Goal: Task Accomplishment & Management: Manage account settings

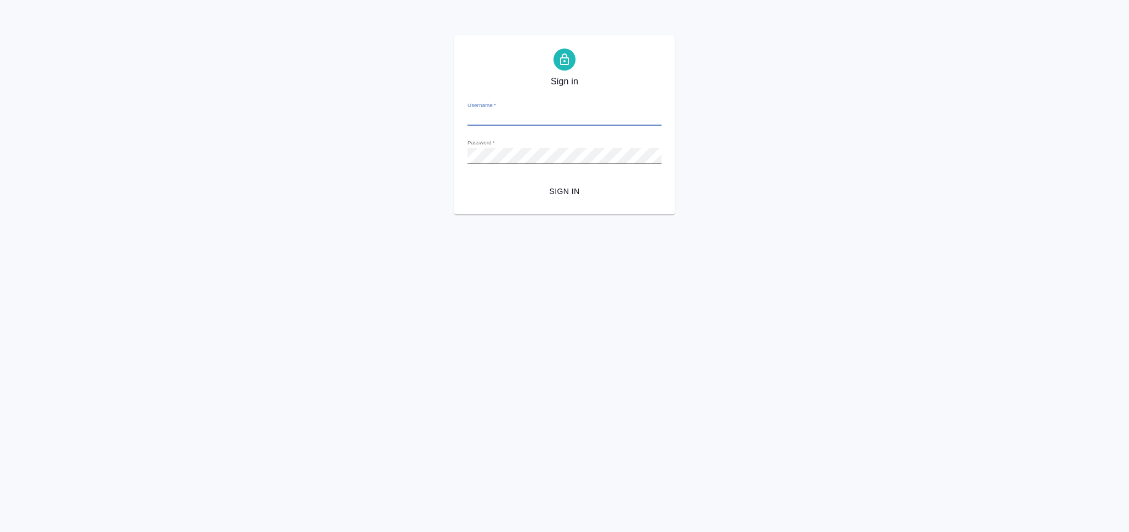
type input "[PERSON_NAME][EMAIL_ADDRESS][DOMAIN_NAME]"
click at [557, 186] on span "Sign in" at bounding box center [564, 192] width 176 height 14
type input "[PERSON_NAME][EMAIL_ADDRESS][DOMAIN_NAME]"
click at [570, 188] on span "Sign in" at bounding box center [564, 192] width 176 height 14
type input "[PERSON_NAME][EMAIL_ADDRESS][DOMAIN_NAME]"
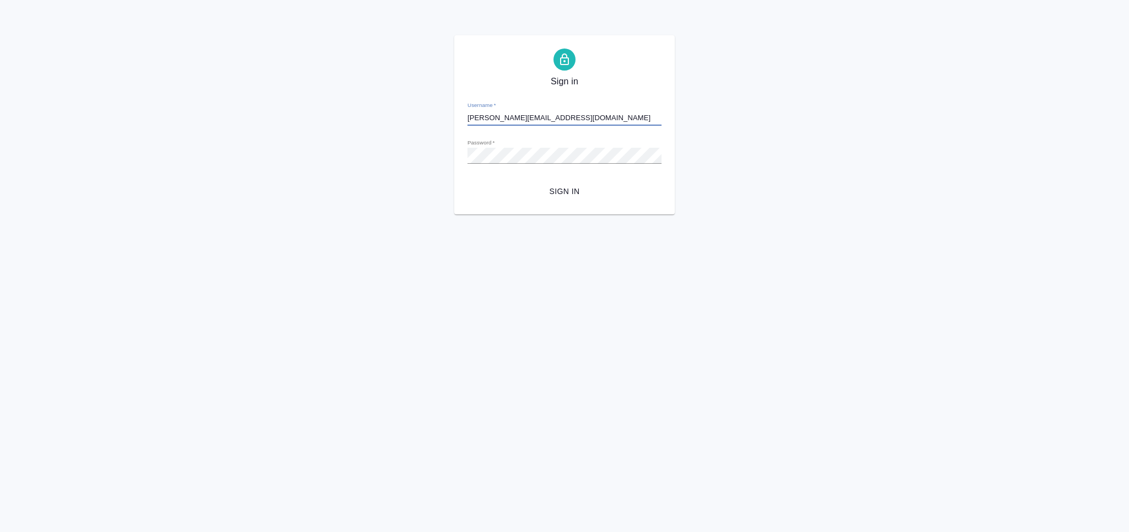
click at [589, 189] on span "Sign in" at bounding box center [564, 192] width 176 height 14
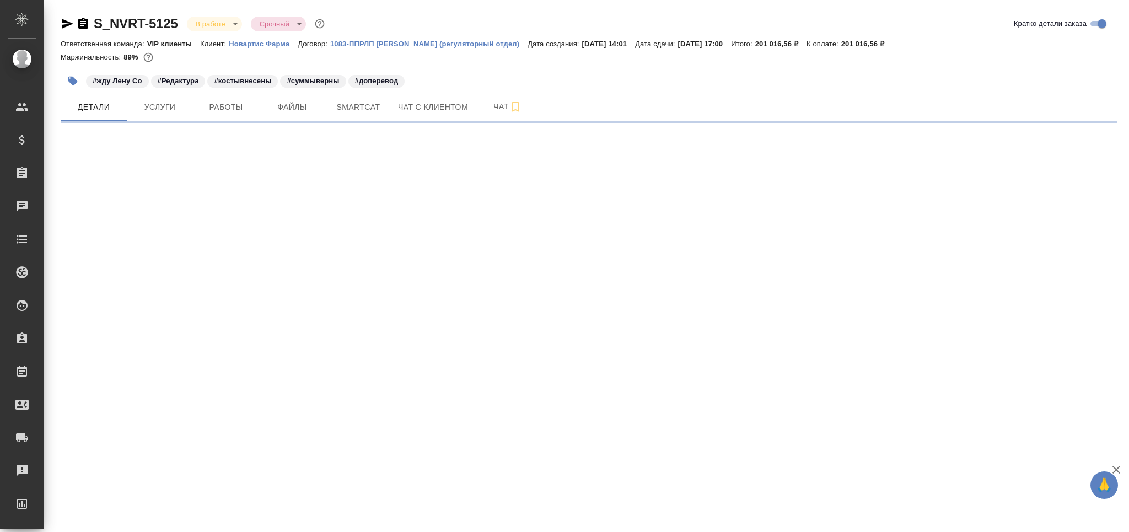
select select "RU"
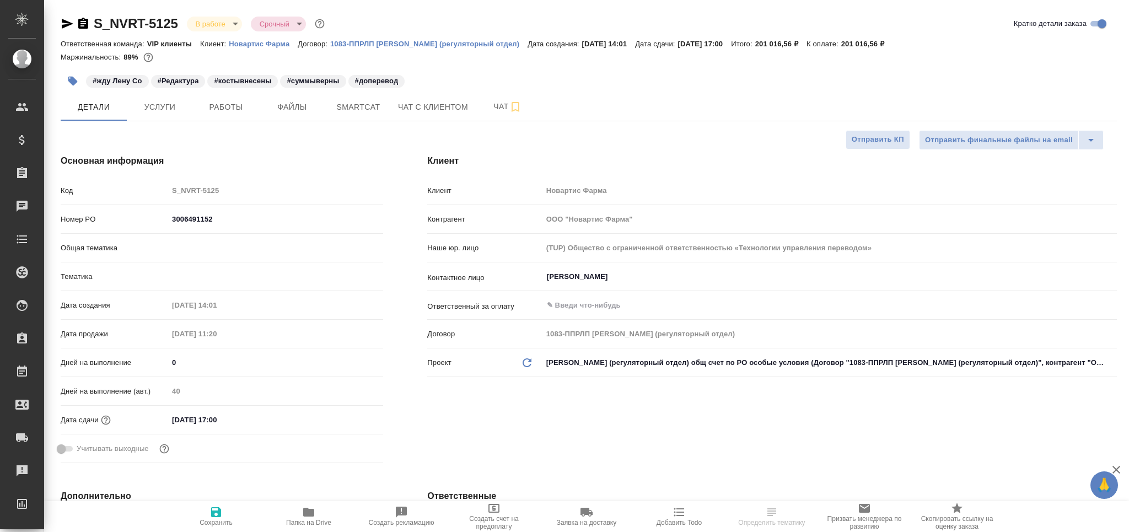
type textarea "x"
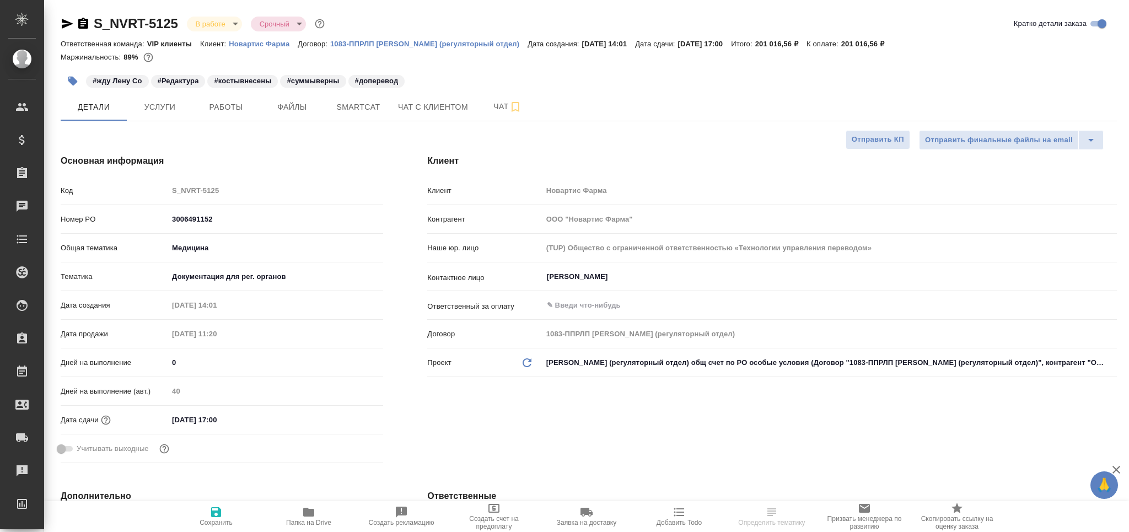
type textarea "x"
click at [239, 110] on span "Работы" at bounding box center [225, 107] width 53 height 14
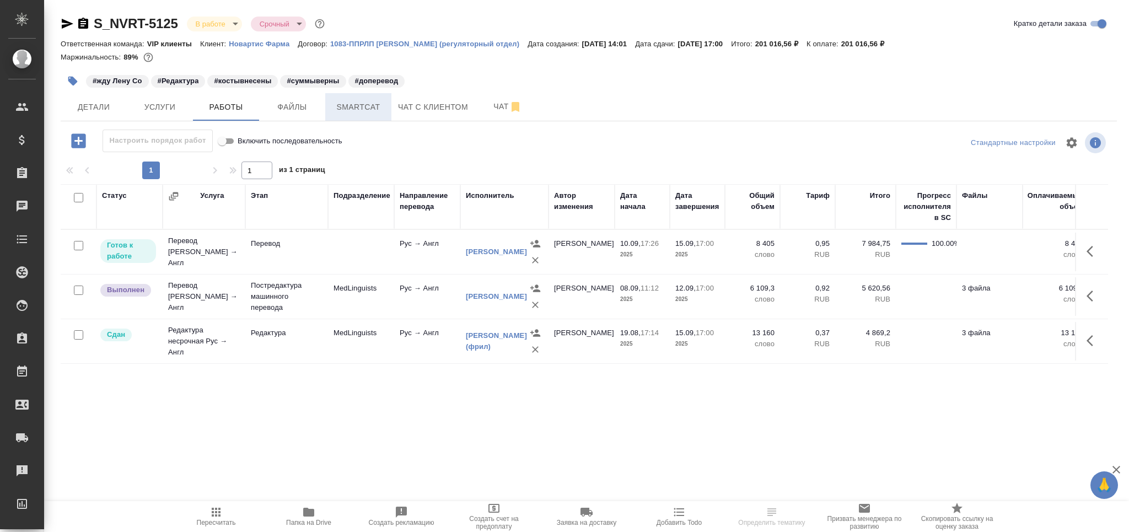
click at [382, 102] on span "Smartcat" at bounding box center [358, 107] width 53 height 14
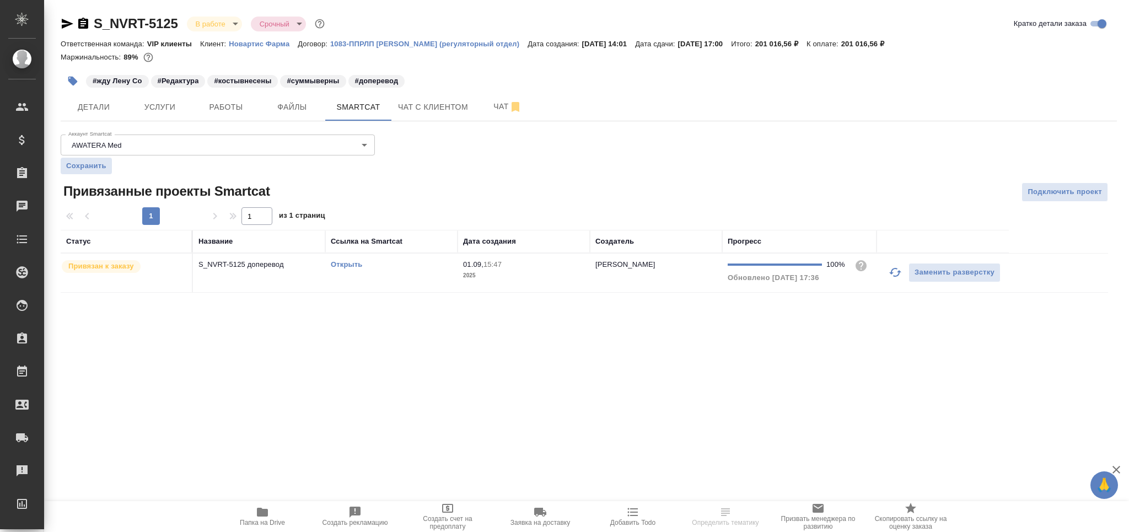
click at [533, 285] on td "01.09, 15:47 2025" at bounding box center [523, 272] width 132 height 39
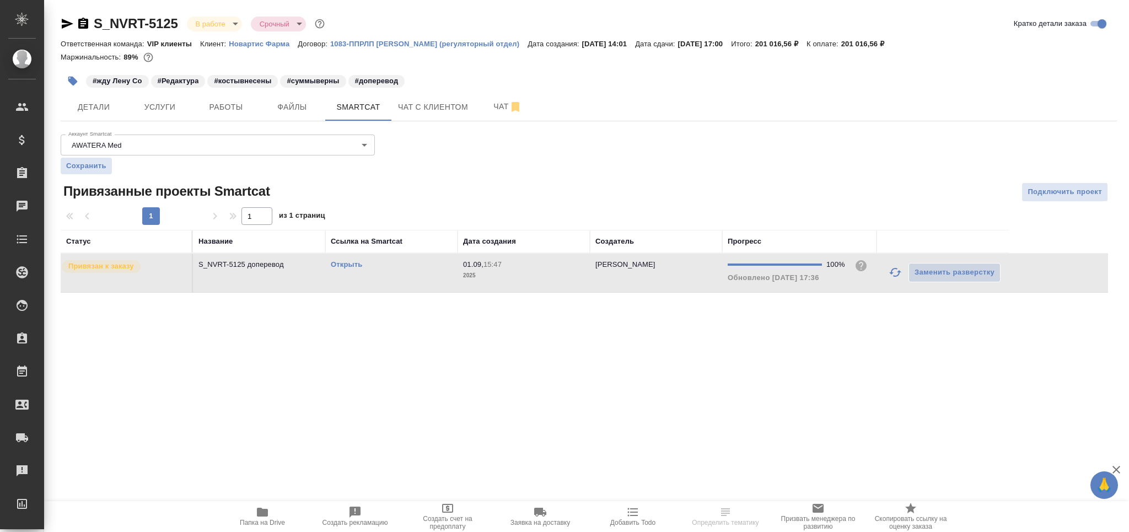
click at [533, 285] on td "01.09, 15:47 2025" at bounding box center [523, 272] width 132 height 39
click at [222, 112] on span "Работы" at bounding box center [225, 107] width 53 height 14
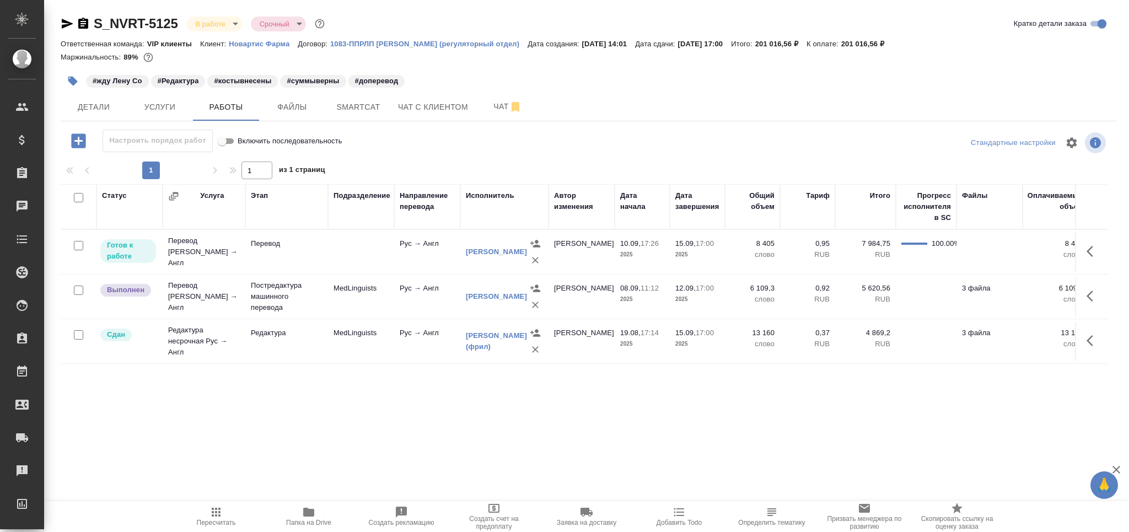
click at [357, 292] on td "MedLinguists" at bounding box center [361, 296] width 66 height 39
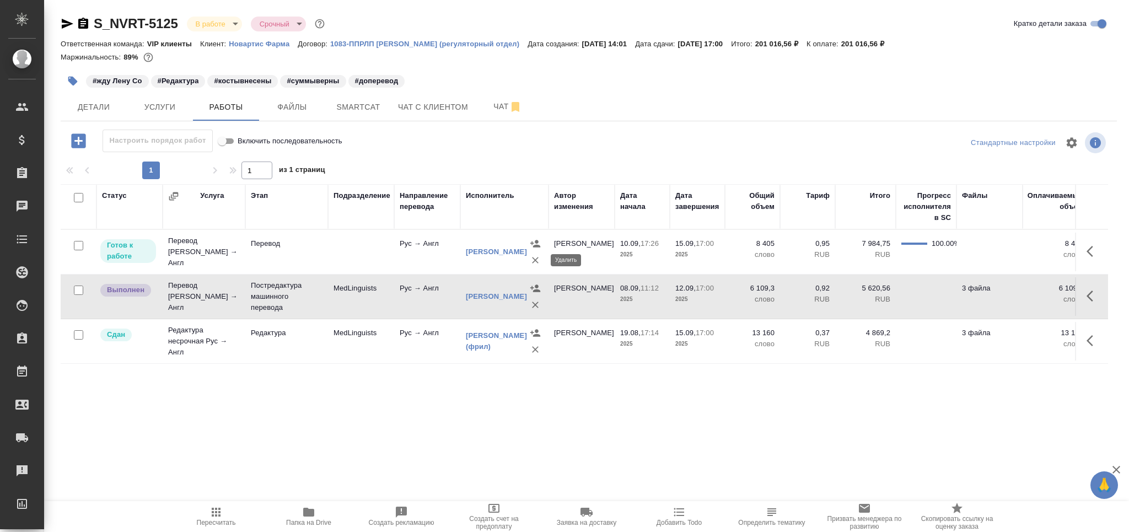
click at [535, 263] on icon "button" at bounding box center [535, 260] width 11 height 11
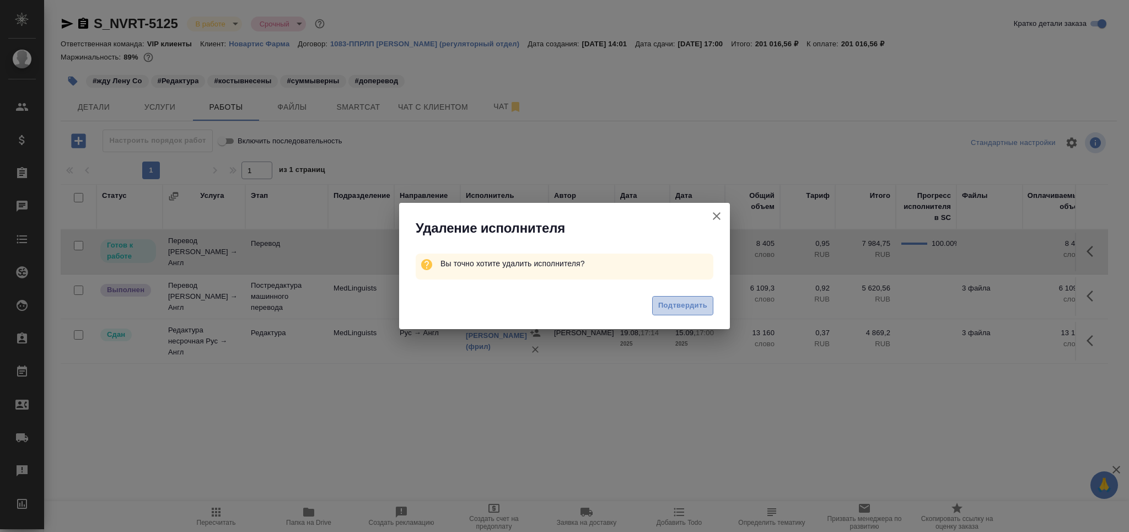
click at [691, 314] on button "Подтвердить" at bounding box center [682, 305] width 61 height 19
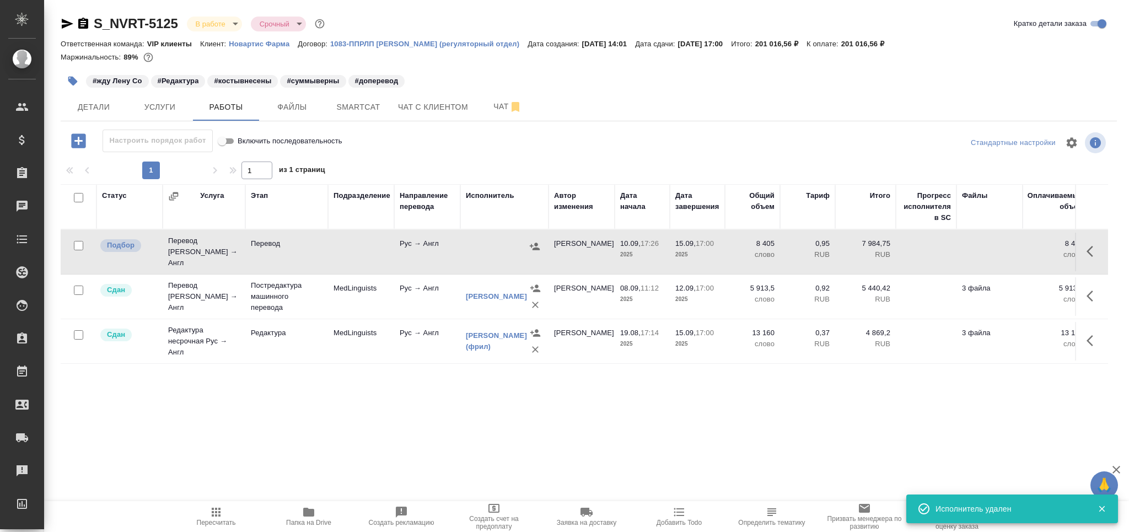
click at [79, 244] on input "checkbox" at bounding box center [78, 245] width 9 height 9
checkbox input "true"
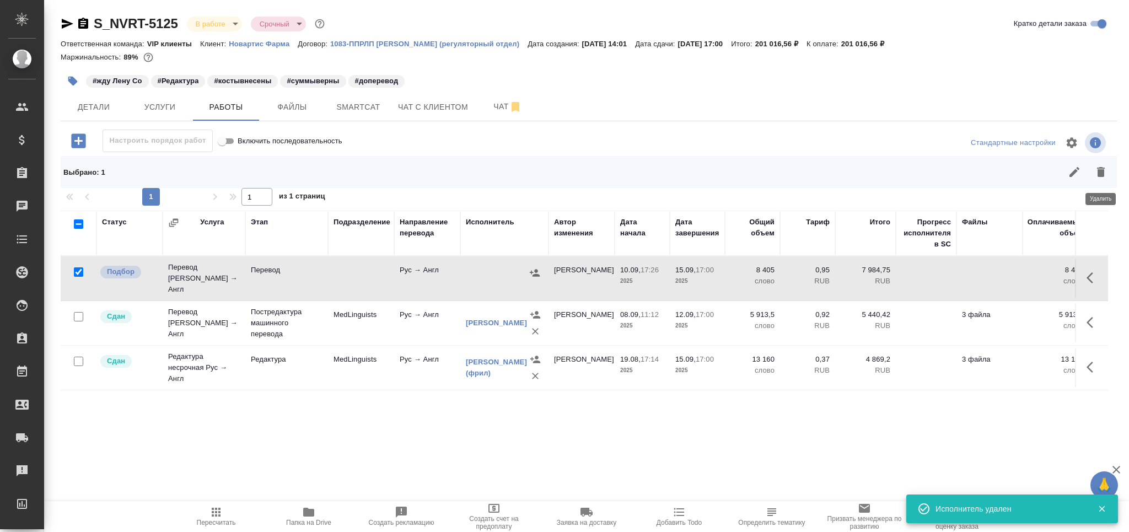
click at [1107, 174] on icon "button" at bounding box center [1100, 171] width 13 height 13
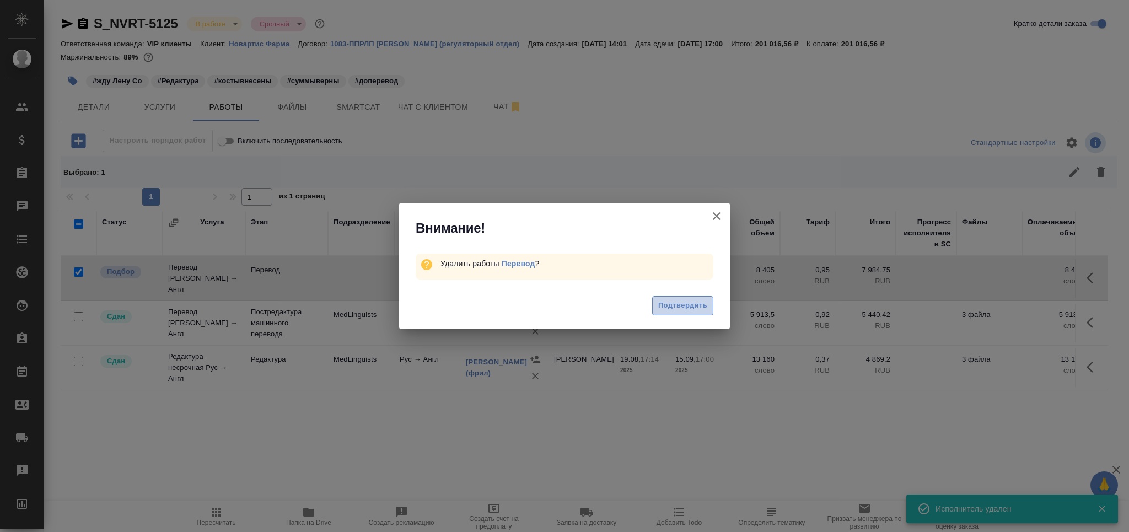
click at [682, 302] on span "Подтвердить" at bounding box center [682, 305] width 49 height 13
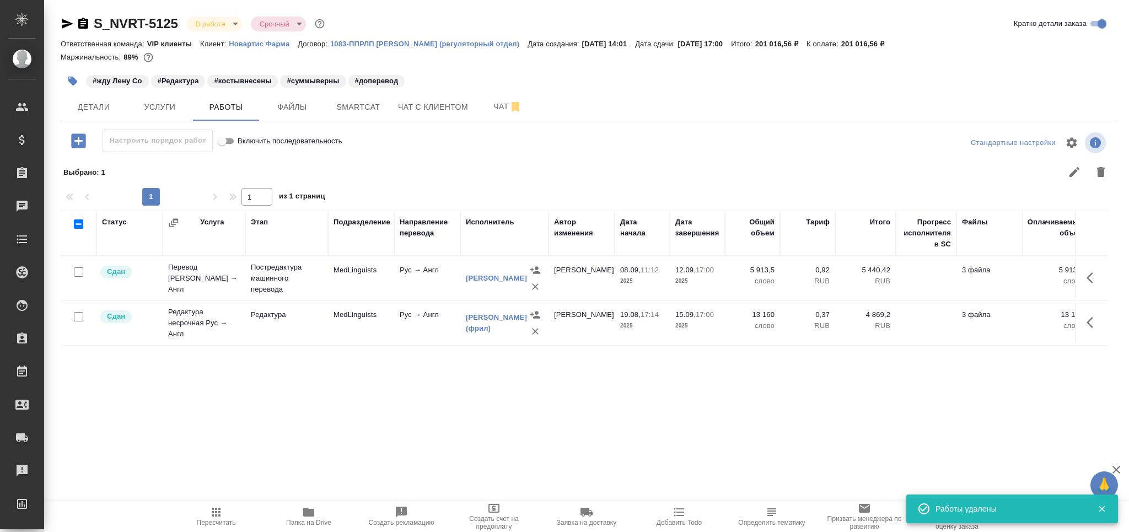
click at [225, 521] on span "Пересчитать" at bounding box center [216, 523] width 39 height 8
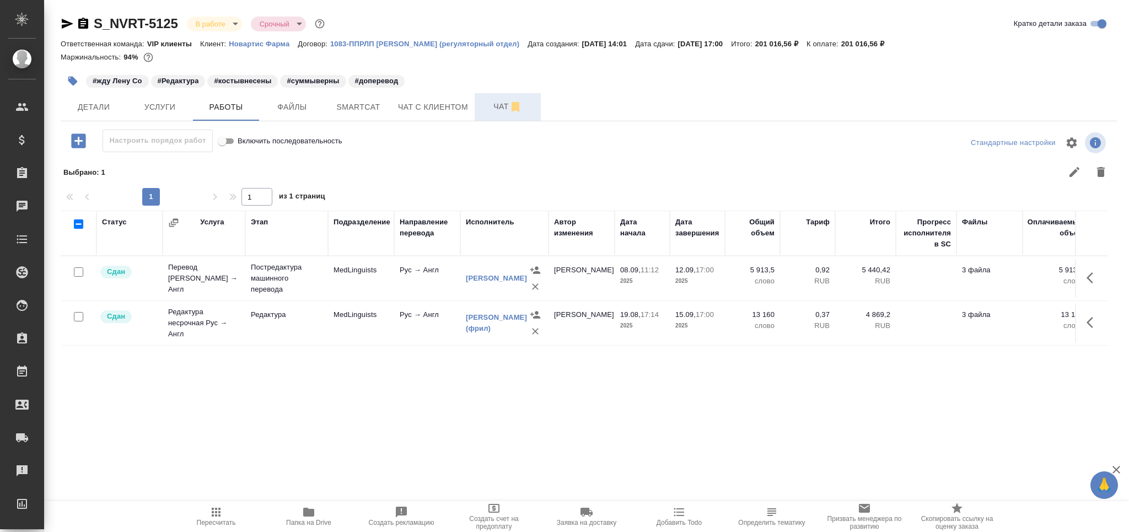
click at [482, 101] on span "Чат" at bounding box center [507, 107] width 53 height 14
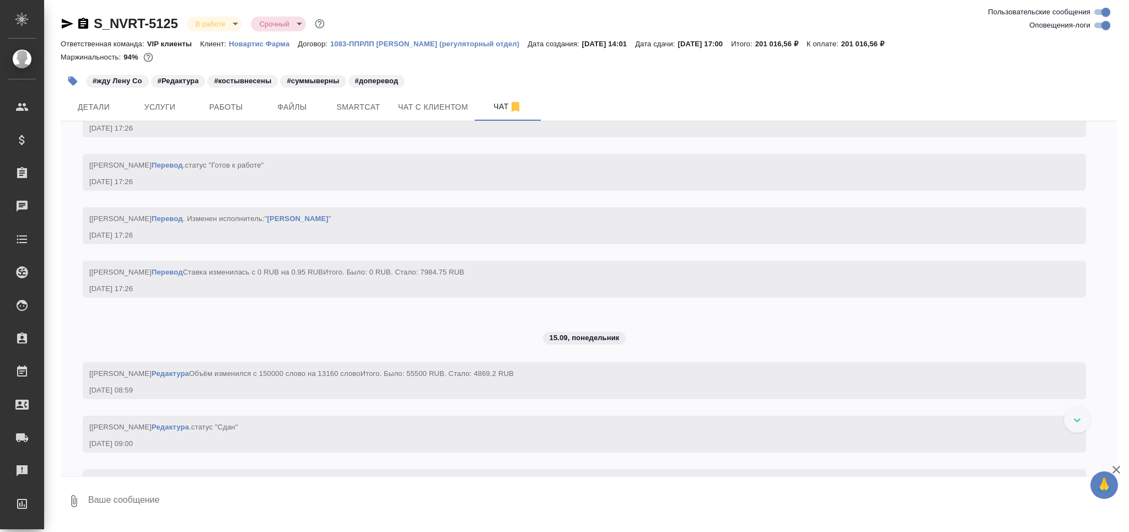
scroll to position [6385, 0]
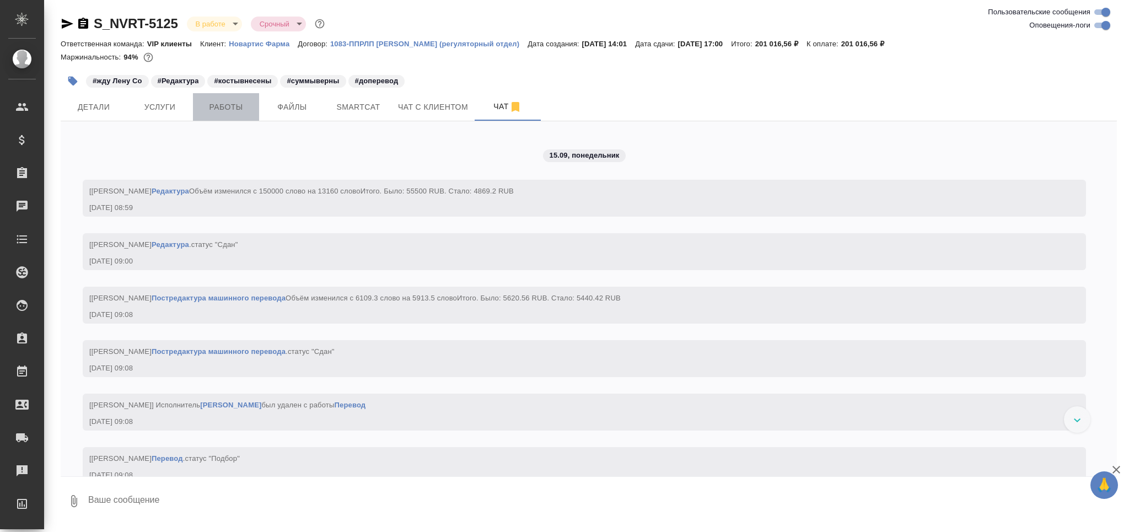
click at [205, 115] on button "Работы" at bounding box center [226, 107] width 66 height 28
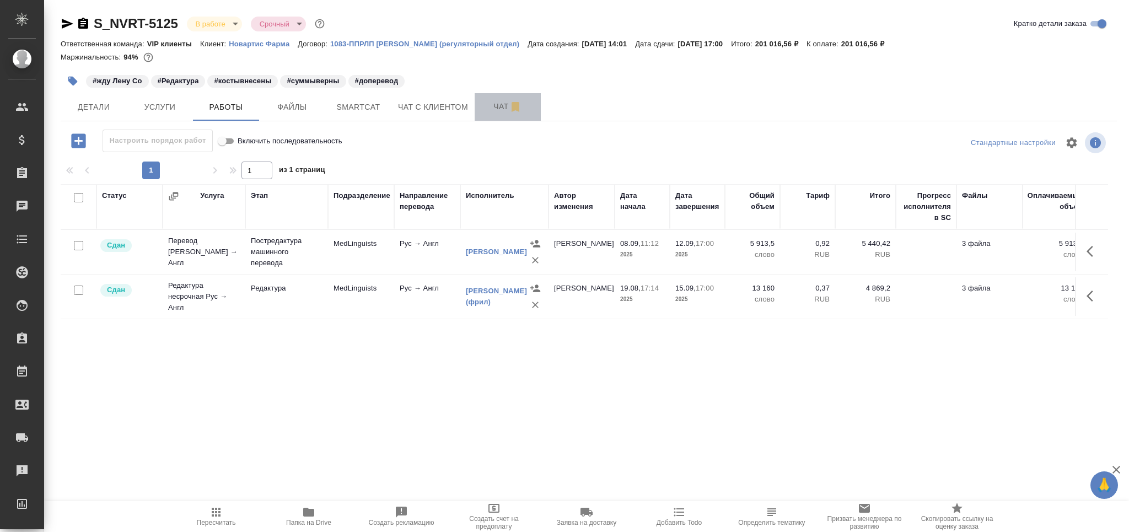
click at [474, 109] on button "Чат" at bounding box center [507, 107] width 66 height 28
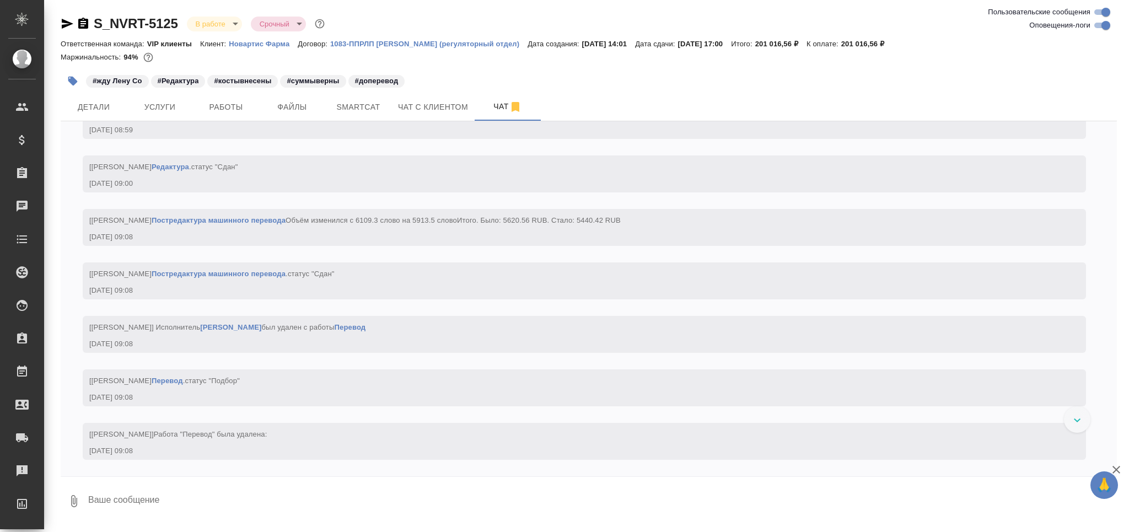
scroll to position [6628, 0]
click at [110, 495] on textarea at bounding box center [601, 500] width 1029 height 37
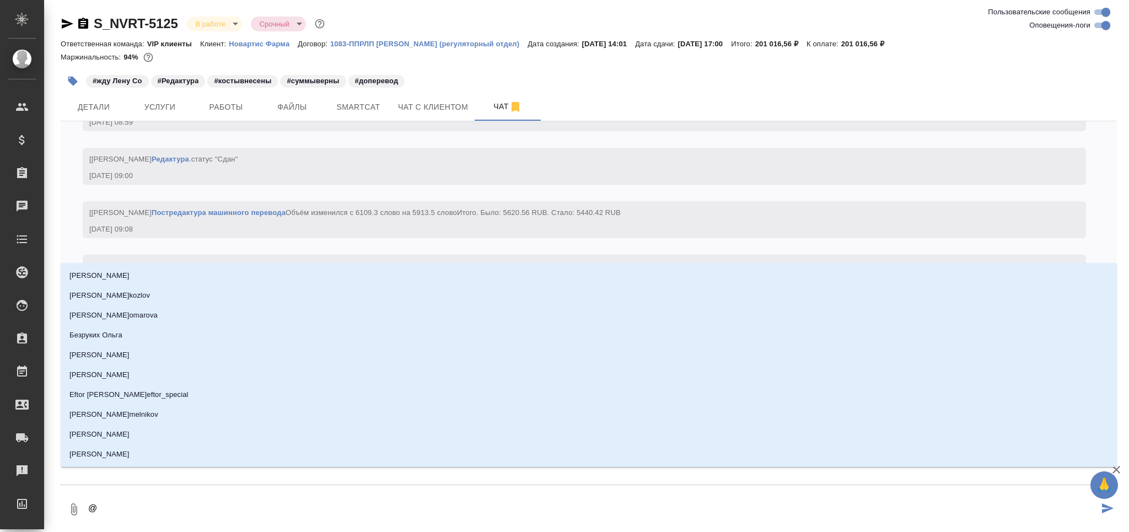
type textarea "@к"
type input "к"
type textarea "@ка"
type input "ка"
type textarea "@каб"
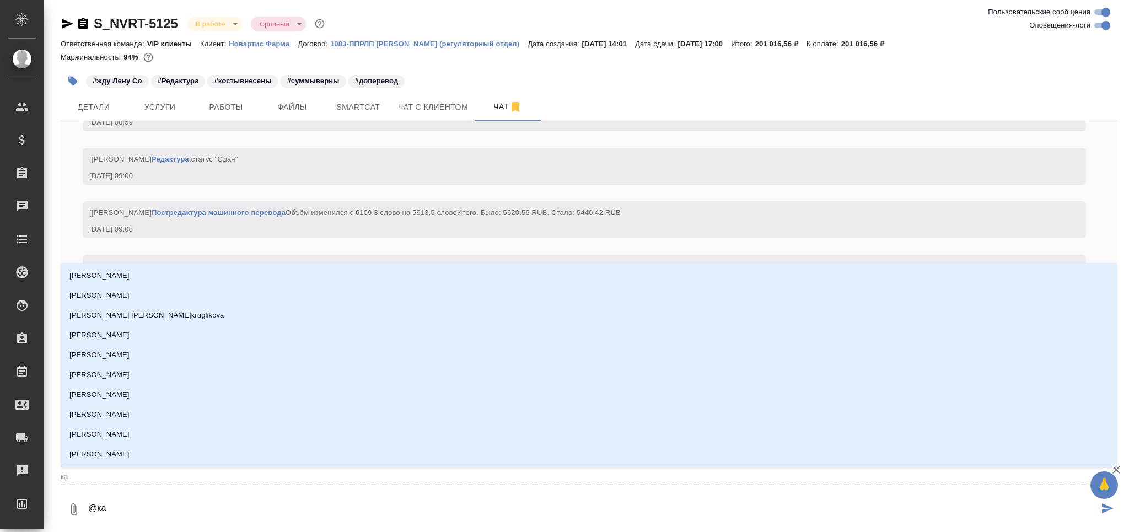
type input "каб"
type textarea "@каба"
type input "каба"
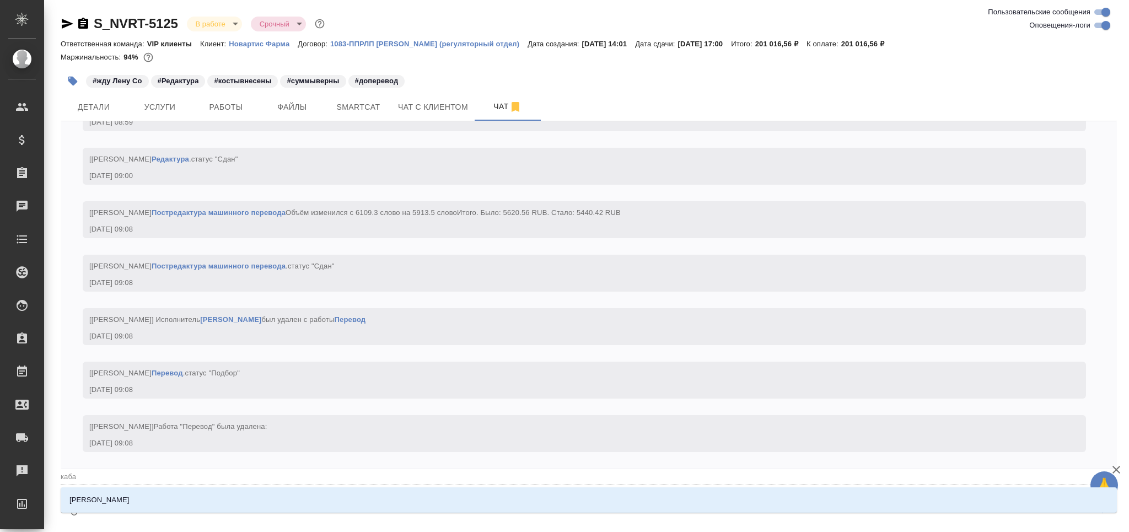
click at [112, 495] on p "[PERSON_NAME]" at bounding box center [99, 499] width 60 height 11
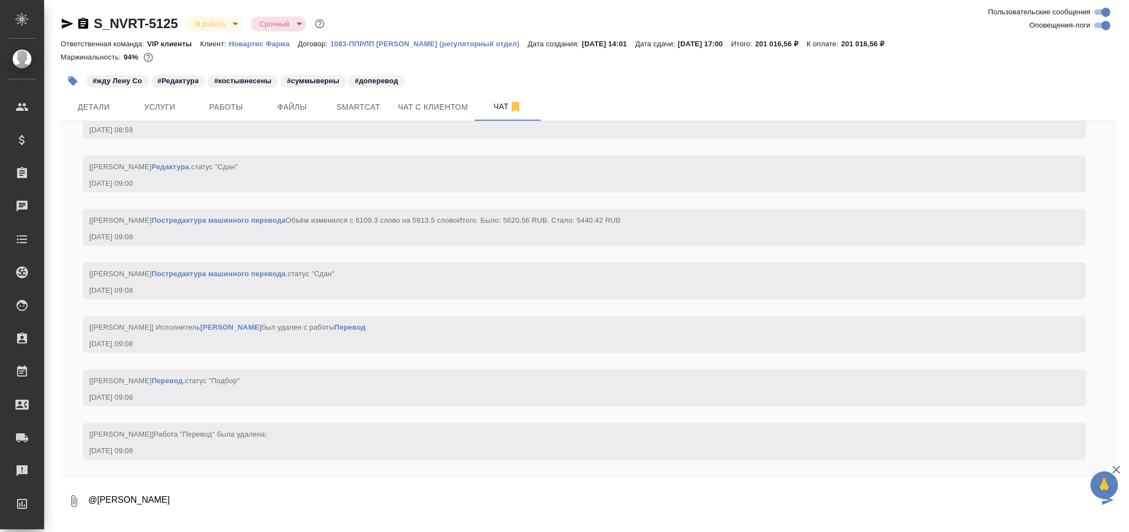
type textarea "@Кабаргина Анна сдаюсь"
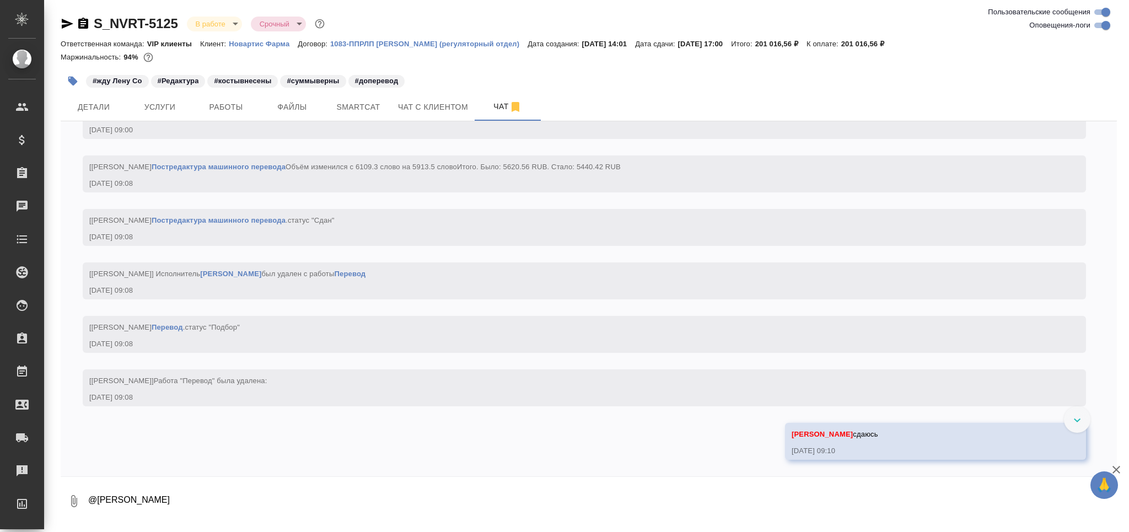
scroll to position [6681, 0]
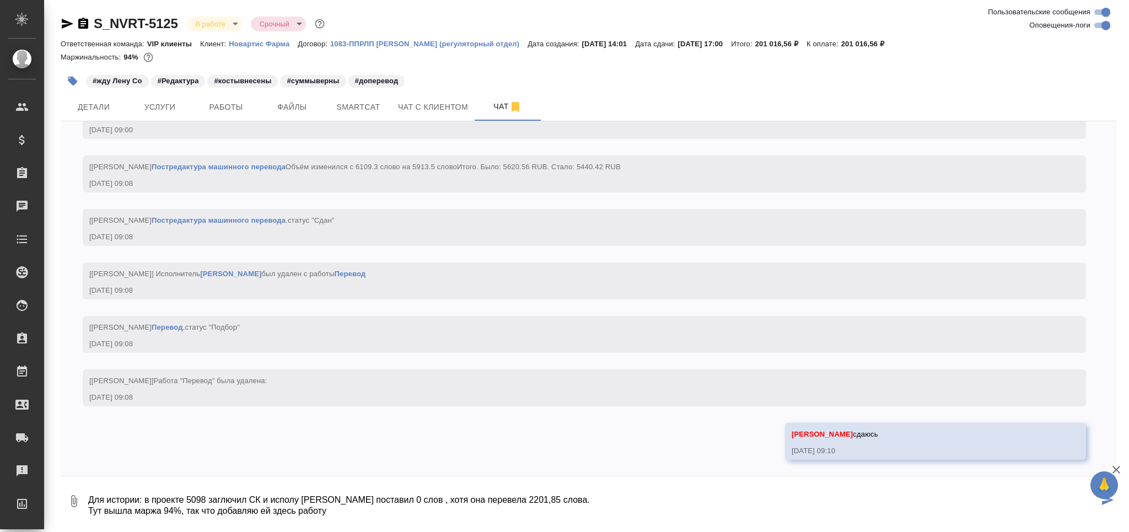
type textarea "Для истории: в проекте 5098 заглючил СК и исполу Нечик поставил 0 слов , хотя о…"
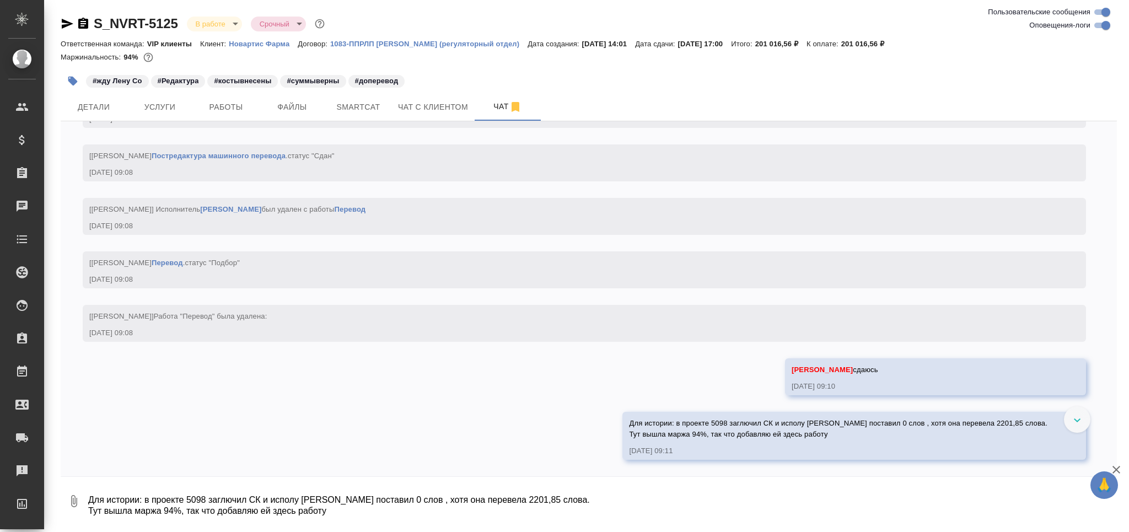
scroll to position [6746, 0]
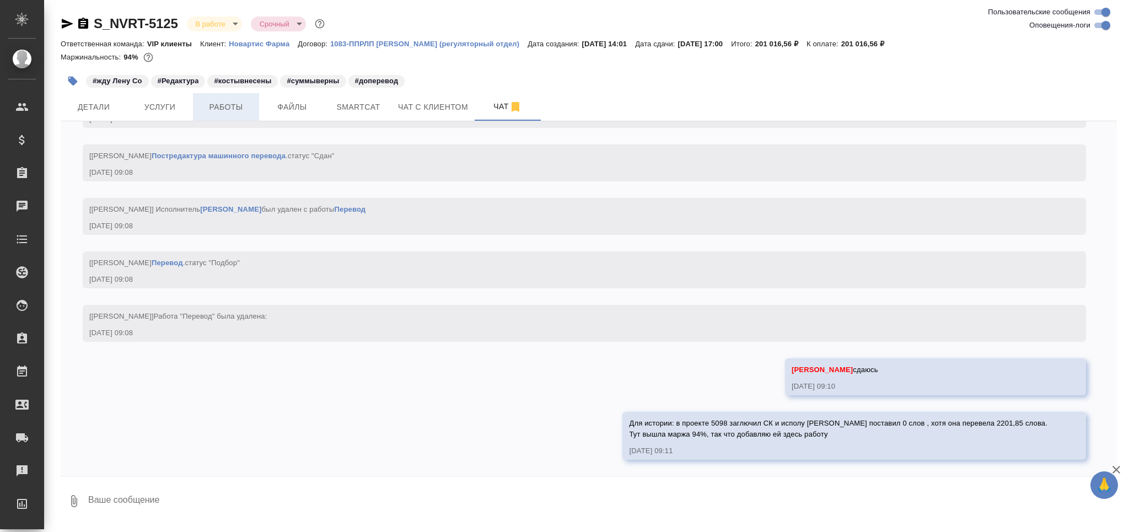
click at [211, 108] on span "Работы" at bounding box center [225, 107] width 53 height 14
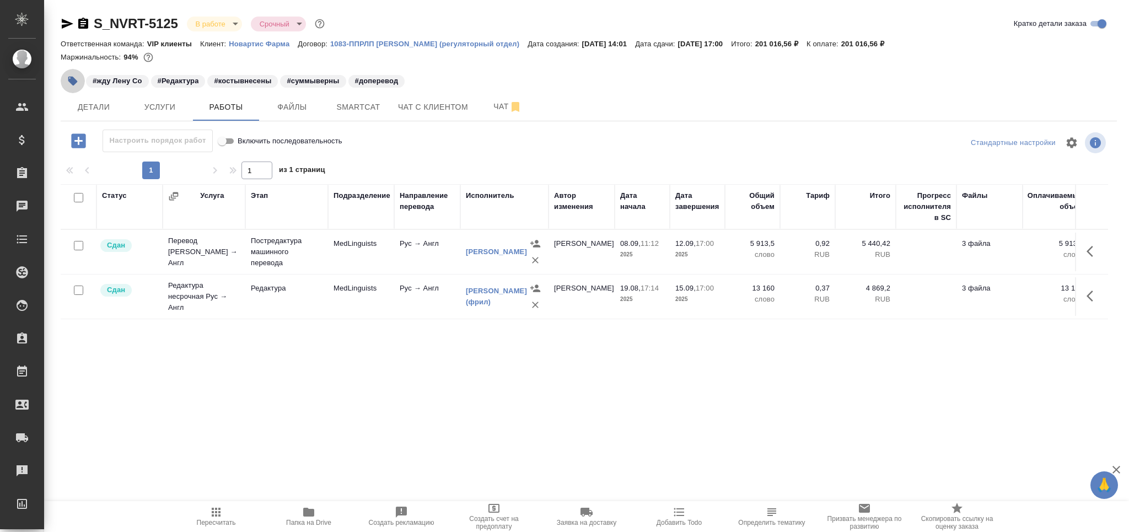
click at [72, 80] on icon "button" at bounding box center [72, 81] width 9 height 9
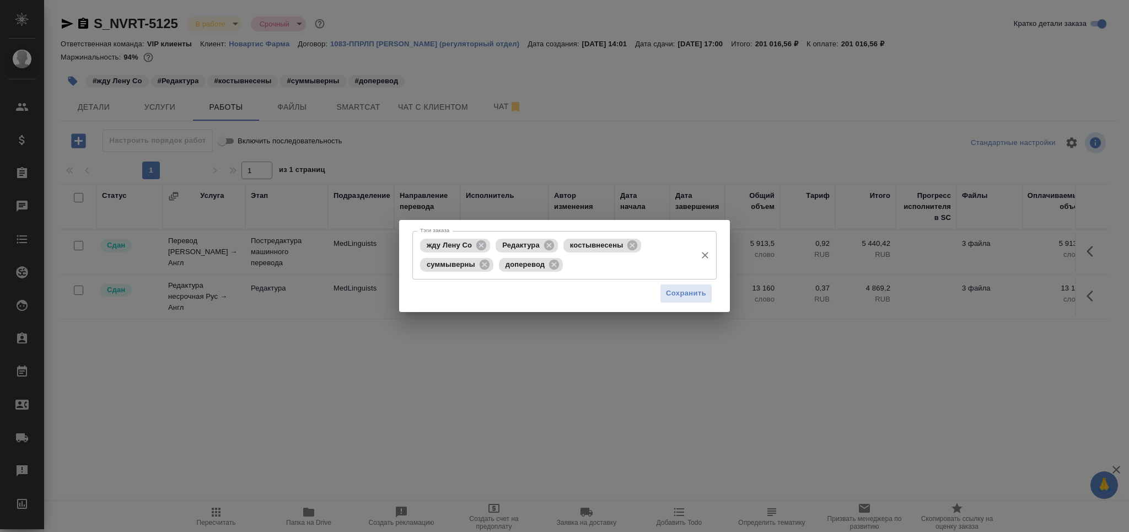
click at [547, 265] on span "доперевод" at bounding box center [525, 264] width 52 height 8
click at [553, 266] on icon at bounding box center [554, 264] width 12 height 12
click at [481, 242] on icon at bounding box center [481, 245] width 10 height 10
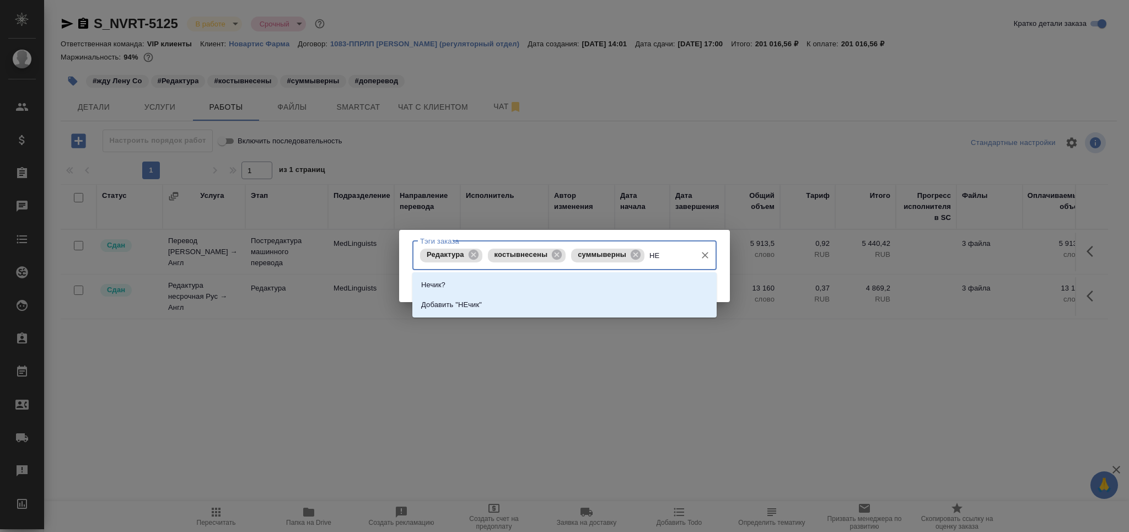
type input "Н"
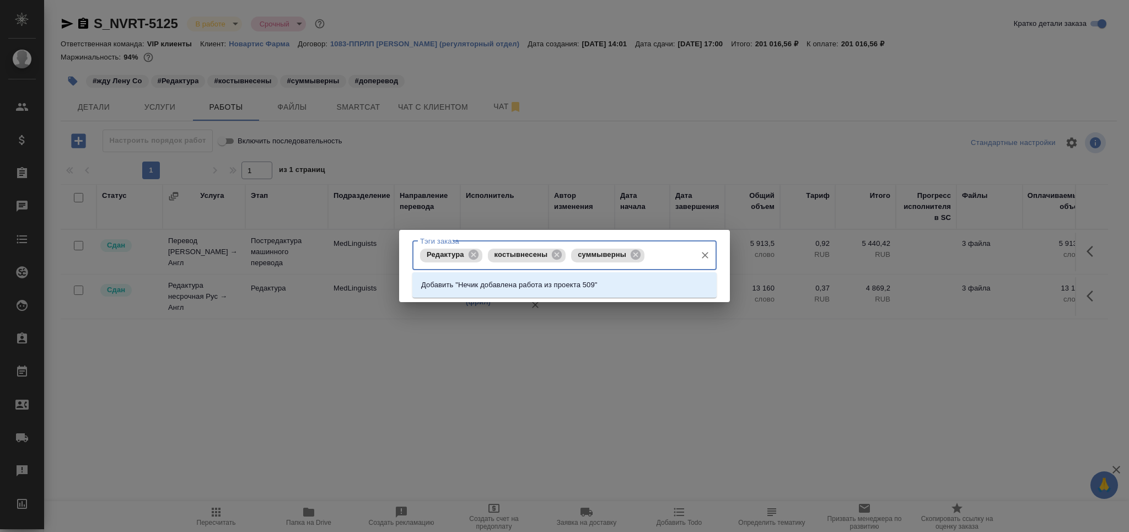
type input "Нечик добавлена работа из проекта 5098"
click at [459, 288] on p "Добавить "Нечик добавлена работа из проекта 5098"" at bounding box center [511, 284] width 180 height 11
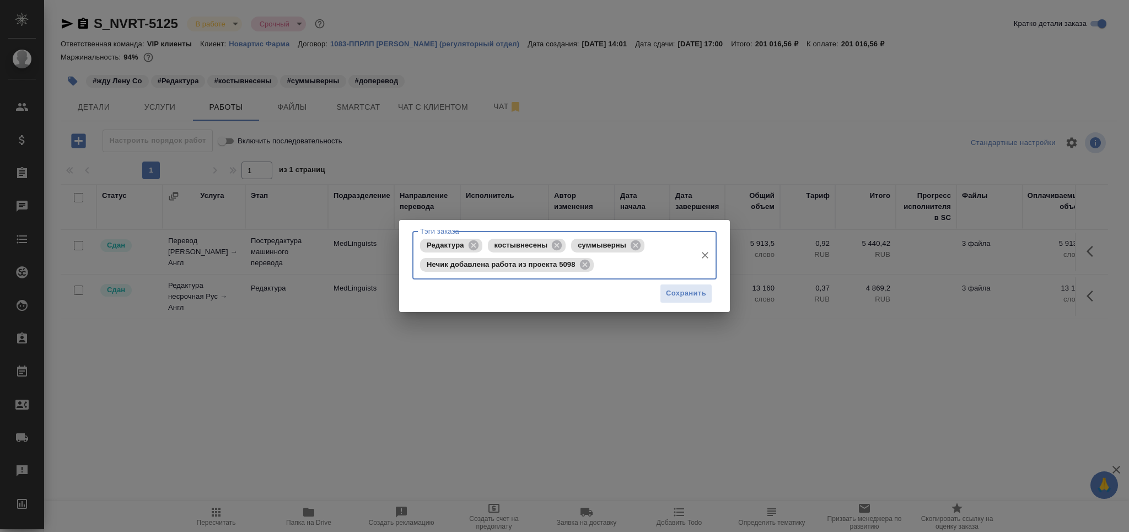
scroll to position [0, 0]
click at [695, 289] on span "Сохранить" at bounding box center [686, 293] width 40 height 13
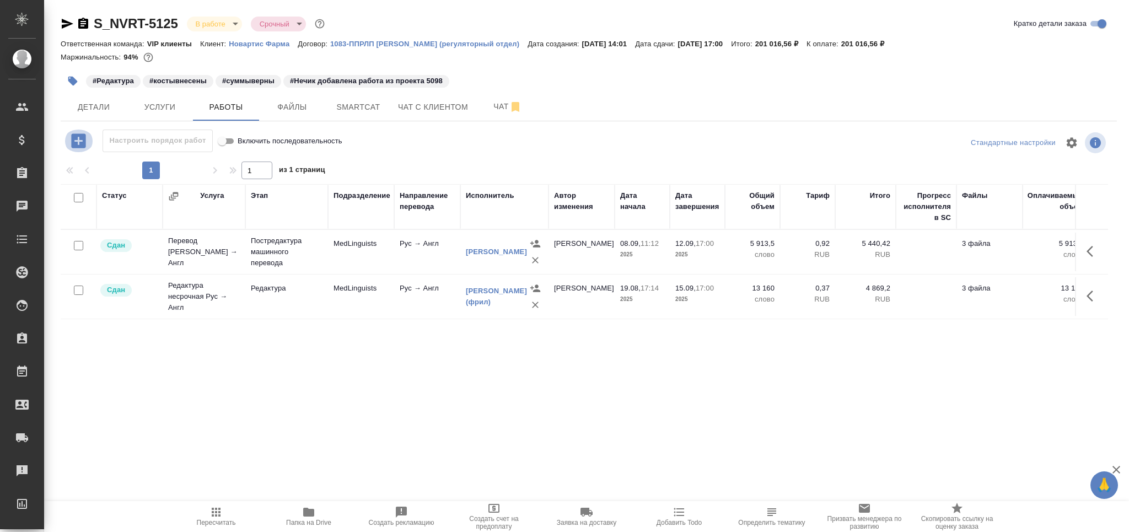
click at [78, 142] on icon "button" at bounding box center [78, 140] width 19 height 19
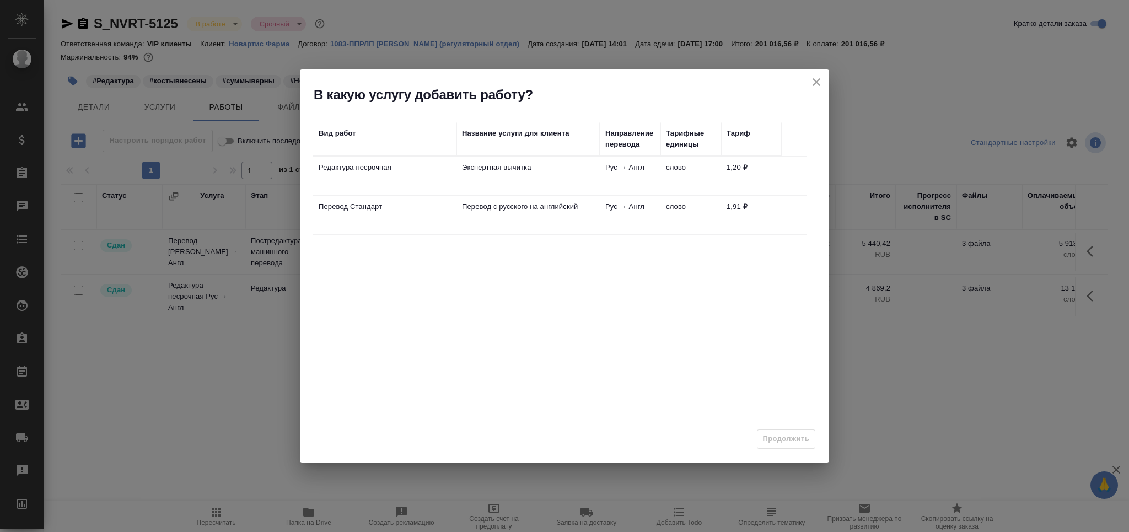
click at [379, 175] on td "Редактура несрочная" at bounding box center [384, 176] width 143 height 39
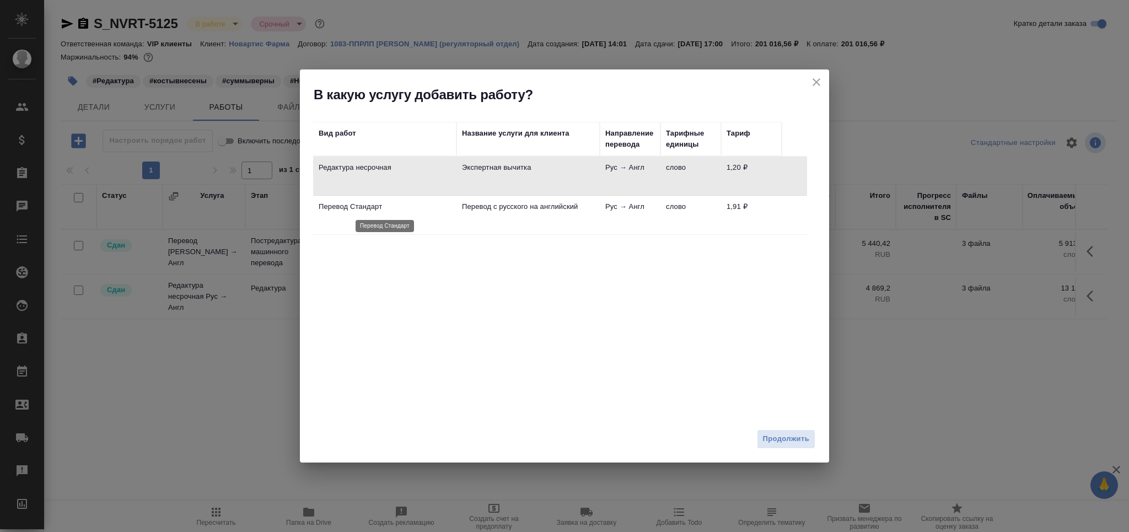
click at [386, 212] on p "Перевод Стандарт" at bounding box center [385, 206] width 132 height 11
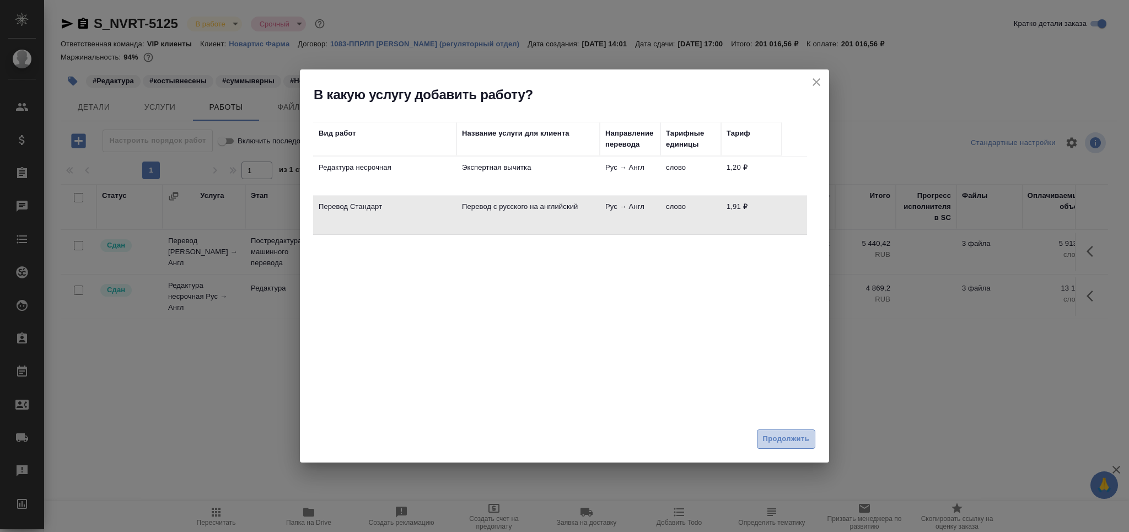
click at [774, 437] on span "Продолжить" at bounding box center [786, 439] width 46 height 13
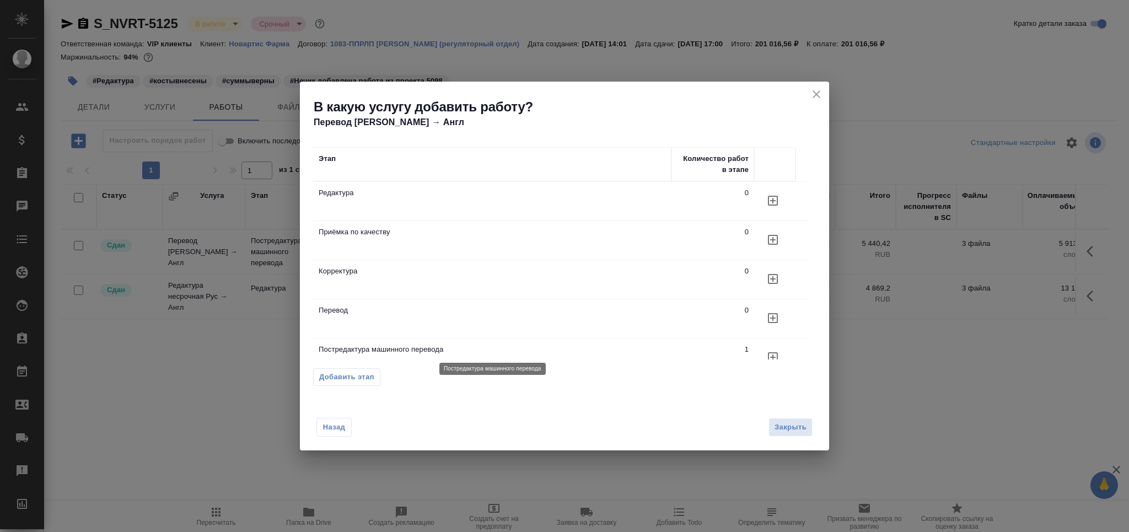
click at [514, 348] on p "Постредактура машинного перевода" at bounding box center [492, 349] width 347 height 11
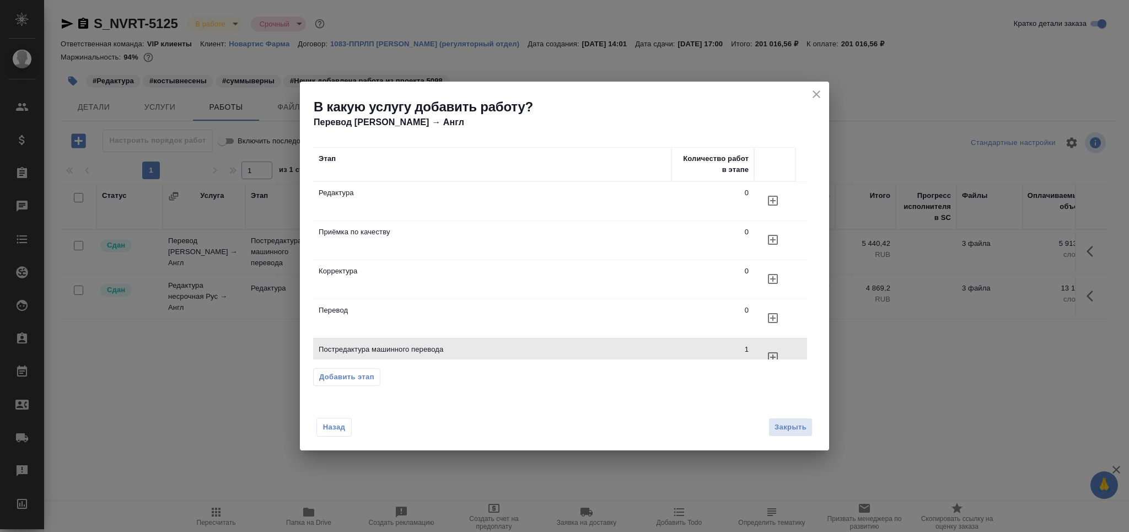
click at [353, 378] on span "Добавить этап" at bounding box center [346, 376] width 55 height 11
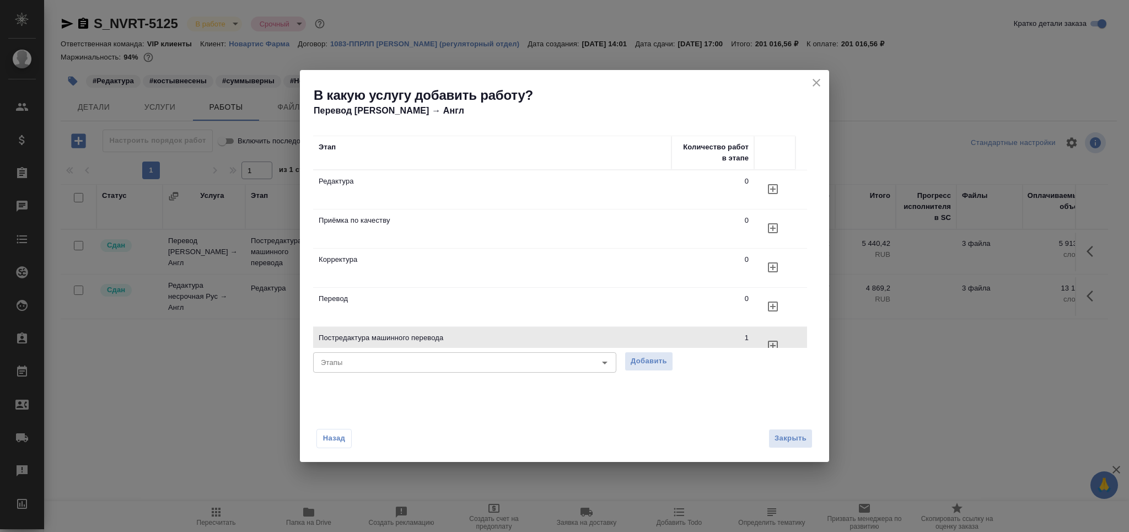
click at [771, 338] on button "button" at bounding box center [772, 345] width 26 height 26
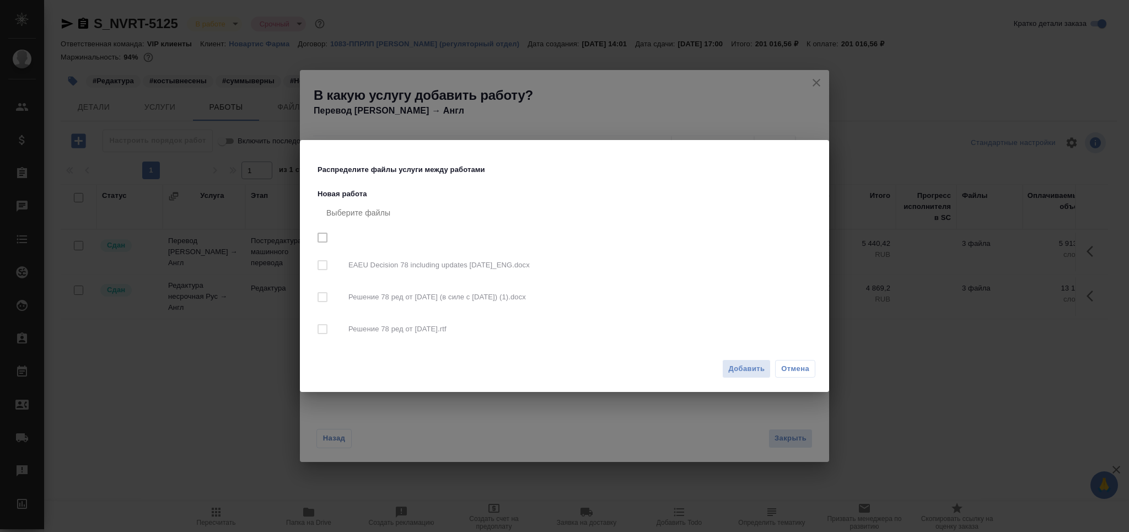
checkbox input "true"
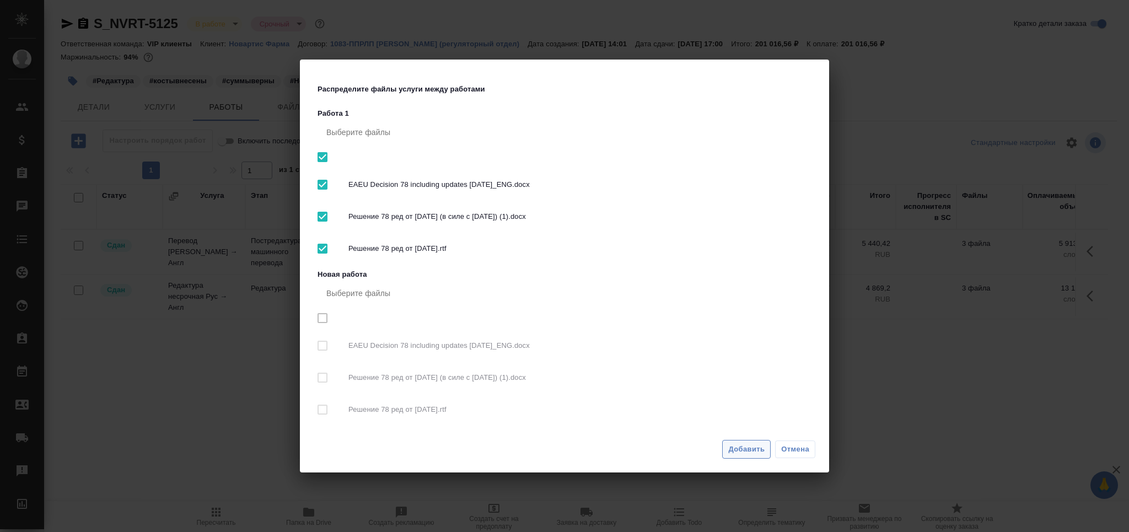
click at [747, 451] on span "Добавить" at bounding box center [746, 449] width 36 height 13
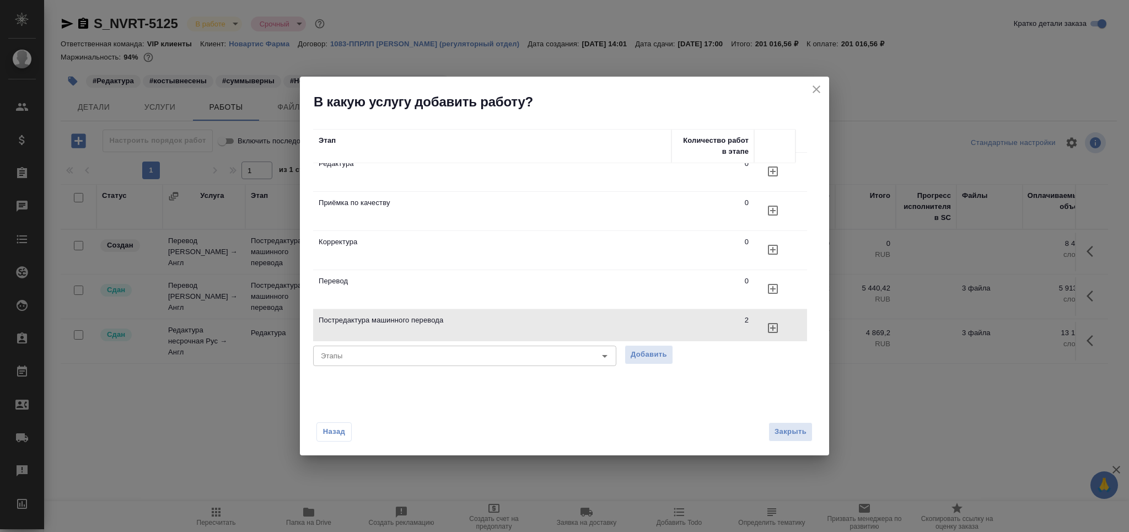
drag, startPoint x: 816, startPoint y: 86, endPoint x: 593, endPoint y: 185, distance: 243.2
click at [814, 86] on icon "close" at bounding box center [816, 89] width 13 height 13
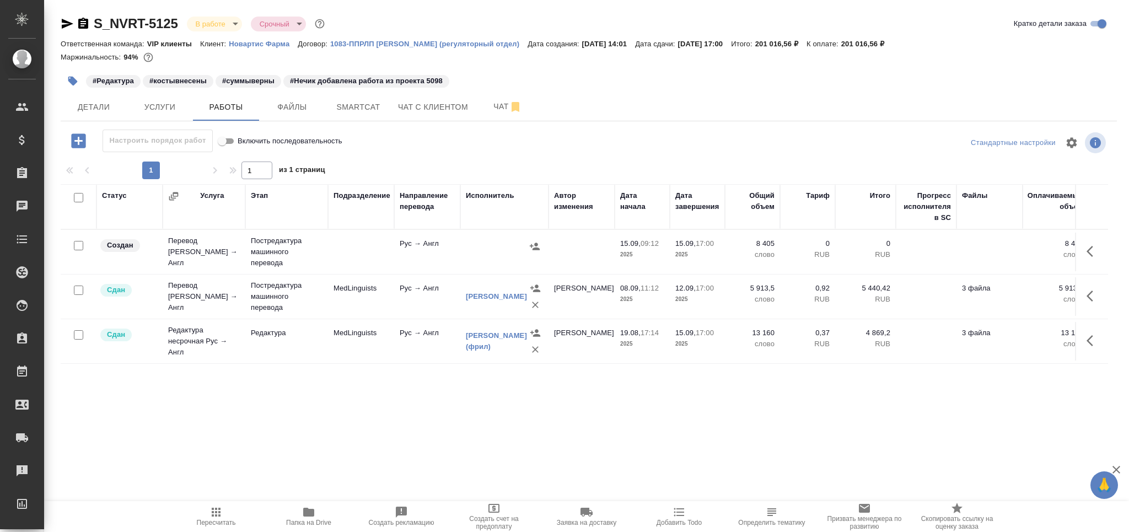
click at [385, 253] on td at bounding box center [361, 252] width 66 height 39
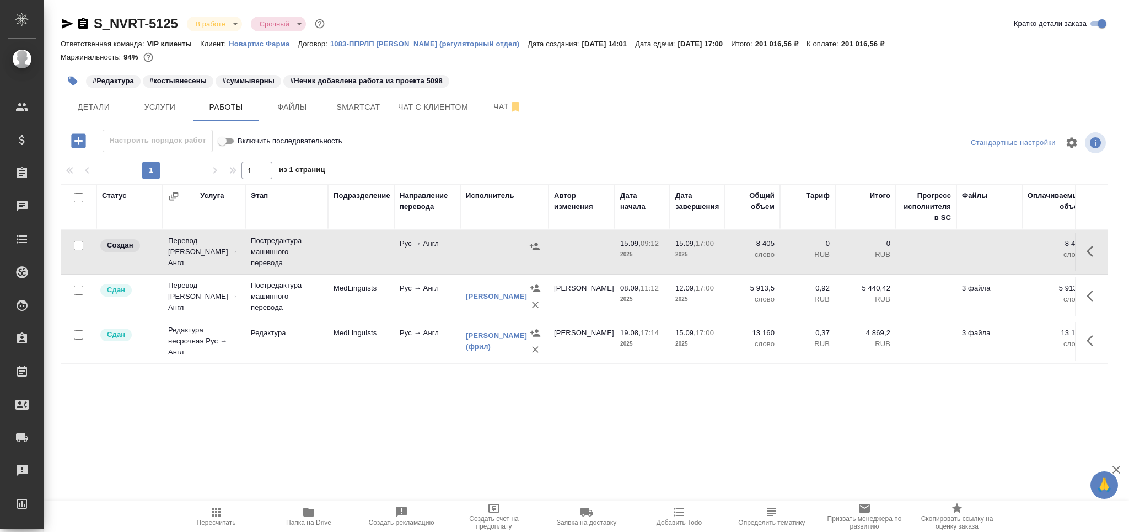
click at [385, 253] on td at bounding box center [361, 252] width 66 height 39
click at [201, 517] on span "Пересчитать" at bounding box center [215, 515] width 79 height 21
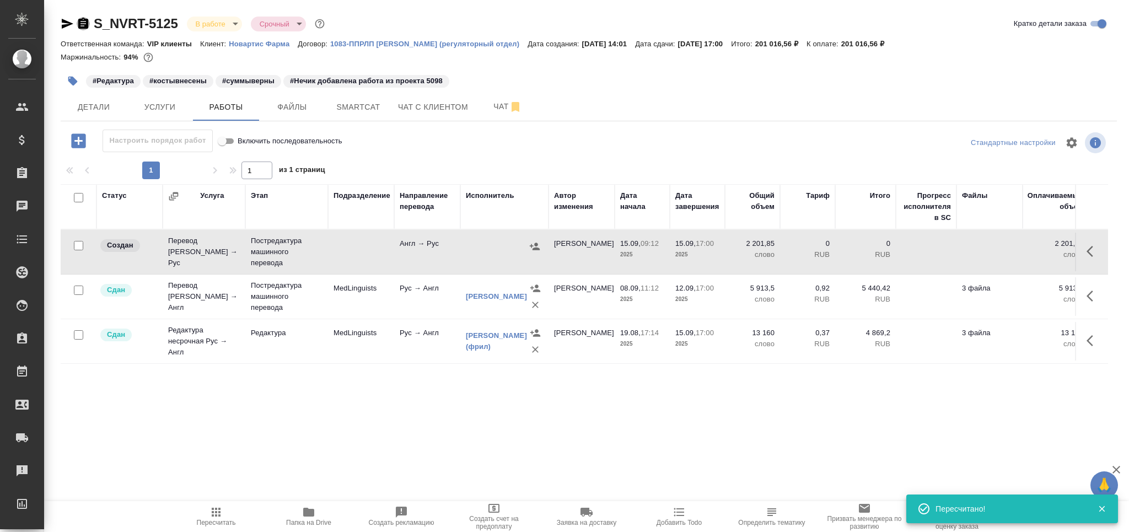
click at [87, 22] on icon "button" at bounding box center [83, 23] width 10 height 11
click at [211, 515] on icon "button" at bounding box center [215, 511] width 13 height 13
click at [201, 24] on body "🙏 .cls-1 fill:#fff; AWATERA Grabko Mariya Клиенты Спецификации Заказы 0 Чаты To…" at bounding box center [564, 266] width 1129 height 532
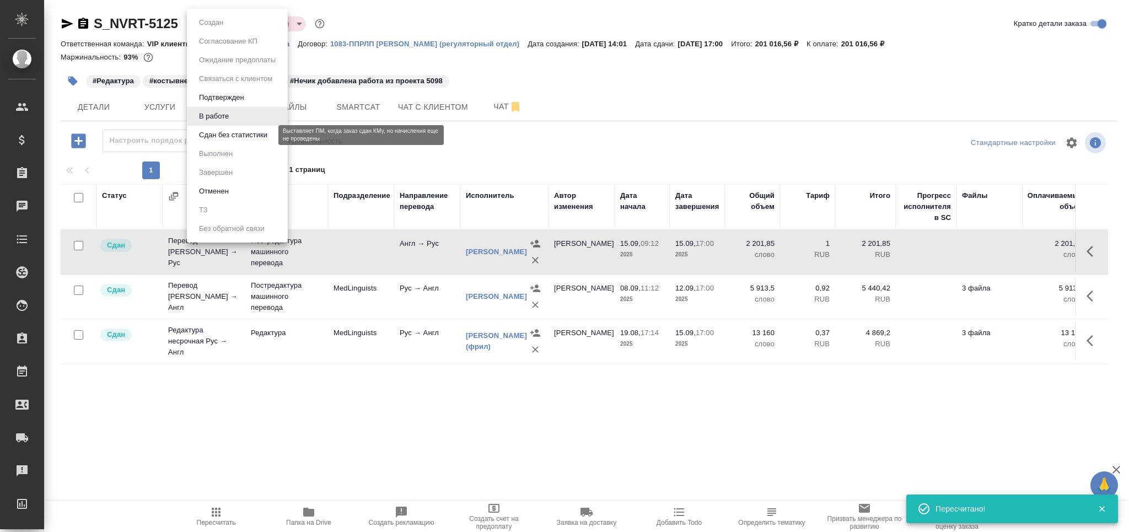
click at [239, 132] on button "Сдан без статистики" at bounding box center [233, 135] width 75 height 12
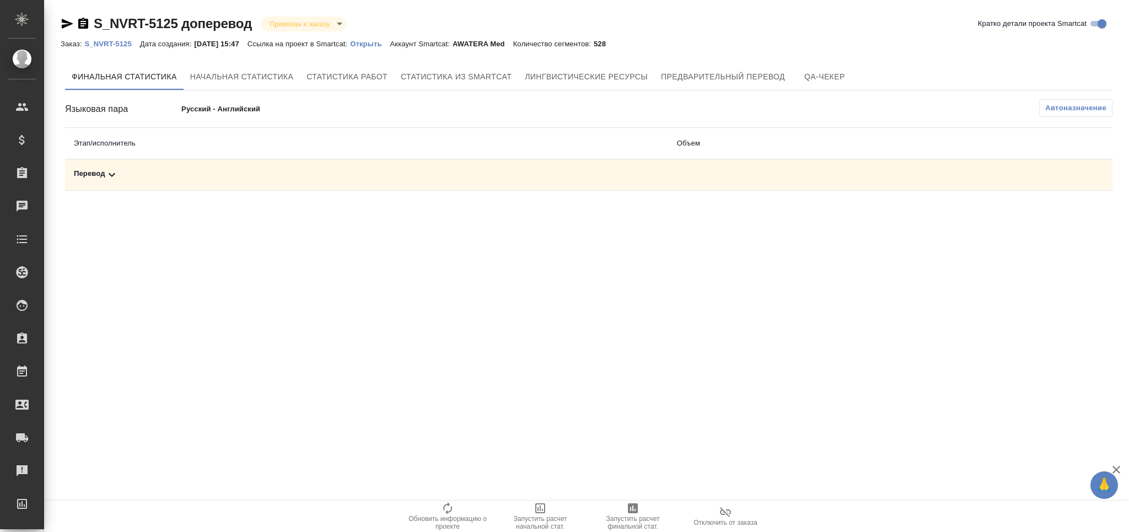
click at [127, 174] on div "Перевод" at bounding box center [366, 174] width 585 height 13
click at [1037, 217] on icon "button" at bounding box center [1037, 212] width 10 height 9
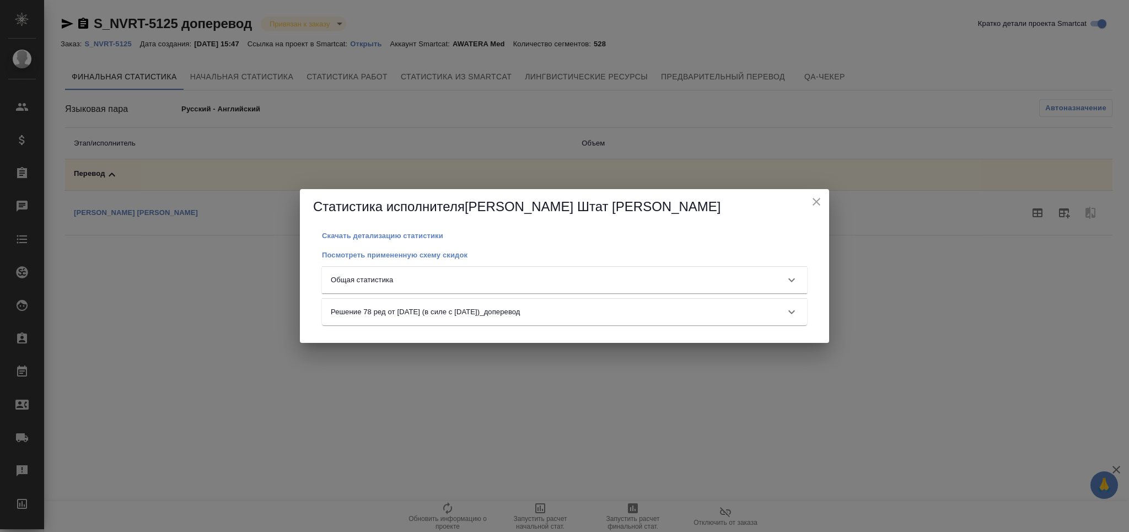
click at [466, 280] on div "Общая статистика" at bounding box center [554, 279] width 447 height 11
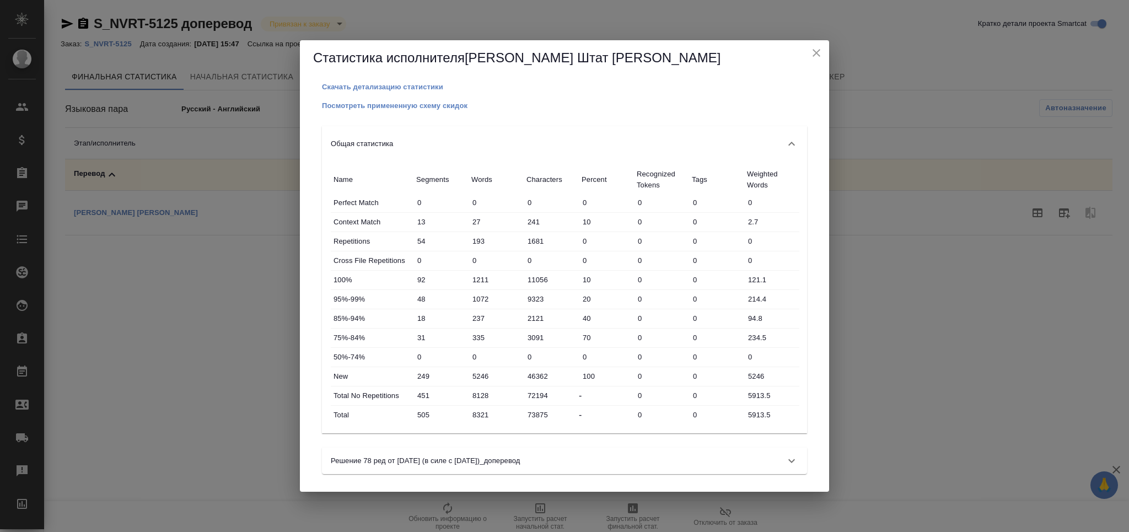
click at [762, 418] on input "5913.5" at bounding box center [771, 415] width 55 height 16
click at [762, 418] on input "5913.5" at bounding box center [771, 415] width 54 height 16
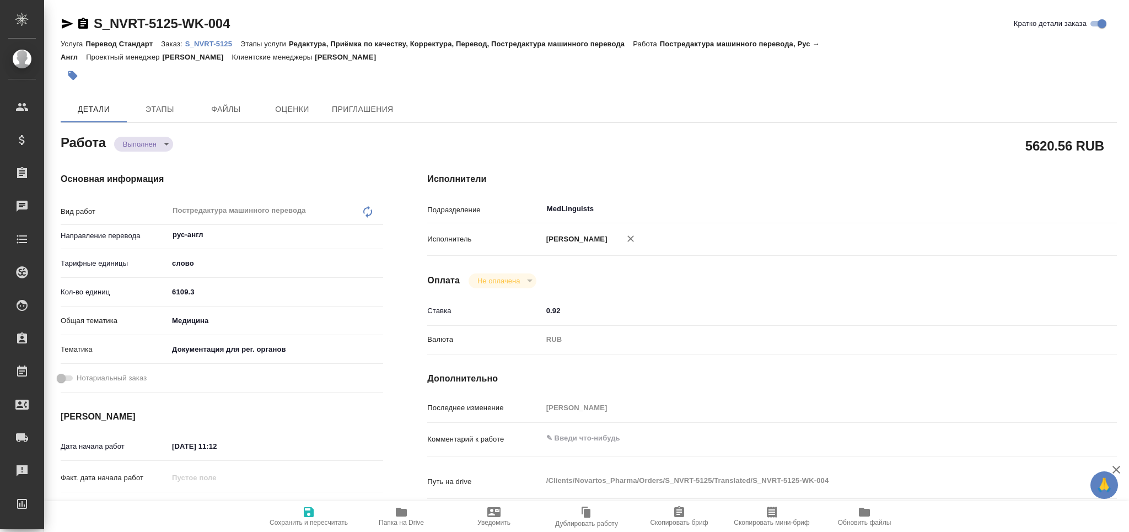
type textarea "x"
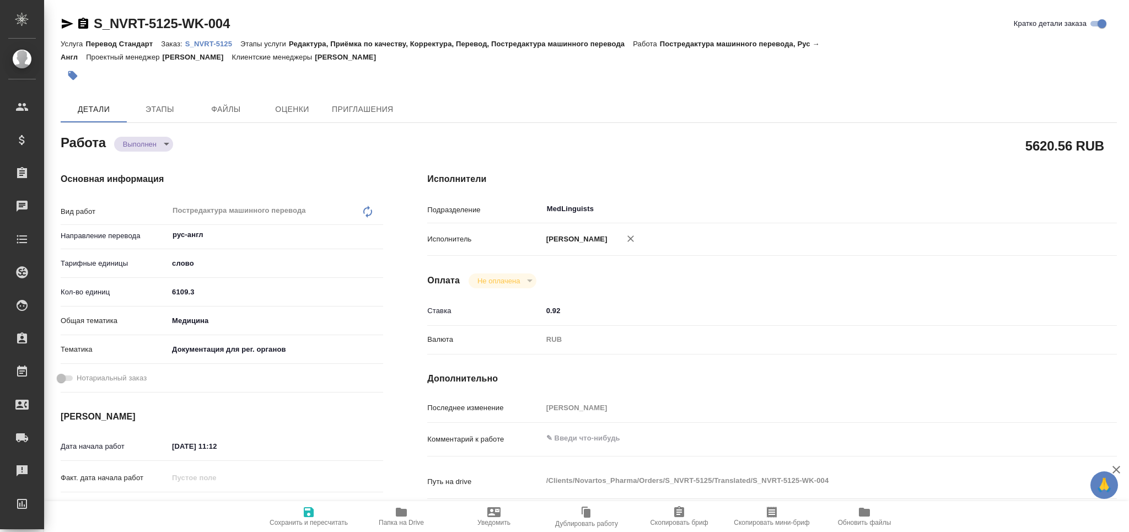
type textarea "x"
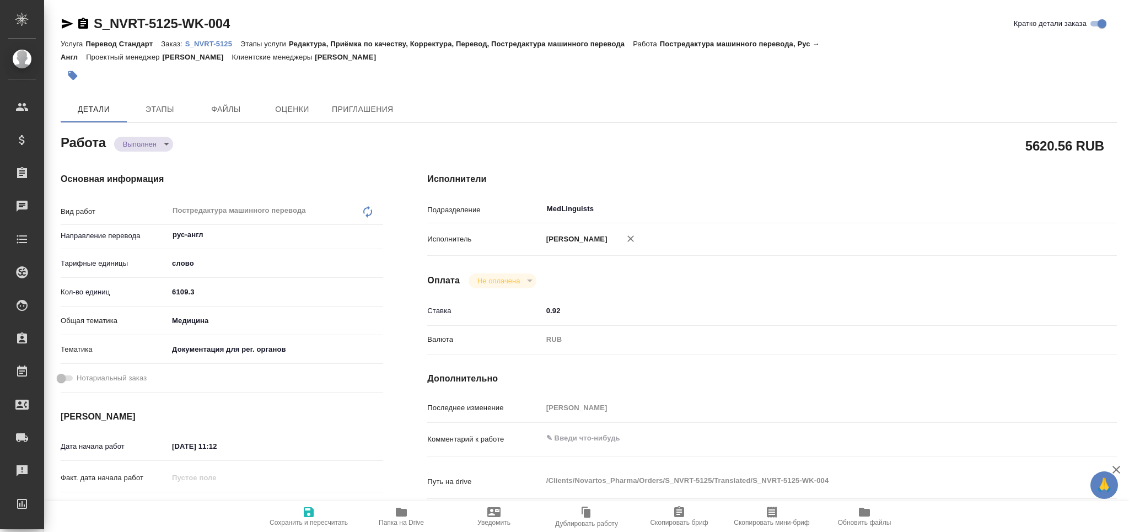
type textarea "x"
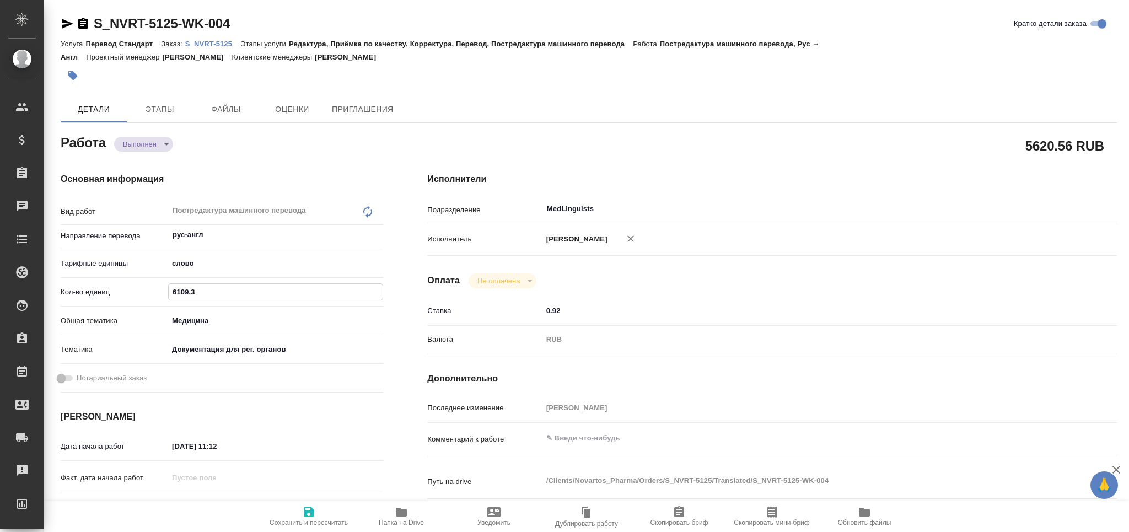
drag, startPoint x: 211, startPoint y: 292, endPoint x: 93, endPoint y: 292, distance: 117.9
click at [93, 292] on div "Кол-во единиц 6109.3" at bounding box center [222, 291] width 322 height 19
paste input "5913.5"
type input "5913.5"
type textarea "x"
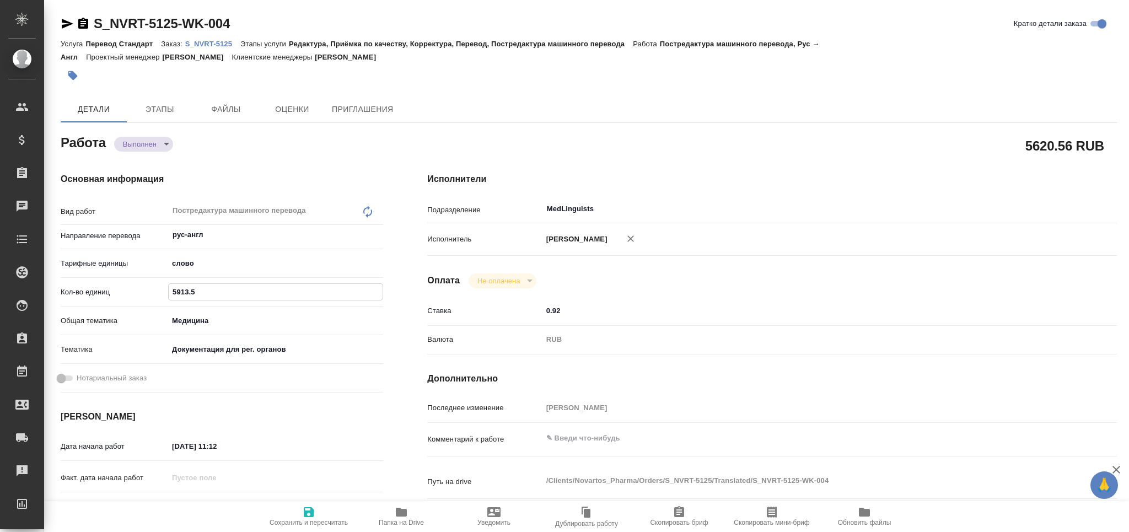
type textarea "x"
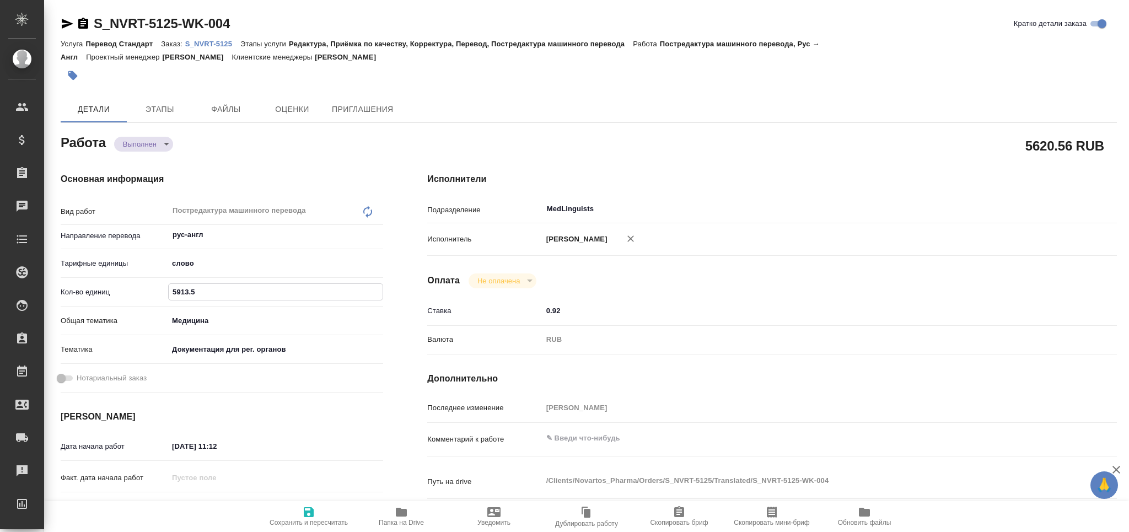
type textarea "x"
type input "5913.5"
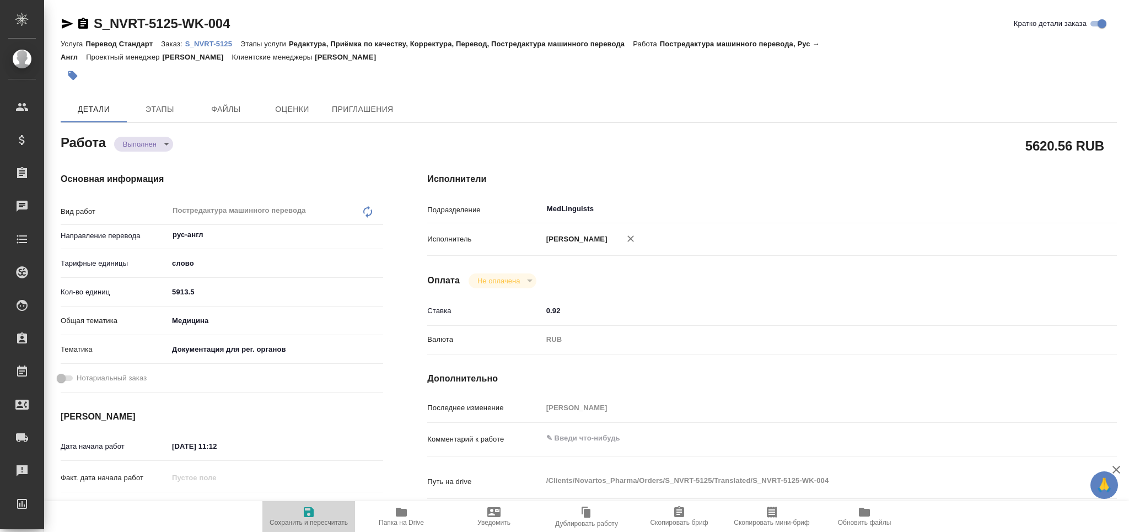
click at [311, 510] on icon "button" at bounding box center [309, 512] width 10 height 10
type textarea "x"
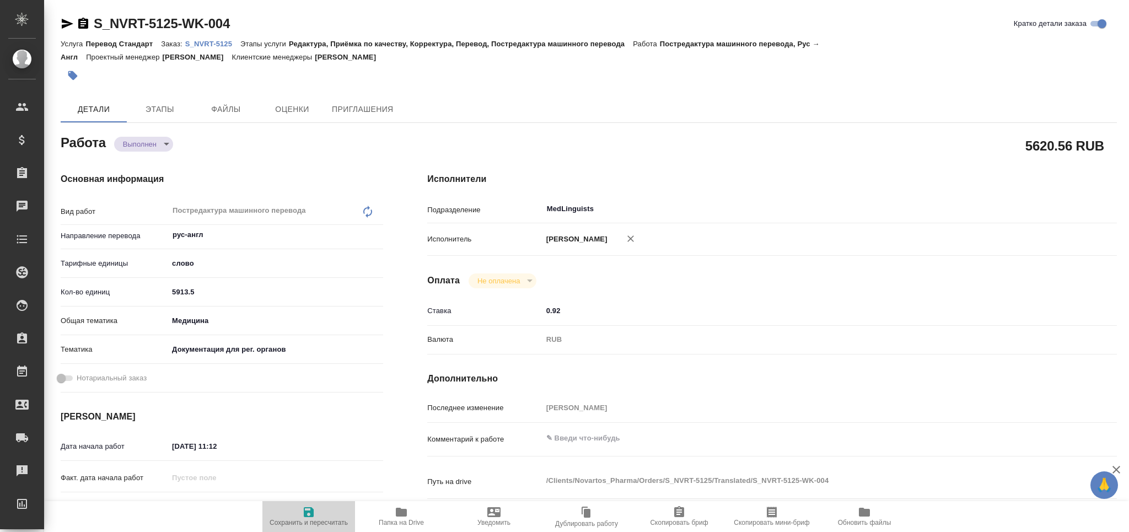
type textarea "x"
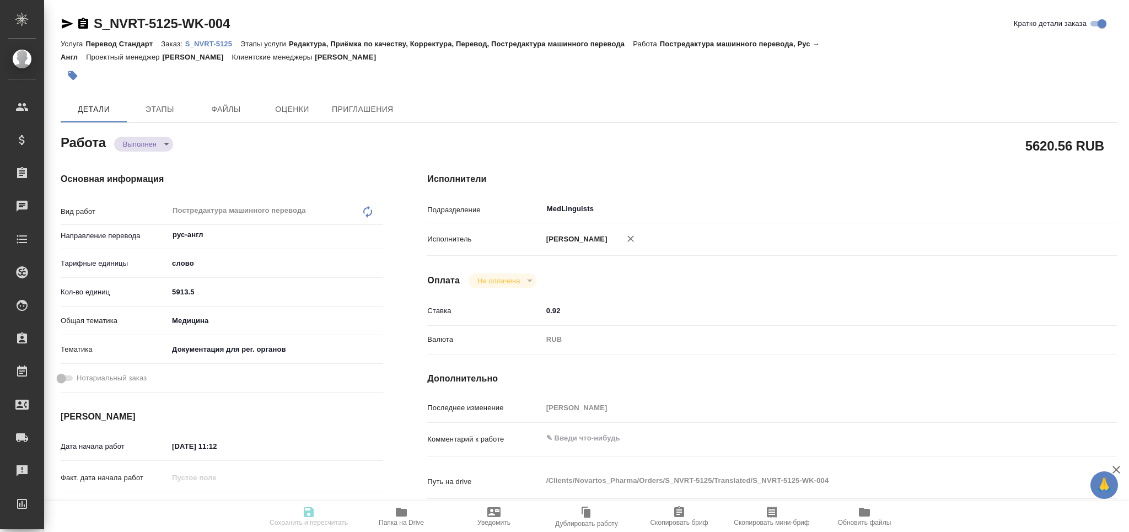
type textarea "x"
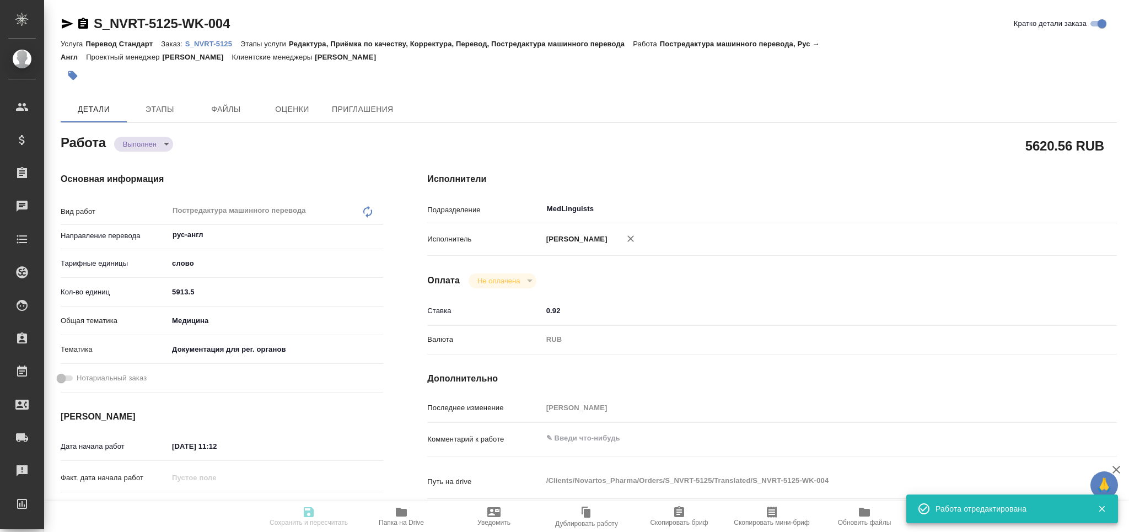
type input "completed"
type textarea "Постредактура машинного перевода"
type textarea "x"
type input "рус-англ"
type input "5a8b1489cc6b4906c91bfd90"
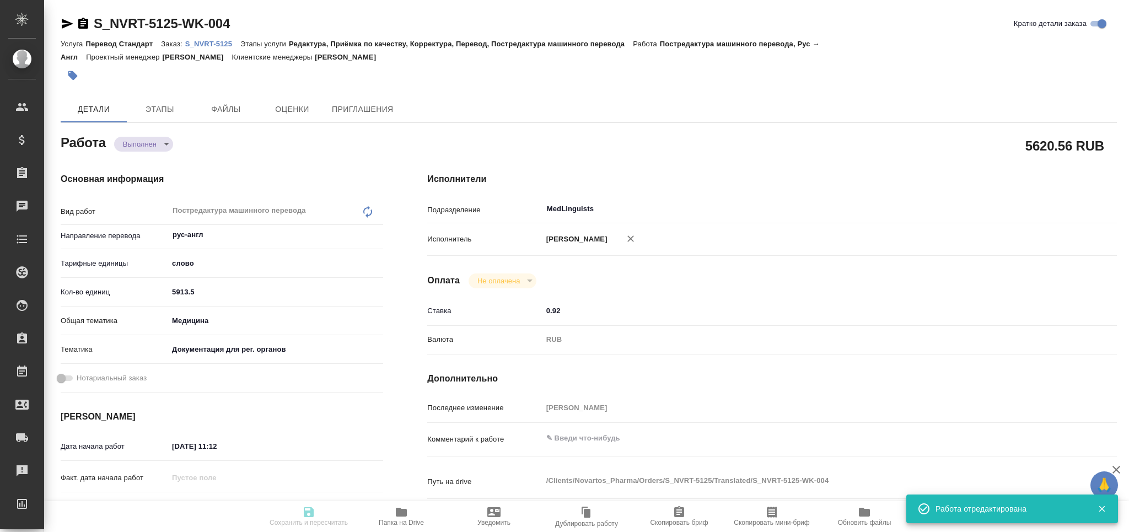
type input "5913.5"
type input "med"
type input "5f647205b73bc97568ca66c6"
type input "08.09.2025 11:12"
type input "12.09.2025 17:00"
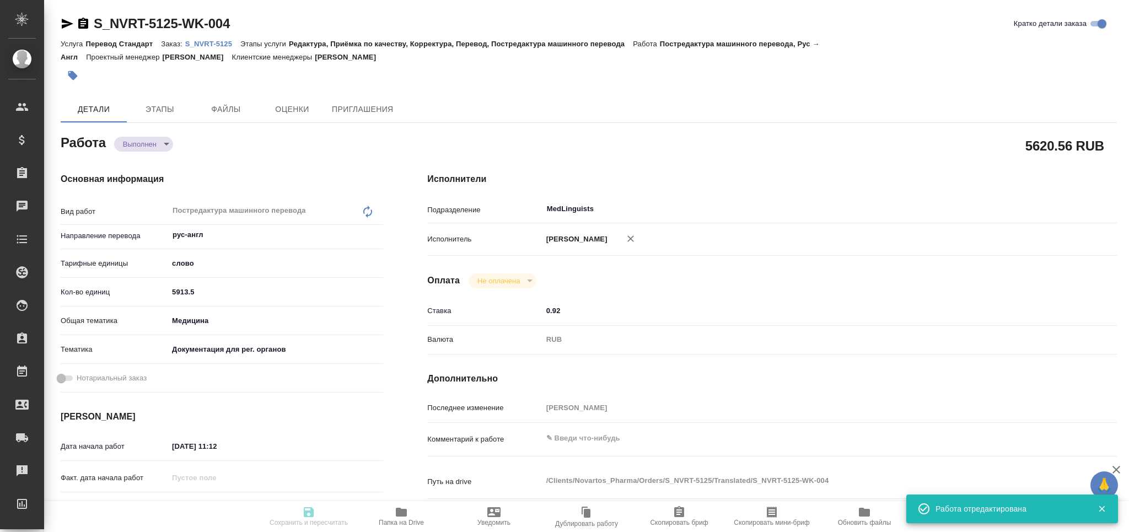
type input "10.09.2025 17:24"
type input "[DATE] 17:00"
type input "MedLinguists"
type input "notPayed"
type input "0.92"
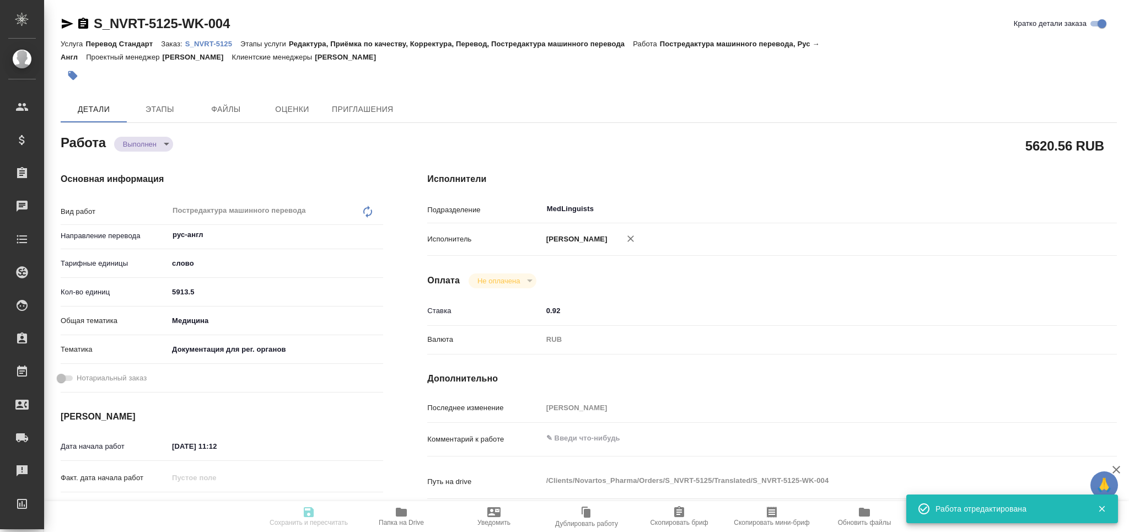
type input "RUB"
type input "[PERSON_NAME]"
type textarea "x"
type textarea "/Clients/Novartos_Pharma/Orders/S_NVRT-5125/Translated/S_NVRT-5125-WK-004"
type textarea "x"
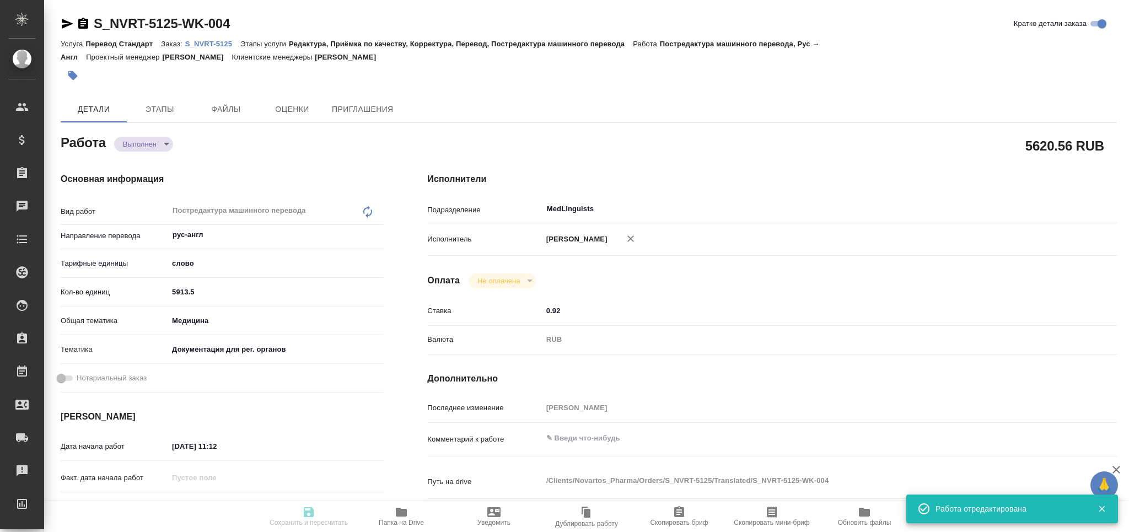
type input "S_NVRT-5125"
type input "3006491152"
type input "Перевод Стандарт"
type input "Редактура, Приёмка по качеству, Корректура, Перевод, Постредактура машинного пе…"
type input "[PERSON_NAME]"
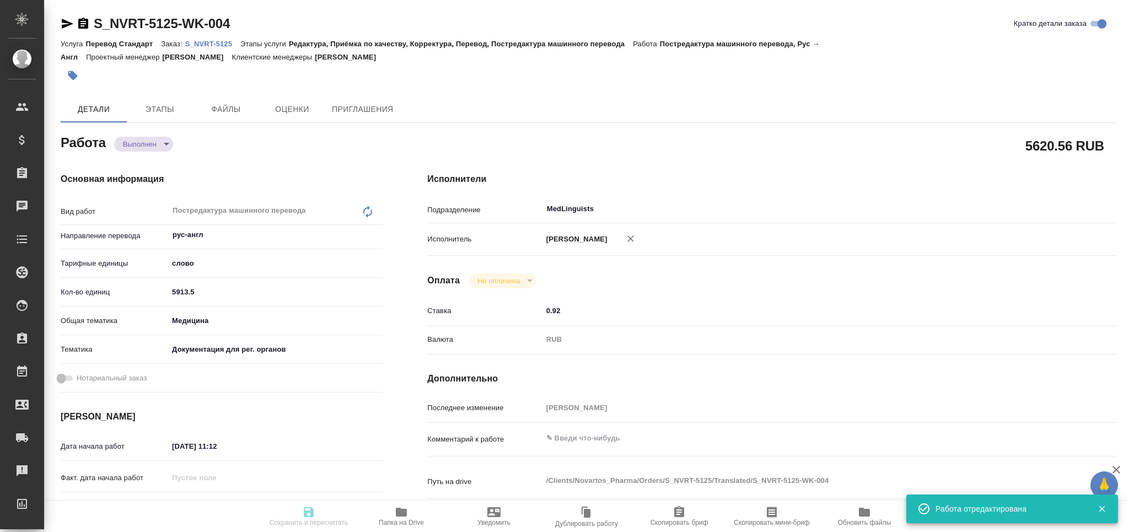
type input "[PERSON_NAME]"
type input "/Clients/Novartos_Pharma/Orders/S_NVRT-5125"
type textarea "x"
type textarea "прошу принять в перевод Правила регистрации. Техническое задание следующее: Сра…"
type textarea "x"
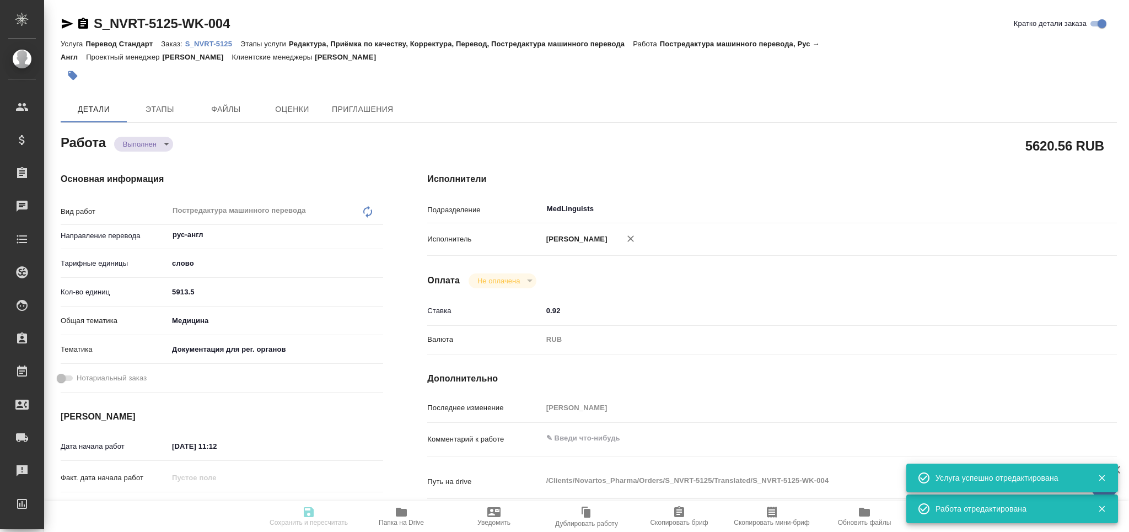
type textarea "x"
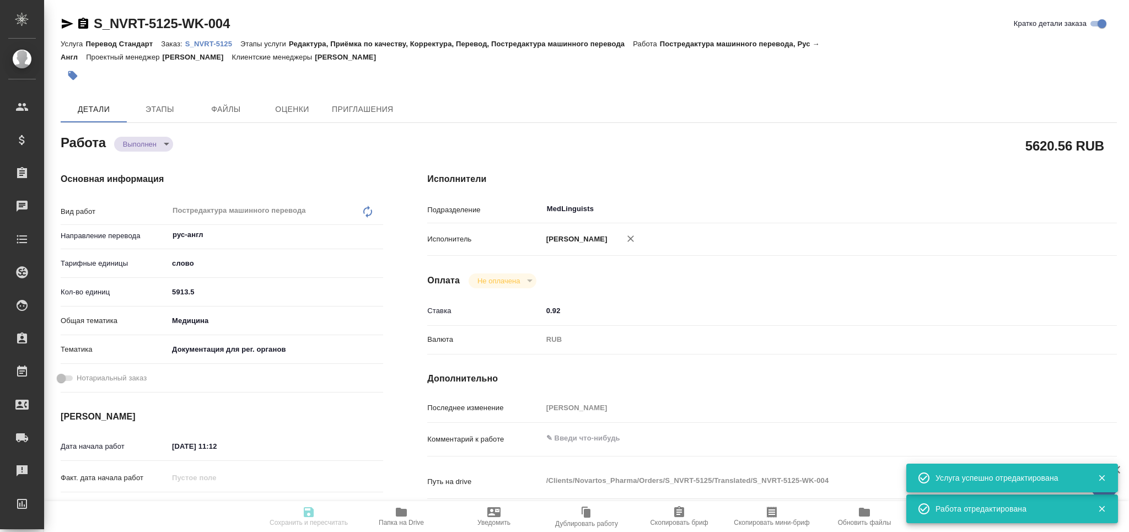
type textarea "x"
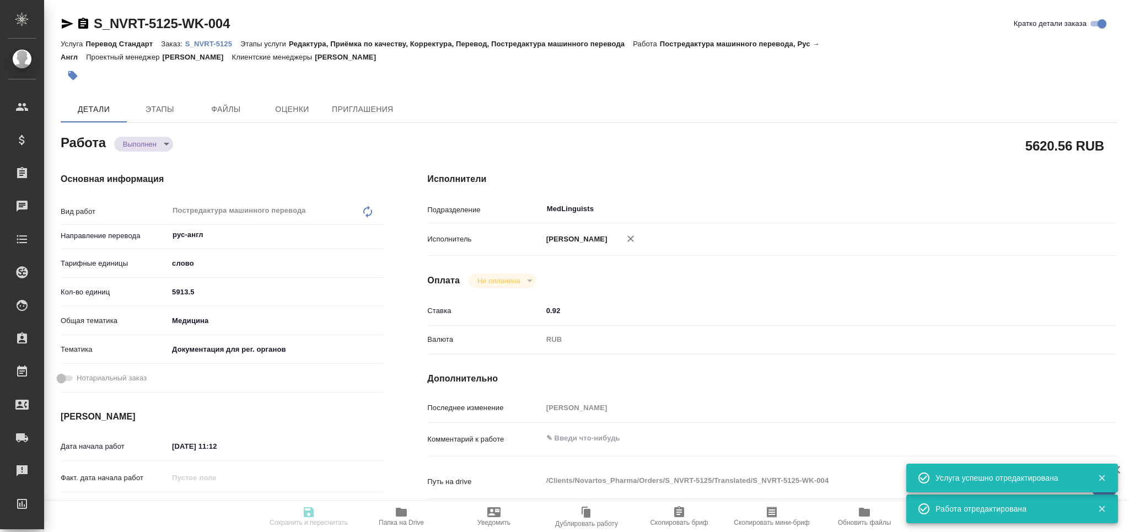
type textarea "x"
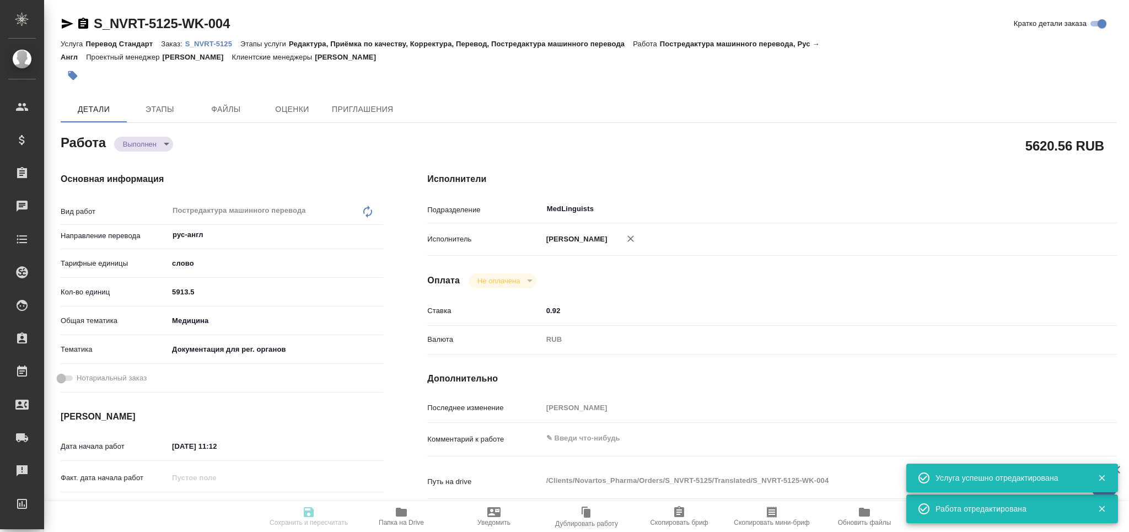
type textarea "x"
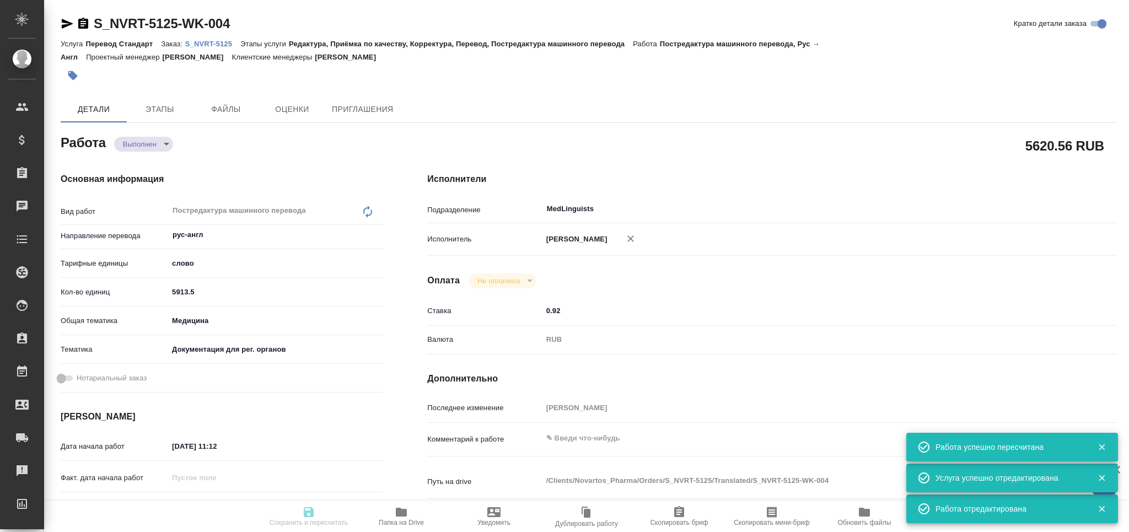
type input "completed"
type textarea "Постредактура машинного перевода"
type textarea "x"
type input "рус-англ"
type input "5a8b1489cc6b4906c91bfd90"
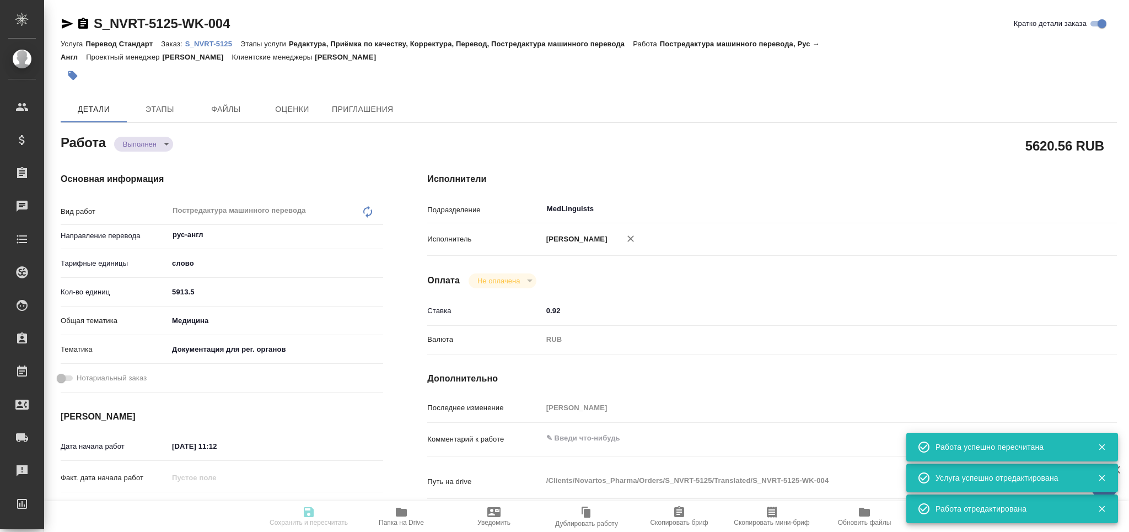
type input "5913.5"
type input "med"
type input "5f647205b73bc97568ca66c6"
type input "08.09.2025 11:12"
type input "12.09.2025 17:00"
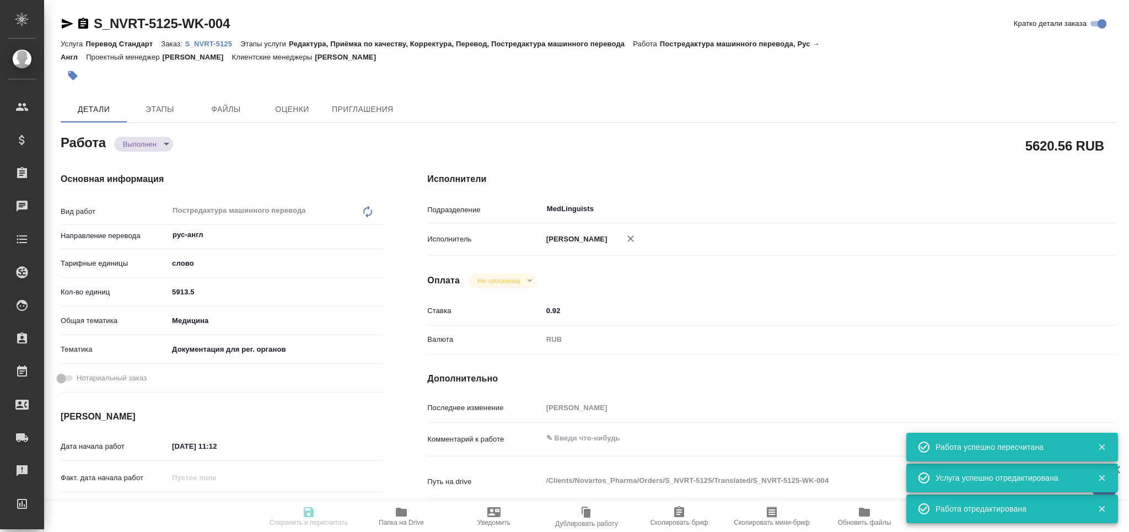
type input "10.09.2025 17:24"
type input "[DATE] 17:00"
type input "MedLinguists"
type input "notPayed"
type input "0.92"
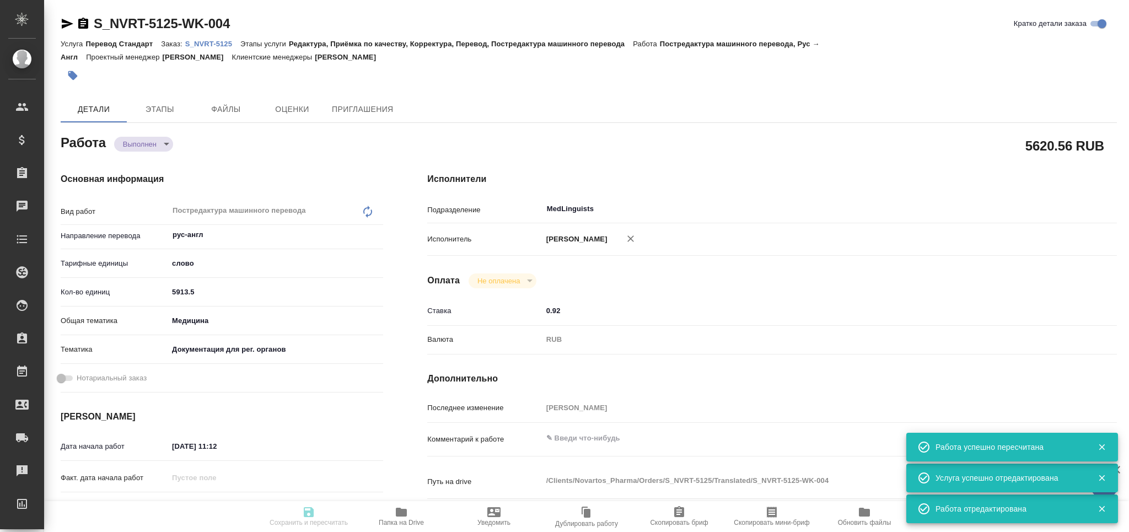
type input "RUB"
type input "[PERSON_NAME]"
type textarea "x"
type textarea "/Clients/Novartos_Pharma/Orders/S_NVRT-5125/Translated/S_NVRT-5125-WK-004"
type textarea "x"
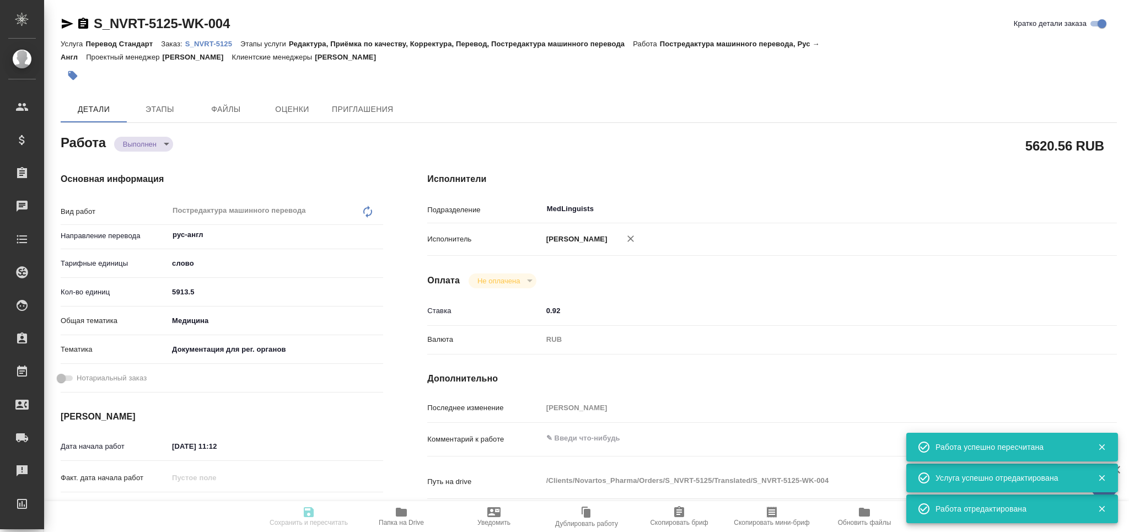
type input "S_NVRT-5125"
type input "3006491152"
type input "Перевод Стандарт"
type input "Редактура, Приёмка по качеству, Корректура, Перевод, Постредактура машинного пе…"
type input "[PERSON_NAME]"
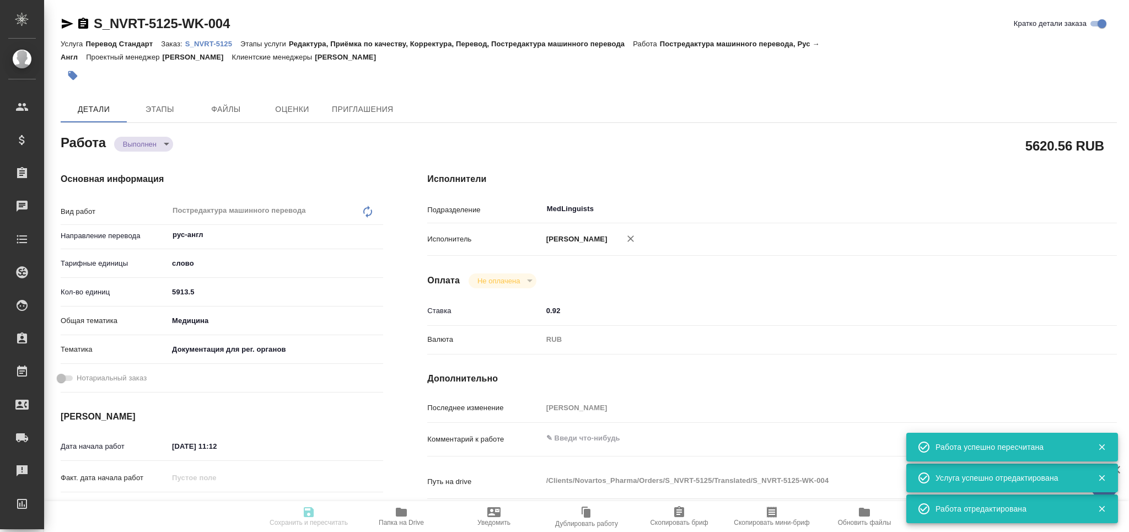
type input "[PERSON_NAME]"
type input "/Clients/Novartos_Pharma/Orders/S_NVRT-5125"
type textarea "x"
type textarea "прошу принять в перевод Правила регистрации. Техническое задание следующее: Сра…"
type textarea "x"
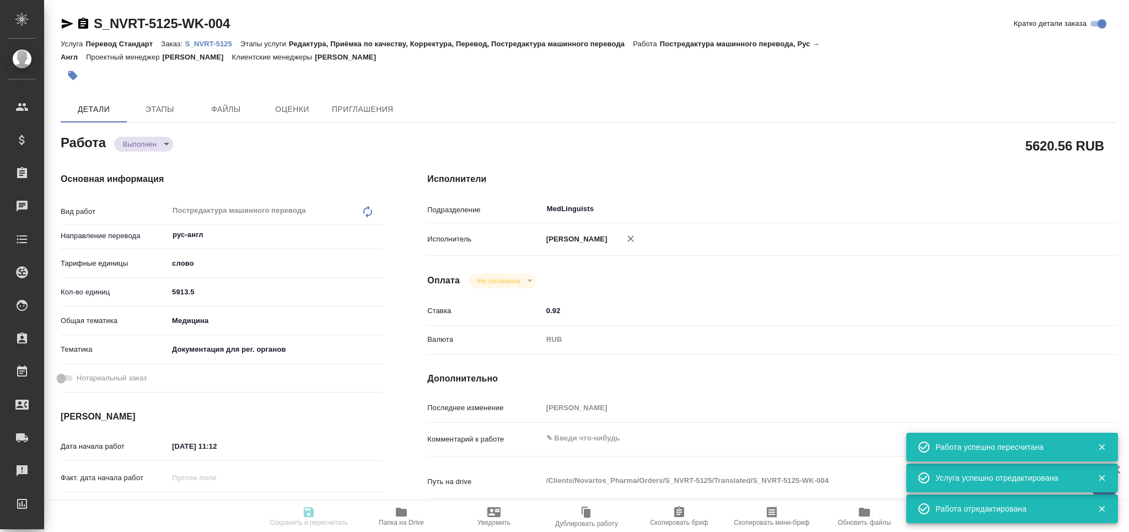
click at [138, 140] on body "🙏 .cls-1 fill:#fff; AWATERA Grabko Mariya Клиенты Спецификации Заказы Чаты Todo…" at bounding box center [564, 266] width 1129 height 532
type textarea "x"
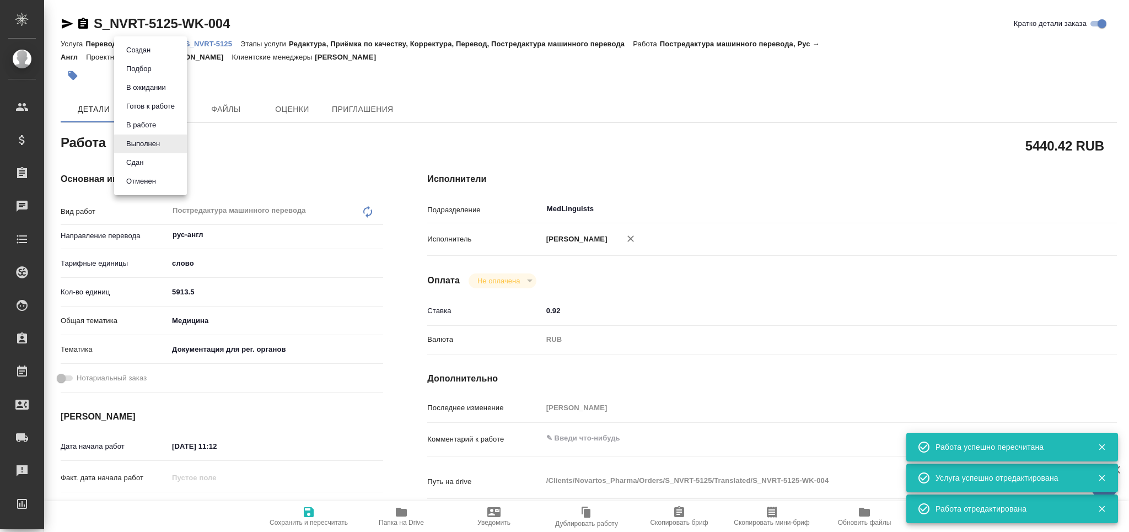
type textarea "x"
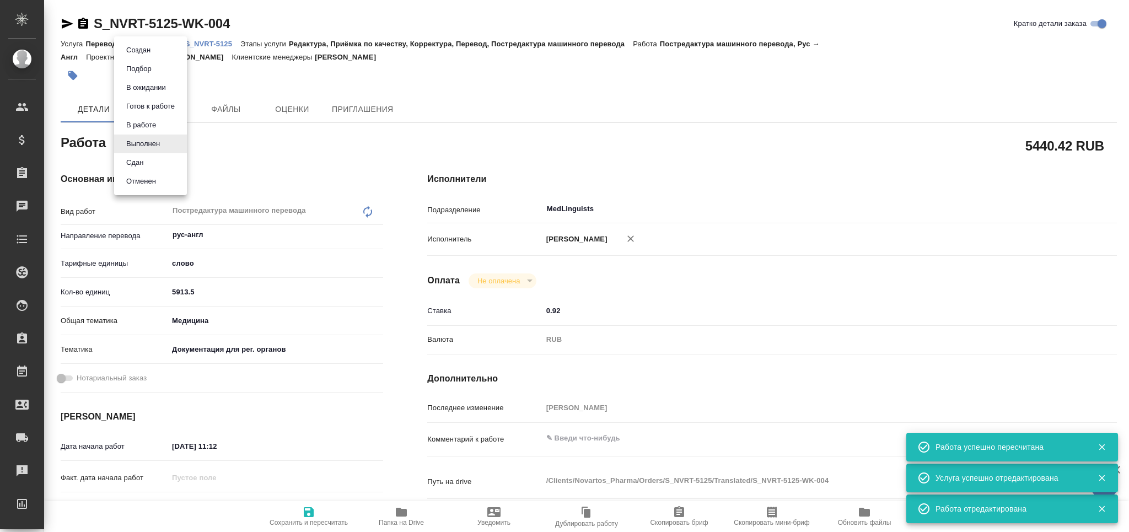
type textarea "x"
click at [143, 160] on button "Сдан" at bounding box center [135, 163] width 24 height 12
type textarea "x"
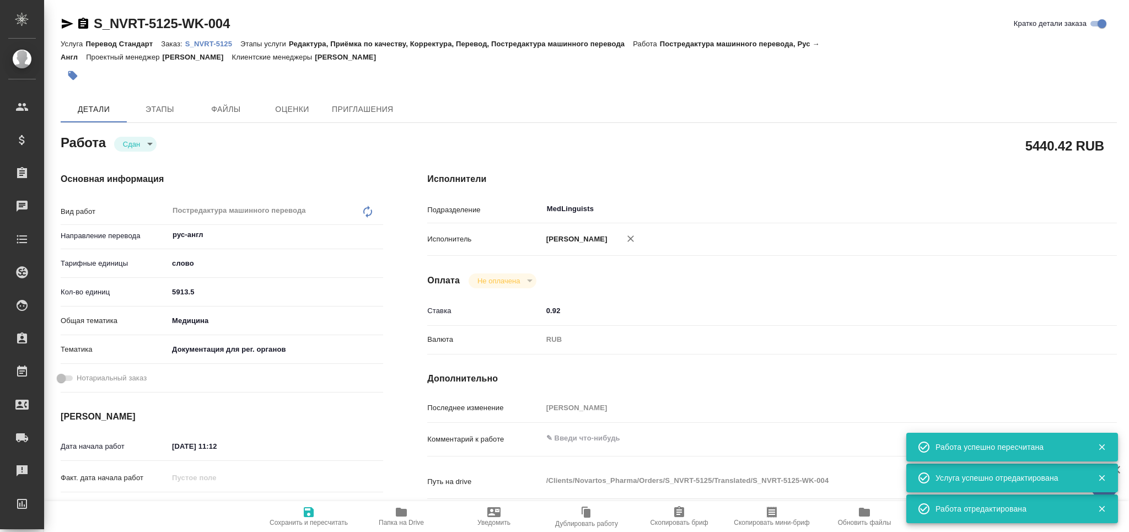
type textarea "x"
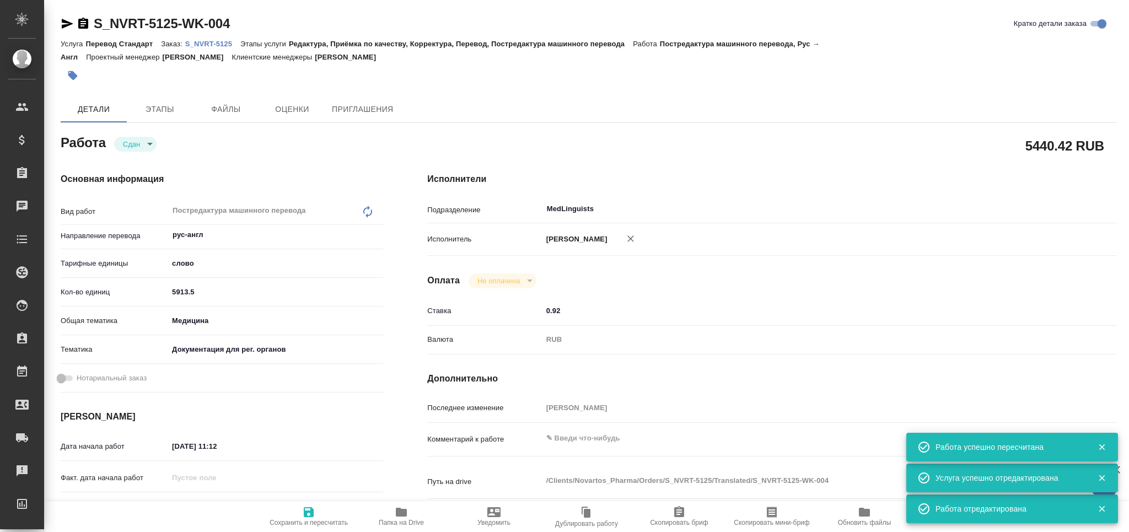
type textarea "x"
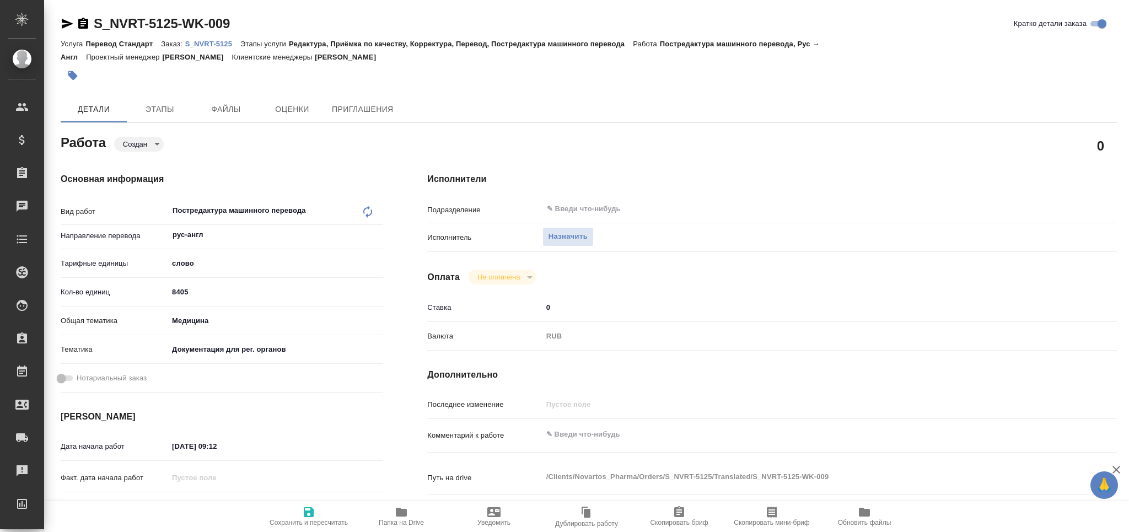
type textarea "x"
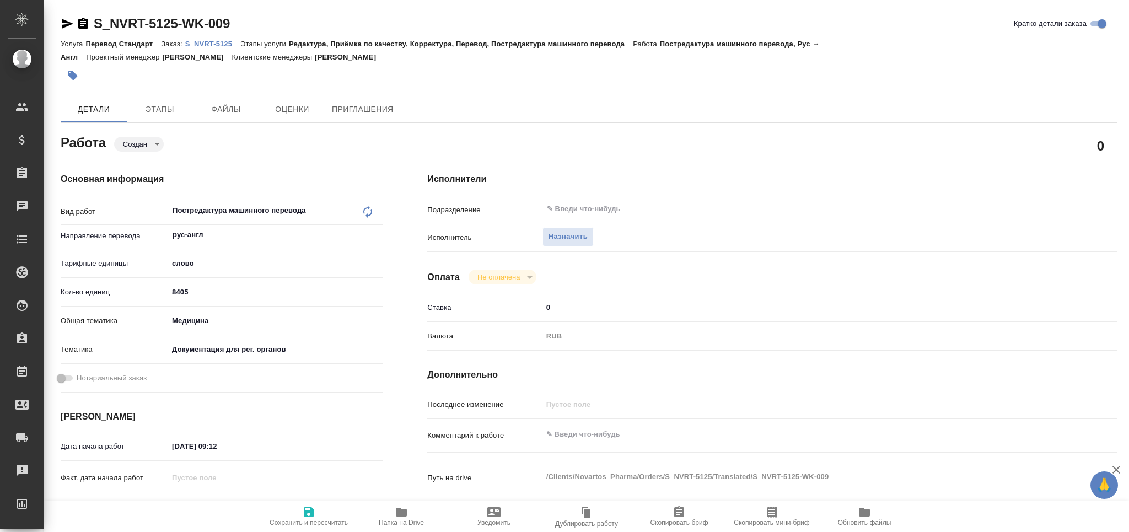
type textarea "x"
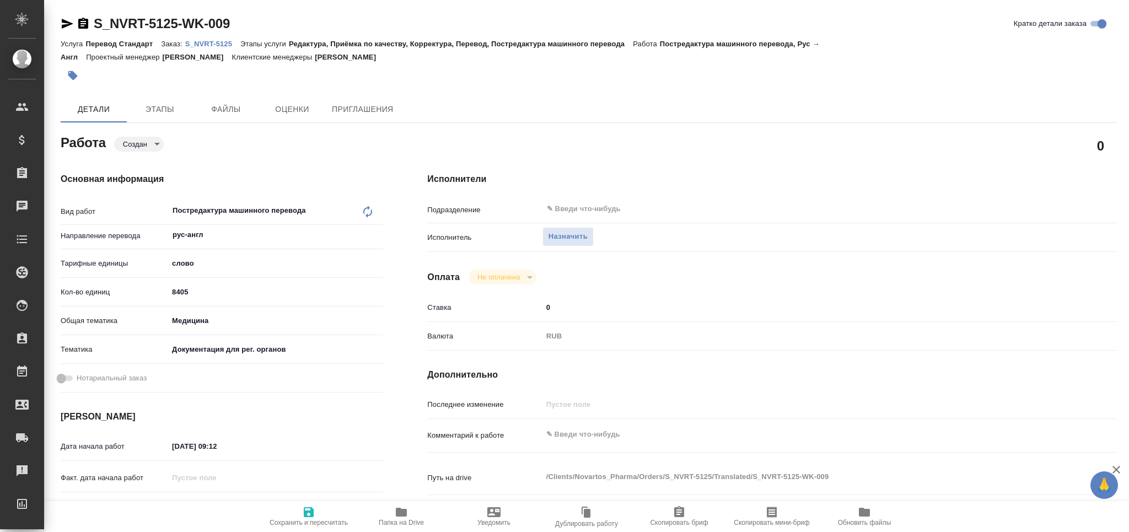
type textarea "x"
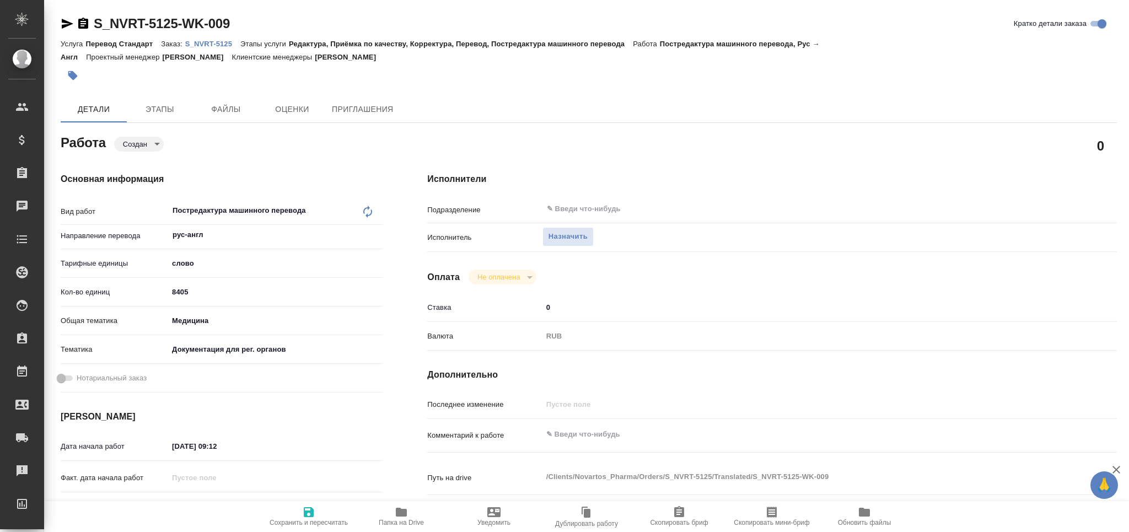
type textarea "x"
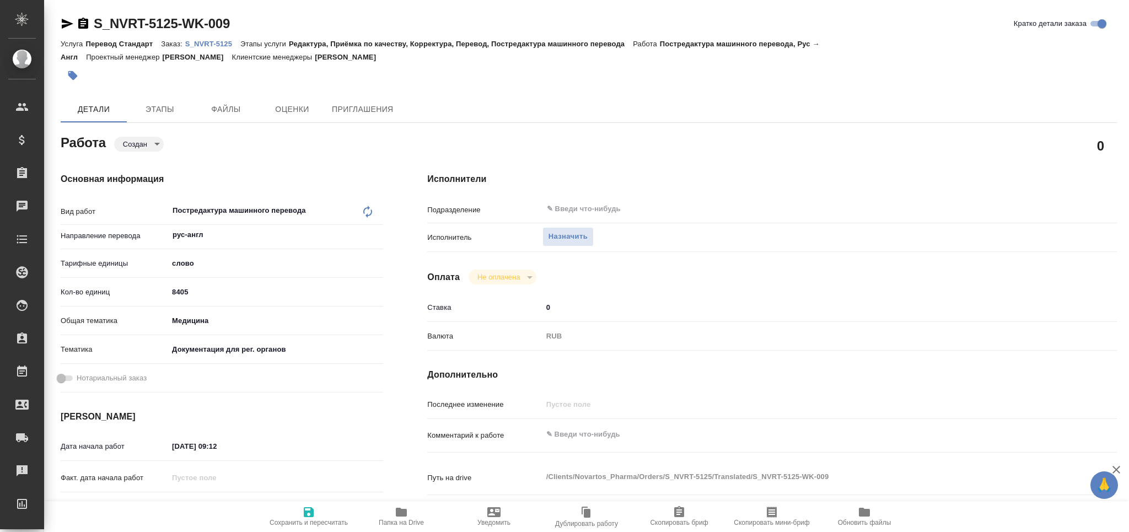
type textarea "x"
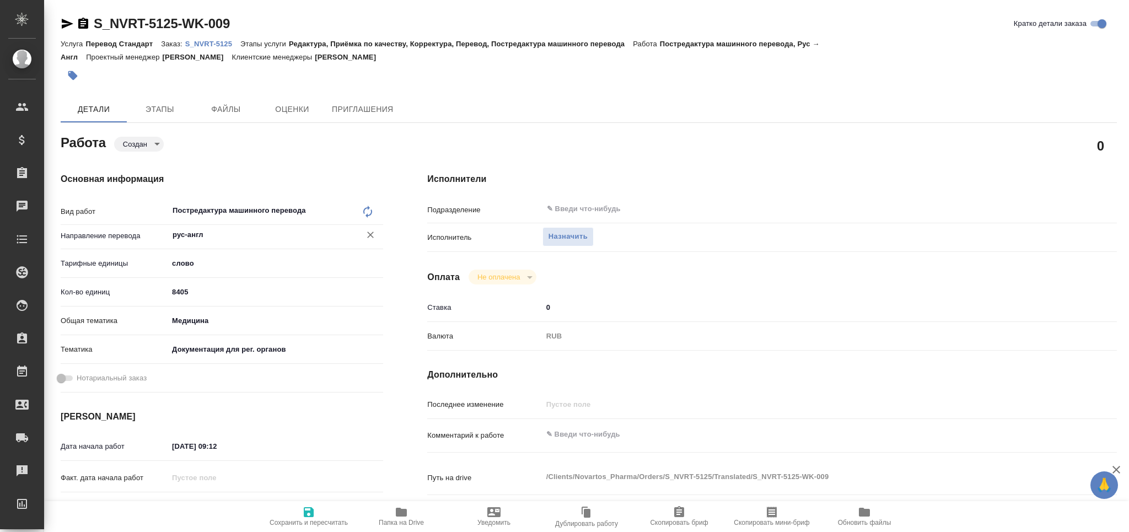
type textarea "x"
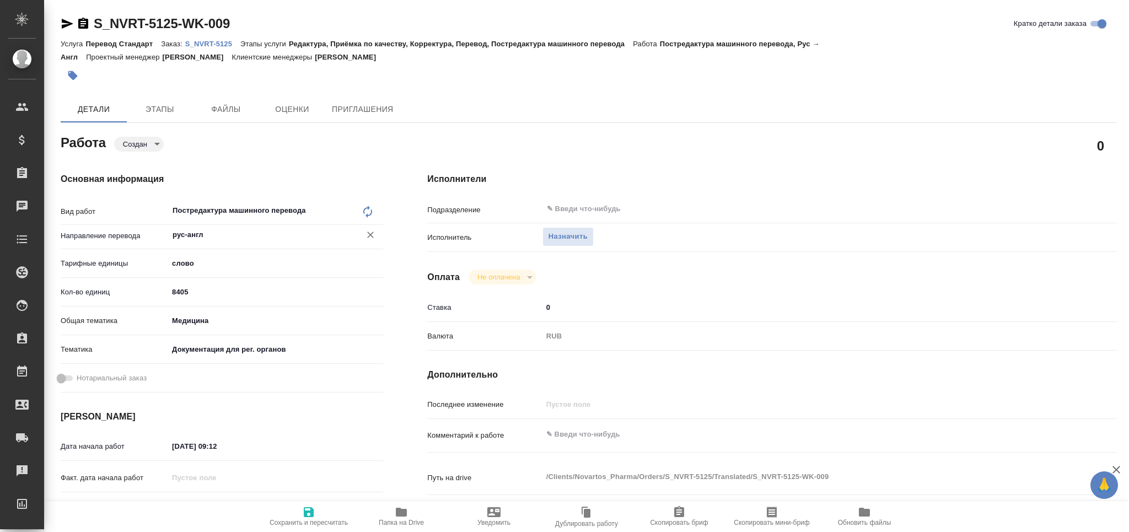
click at [175, 236] on input "рус-англ" at bounding box center [256, 234] width 171 height 13
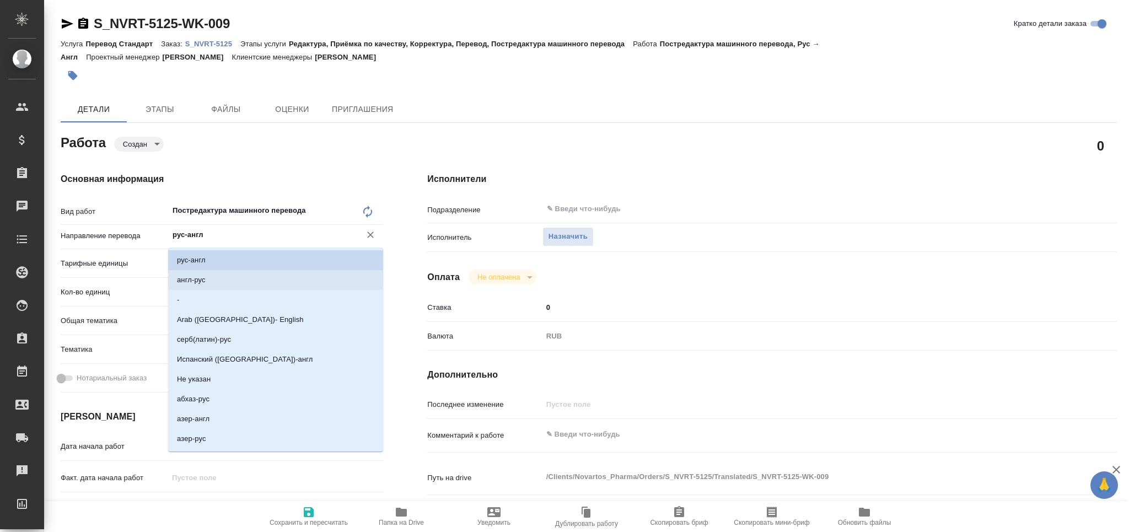
click at [194, 274] on p "англ-рус" at bounding box center [191, 279] width 29 height 11
type textarea "x"
type input "англ-рус"
type textarea "x"
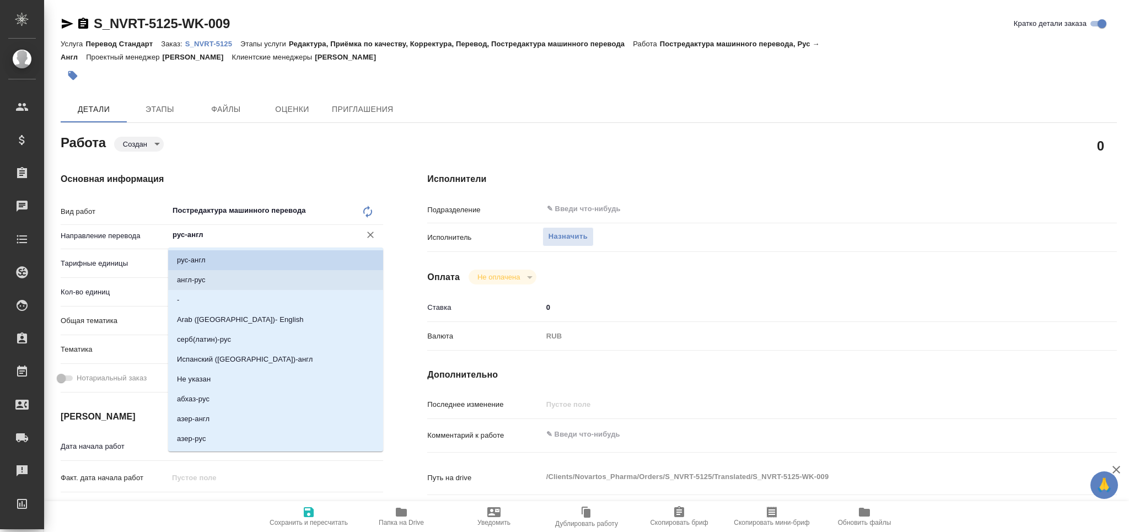
type textarea "x"
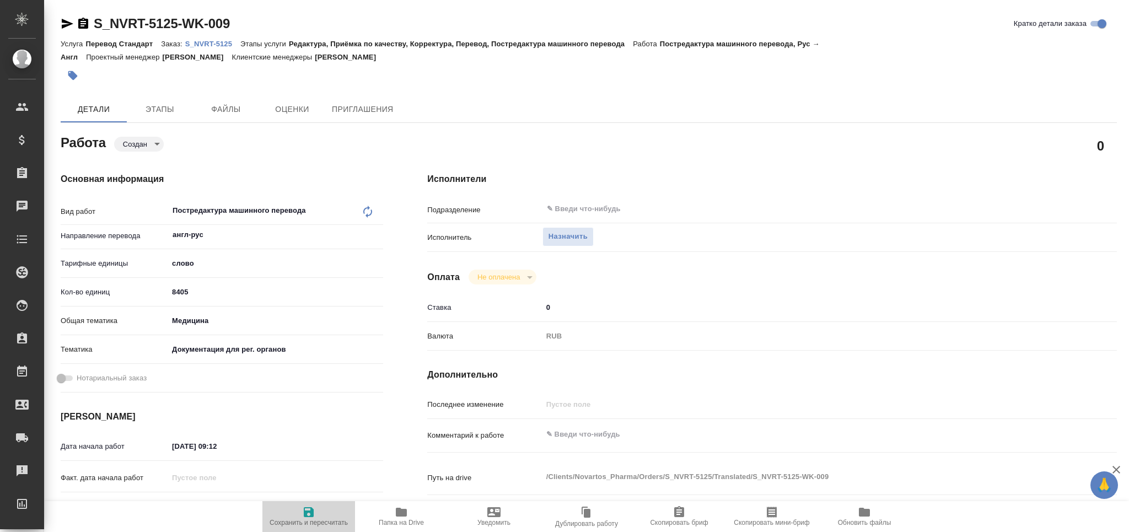
click at [319, 520] on span "Сохранить и пересчитать" at bounding box center [308, 523] width 78 height 8
type textarea "x"
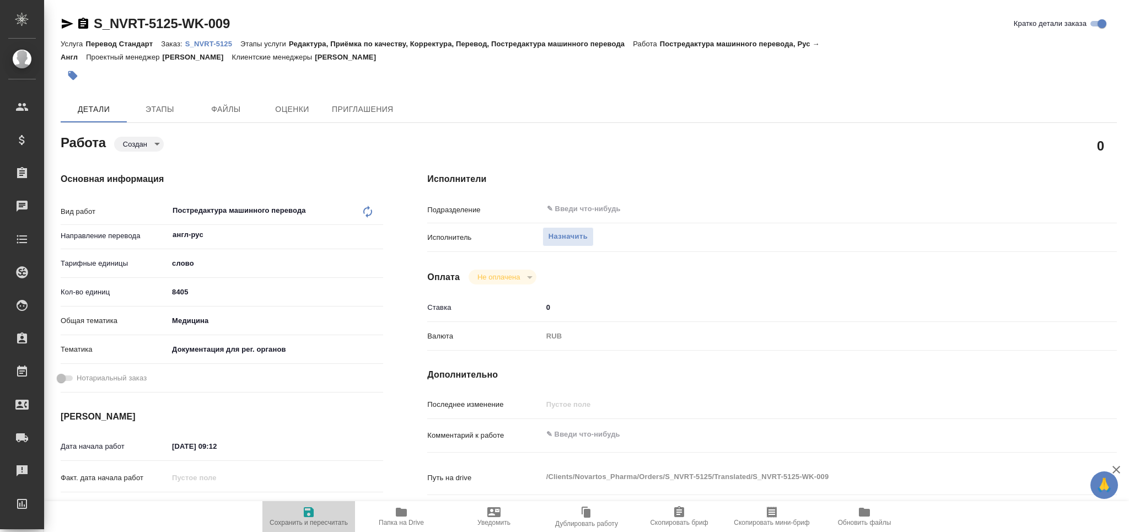
type textarea "x"
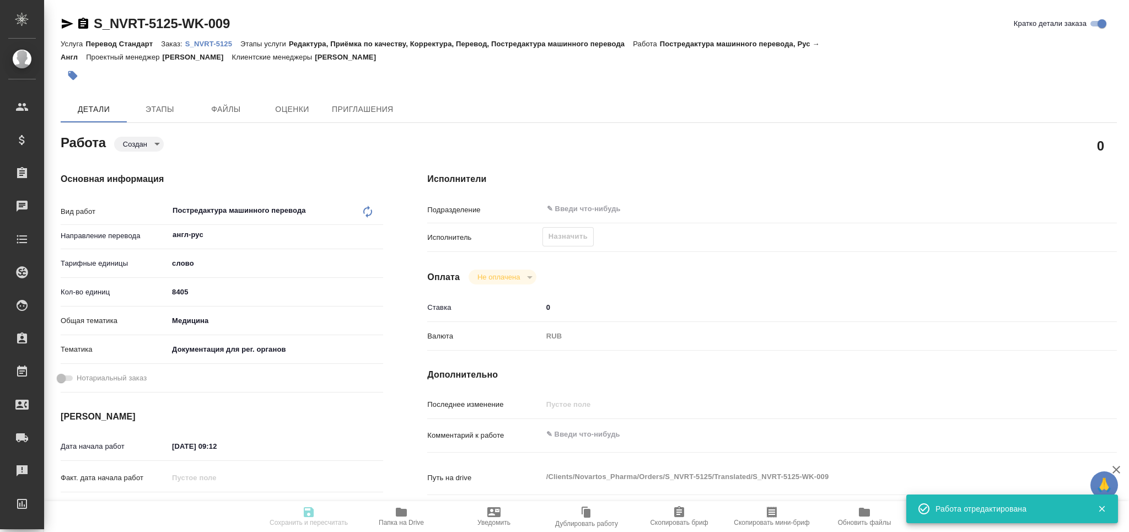
type textarea "x"
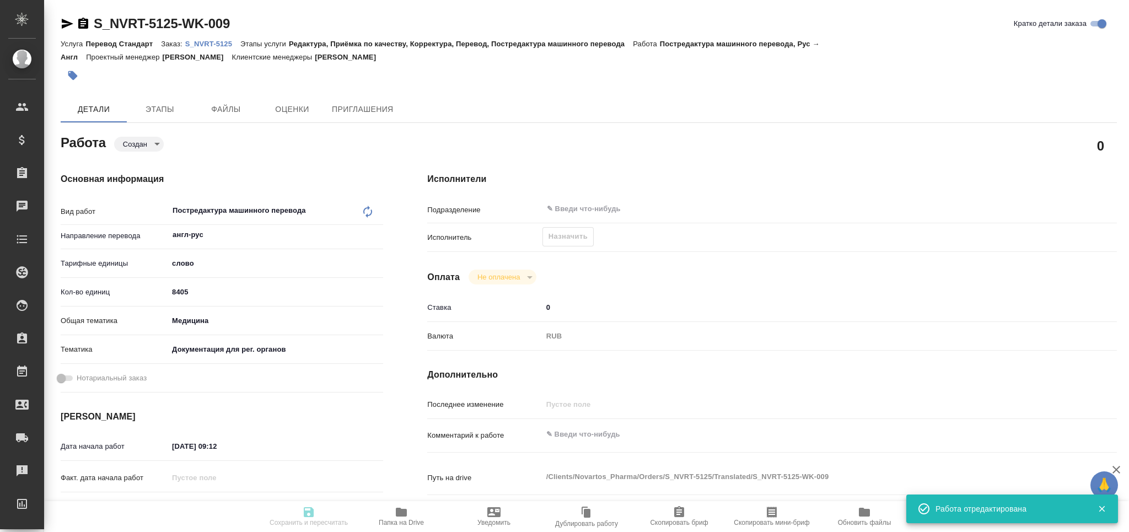
type textarea "x"
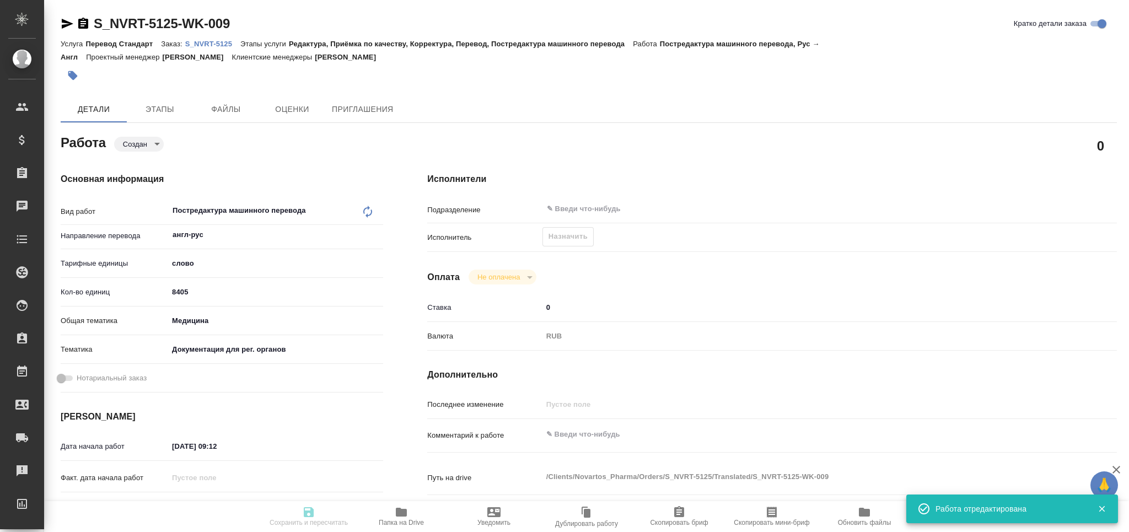
type input "created"
type textarea "Постредактура машинного перевода"
type textarea "x"
type input "англ-рус"
type input "5a8b1489cc6b4906c91bfd90"
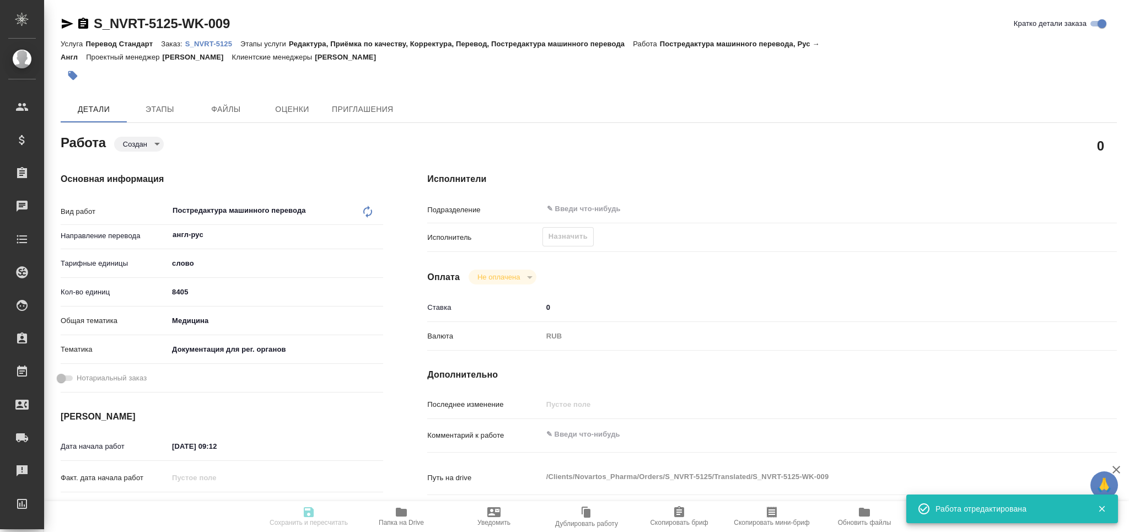
type input "8405"
type input "med"
type input "5f647205b73bc97568ca66c6"
type input "15.09.2025 09:12"
type input "15.09.2025 17:00"
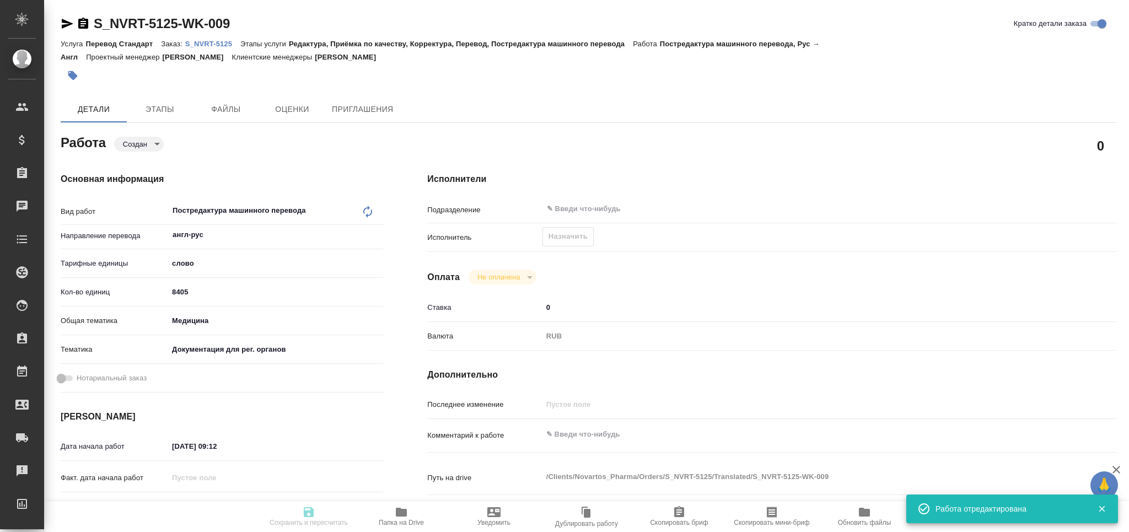
type input "15.09.2025 17:00"
type input "notPayed"
type input "0"
type input "RUB"
type textarea "x"
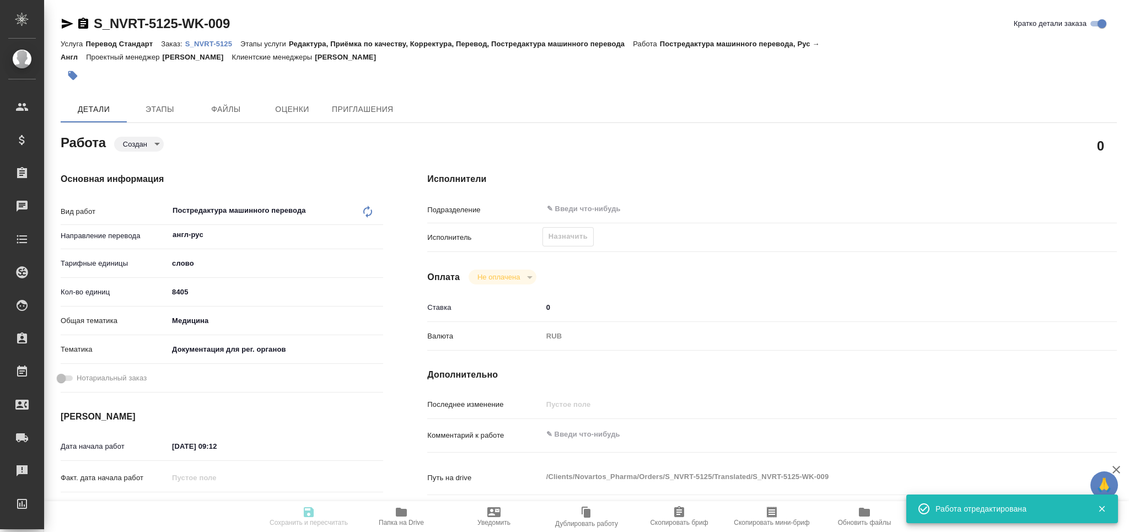
type textarea "/Clients/Novartos_Pharma/Orders/S_NVRT-5125/Translated/S_NVRT-5125-WK-009"
type textarea "x"
type input "S_NVRT-5125"
type input "3006491152"
type input "Перевод Стандарт"
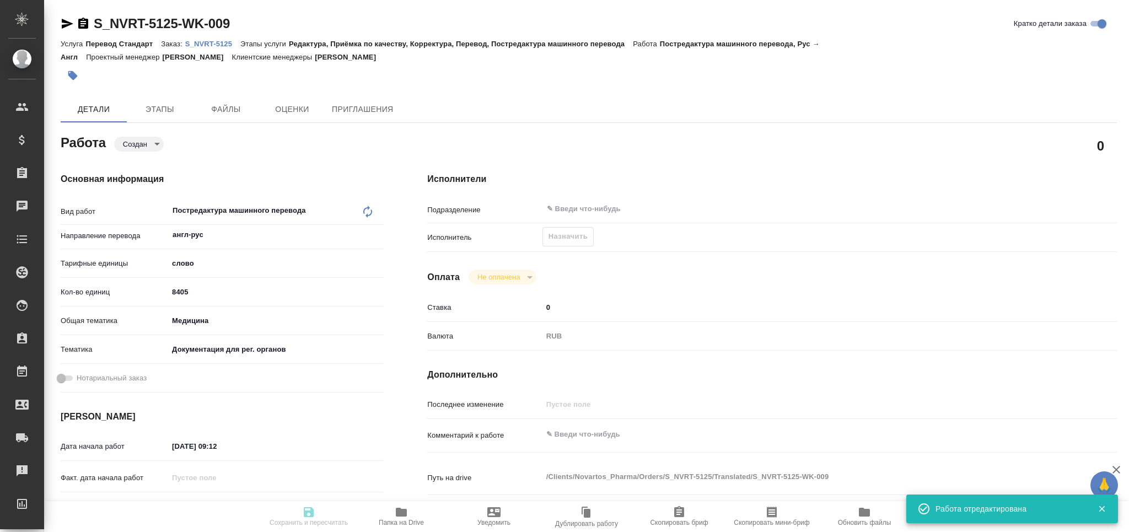
type input "Редактура, Приёмка по качеству, Корректура, Перевод, Постредактура машинного пе…"
type input "[PERSON_NAME]"
type input "Малофеева Екатерина"
type input "/Clients/Novartos_Pharma/Orders/S_NVRT-5125"
type textarea "x"
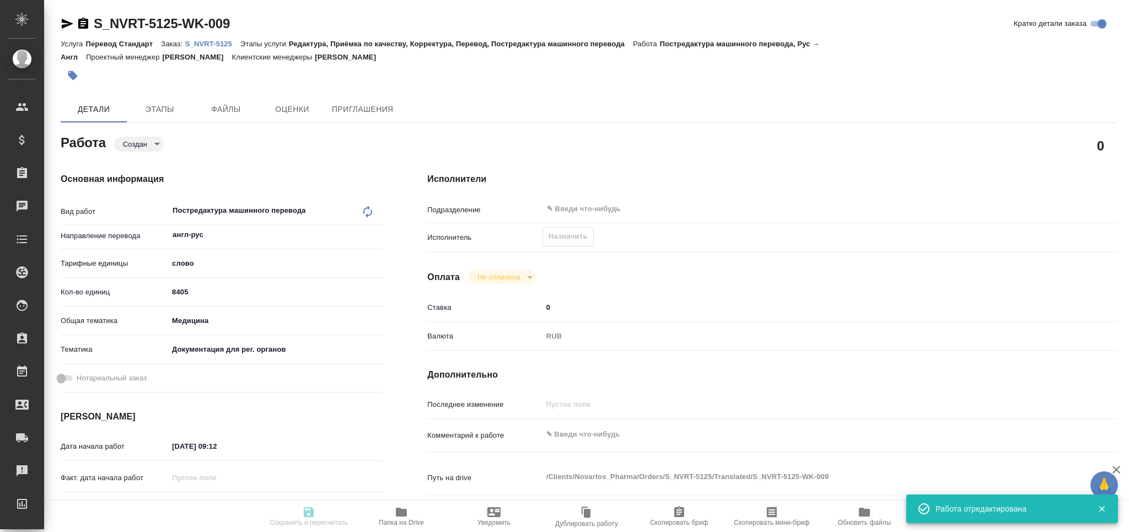
type textarea "прошу принять в перевод Правила регистрации. Техническое задание следующее: Сра…"
type textarea "x"
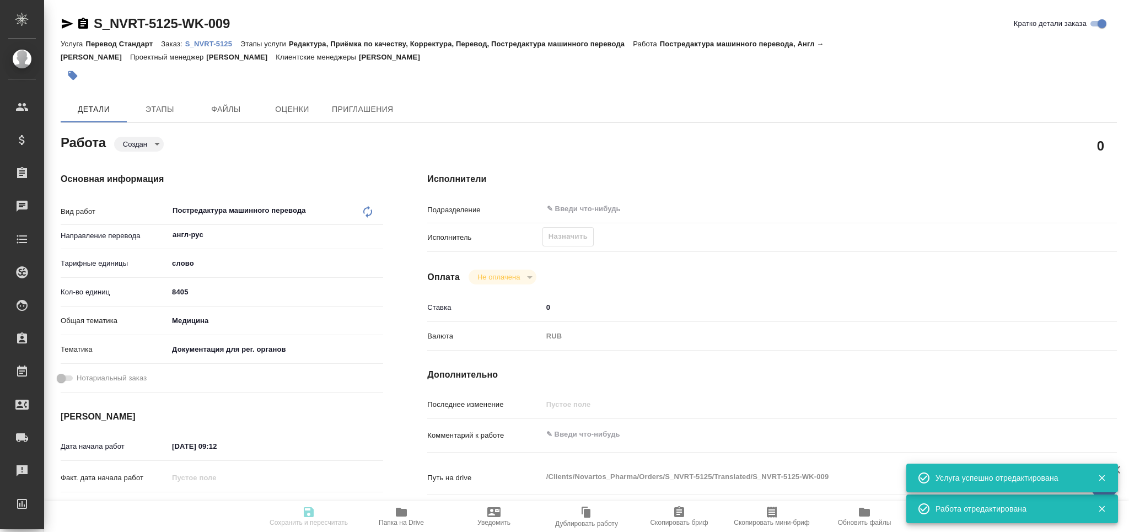
type textarea "x"
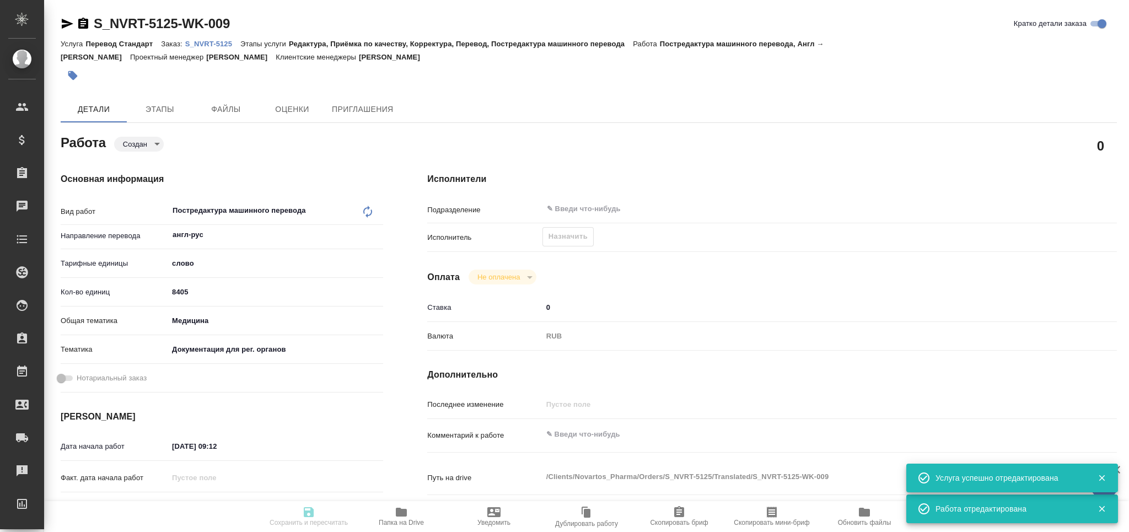
type textarea "x"
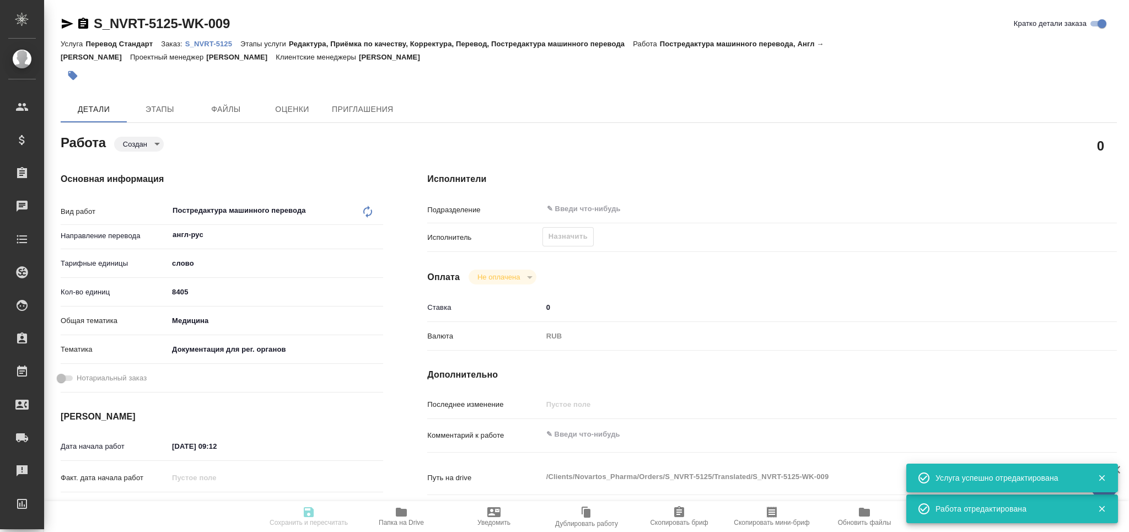
type textarea "x"
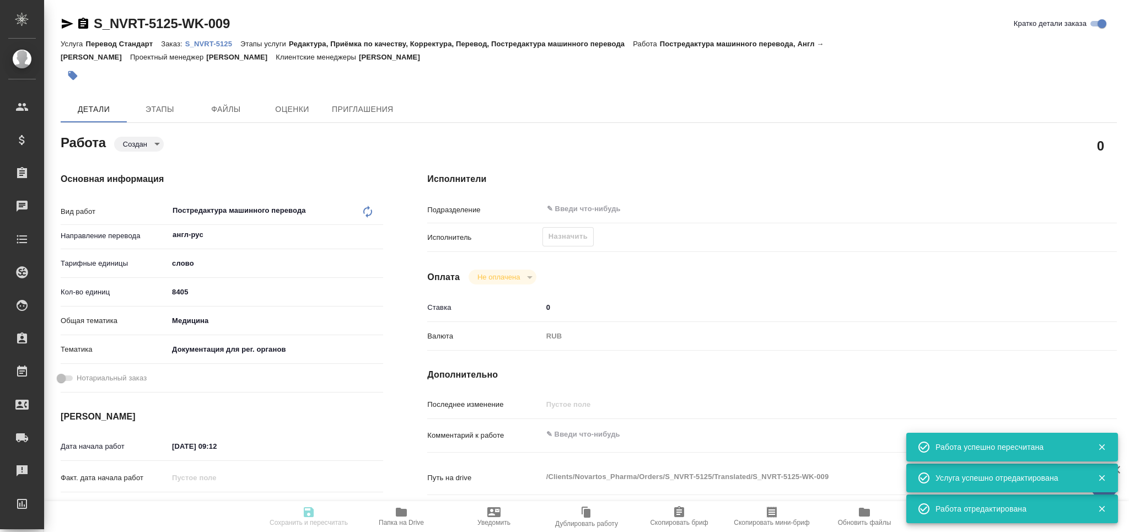
type input "created"
type textarea "Постредактура машинного перевода"
type textarea "x"
type input "англ-рус"
type input "5a8b1489cc6b4906c91bfd90"
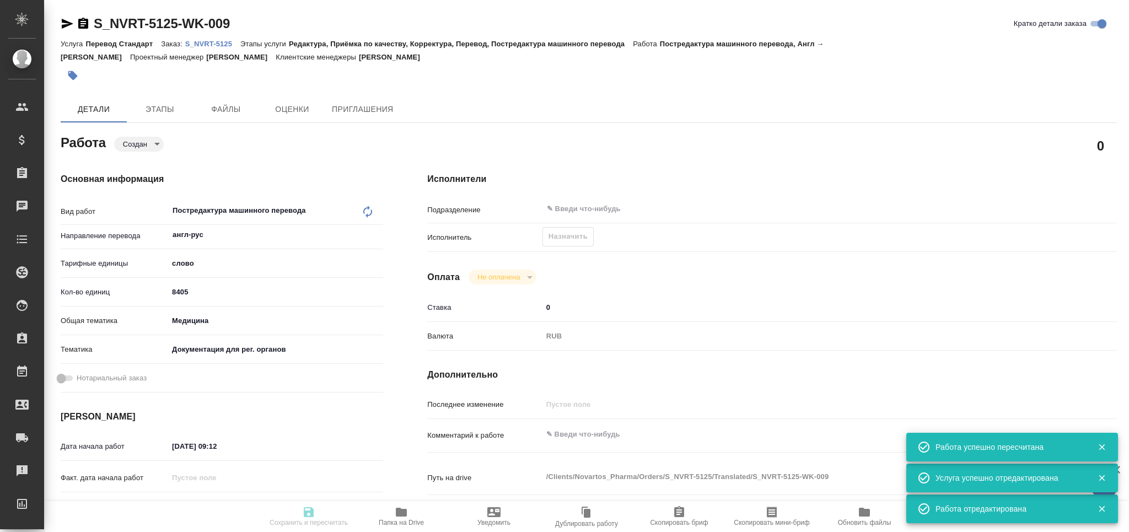
type input "8405"
type input "med"
type input "5f647205b73bc97568ca66c6"
type input "15.09.2025 09:12"
type input "15.09.2025 17:00"
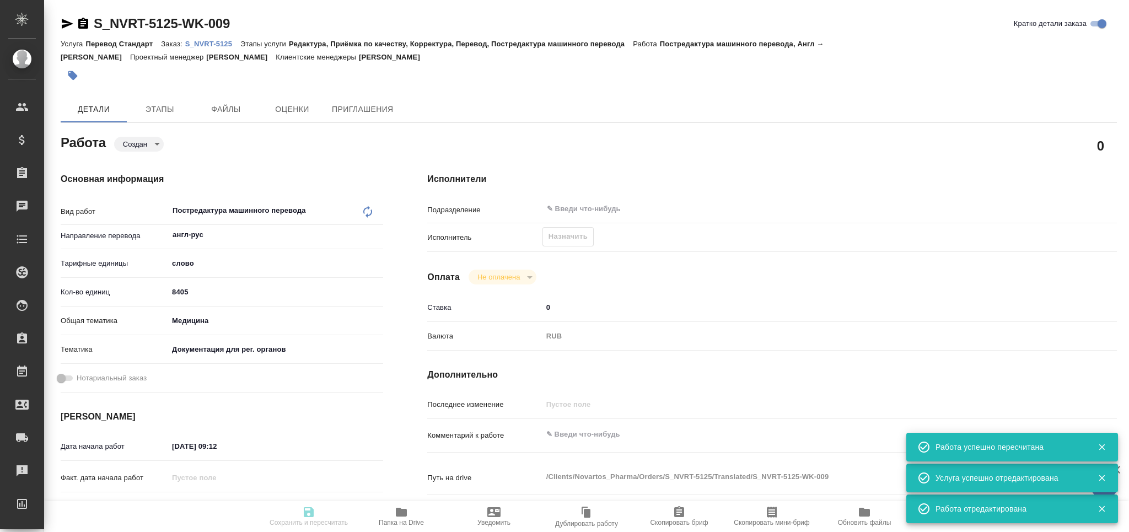
type input "15.09.2025 17:00"
type input "notPayed"
type input "0"
type input "RUB"
type textarea "x"
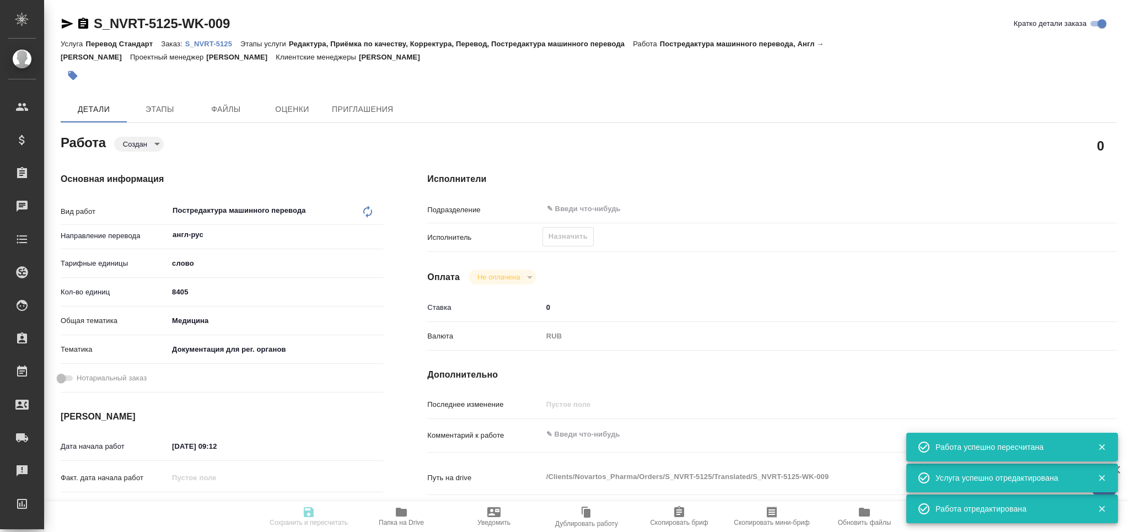
type textarea "/Clients/Novartos_Pharma/Orders/S_NVRT-5125/Translated/S_NVRT-5125-WK-009"
type textarea "x"
type input "S_NVRT-5125"
type input "3006491152"
type input "Перевод Стандарт"
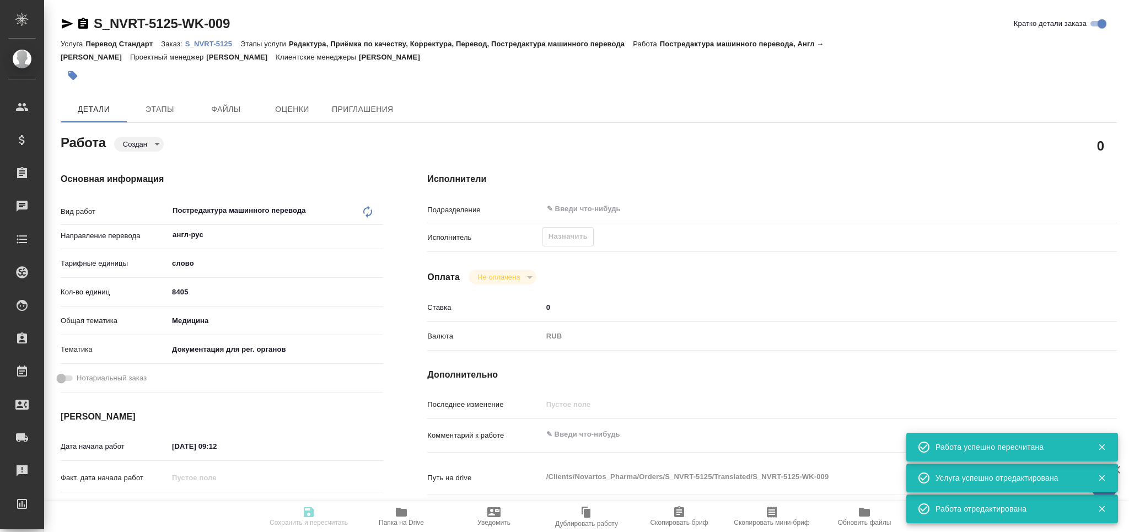
type input "Редактура, Приёмка по качеству, Корректура, Перевод, Постредактура машинного пе…"
type input "[PERSON_NAME]"
type input "/Clients/Novartos_Pharma/Orders/S_NVRT-5125"
type textarea "x"
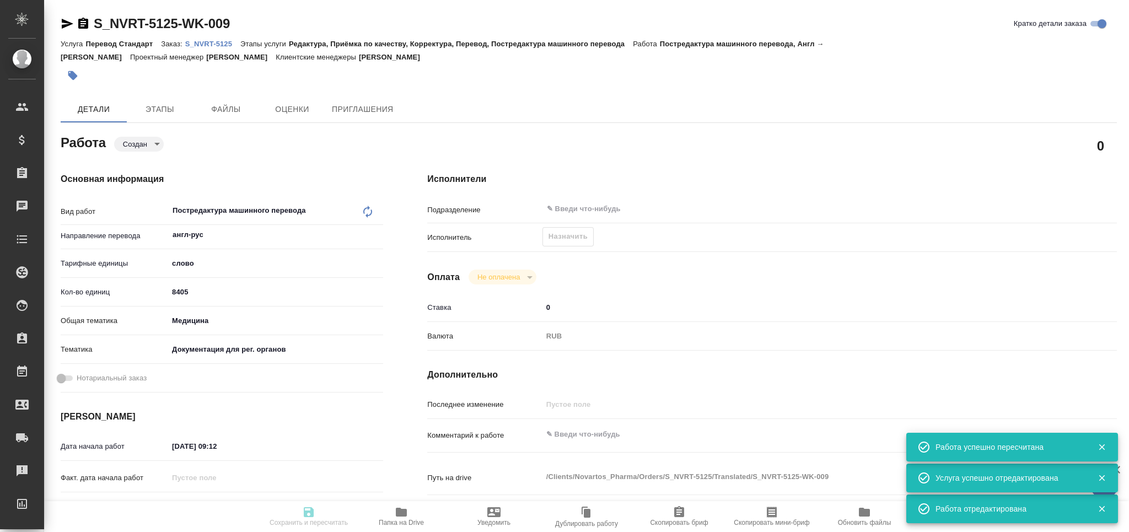
type textarea "прошу принять в перевод Правила регистрации. Техническое задание следующее: Сра…"
type textarea "x"
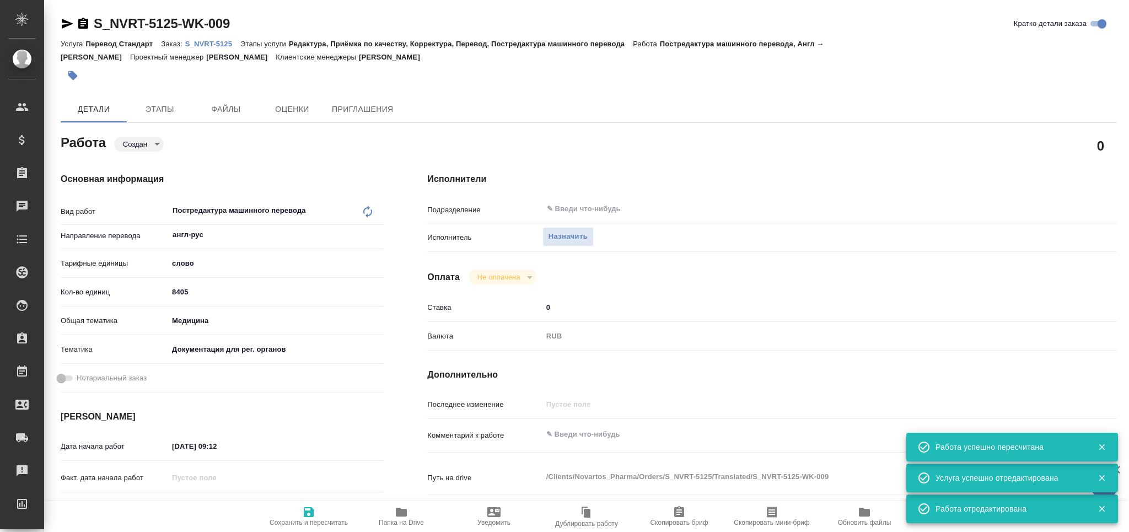
type textarea "x"
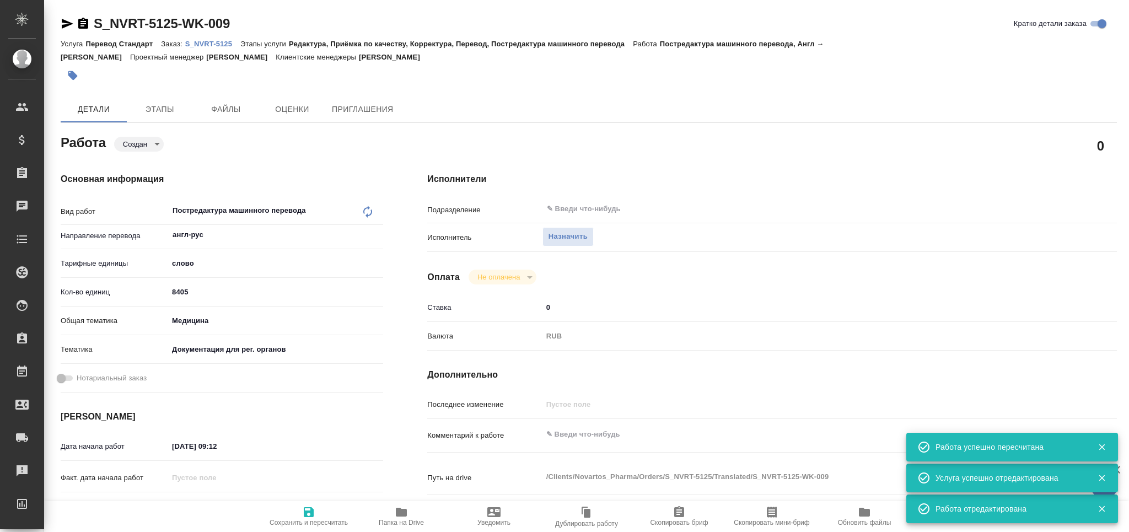
type textarea "x"
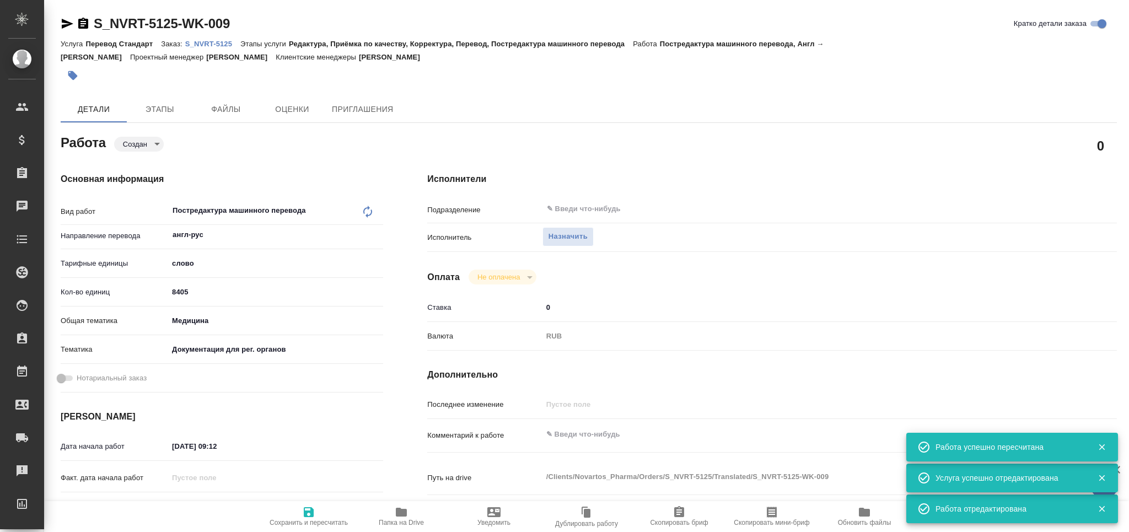
type textarea "x"
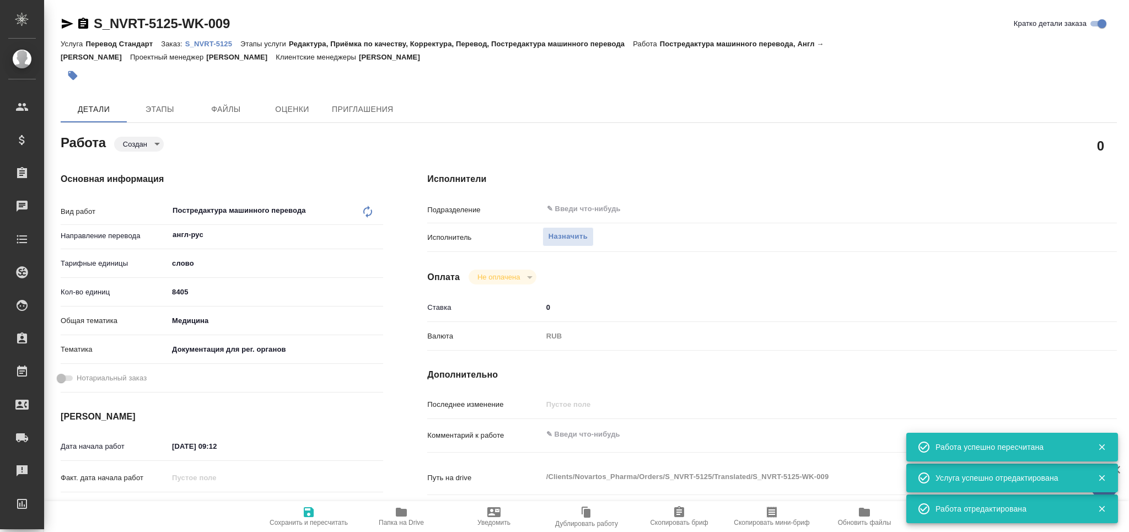
type textarea "x"
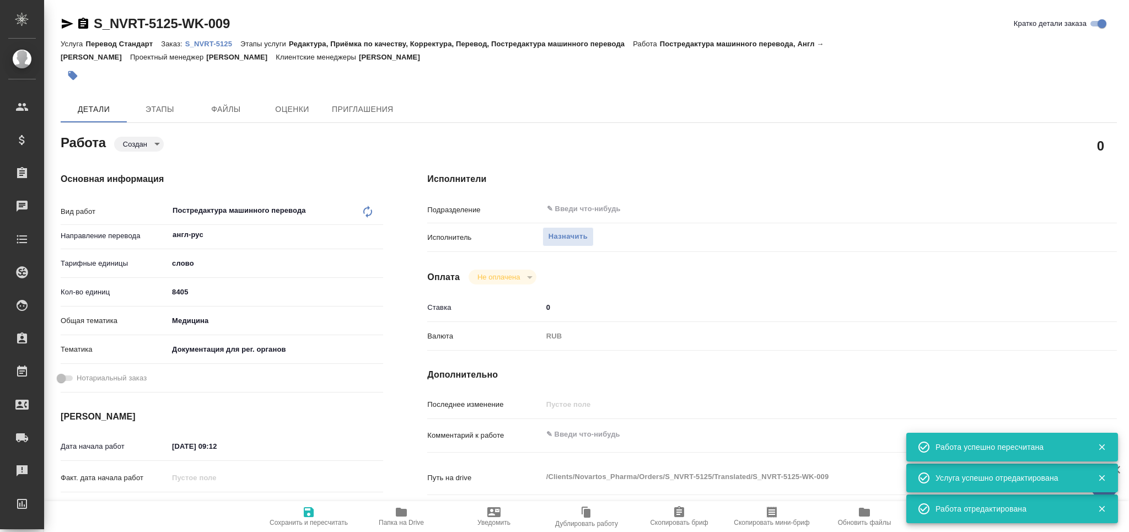
type textarea "x"
drag, startPoint x: 201, startPoint y: 294, endPoint x: 152, endPoint y: 294, distance: 49.0
click at [152, 294] on div "Кол-во единиц 8405" at bounding box center [222, 291] width 322 height 19
type input "2"
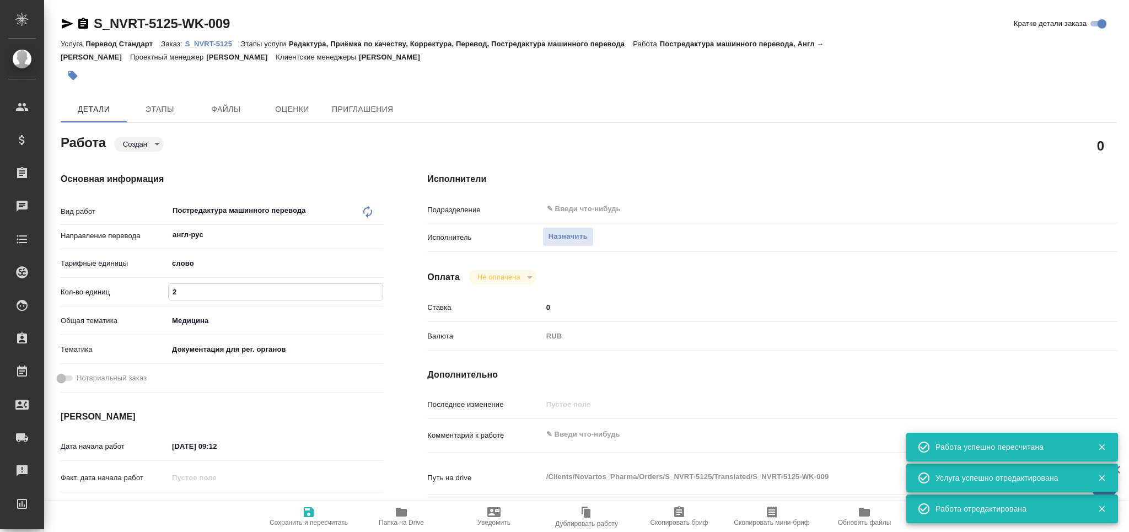
type textarea "x"
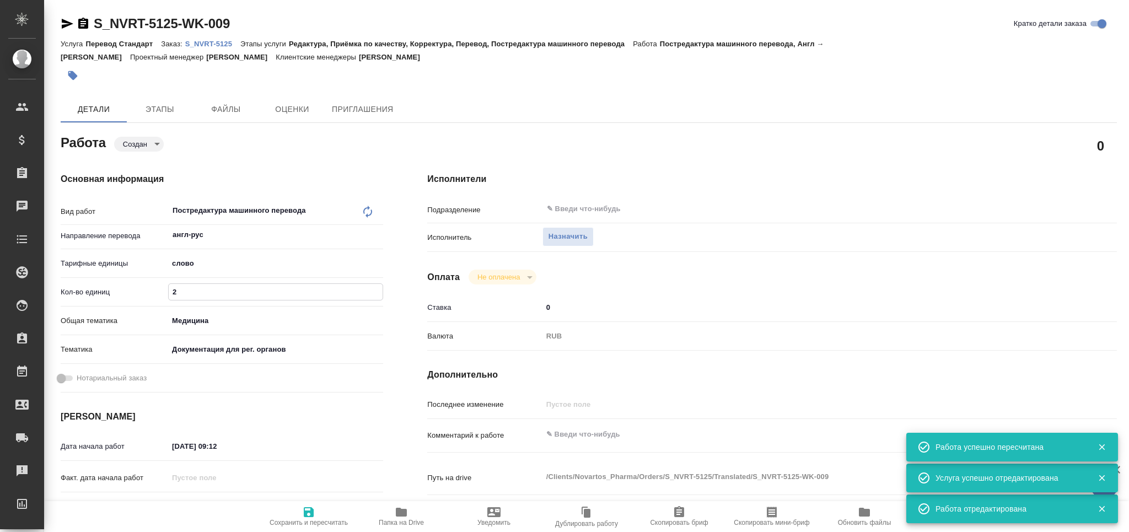
type textarea "x"
type input "22"
type textarea "x"
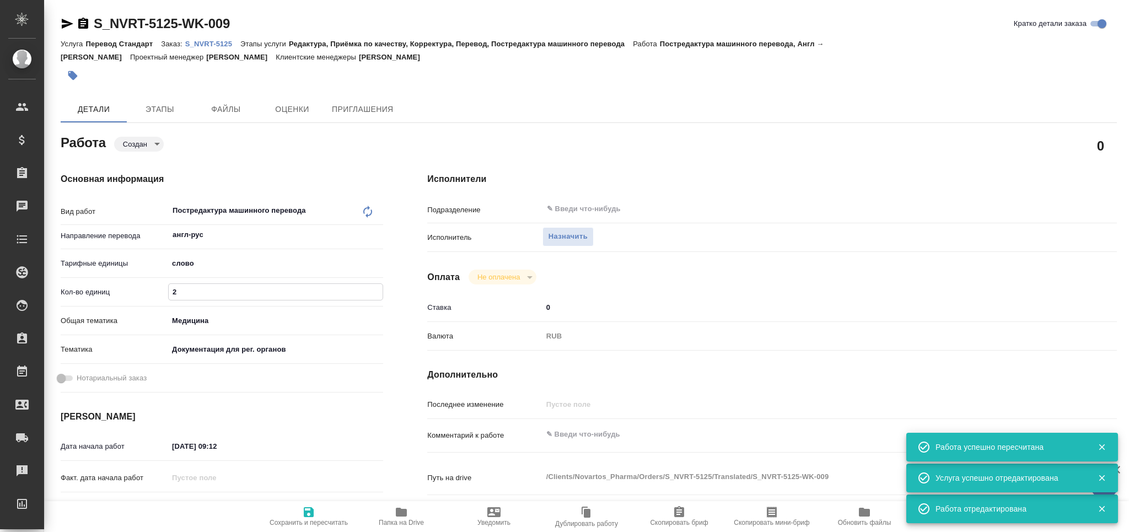
type textarea "x"
type input "220"
type textarea "x"
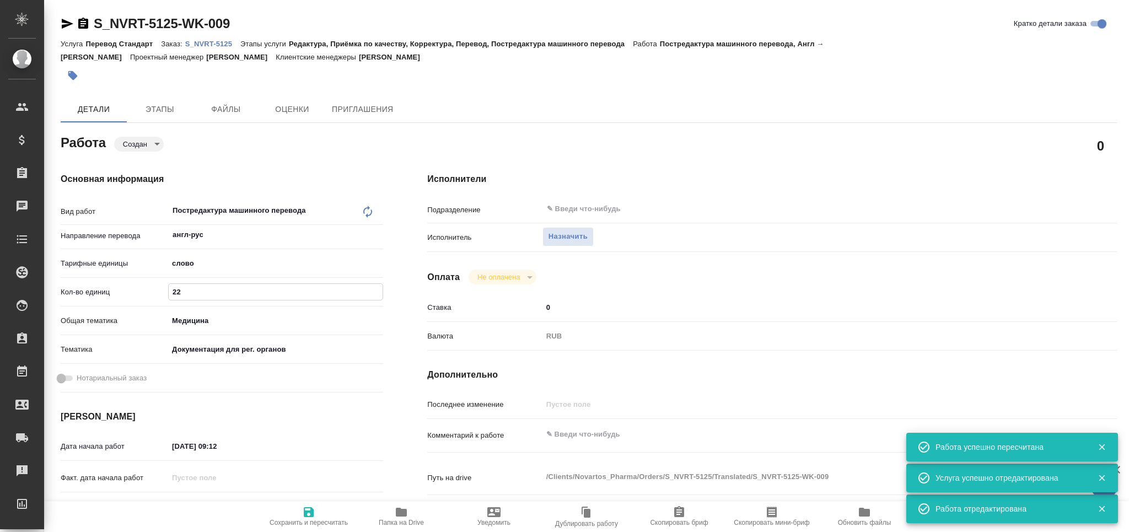
type textarea "x"
type input "2201"
type textarea "x"
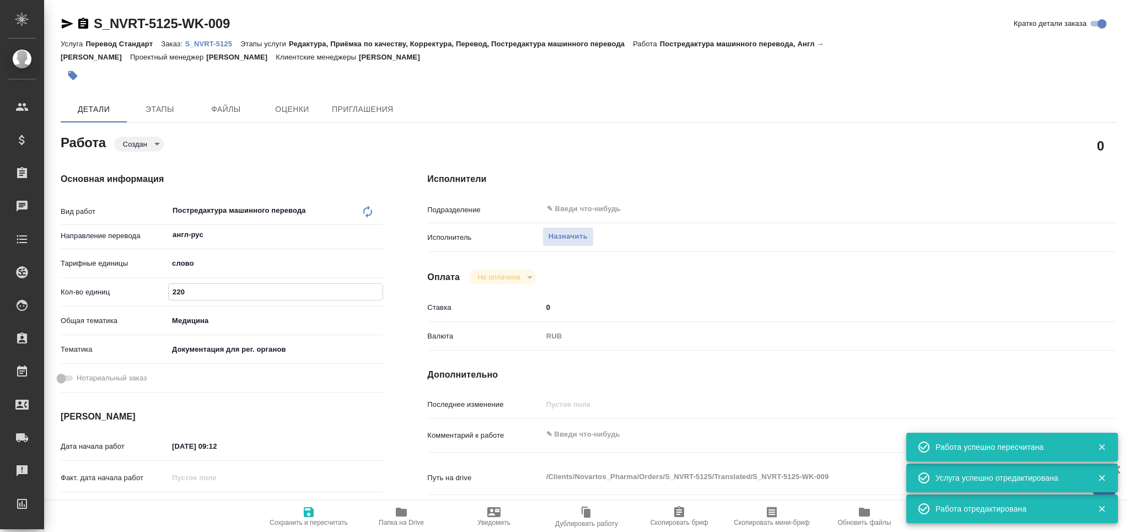
type textarea "x"
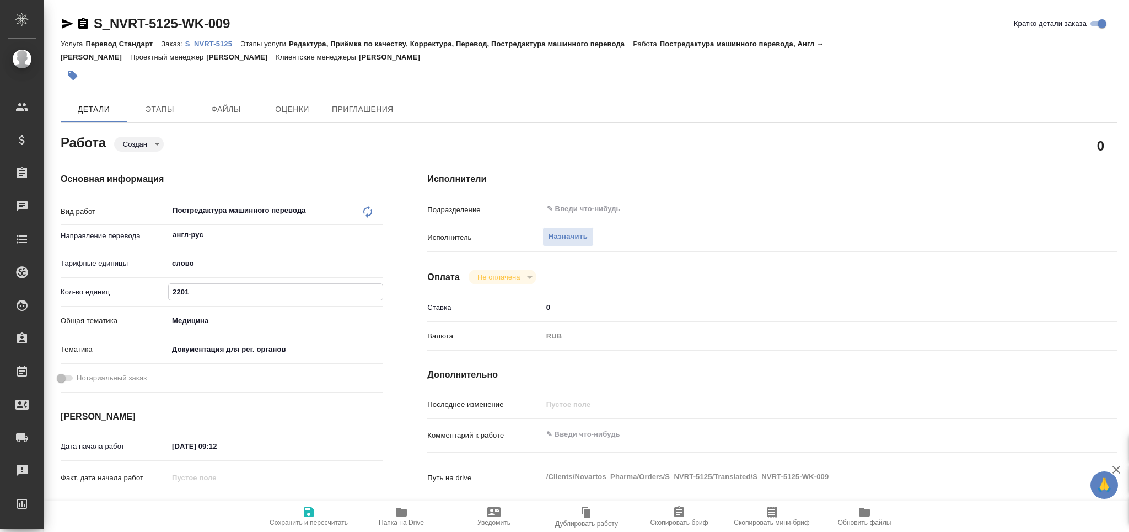
type textarea "x"
type input "2201.8"
type textarea "x"
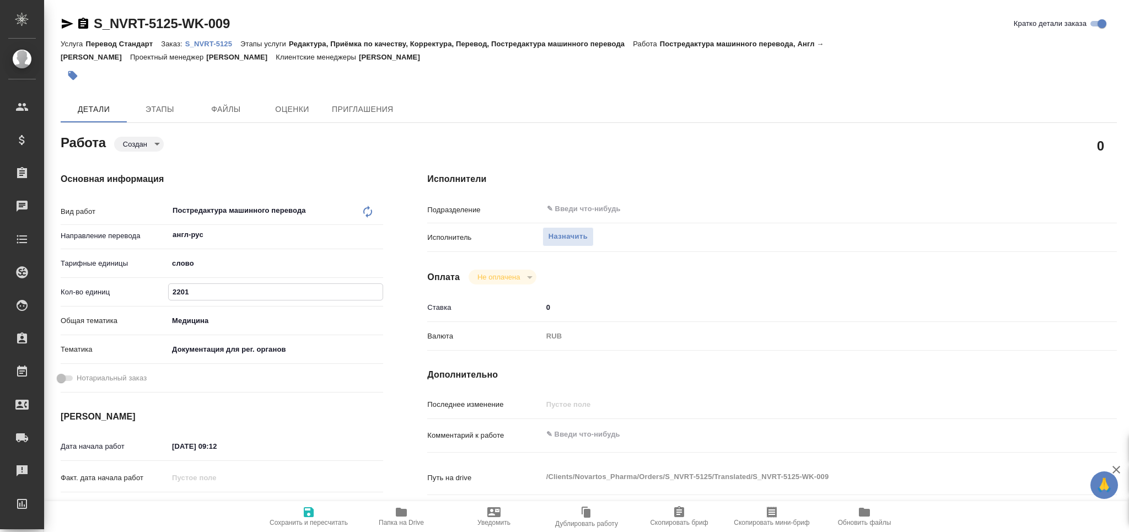
type textarea "x"
type input "2201.85"
type textarea "x"
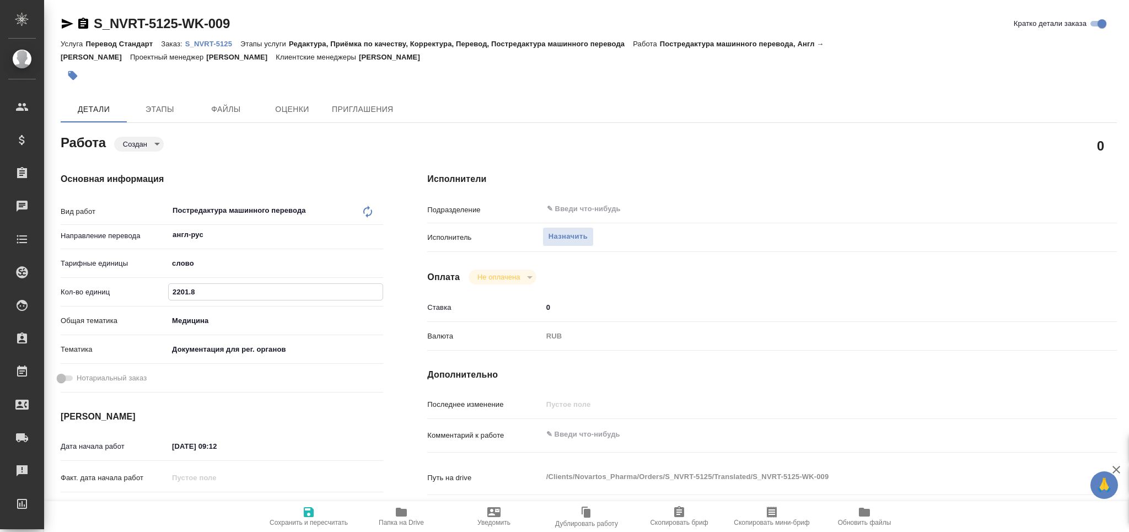
type textarea "x"
type input "2201.85"
drag, startPoint x: 311, startPoint y: 525, endPoint x: 305, endPoint y: 521, distance: 7.2
click at [311, 525] on span "Сохранить и пересчитать" at bounding box center [308, 523] width 78 height 8
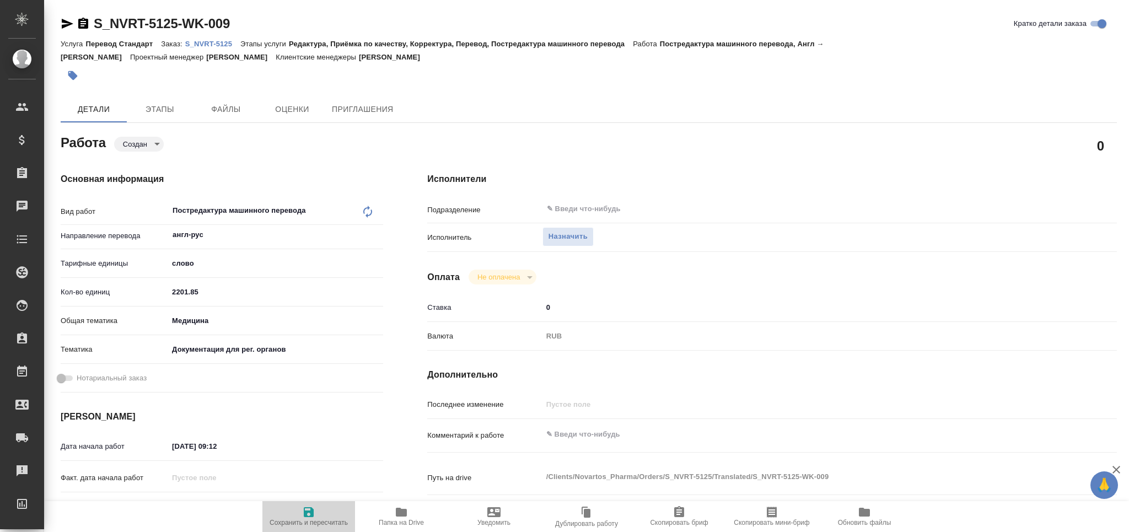
type textarea "x"
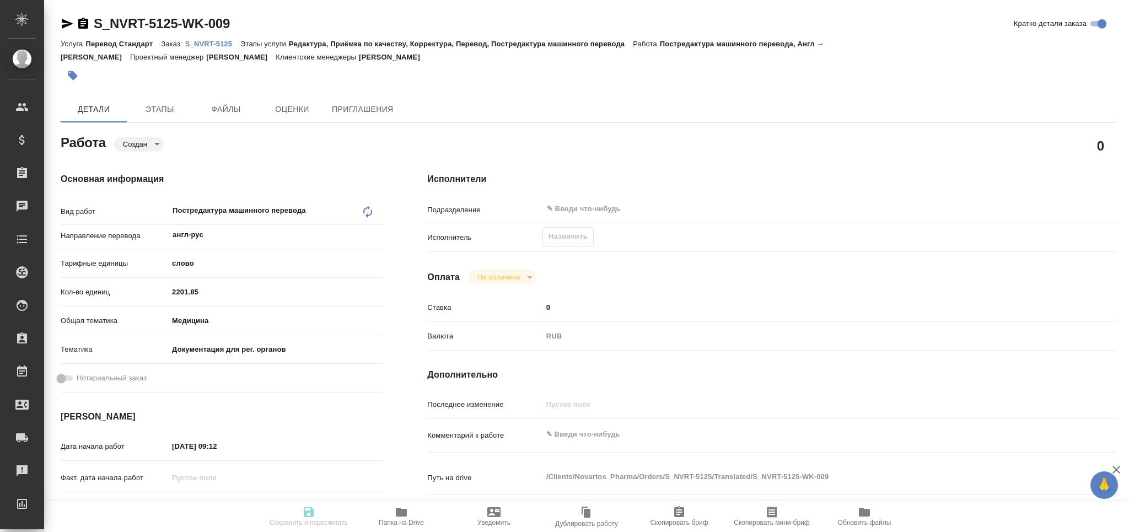
type textarea "x"
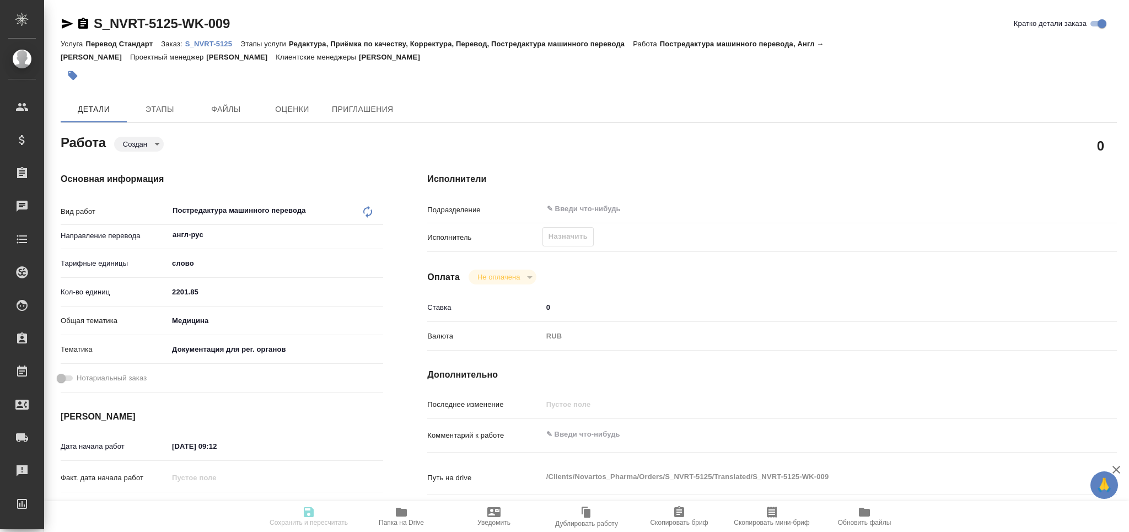
type textarea "x"
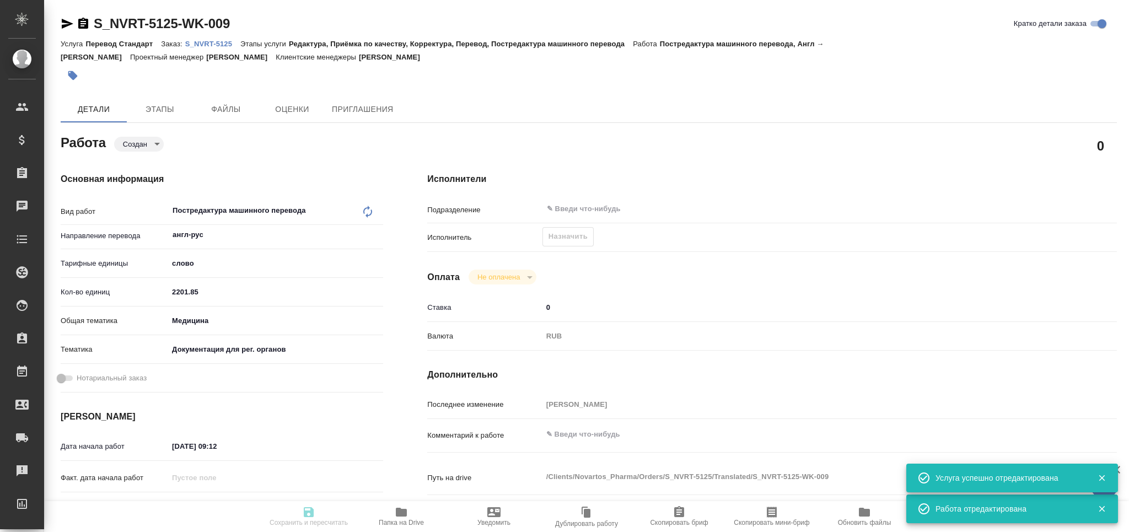
type input "created"
type textarea "Постредактура машинного перевода"
type textarea "x"
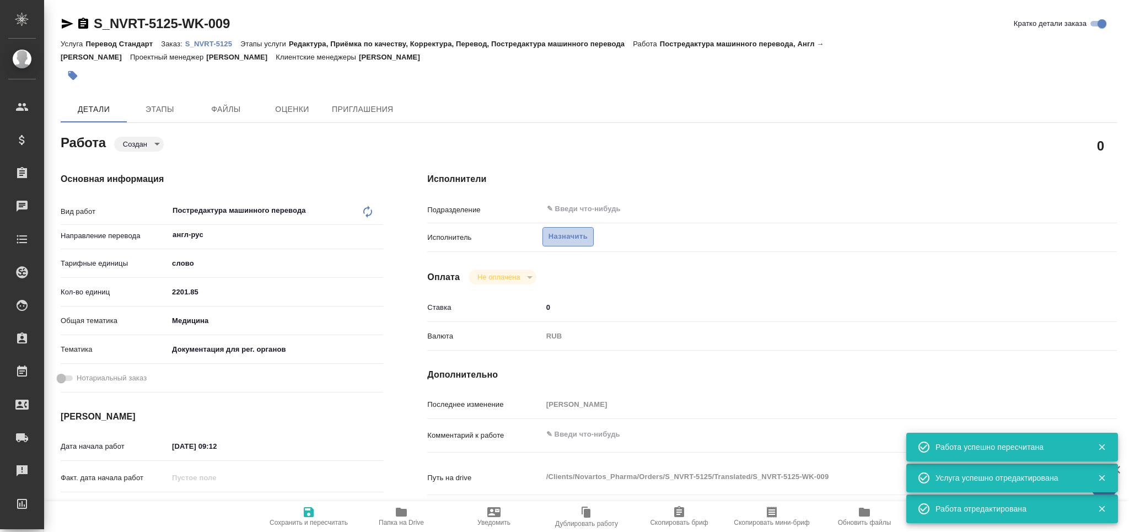
click at [576, 234] on span "Назначить" at bounding box center [567, 236] width 39 height 13
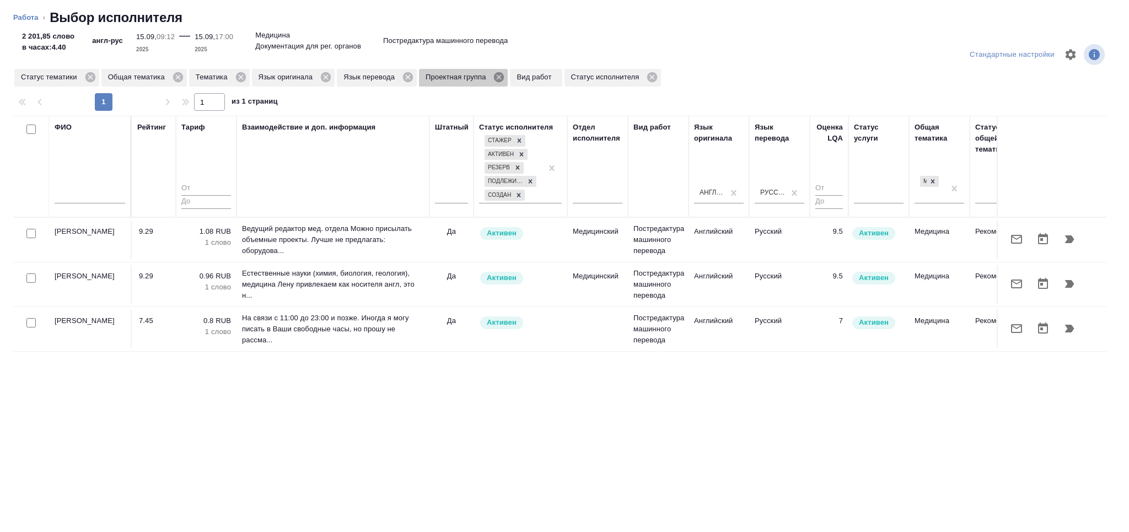
click at [495, 78] on icon at bounding box center [499, 77] width 10 height 10
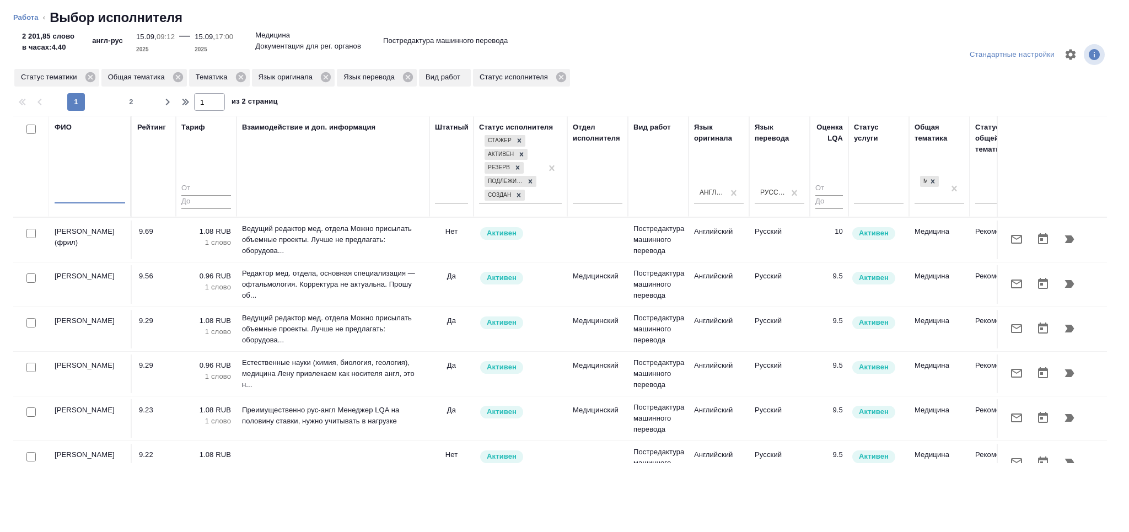
click at [100, 197] on input "text" at bounding box center [90, 197] width 71 height 14
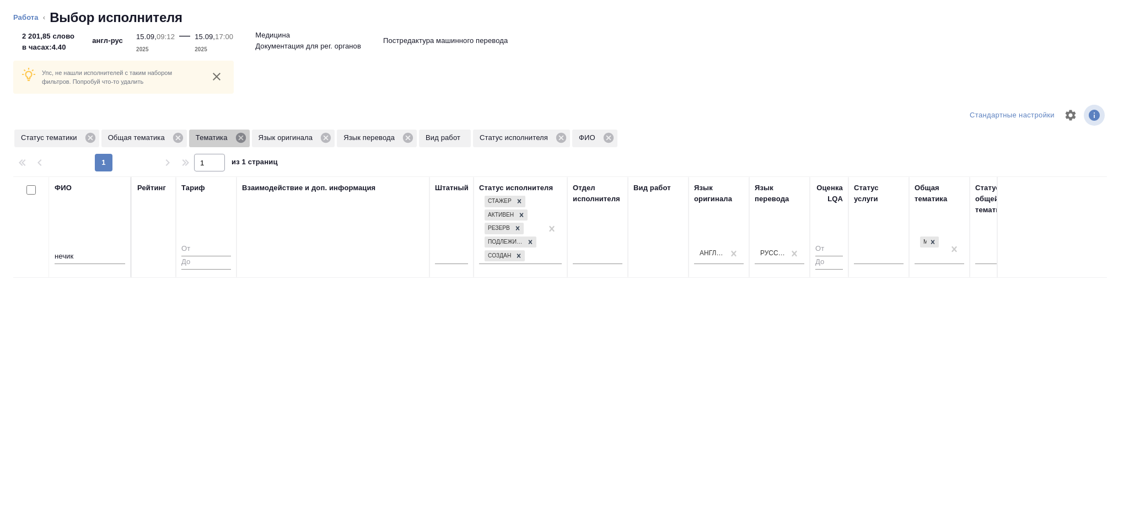
click at [241, 138] on icon at bounding box center [241, 138] width 12 height 12
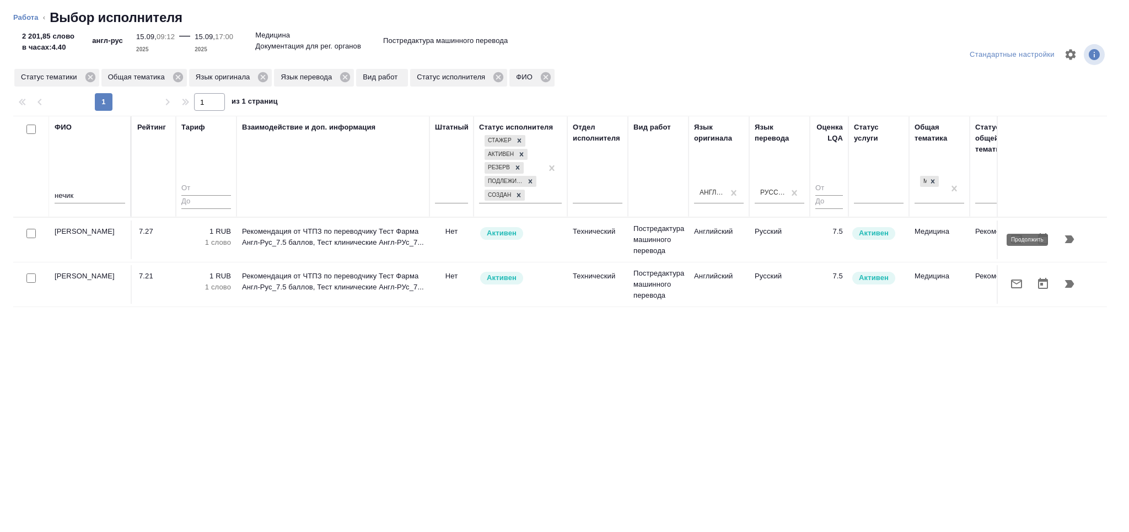
click at [1067, 244] on icon "button" at bounding box center [1068, 239] width 13 height 13
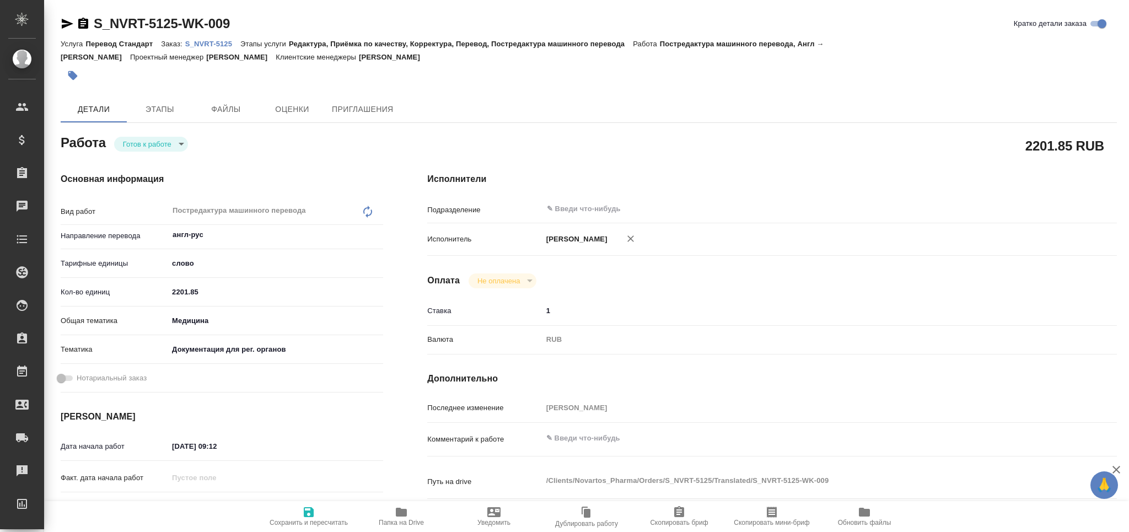
click at [160, 139] on body "🙏 .cls-1 fill:#fff; AWATERA Grabko [PERSON_NAME] Спецификации Заказы 0 Чаты Tod…" at bounding box center [564, 266] width 1129 height 532
click at [157, 199] on li "Сдан" at bounding box center [151, 200] width 74 height 19
type textarea "x"
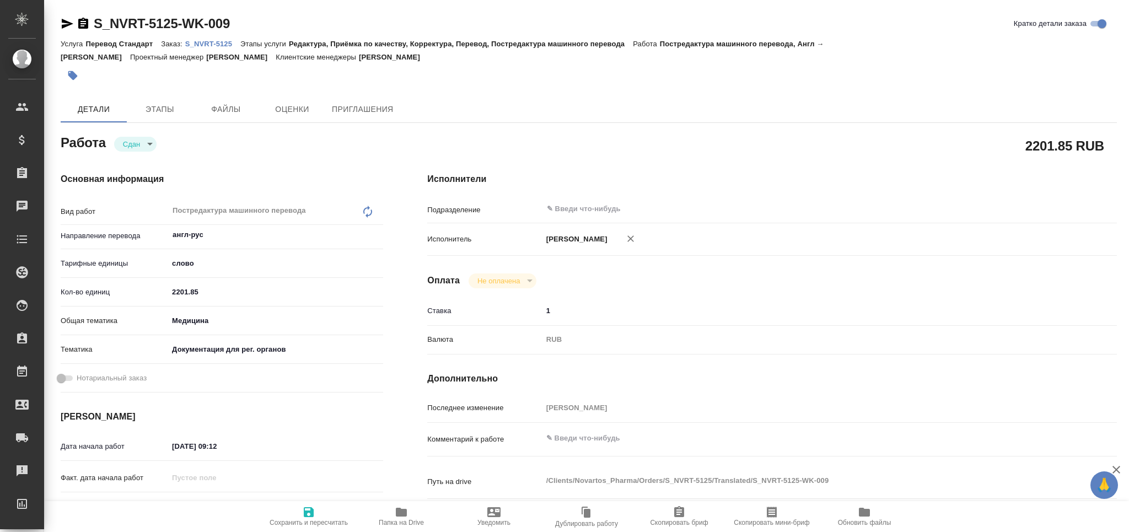
type textarea "x"
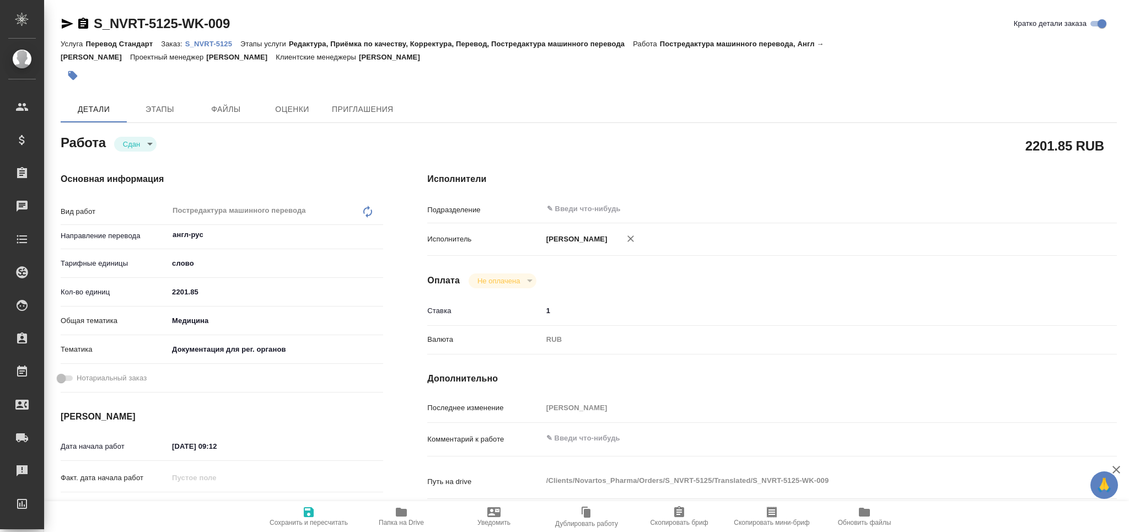
type textarea "x"
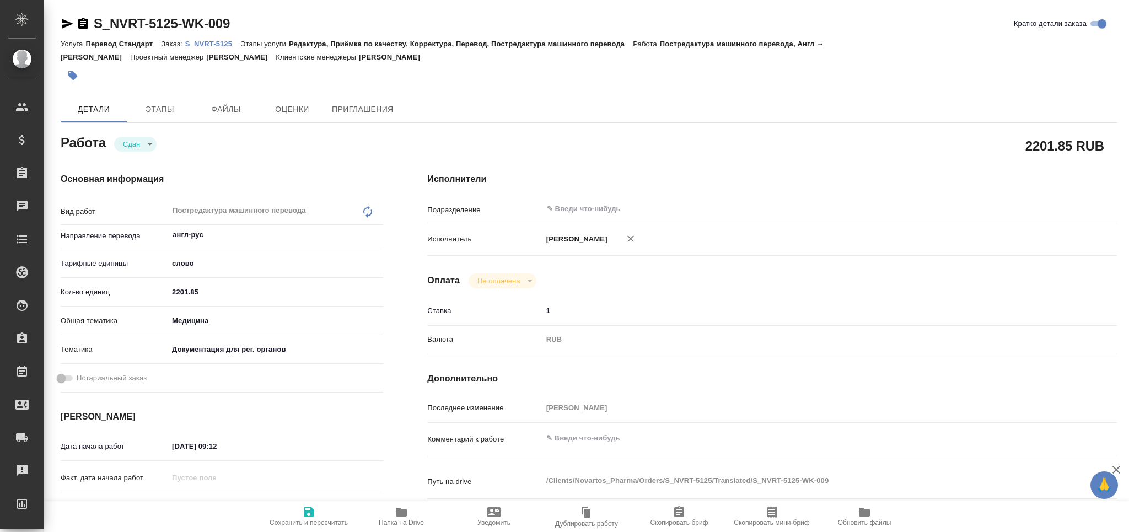
type textarea "x"
click at [87, 21] on icon "button" at bounding box center [83, 23] width 10 height 11
click at [83, 20] on icon "button" at bounding box center [83, 23] width 10 height 11
drag, startPoint x: 203, startPoint y: 283, endPoint x: 144, endPoint y: 292, distance: 60.2
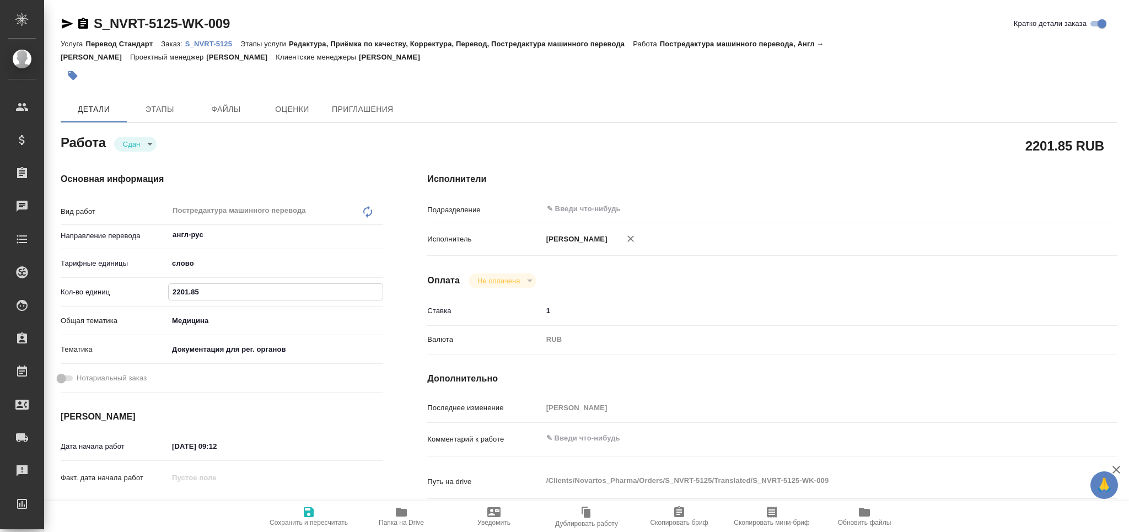
click at [144, 292] on div "Кол-во единиц 2201.85" at bounding box center [222, 291] width 322 height 19
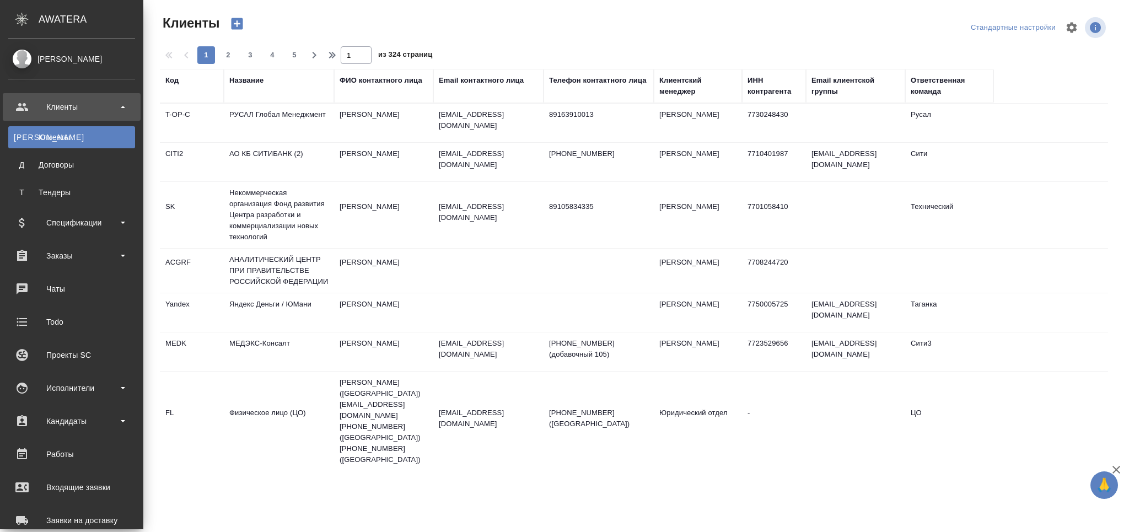
select select "RU"
click at [19, 249] on div "Заказы" at bounding box center [71, 255] width 127 height 17
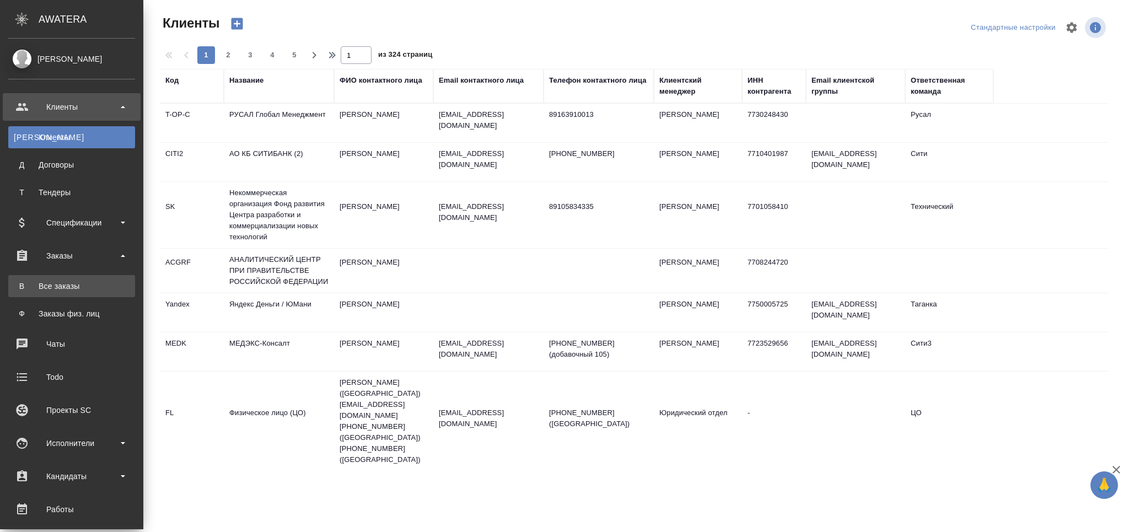
click at [46, 287] on div "Все заказы" at bounding box center [72, 285] width 116 height 11
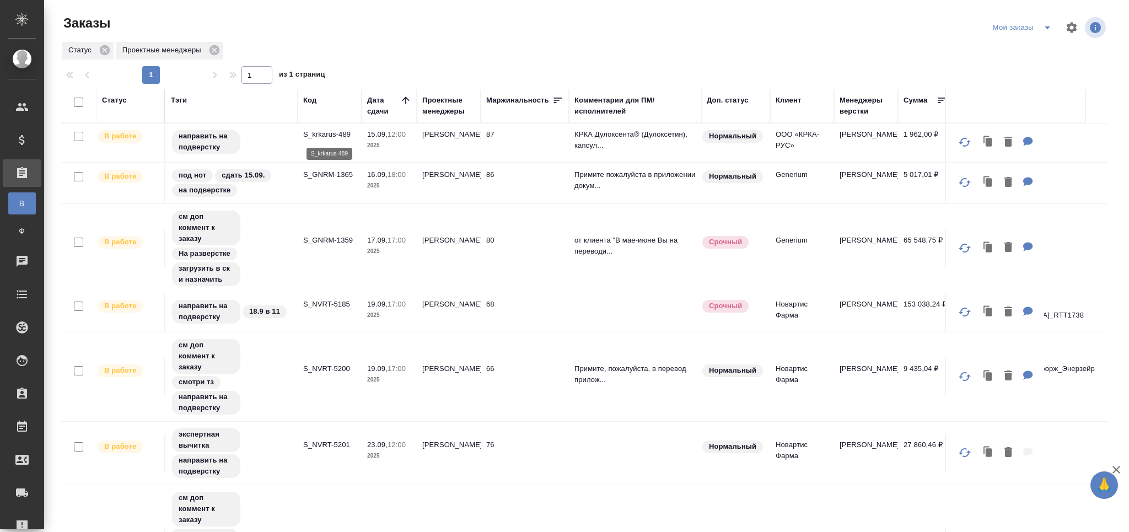
click at [323, 136] on p "S_krkarus-489" at bounding box center [329, 134] width 53 height 11
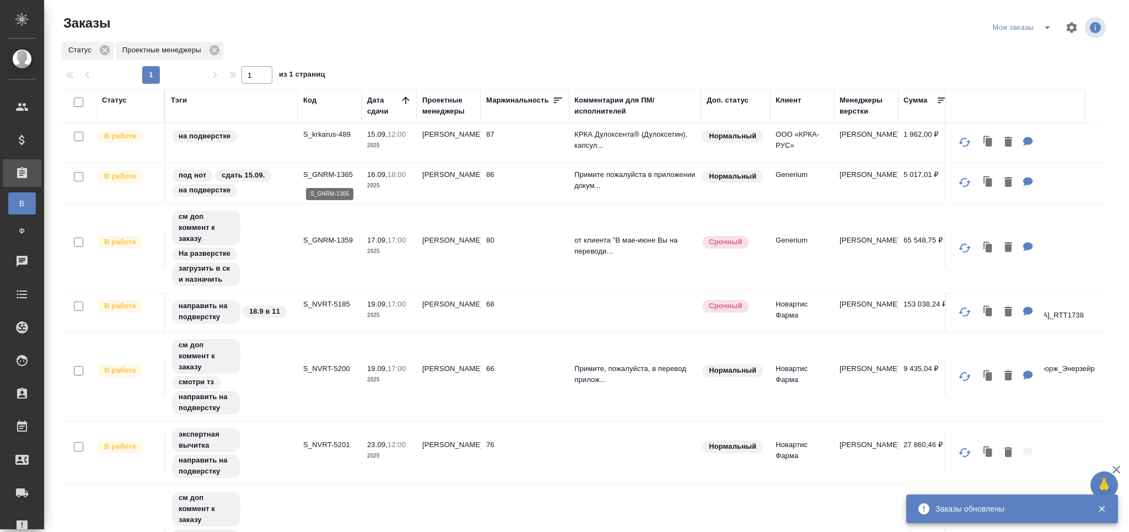
click at [337, 177] on p "S_GNRM-1365" at bounding box center [329, 174] width 53 height 11
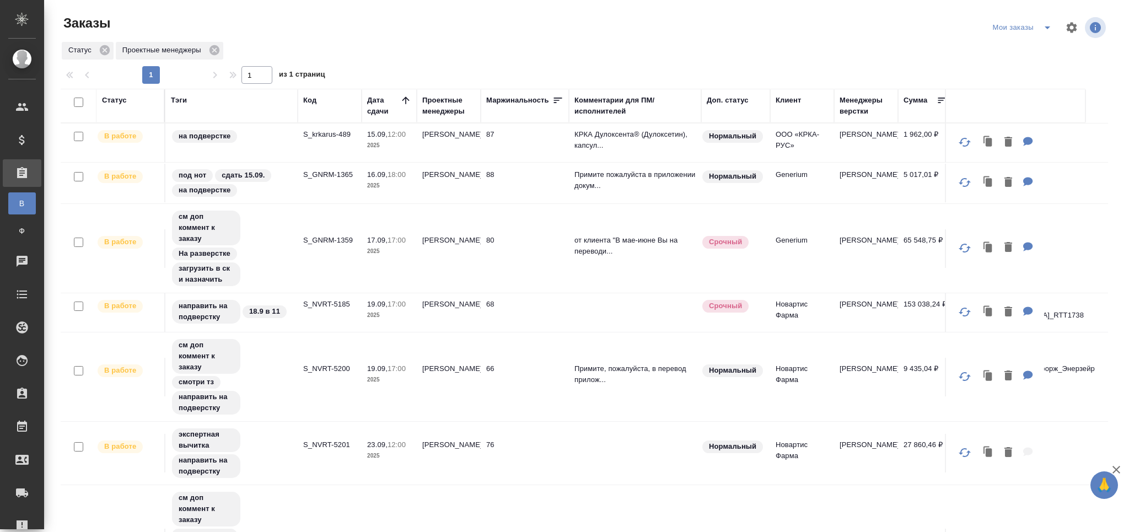
click at [327, 269] on tr "В работе см доп коммент к заказу На разверстке загрузить в ск и назначить S_GNR…" at bounding box center [655, 248] width 1188 height 89
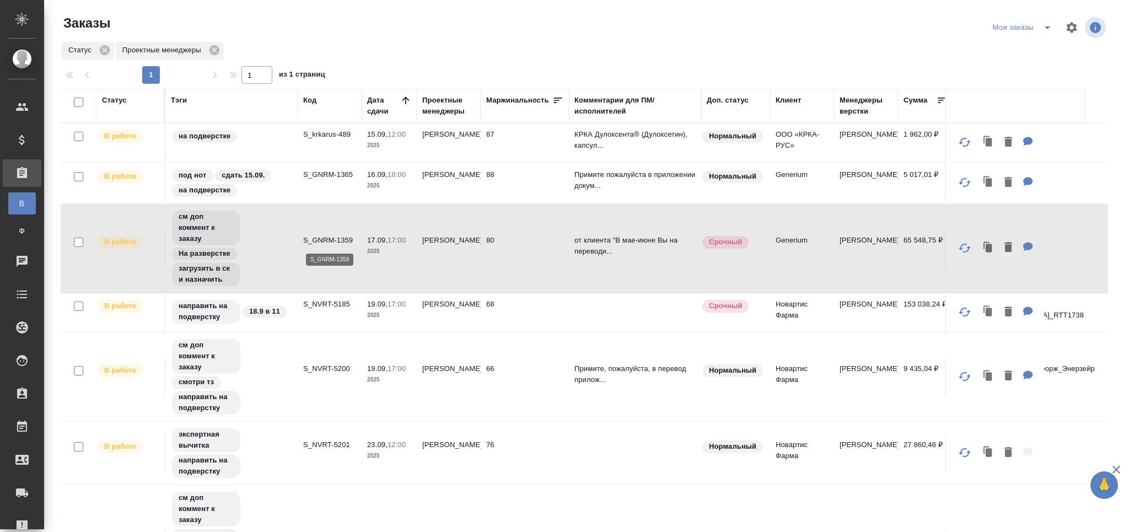
click at [318, 242] on p "S_GNRM-1359" at bounding box center [329, 240] width 53 height 11
click at [331, 315] on td "S_NVRT-5185" at bounding box center [330, 312] width 64 height 39
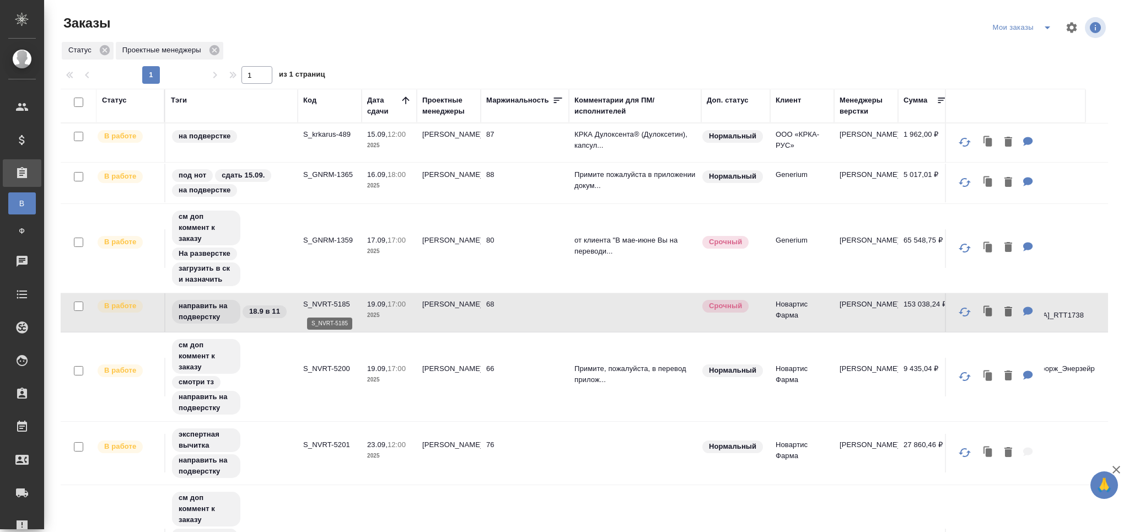
click at [328, 301] on p "S_NVRT-5185" at bounding box center [329, 304] width 53 height 11
click at [353, 391] on td "S_NVRT-5200" at bounding box center [330, 377] width 64 height 39
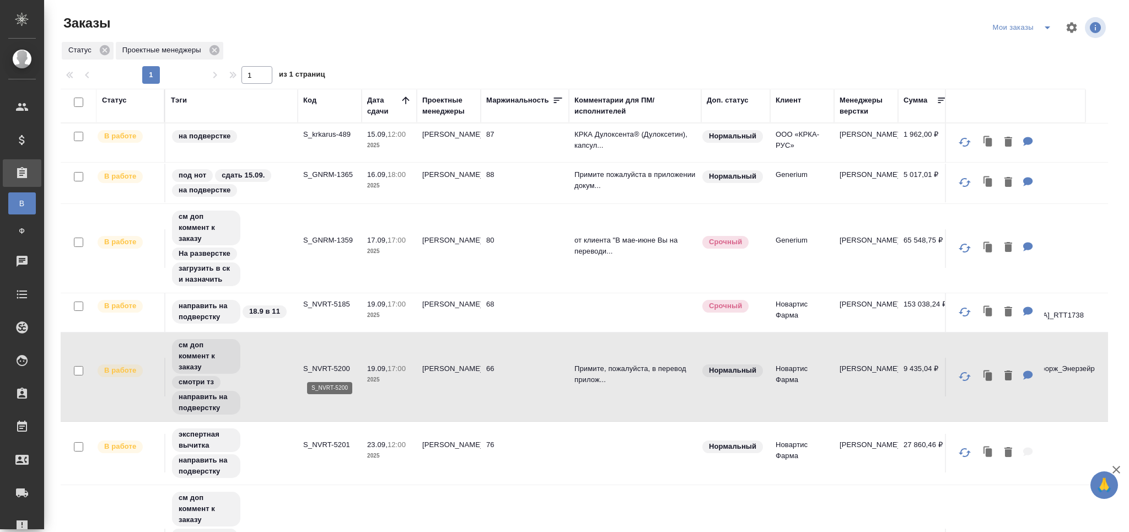
click at [339, 371] on p "S_NVRT-5200" at bounding box center [329, 368] width 53 height 11
click at [342, 468] on td "S_NVRT-5201" at bounding box center [330, 453] width 64 height 39
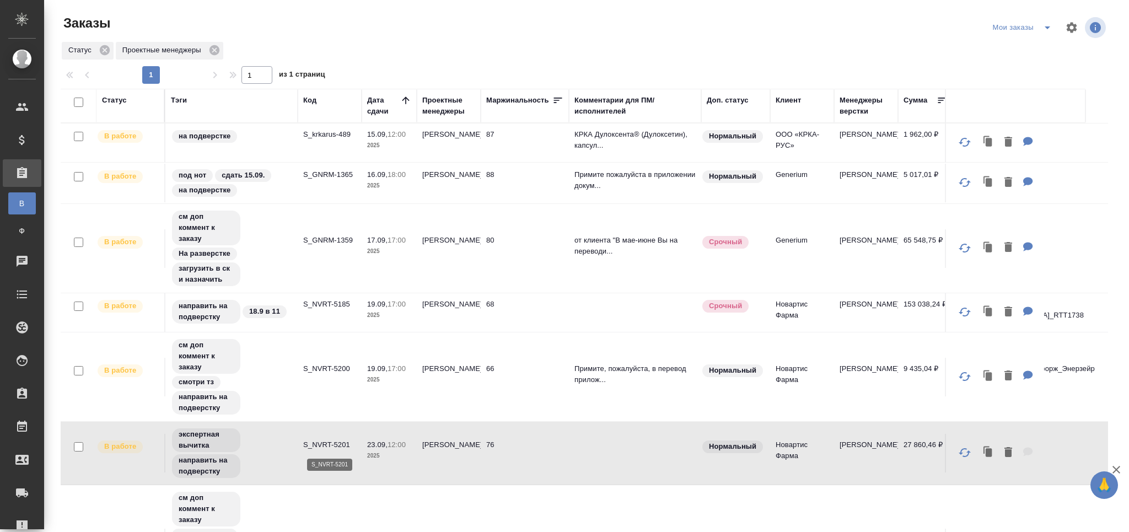
click at [331, 443] on p "S_NVRT-5201" at bounding box center [329, 444] width 53 height 11
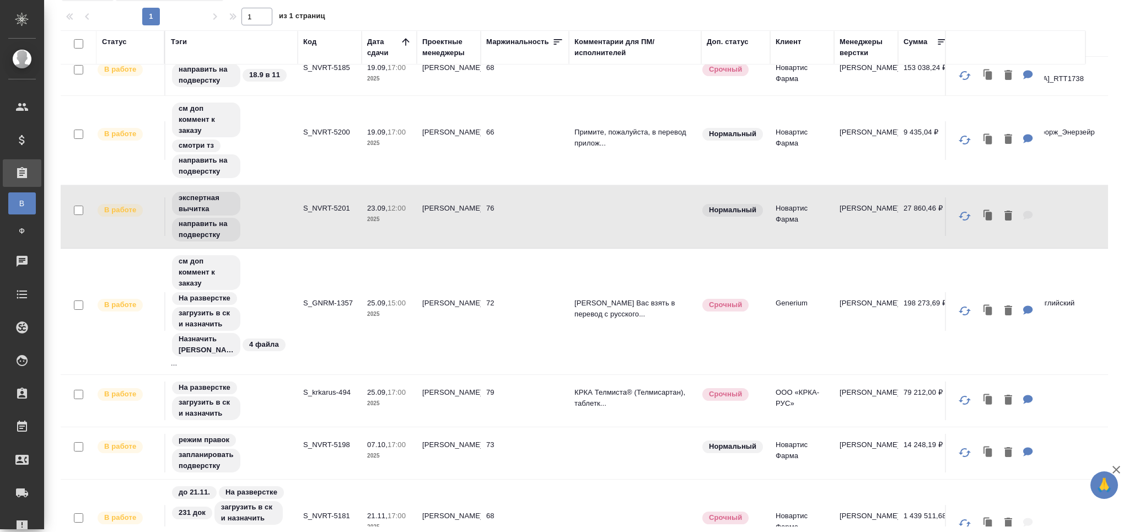
scroll to position [201, 0]
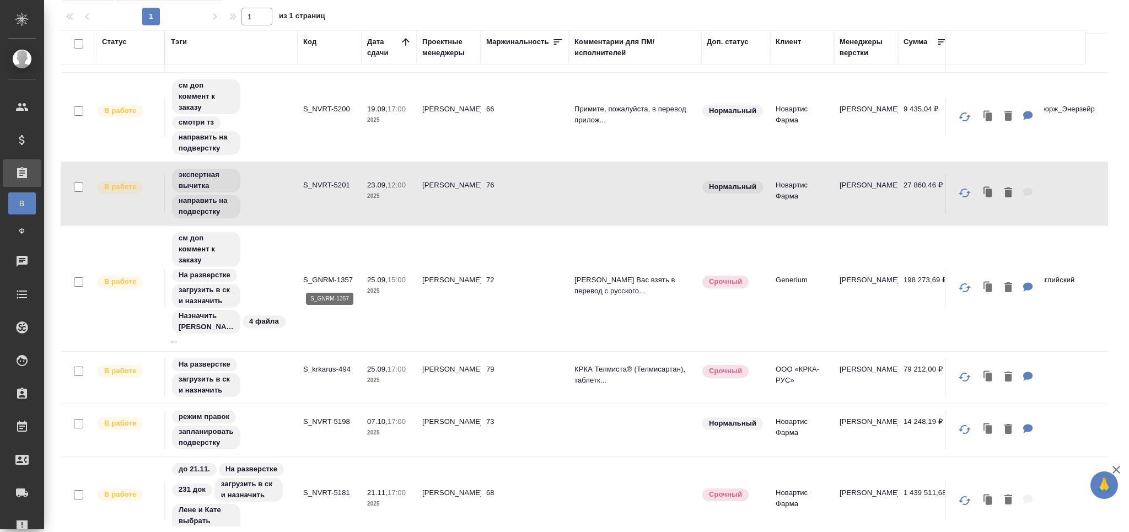
click at [332, 275] on p "S_GNRM-1357" at bounding box center [329, 279] width 53 height 11
click at [311, 382] on td "S_krkarus-494" at bounding box center [330, 377] width 64 height 39
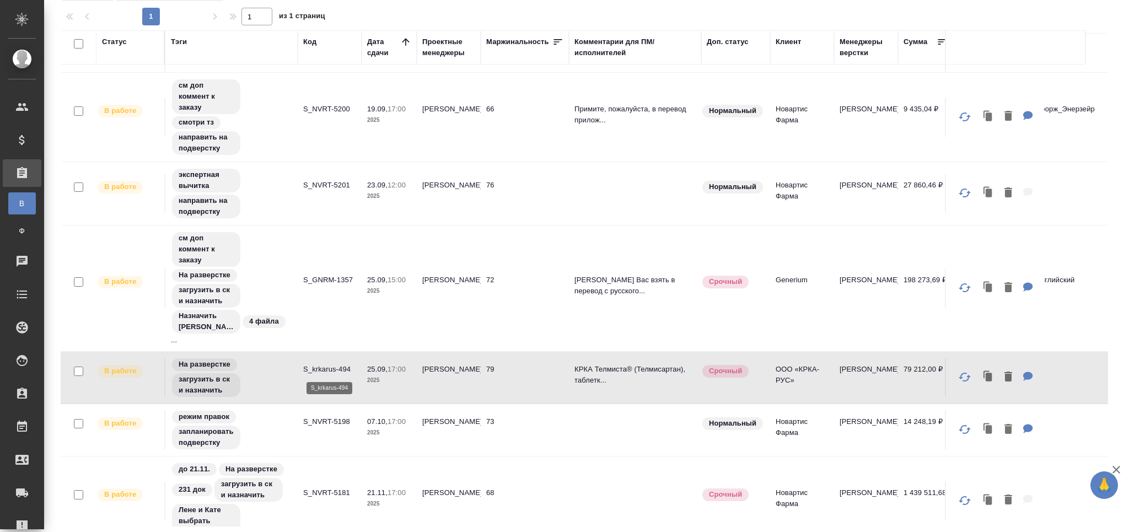
click at [322, 370] on p "S_krkarus-494" at bounding box center [329, 369] width 53 height 11
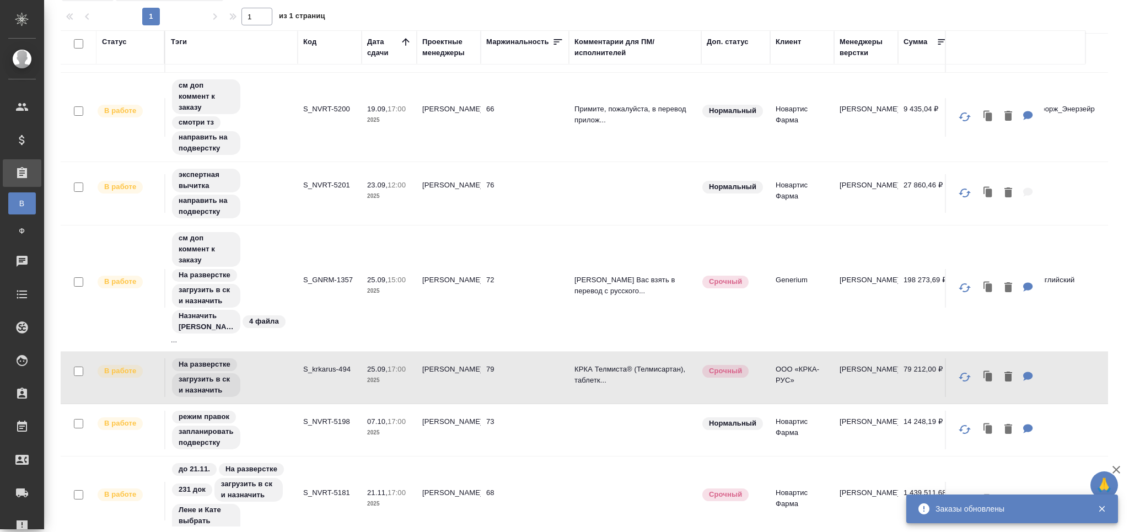
click at [325, 445] on td "S_NVRT-5198" at bounding box center [330, 430] width 64 height 39
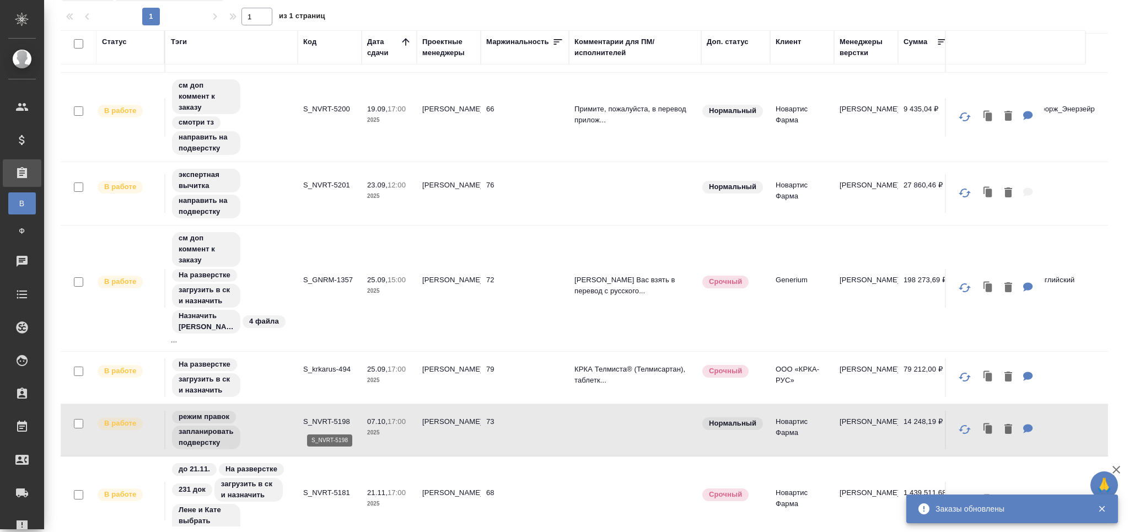
click at [333, 424] on p "S_NVRT-5198" at bounding box center [329, 421] width 53 height 11
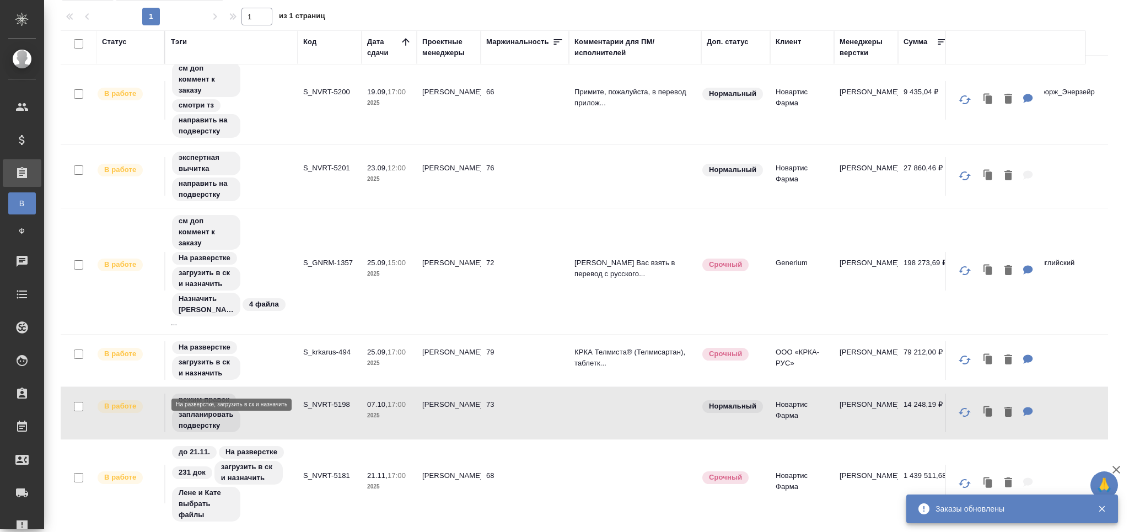
scroll to position [232, 0]
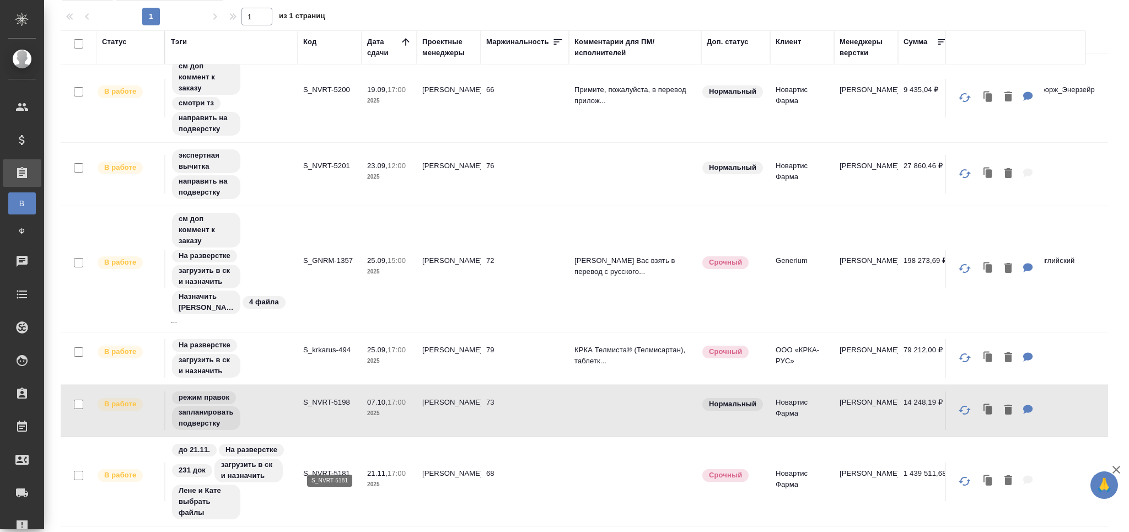
click at [337, 468] on p "S_NVRT-5181" at bounding box center [329, 473] width 53 height 11
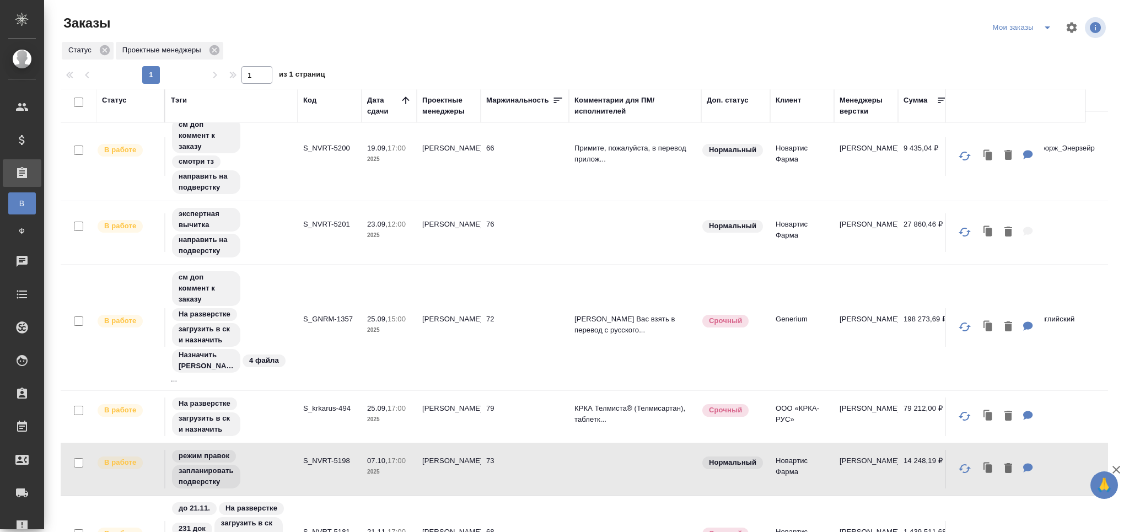
scroll to position [190, 0]
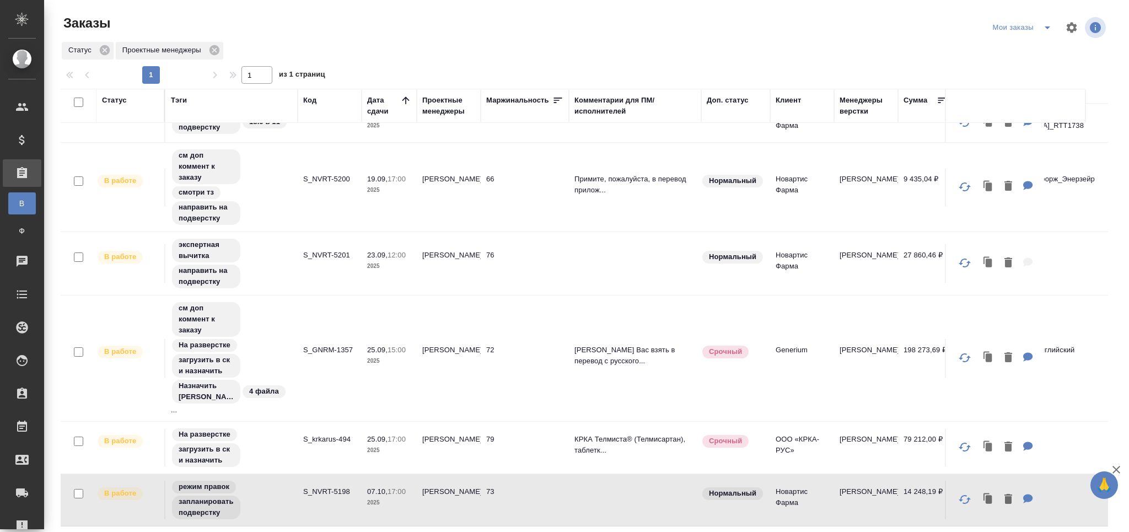
click at [1118, 467] on icon "button" at bounding box center [1116, 470] width 8 height 8
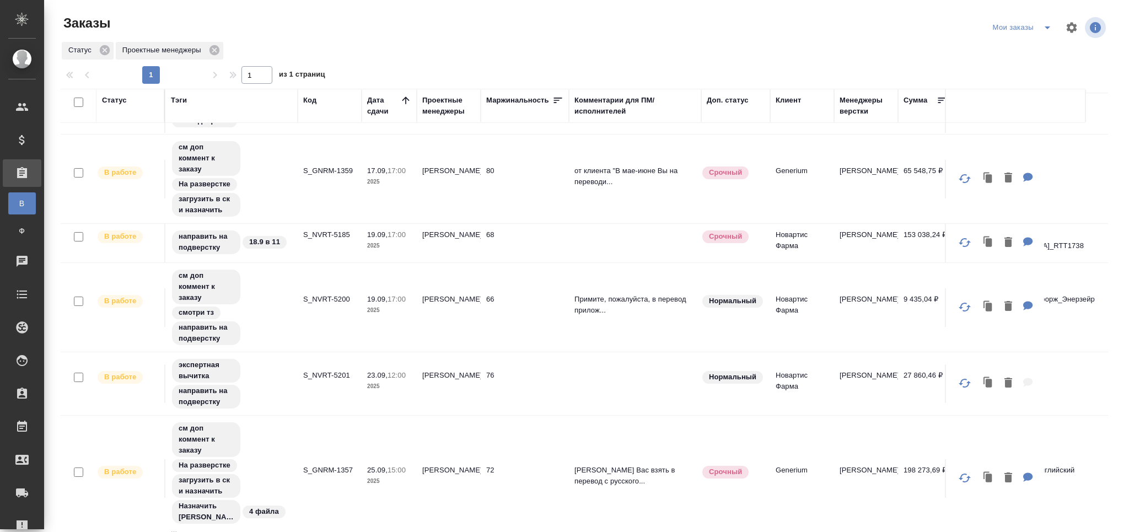
scroll to position [0, 0]
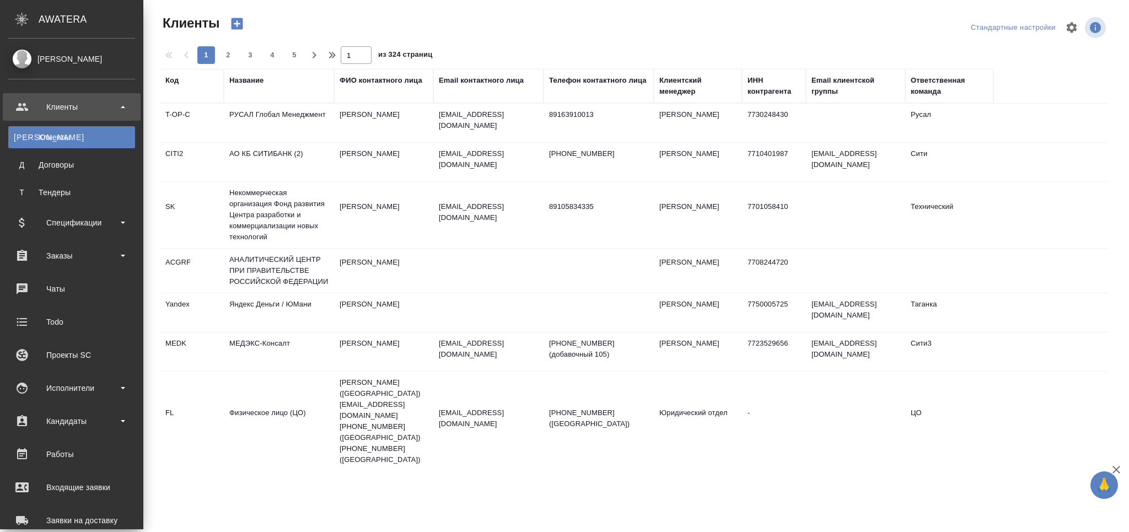
select select "RU"
click at [49, 279] on link "Чаты" at bounding box center [72, 289] width 138 height 28
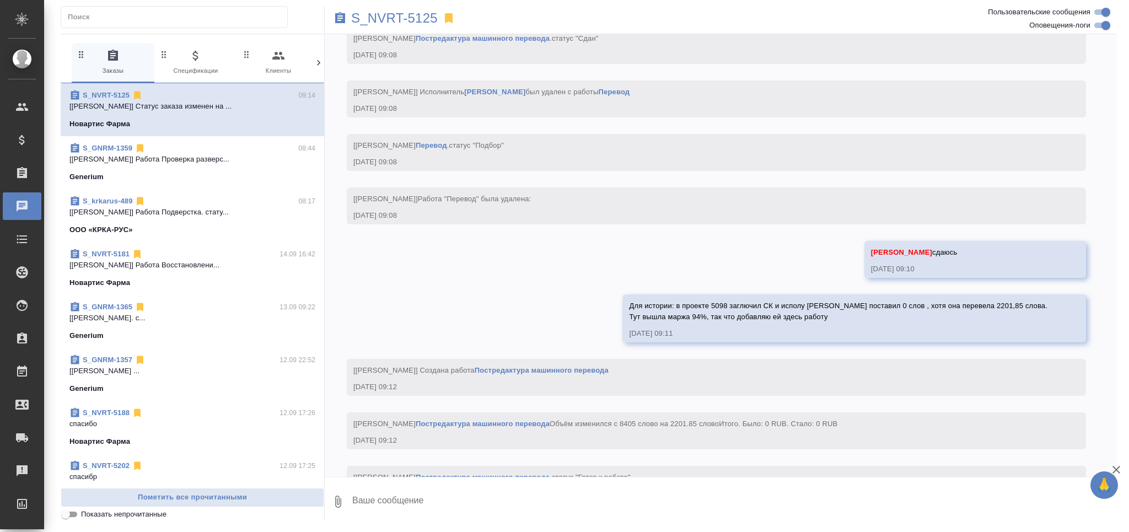
scroll to position [7175, 0]
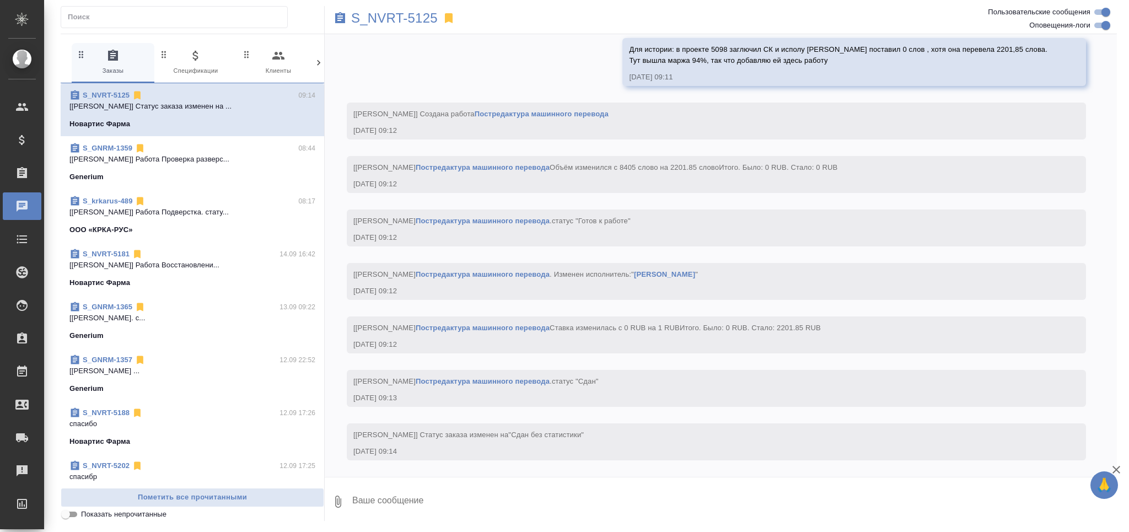
click at [77, 511] on input "Показать непрочитанные" at bounding box center [66, 514] width 40 height 13
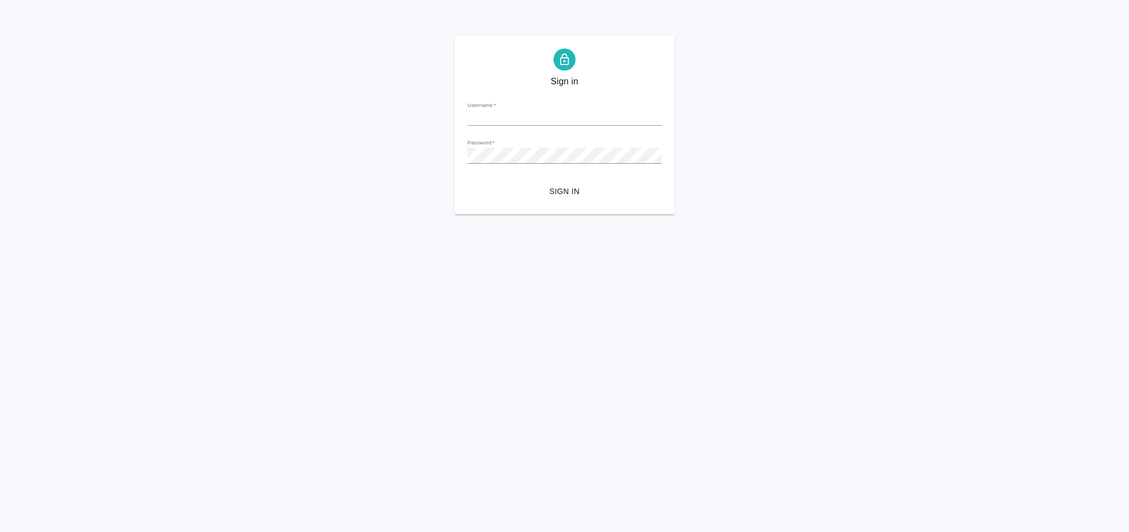
type input "[PERSON_NAME][EMAIL_ADDRESS][DOMAIN_NAME]"
click at [583, 188] on span "Sign in" at bounding box center [564, 192] width 176 height 14
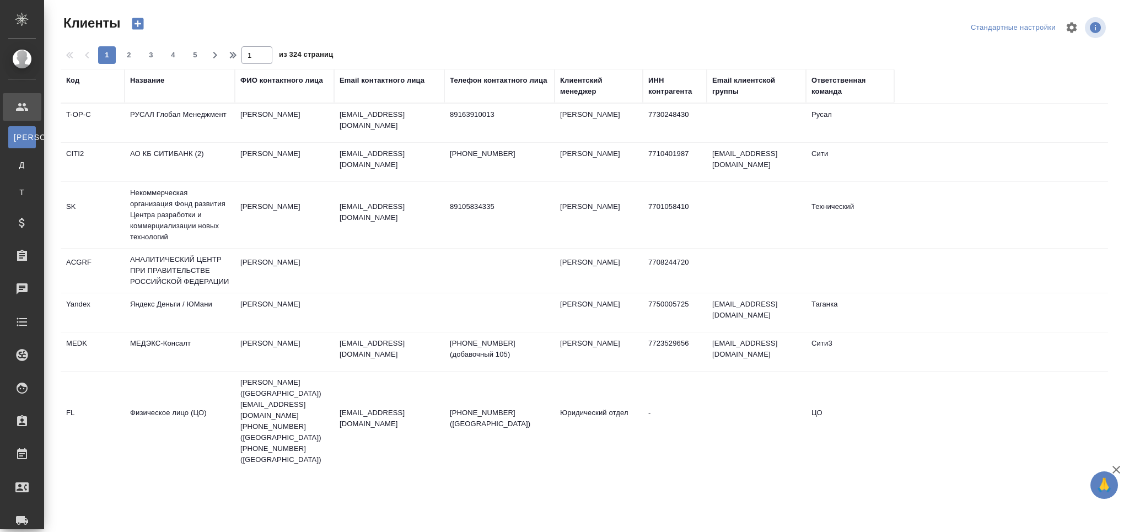
select select "RU"
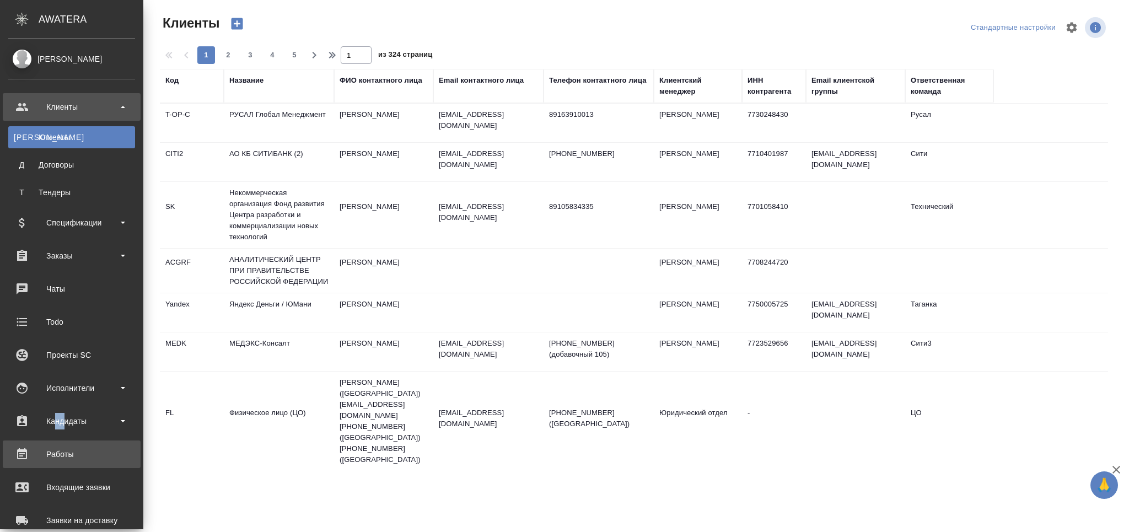
drag, startPoint x: 57, startPoint y: 407, endPoint x: 64, endPoint y: 454, distance: 47.5
click at [64, 446] on ul "Клиенты К Клиенты Д Договоры Т Тендеры Спецификации Заказы 0 Чаты Todo Проекты …" at bounding box center [71, 377] width 143 height 579
click at [62, 445] on link "Работы" at bounding box center [72, 454] width 138 height 28
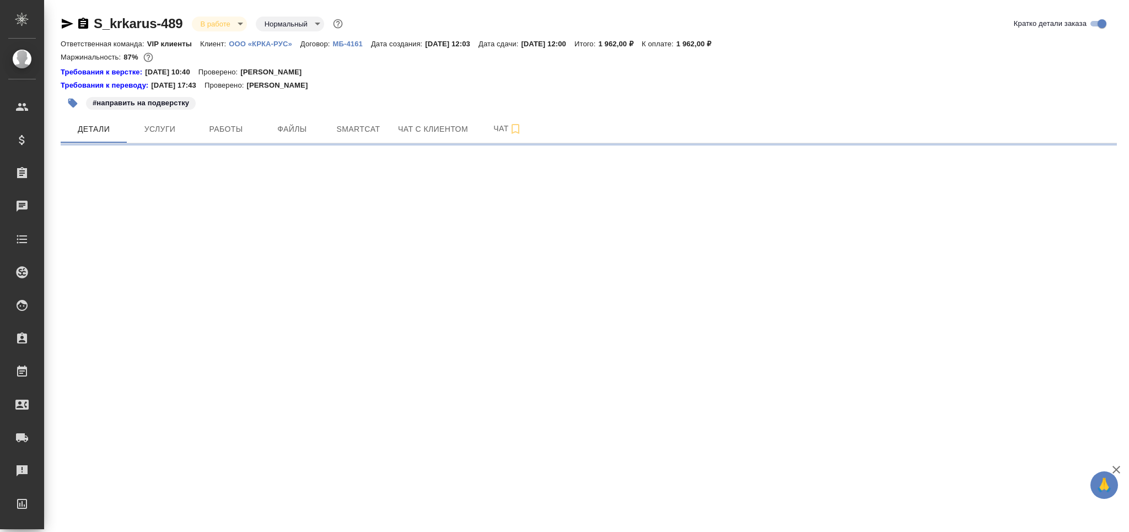
select select "RU"
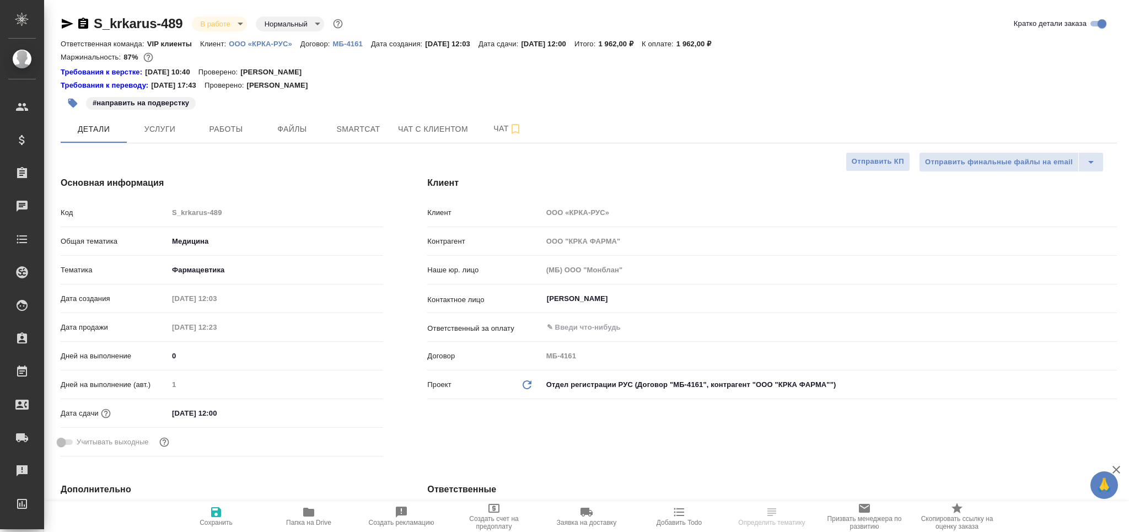
type textarea "x"
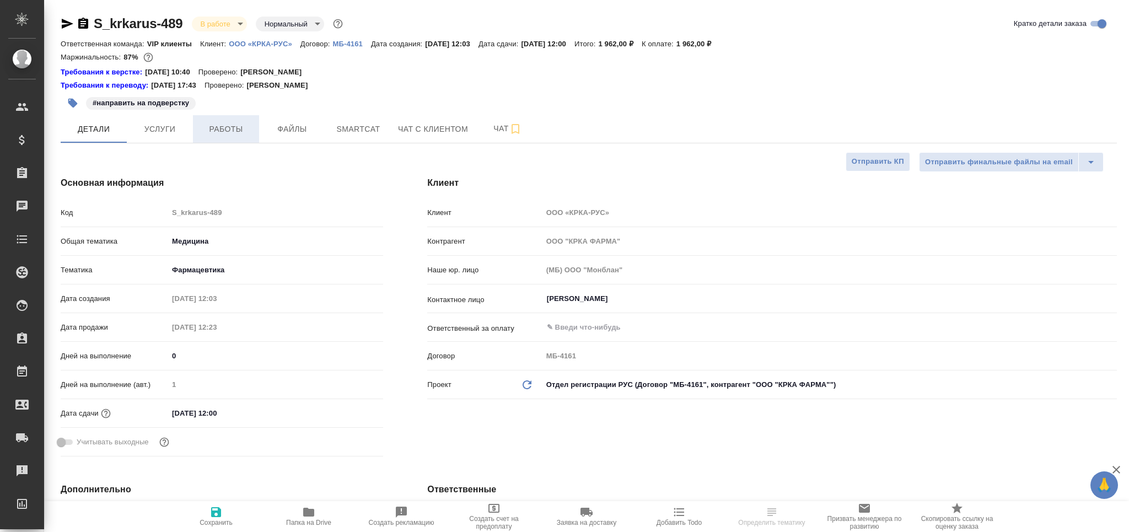
type textarea "x"
click at [220, 127] on span "Работы" at bounding box center [225, 129] width 53 height 14
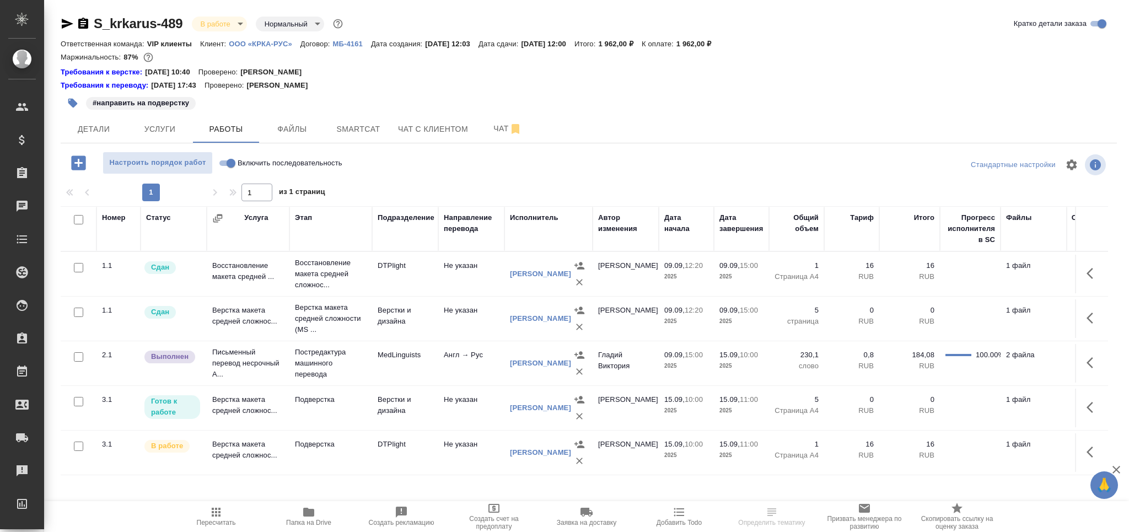
click at [72, 100] on icon "button" at bounding box center [72, 103] width 9 height 9
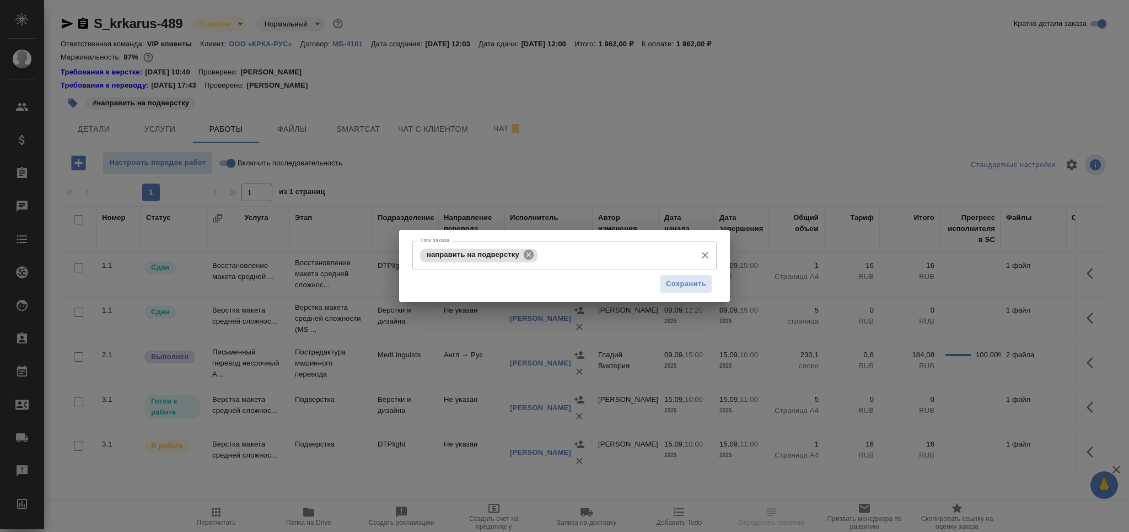
click at [526, 255] on icon at bounding box center [529, 255] width 10 height 10
click at [540, 255] on input "Тэги заказа" at bounding box center [615, 255] width 150 height 19
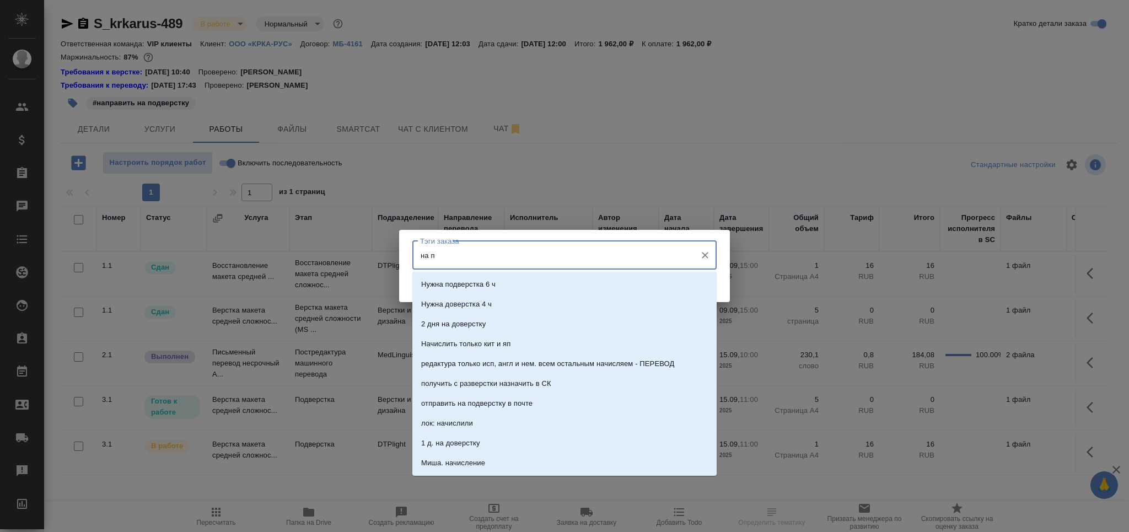
type input "на по"
click at [492, 366] on li "на подверстке" at bounding box center [564, 364] width 304 height 20
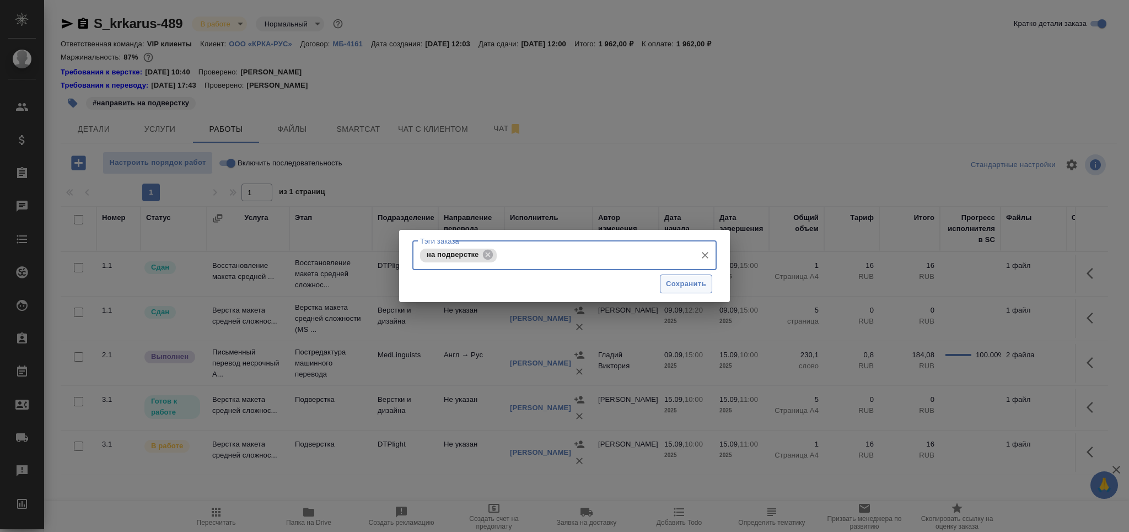
click at [672, 281] on span "Сохранить" at bounding box center [686, 284] width 40 height 13
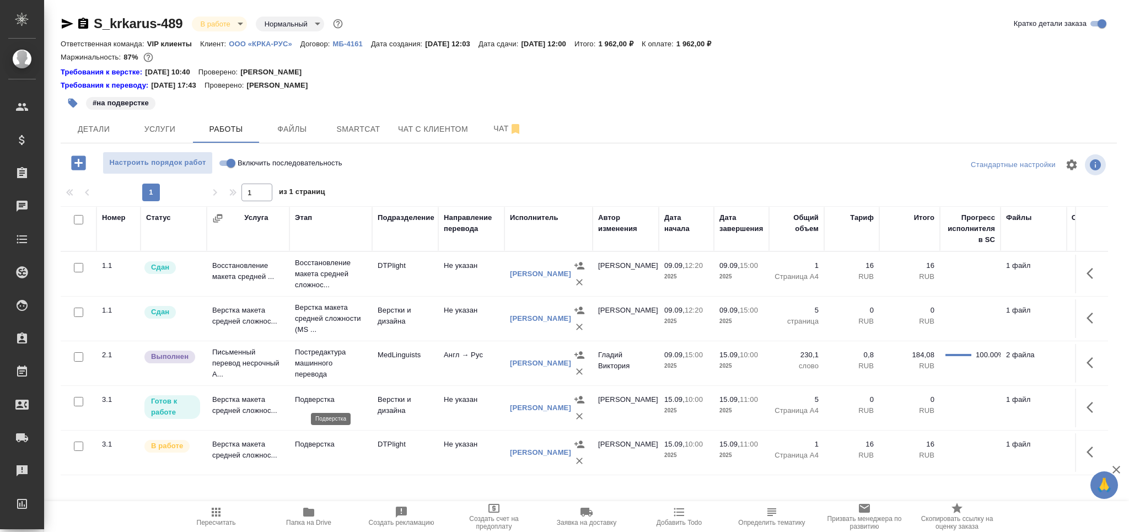
click at [310, 401] on p "Подверстка" at bounding box center [331, 399] width 72 height 11
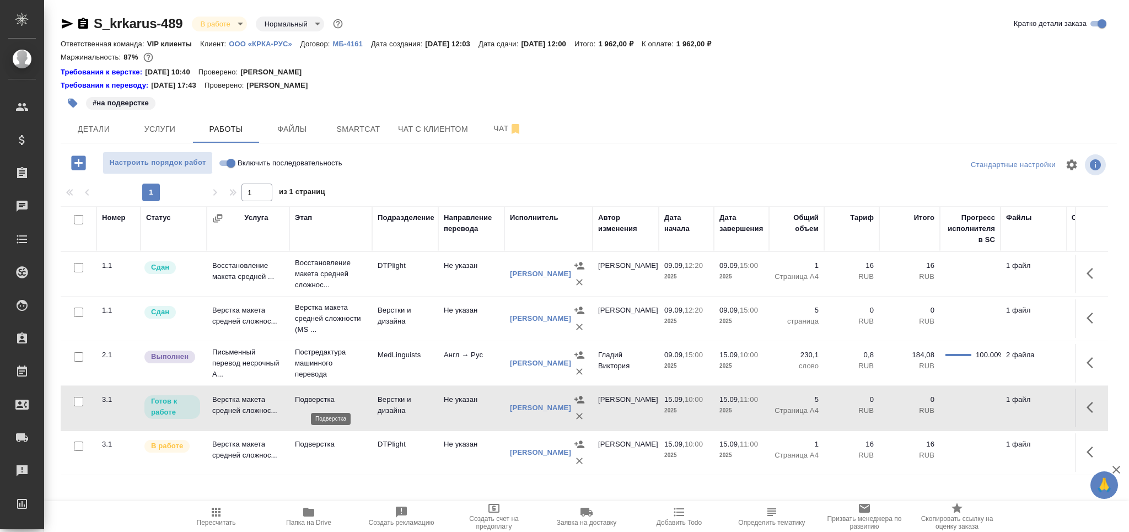
click at [310, 401] on p "Подверстка" at bounding box center [331, 399] width 72 height 11
drag, startPoint x: 359, startPoint y: 119, endPoint x: 355, endPoint y: 123, distance: 5.9
click at [359, 119] on button "Smartcat" at bounding box center [358, 129] width 66 height 28
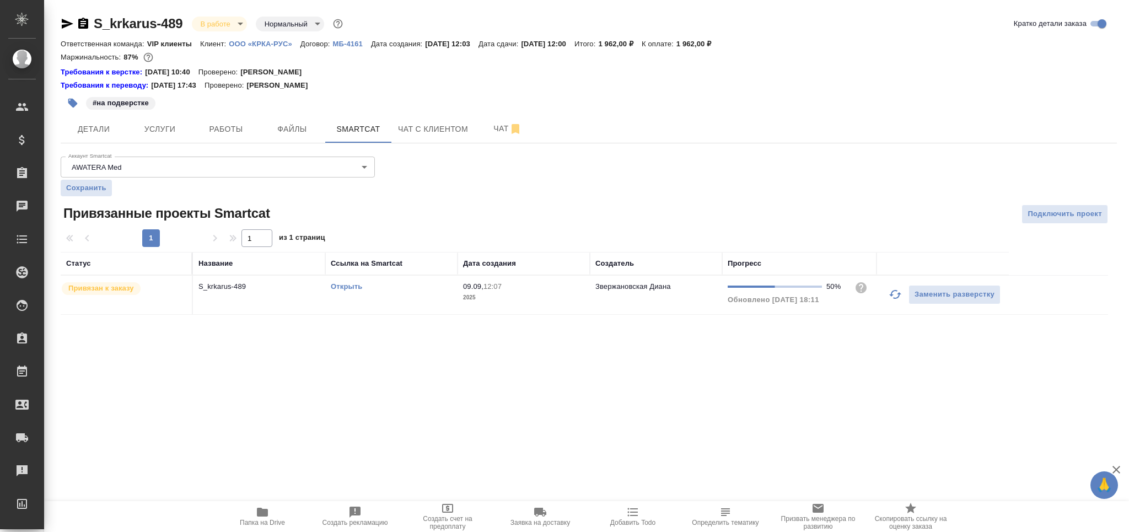
click at [413, 298] on td "Открыть" at bounding box center [391, 295] width 132 height 39
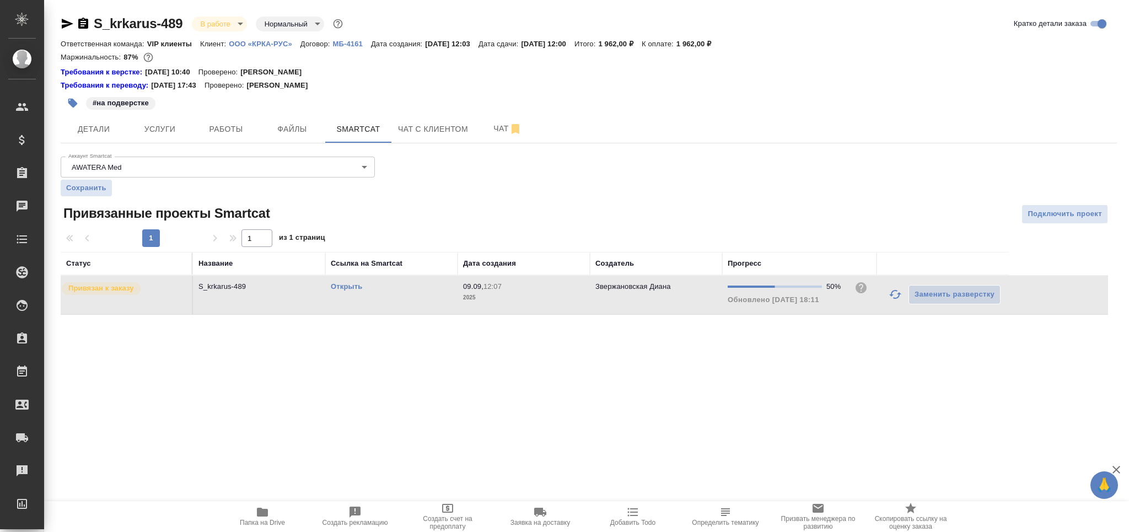
click at [413, 298] on td "Открыть" at bounding box center [391, 295] width 132 height 39
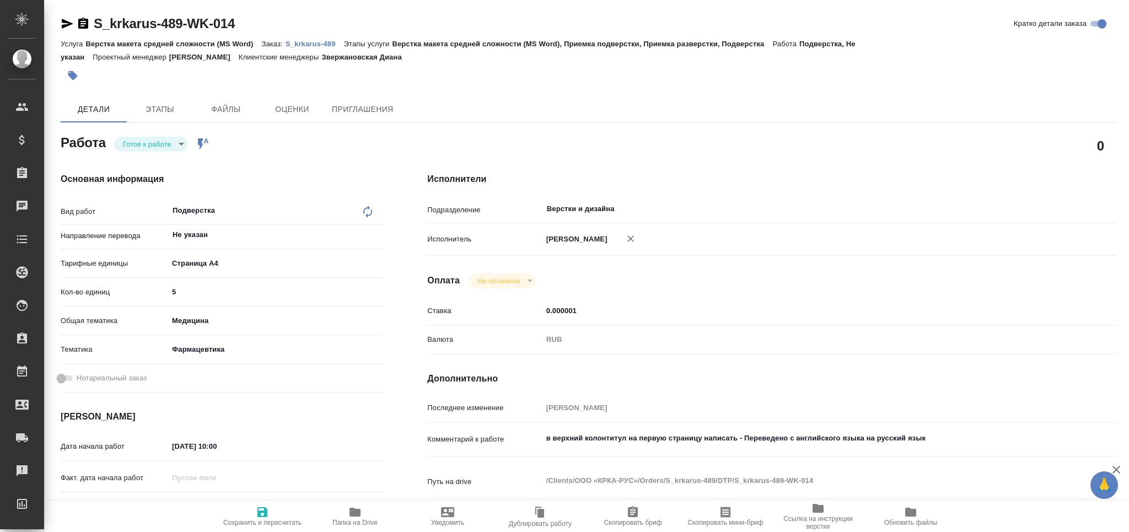
type textarea "x"
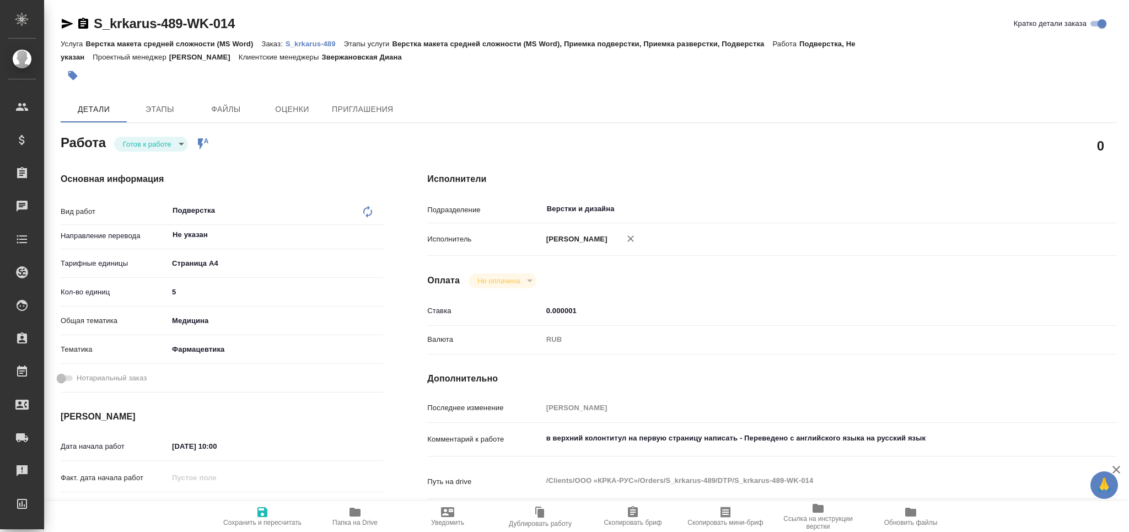
type textarea "x"
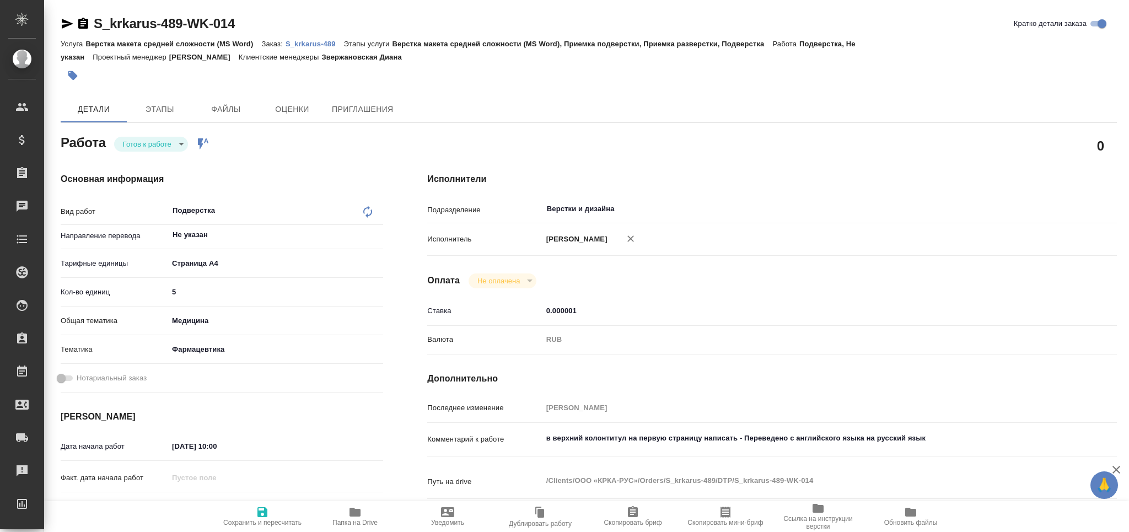
click at [397, 519] on button "Папка на Drive" at bounding box center [355, 516] width 93 height 31
type textarea "x"
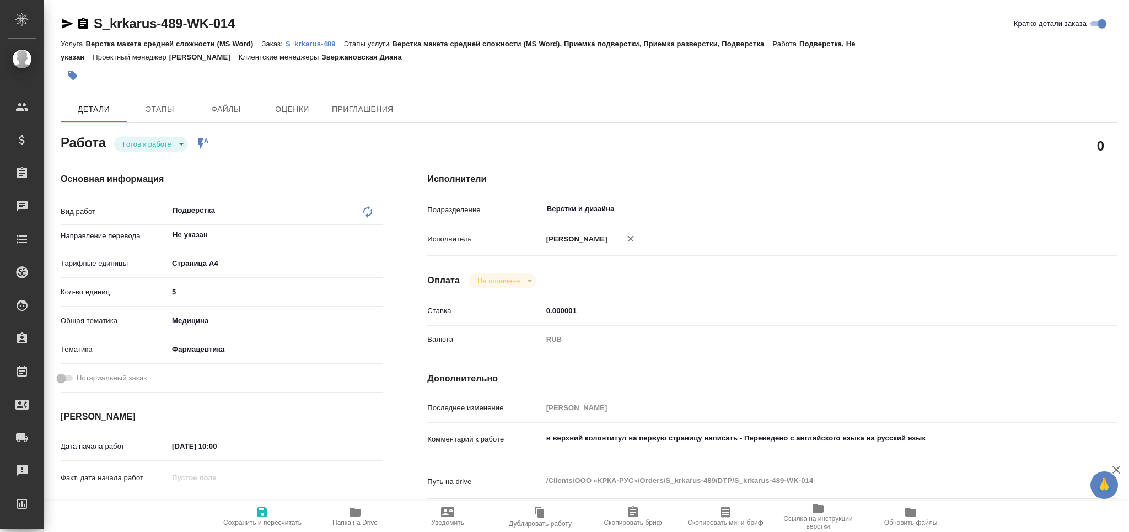
type textarea "x"
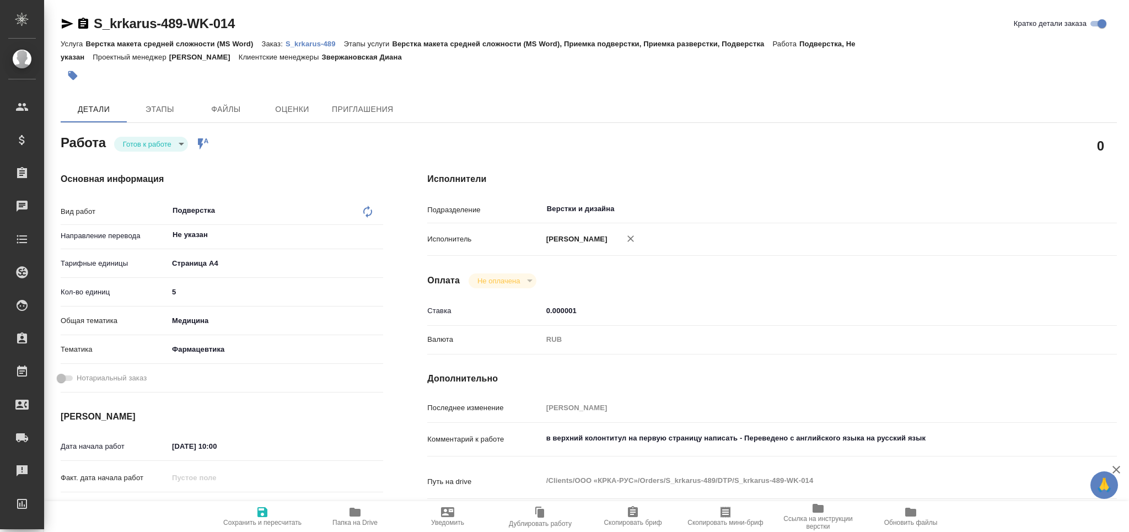
type textarea "x"
click at [355, 521] on span "Папка на Drive" at bounding box center [354, 523] width 45 height 8
type textarea "x"
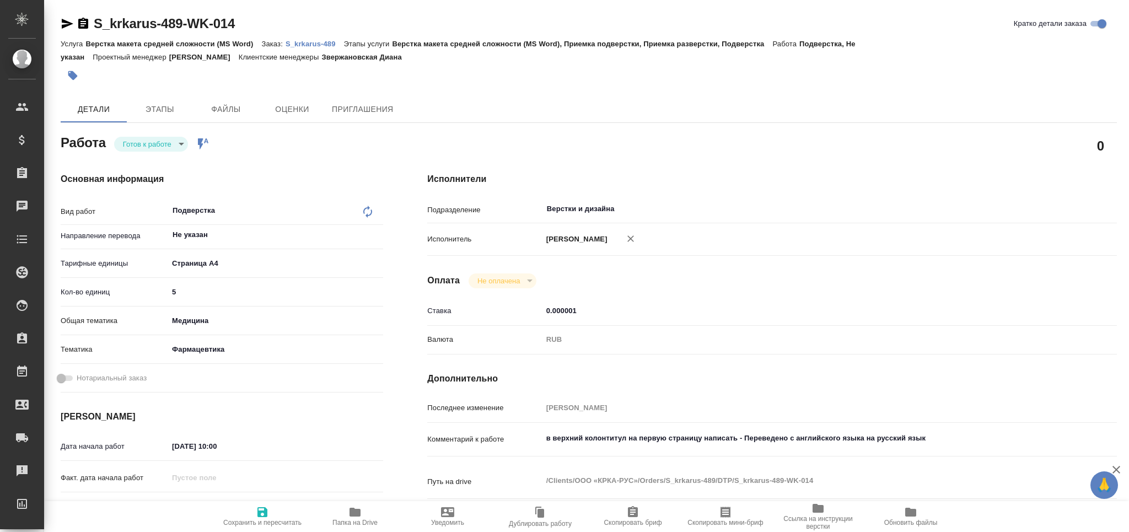
type textarea "x"
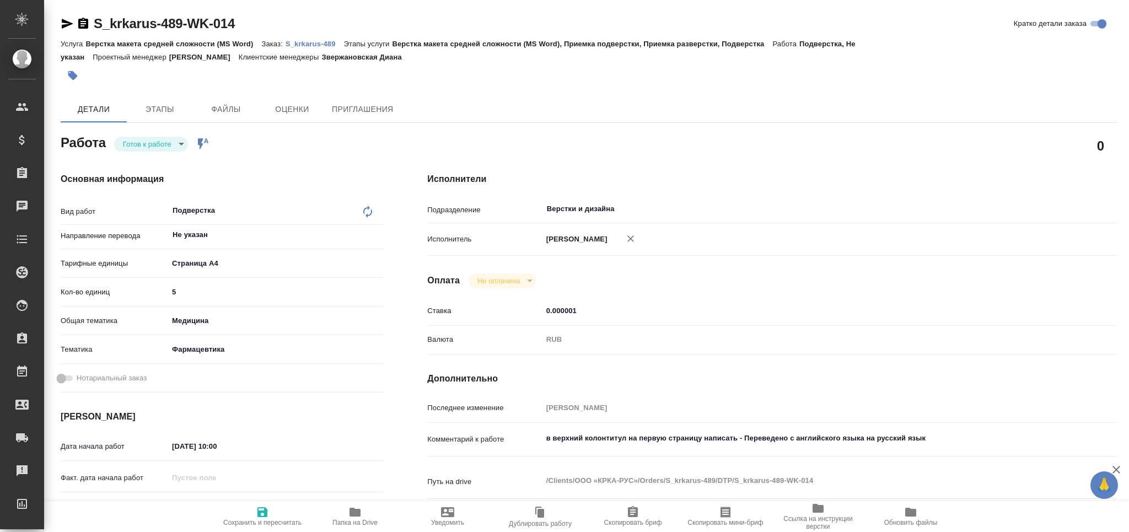
type textarea "x"
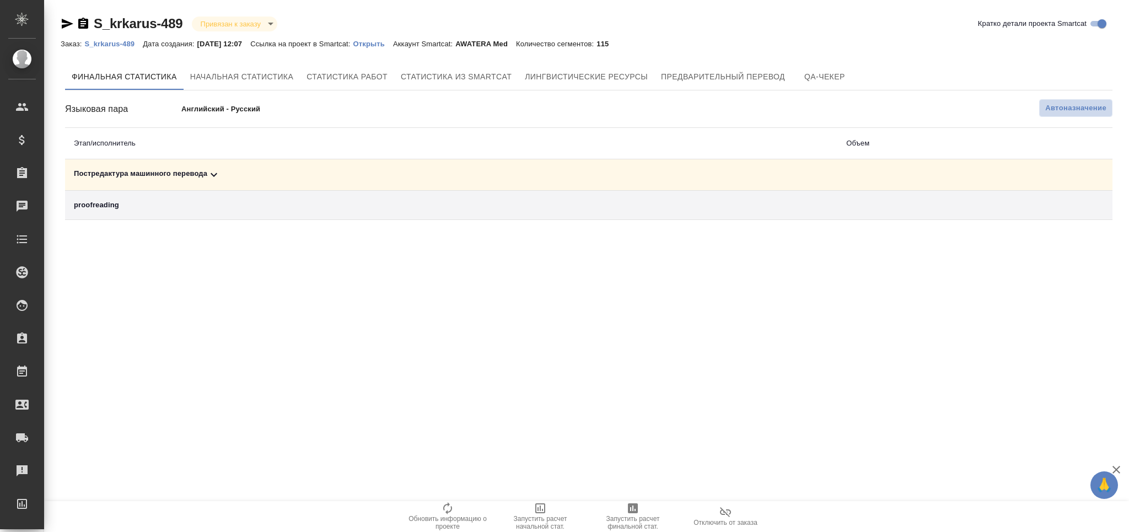
click at [1061, 105] on span "Автоназначение" at bounding box center [1075, 107] width 61 height 11
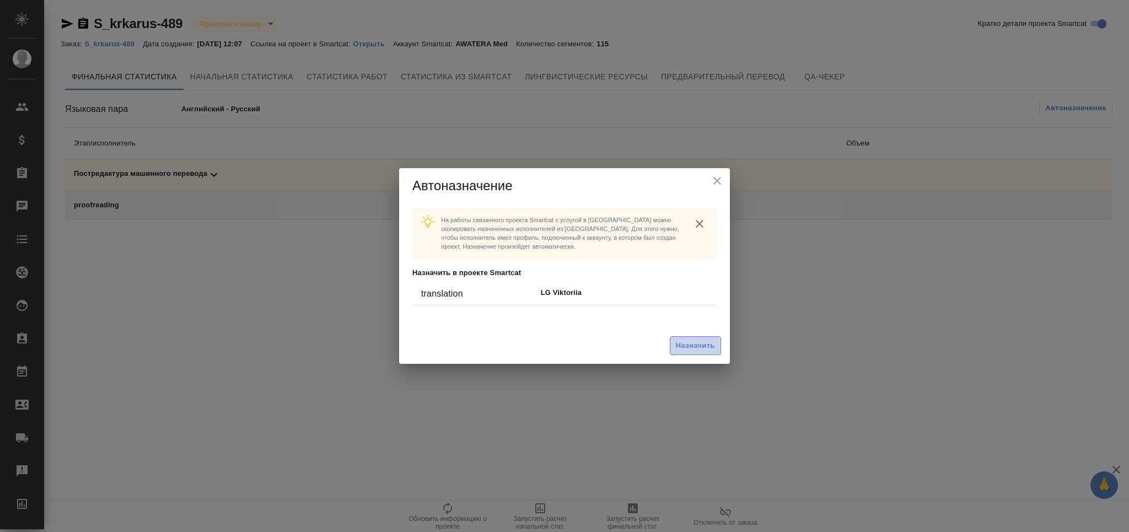
click at [701, 342] on span "Назначить" at bounding box center [695, 345] width 39 height 13
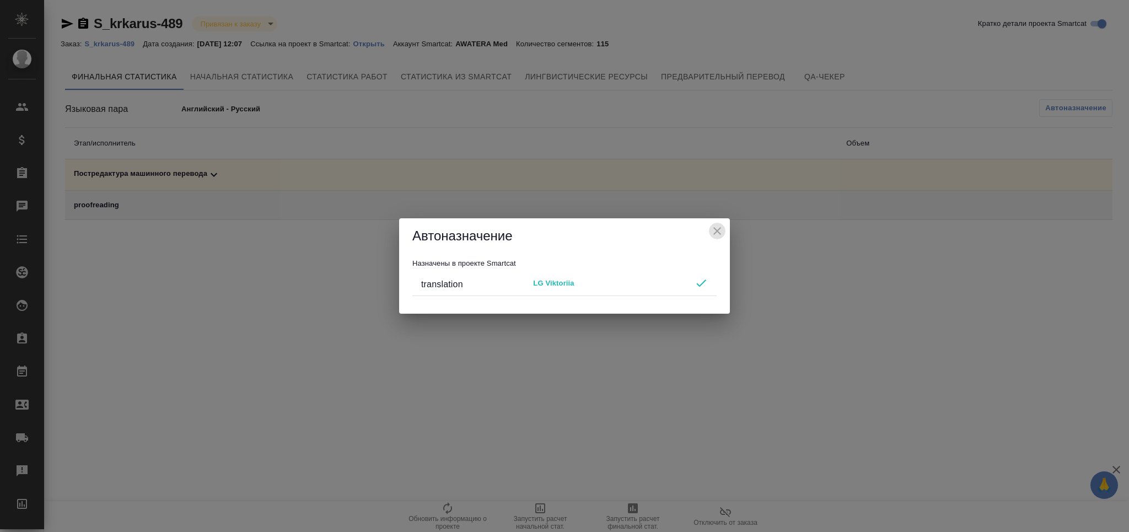
drag, startPoint x: 717, startPoint y: 230, endPoint x: 664, endPoint y: 510, distance: 284.9
click at [717, 233] on icon "close" at bounding box center [716, 230] width 13 height 13
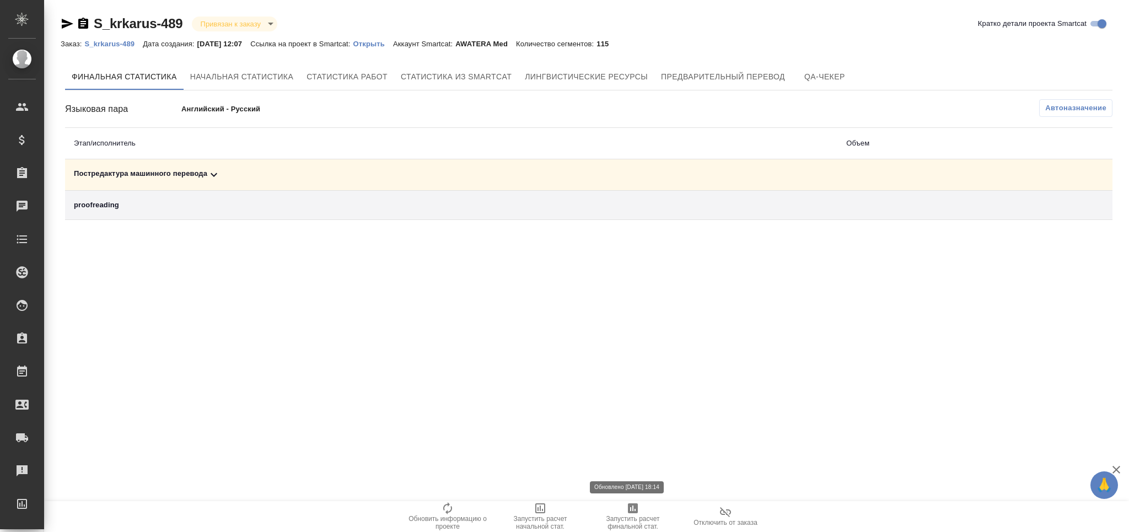
click at [624, 520] on span "Запустить расчет финальной стат." at bounding box center [632, 522] width 79 height 15
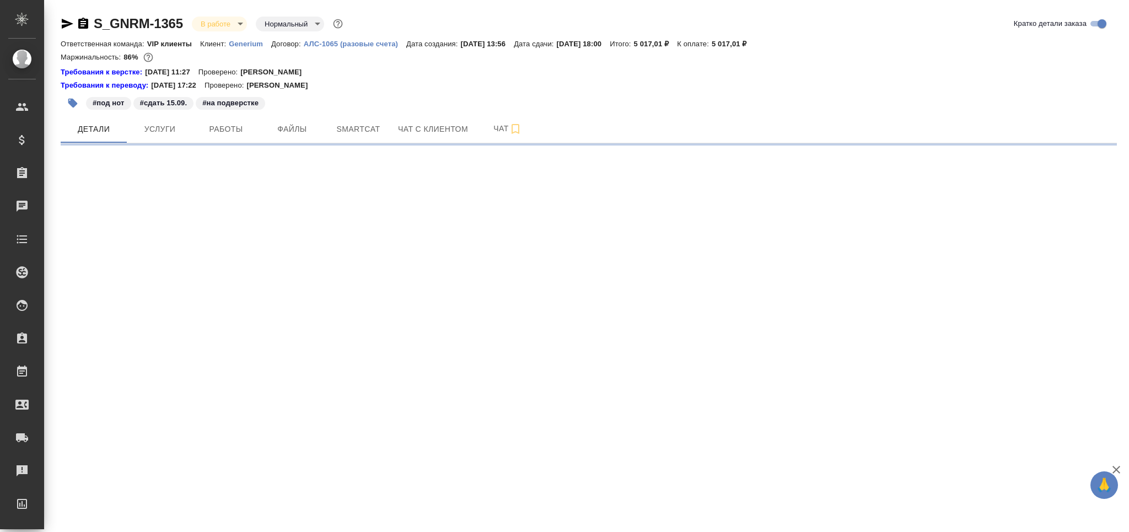
select select "RU"
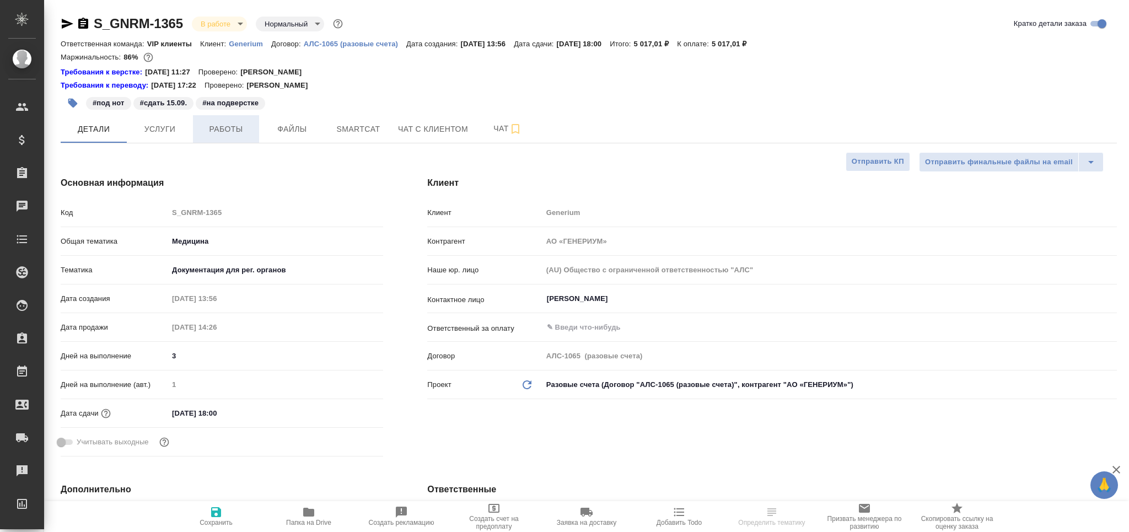
type textarea "x"
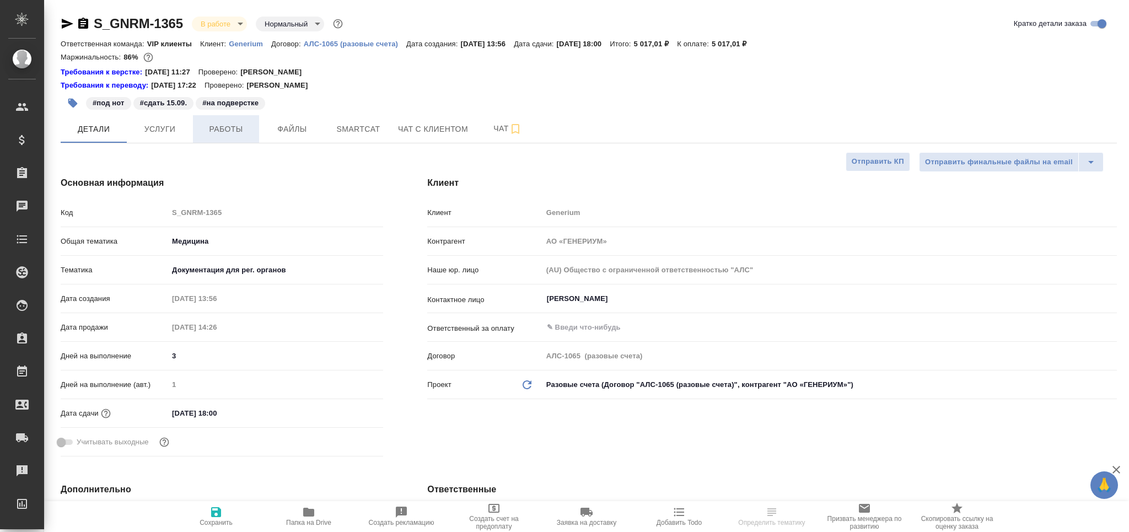
type textarea "x"
click at [244, 118] on button "Работы" at bounding box center [226, 129] width 66 height 28
type textarea "x"
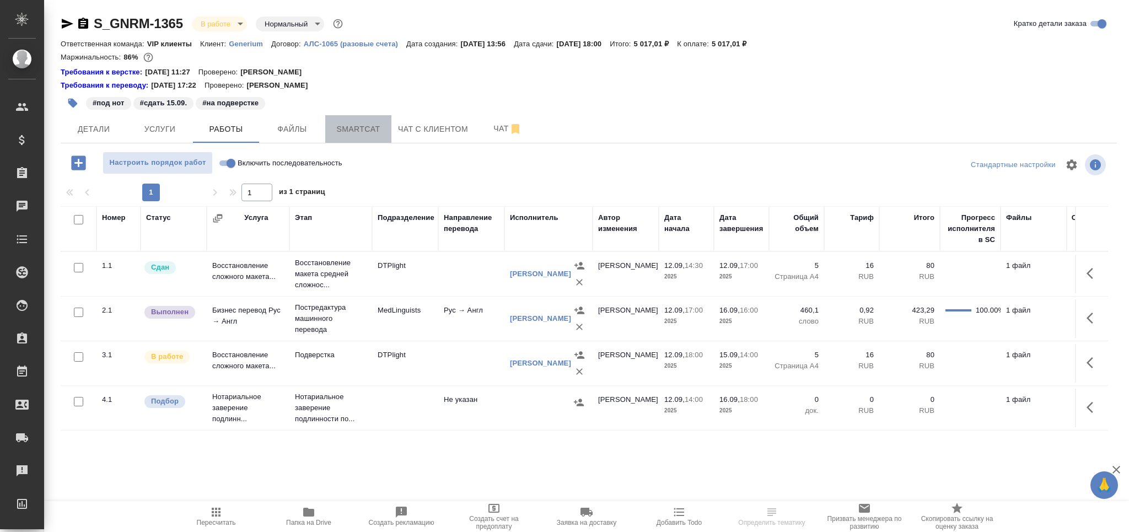
click at [361, 130] on span "Smartcat" at bounding box center [358, 129] width 53 height 14
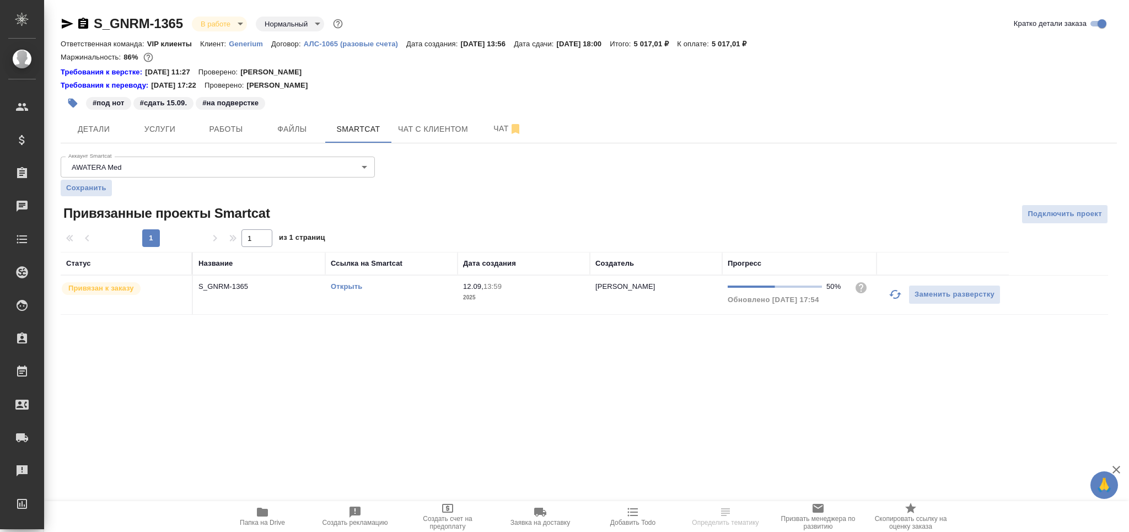
click at [440, 304] on td "Открыть" at bounding box center [391, 295] width 132 height 39
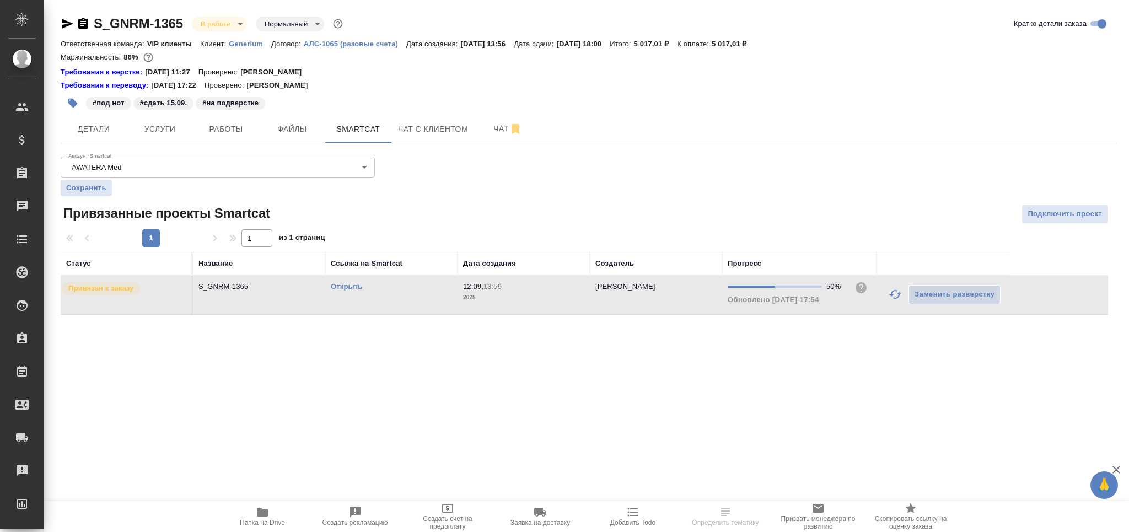
click at [440, 304] on td "Открыть" at bounding box center [391, 295] width 132 height 39
click at [235, 129] on span "Работы" at bounding box center [225, 129] width 53 height 14
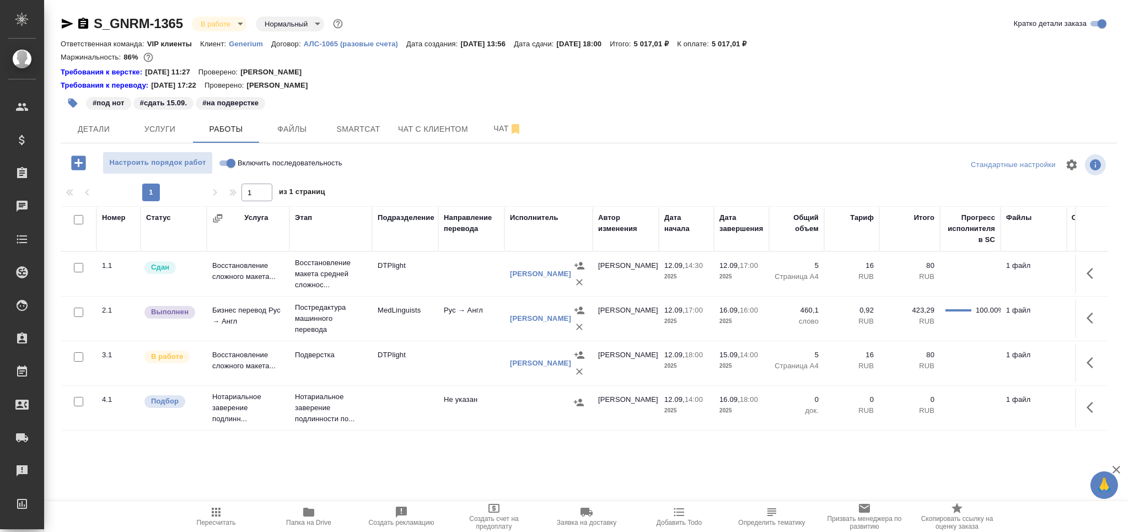
click at [223, 514] on span "Пересчитать" at bounding box center [215, 515] width 79 height 21
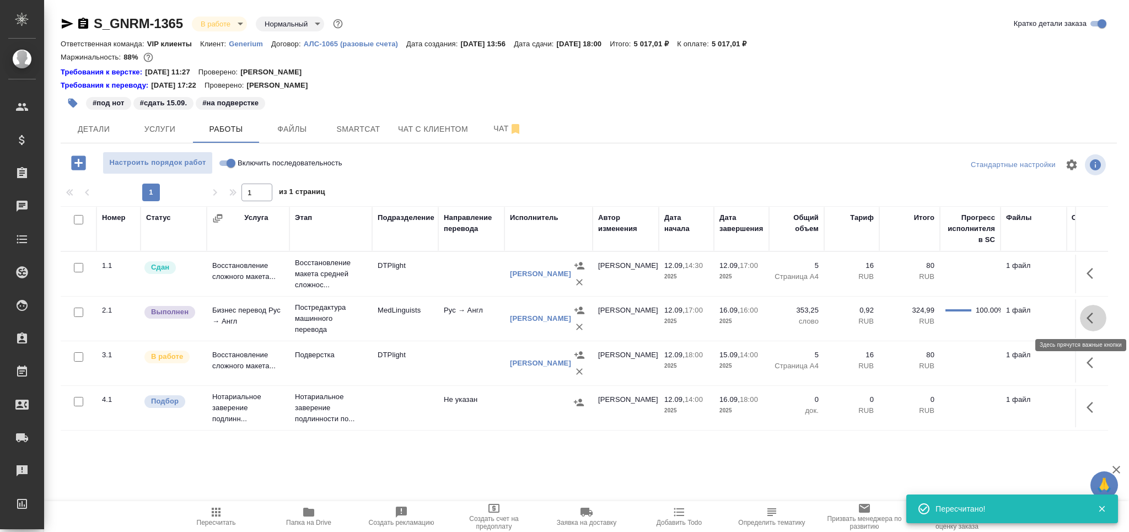
click at [1091, 317] on icon "button" at bounding box center [1092, 317] width 13 height 13
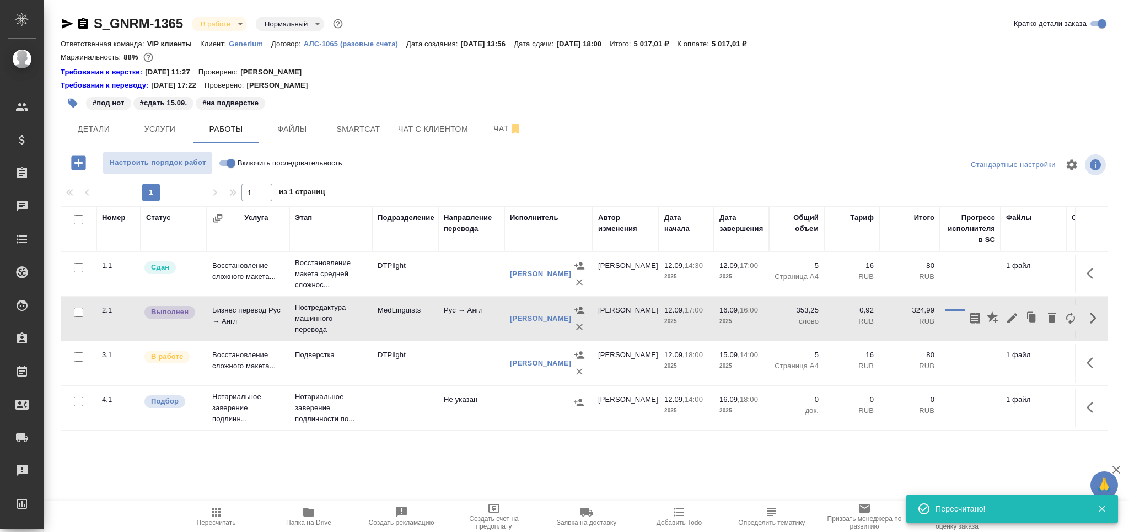
click at [1009, 323] on icon "button" at bounding box center [1011, 317] width 13 height 13
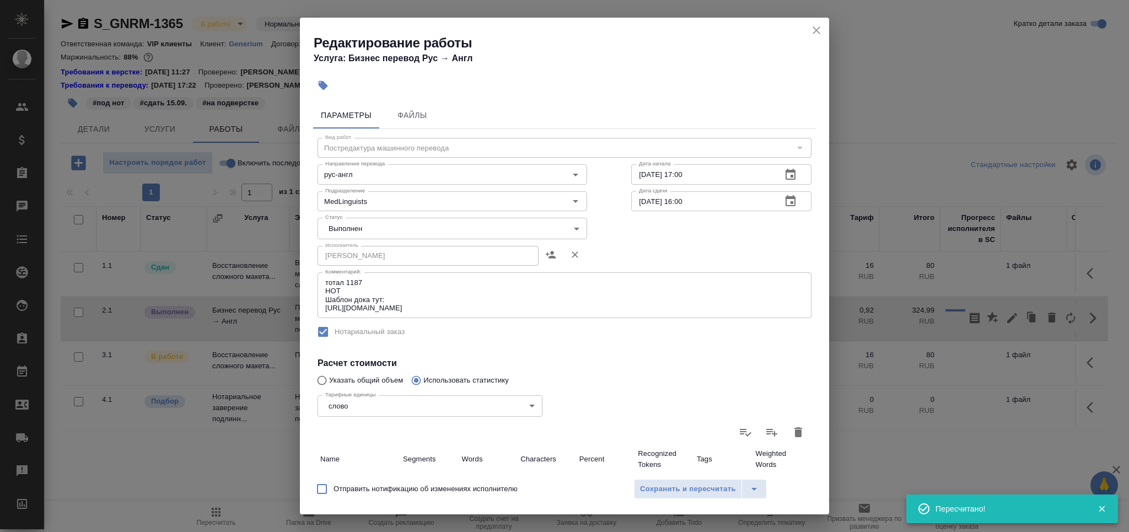
click at [401, 231] on body "🙏 .cls-1 fill:#fff; AWATERA Grabko Mariya Клиенты Спецификации Заказы 0 Чаты To…" at bounding box center [564, 266] width 1129 height 532
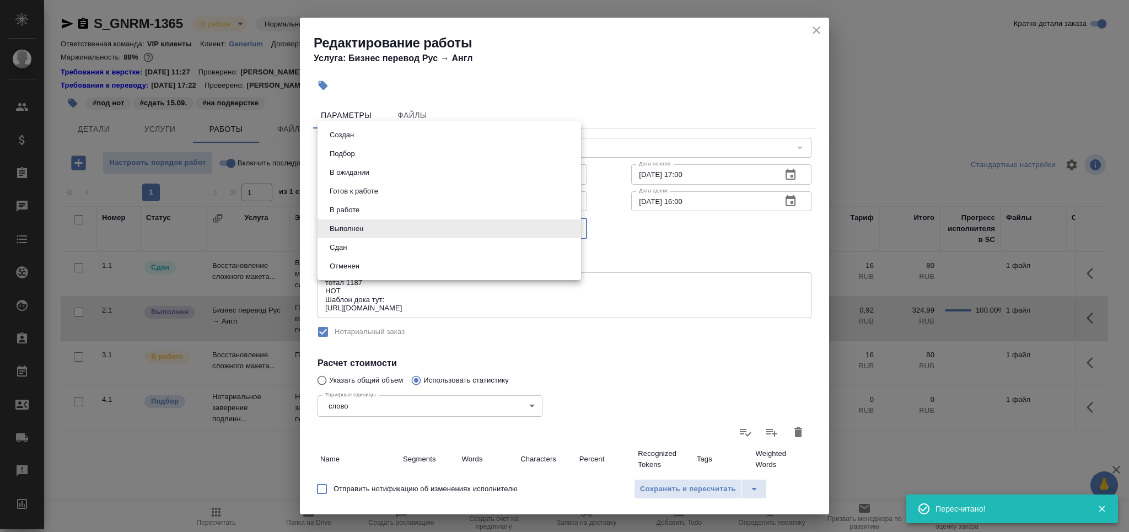
click at [370, 260] on li "Отменен" at bounding box center [448, 266] width 263 height 19
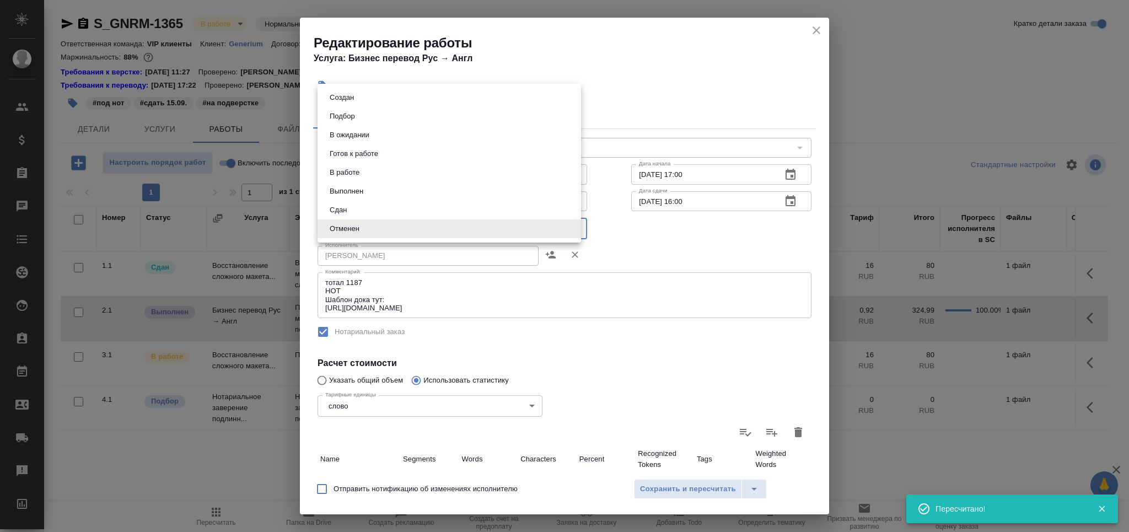
click at [369, 229] on body "🙏 .cls-1 fill:#fff; AWATERA Grabko Mariya Клиенты Спецификации Заказы 0 Чаты To…" at bounding box center [564, 266] width 1129 height 532
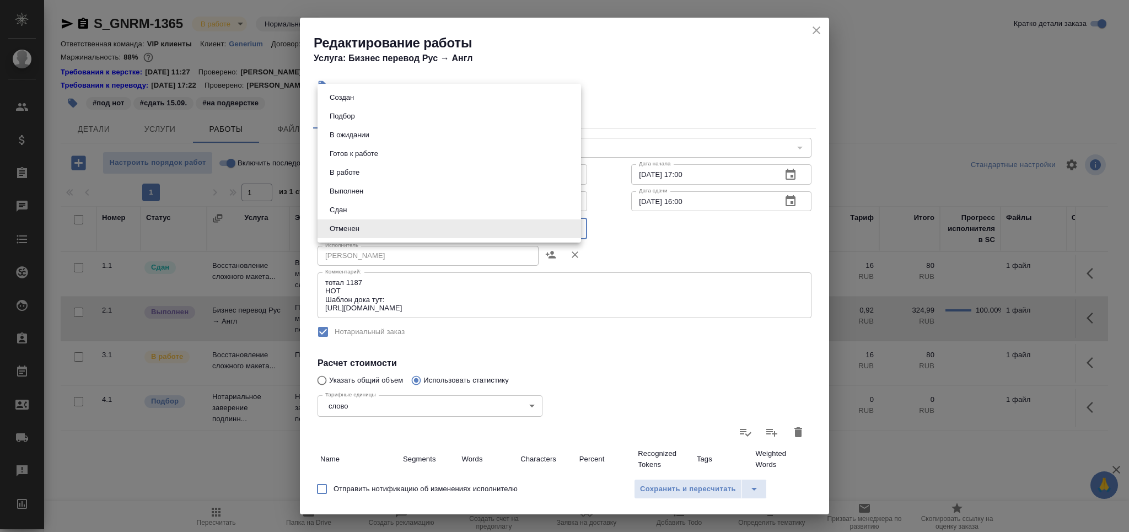
click at [369, 214] on li "Сдан" at bounding box center [448, 210] width 263 height 19
type input "closed"
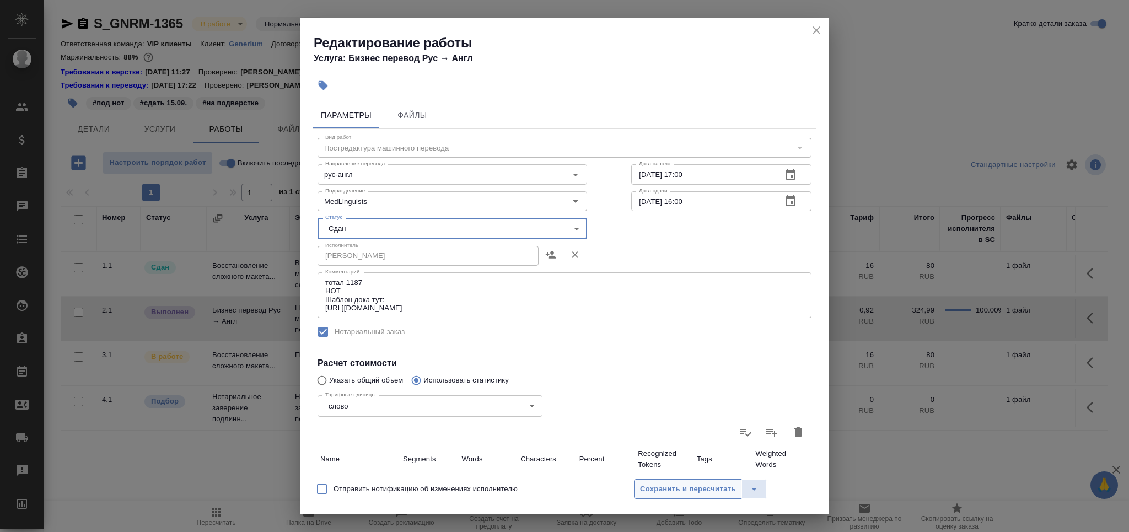
click at [692, 495] on button "Сохранить и пересчитать" at bounding box center [688, 489] width 108 height 20
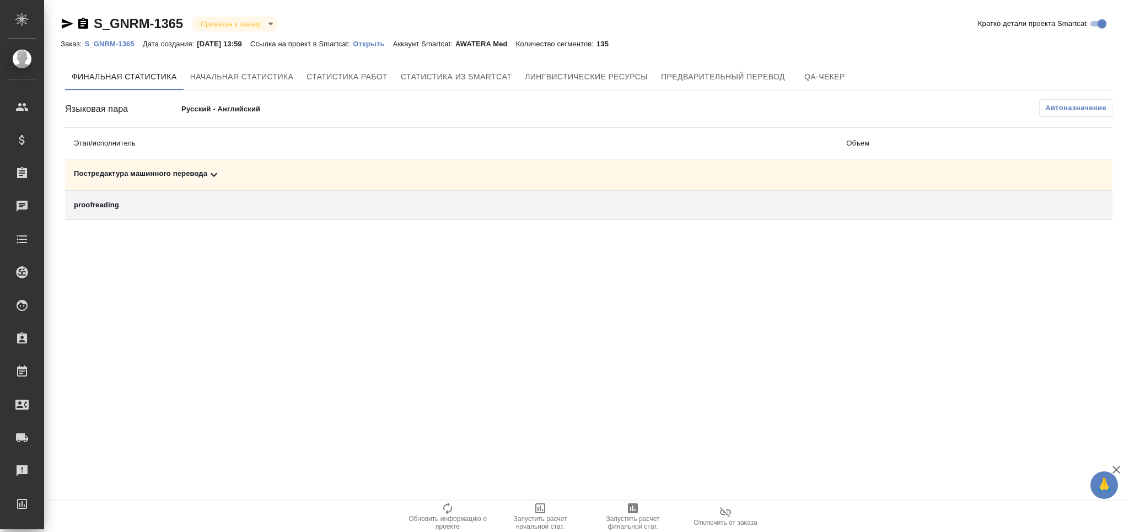
click at [148, 169] on div "Постредактура машинного перевода" at bounding box center [451, 174] width 754 height 13
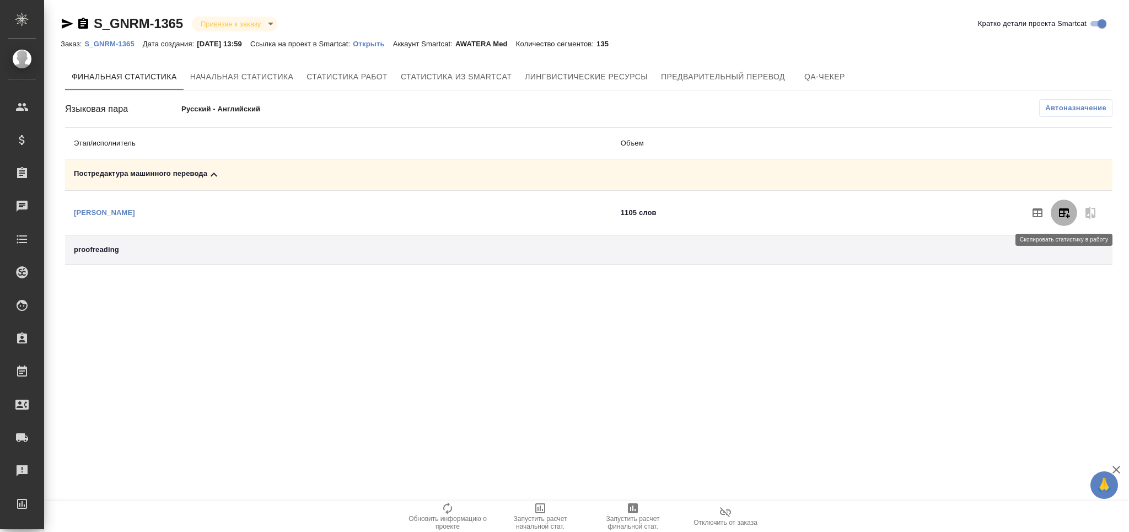
click at [1061, 217] on icon "button" at bounding box center [1064, 213] width 11 height 10
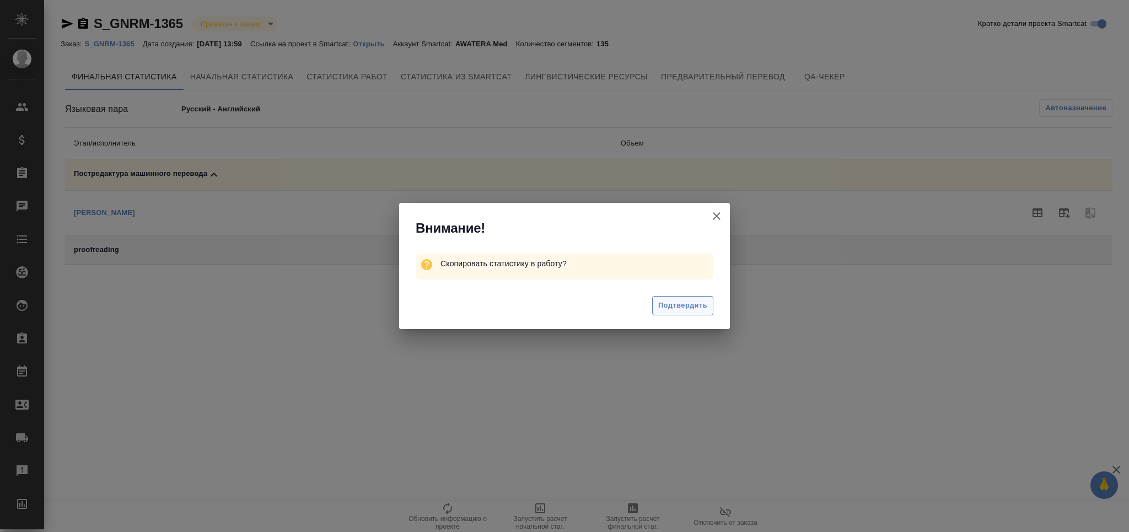
click at [668, 312] on div "Подтвердить" at bounding box center [564, 307] width 331 height 44
click at [683, 315] on div "Подтвердить" at bounding box center [564, 307] width 331 height 44
click at [685, 304] on span "Подтвердить" at bounding box center [682, 305] width 49 height 13
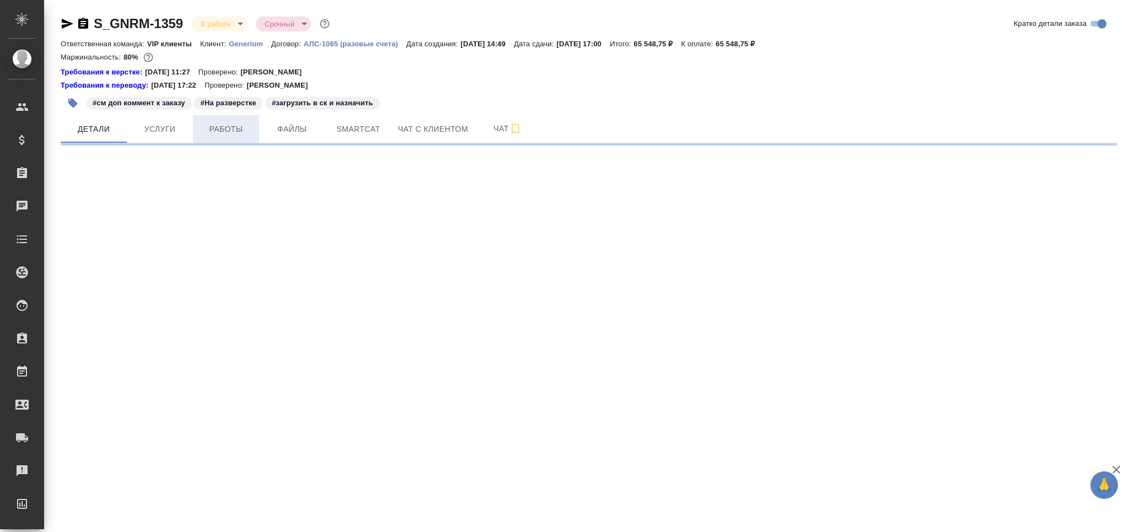
select select "RU"
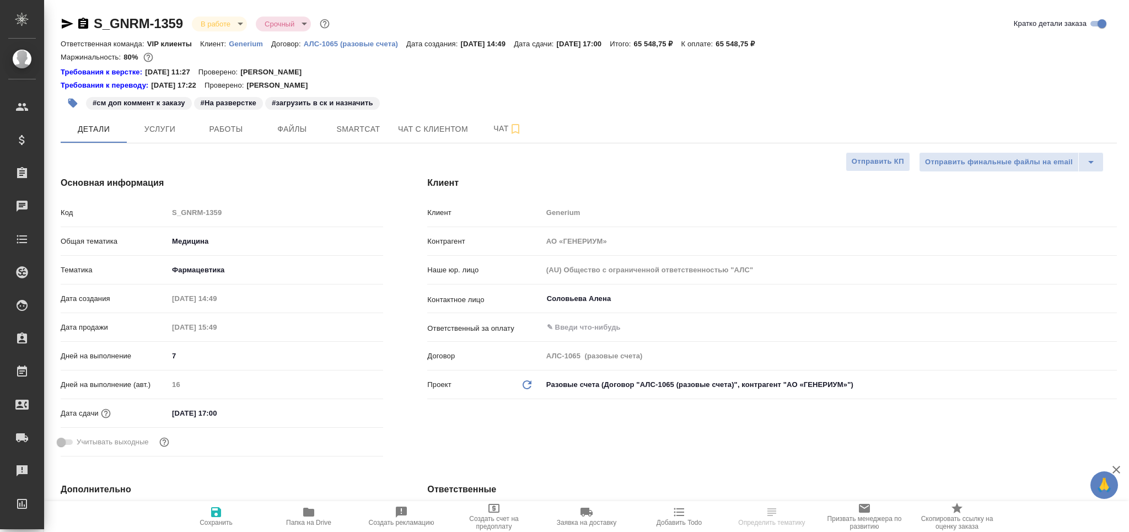
type textarea "x"
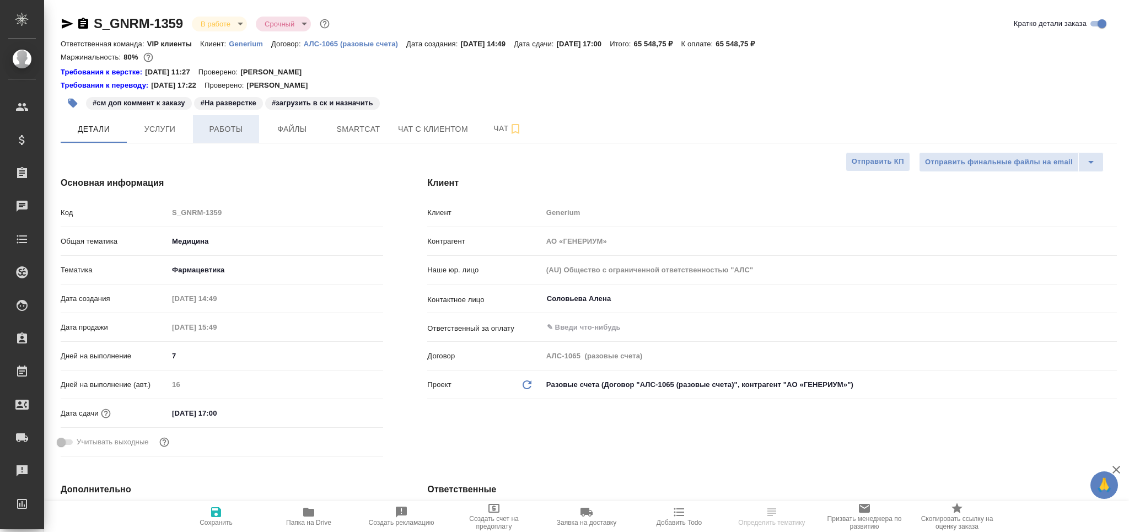
type textarea "x"
click at [226, 132] on span "Работы" at bounding box center [225, 129] width 53 height 14
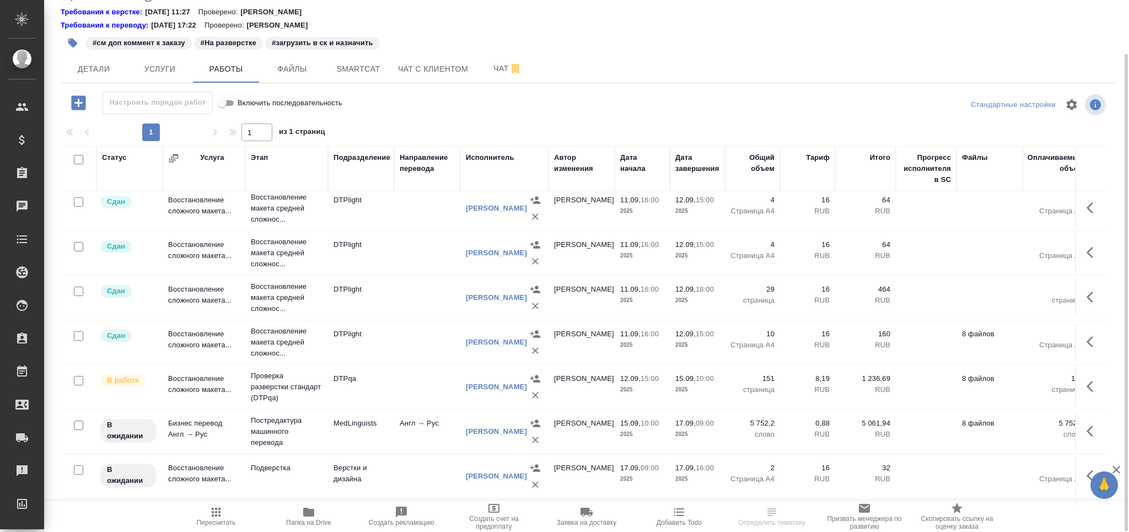
scroll to position [204, 0]
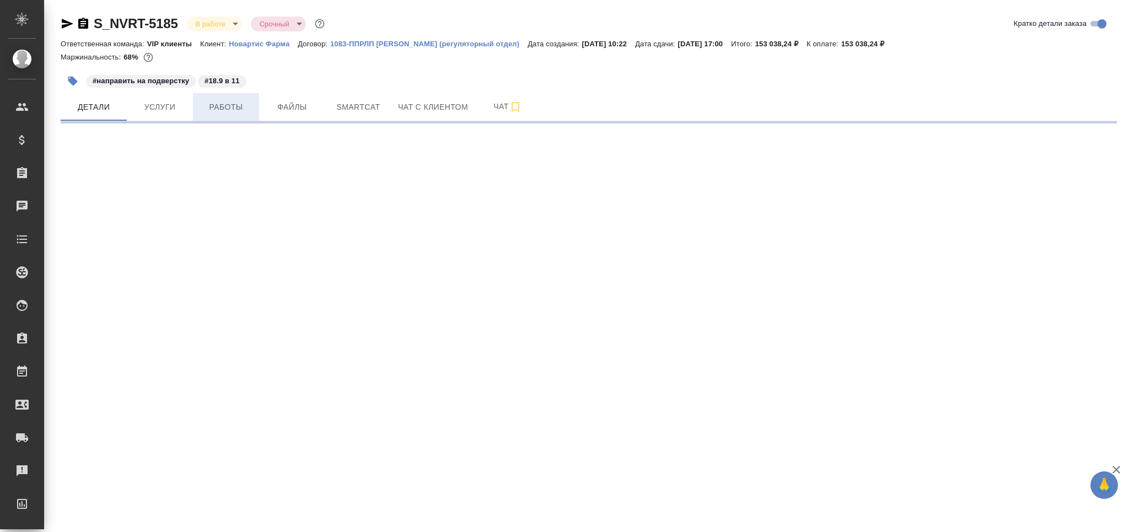
select select "RU"
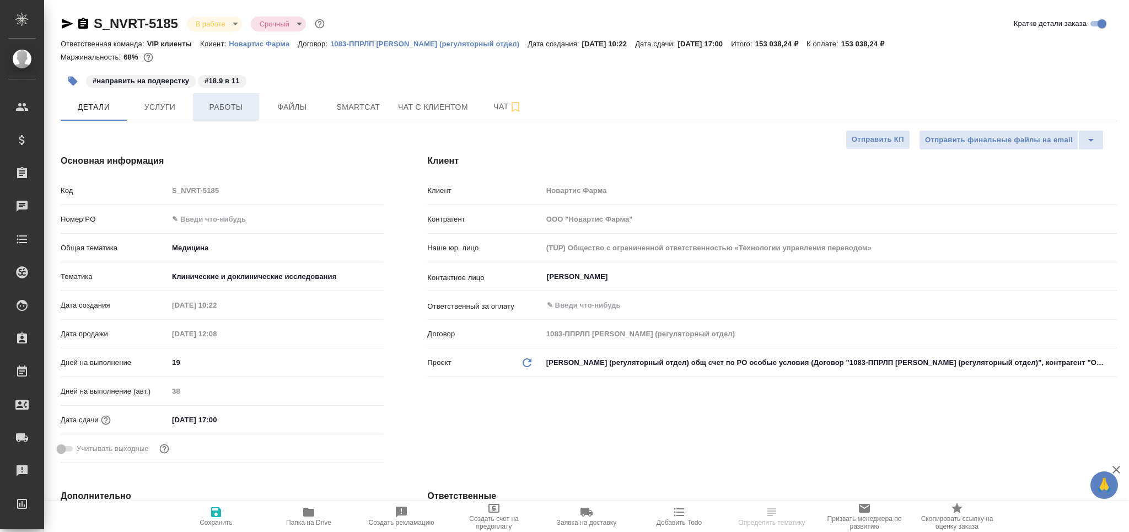
type textarea "x"
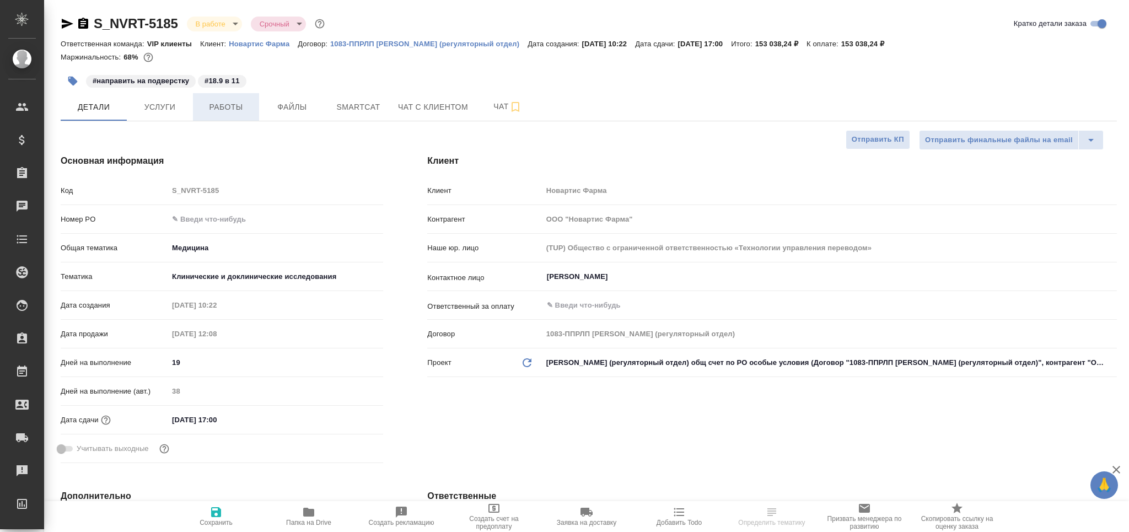
type textarea "x"
click at [229, 107] on span "Работы" at bounding box center [225, 107] width 53 height 14
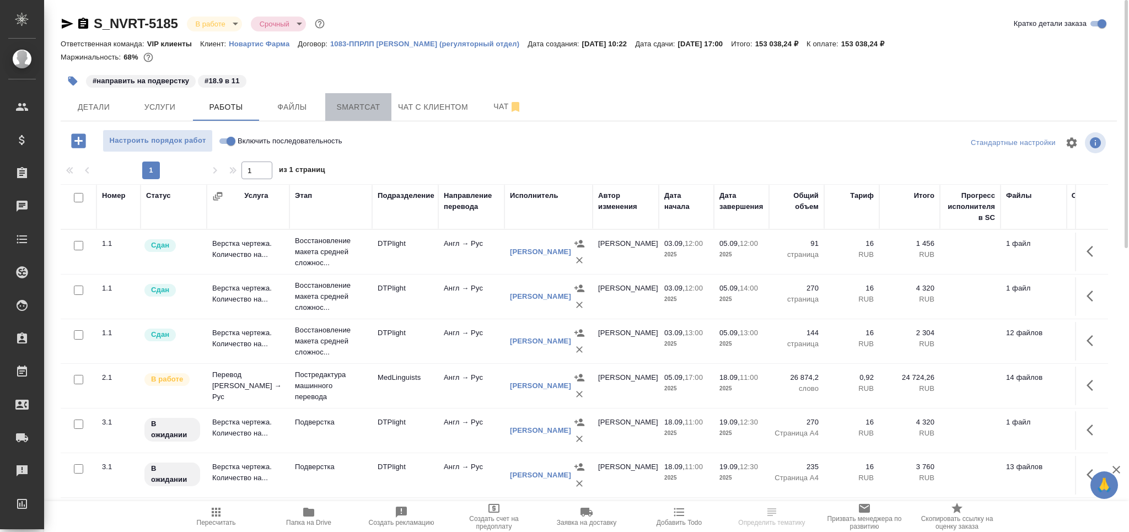
click at [350, 106] on span "Smartcat" at bounding box center [358, 107] width 53 height 14
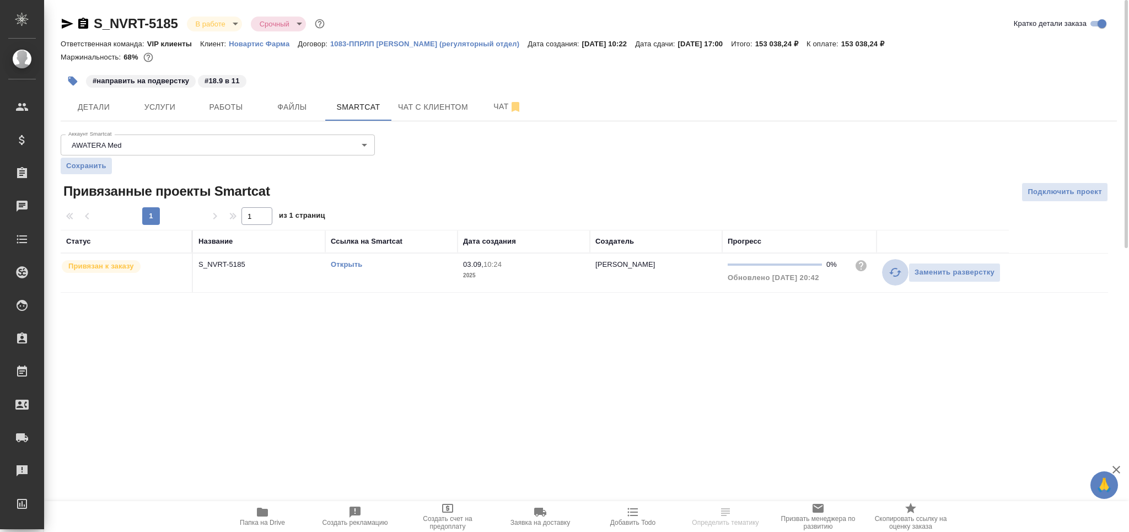
click at [887, 272] on button "button" at bounding box center [895, 272] width 26 height 26
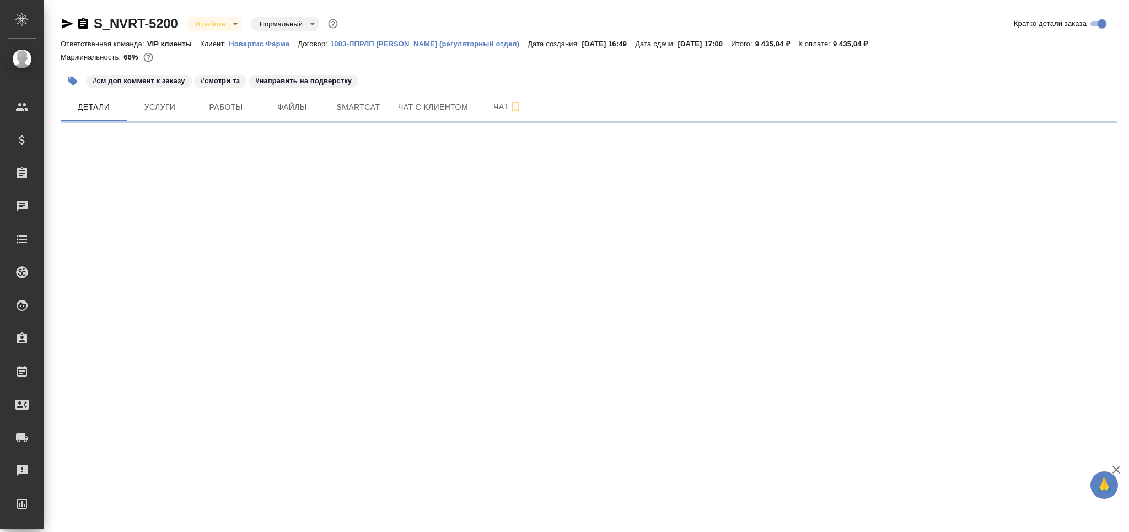
select select "RU"
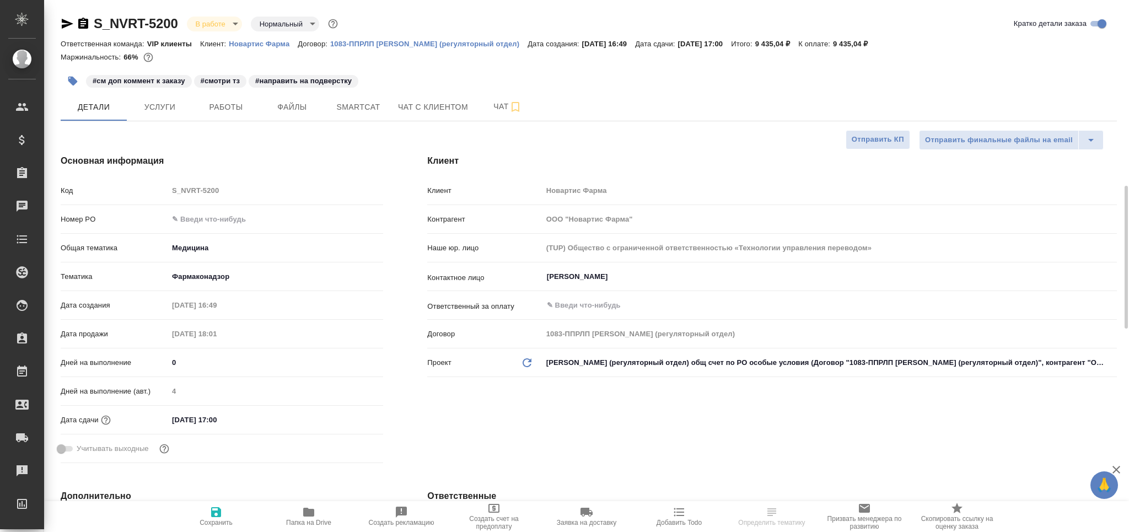
type textarea "x"
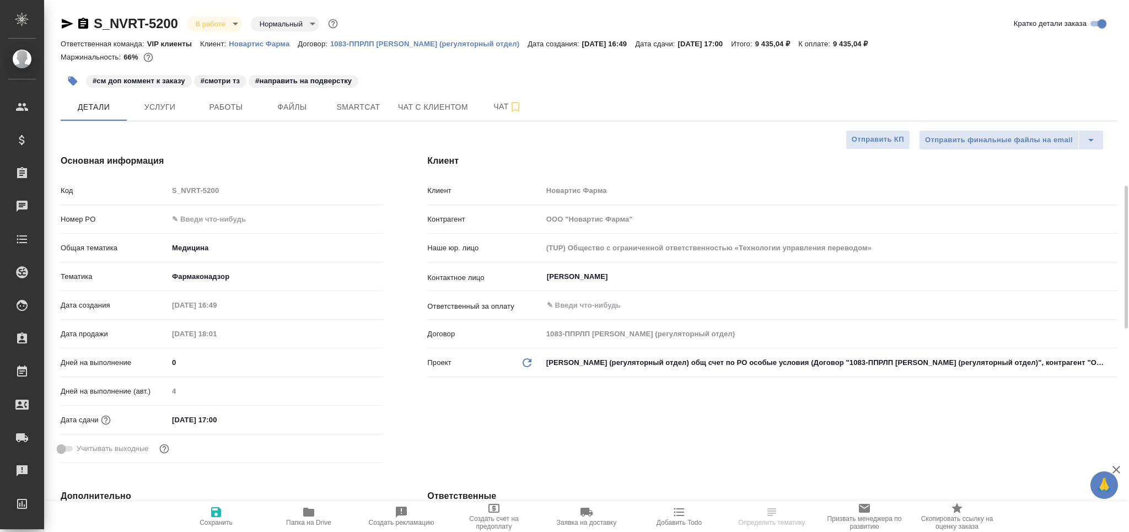
type textarea "x"
click at [232, 104] on span "Работы" at bounding box center [225, 107] width 53 height 14
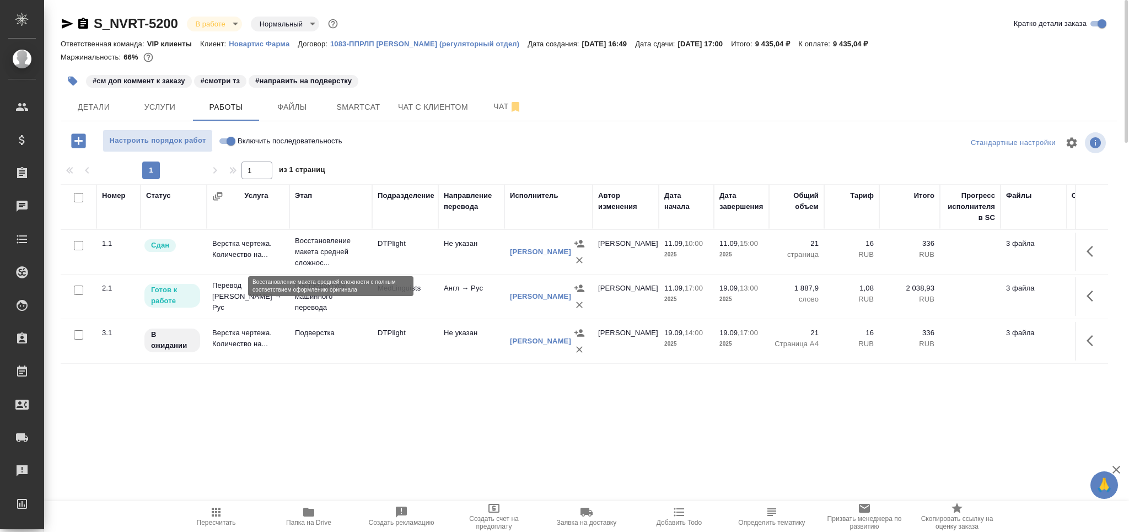
click at [358, 261] on p "Восстановление макета средней сложнос..." at bounding box center [331, 251] width 72 height 33
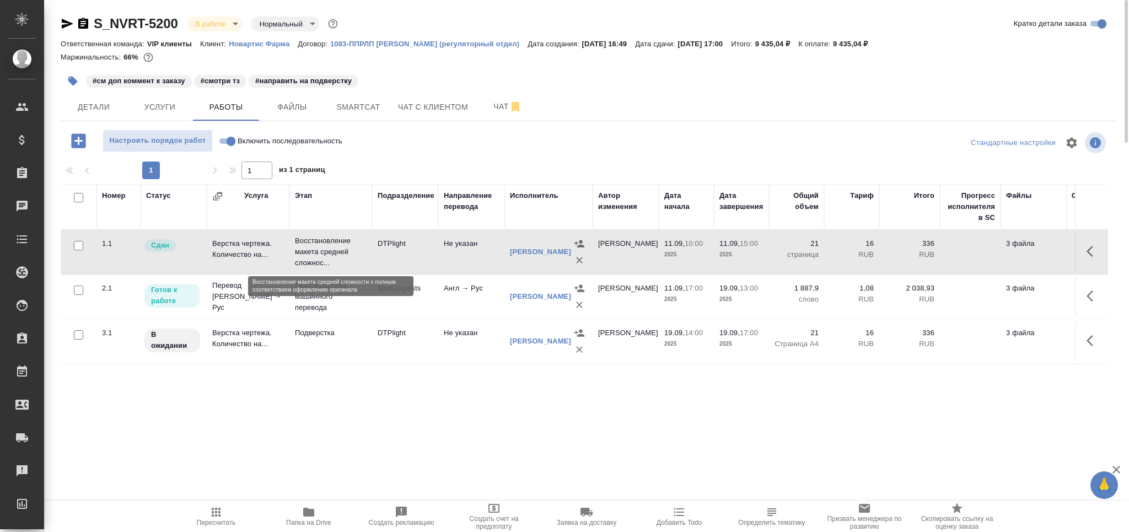
click at [358, 261] on p "Восстановление макета средней сложнос..." at bounding box center [331, 251] width 72 height 33
click at [406, 306] on td "MedLinguists" at bounding box center [405, 296] width 66 height 39
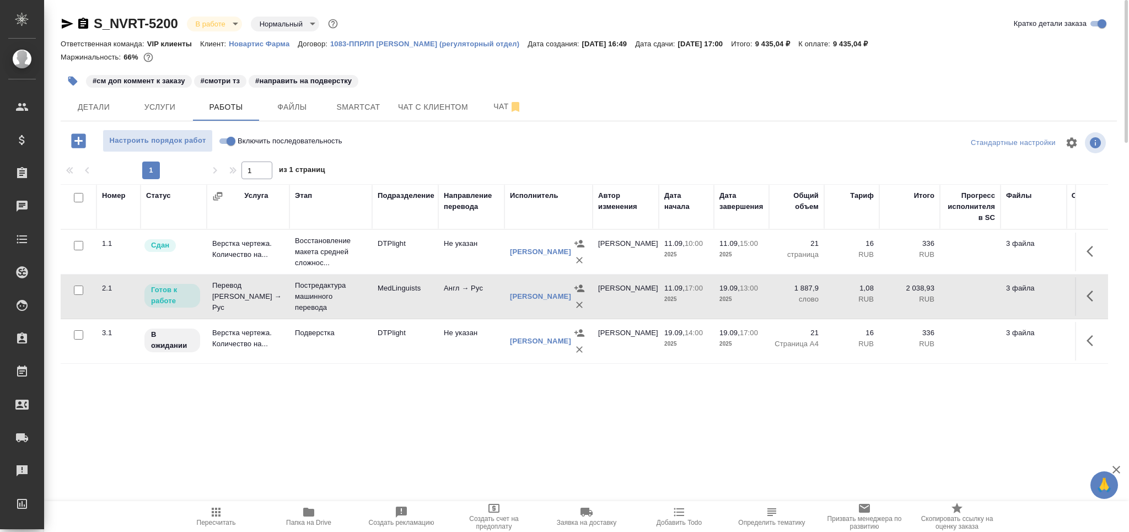
click at [396, 347] on td "DTPlight" at bounding box center [405, 341] width 66 height 39
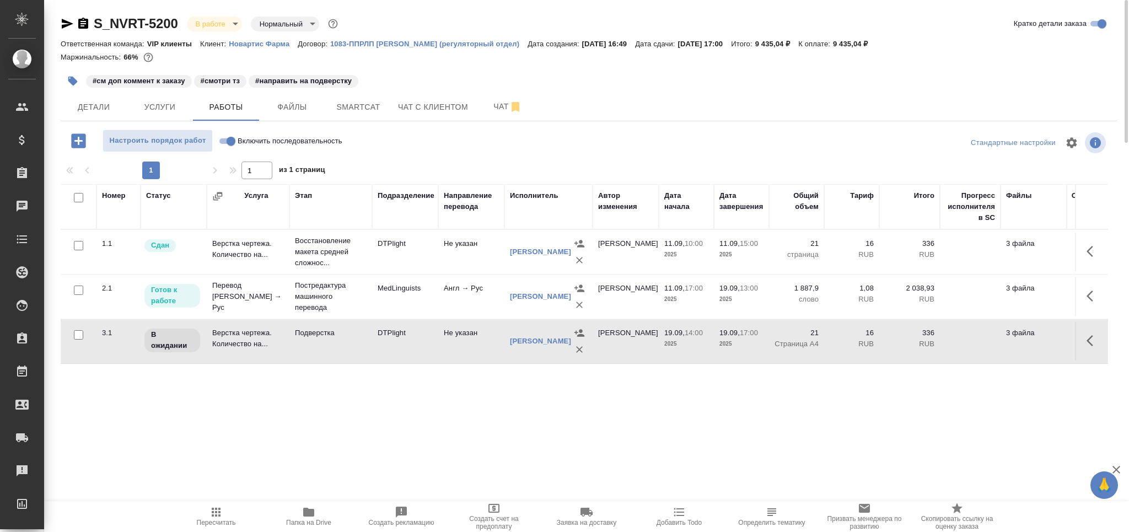
click at [407, 250] on td "DTPlight" at bounding box center [405, 252] width 66 height 39
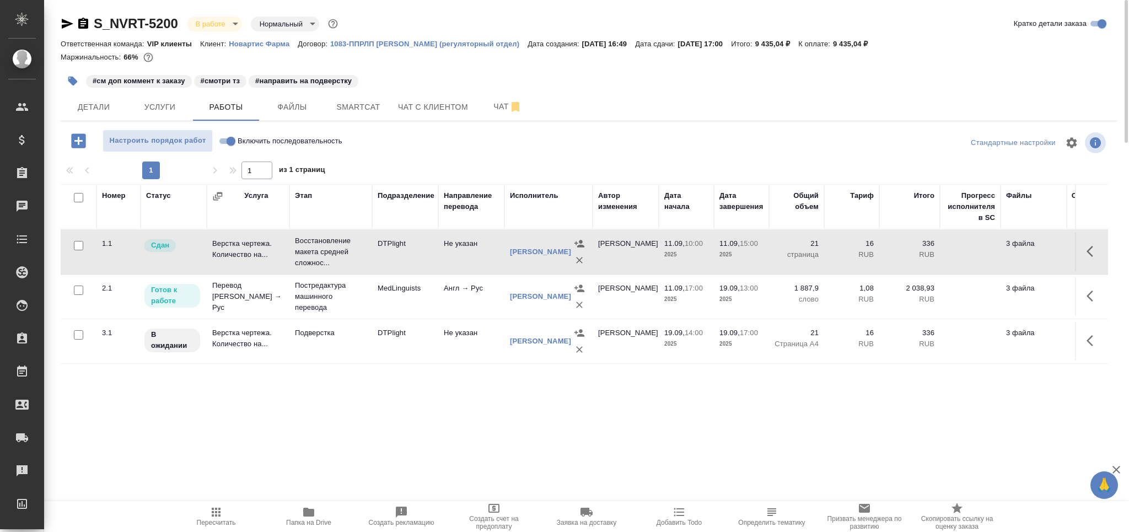
click at [407, 250] on td "DTPlight" at bounding box center [405, 252] width 66 height 39
click at [377, 113] on span "Smartcat" at bounding box center [358, 107] width 53 height 14
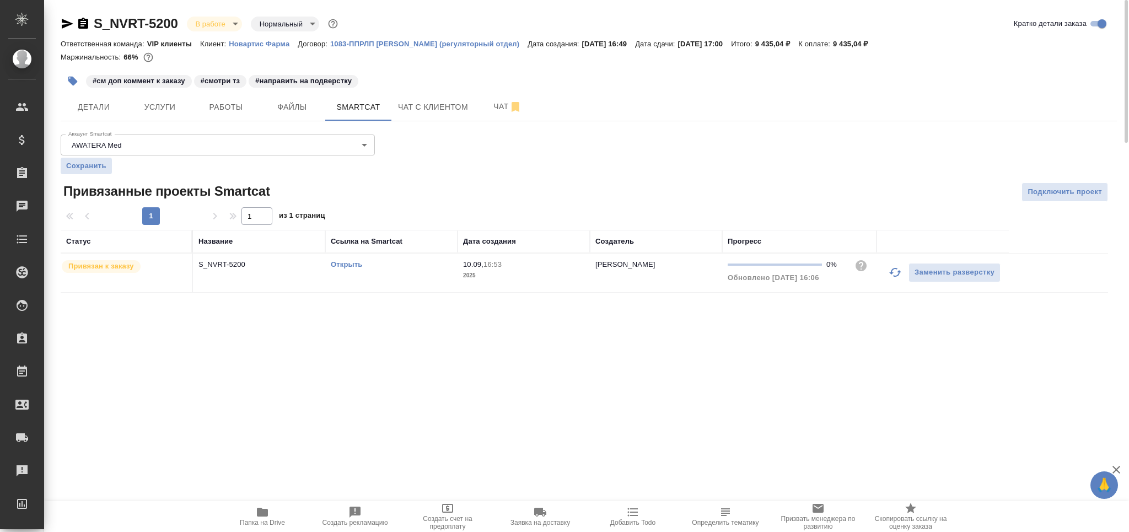
click at [893, 272] on icon "button" at bounding box center [894, 272] width 13 height 13
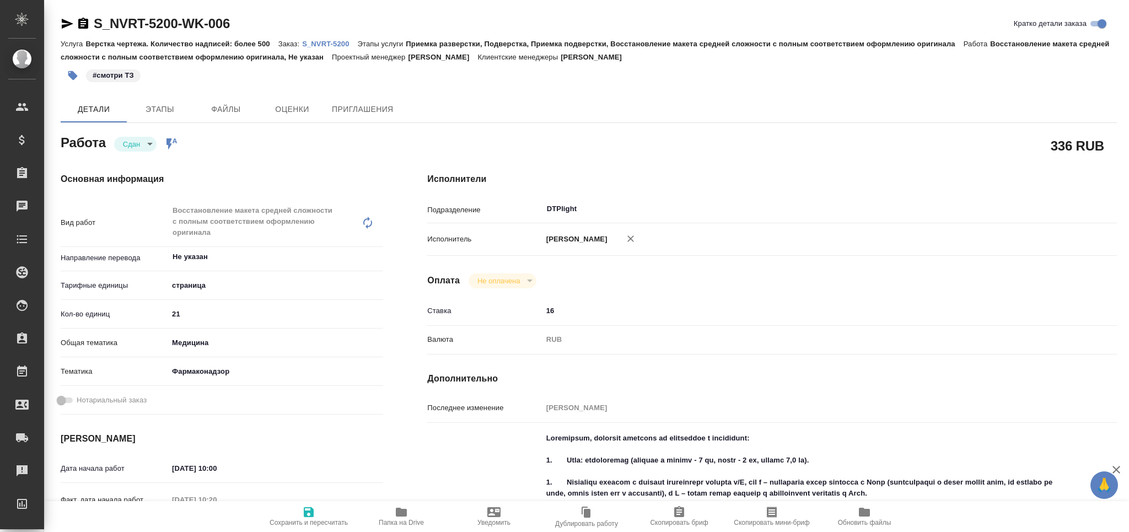
type textarea "x"
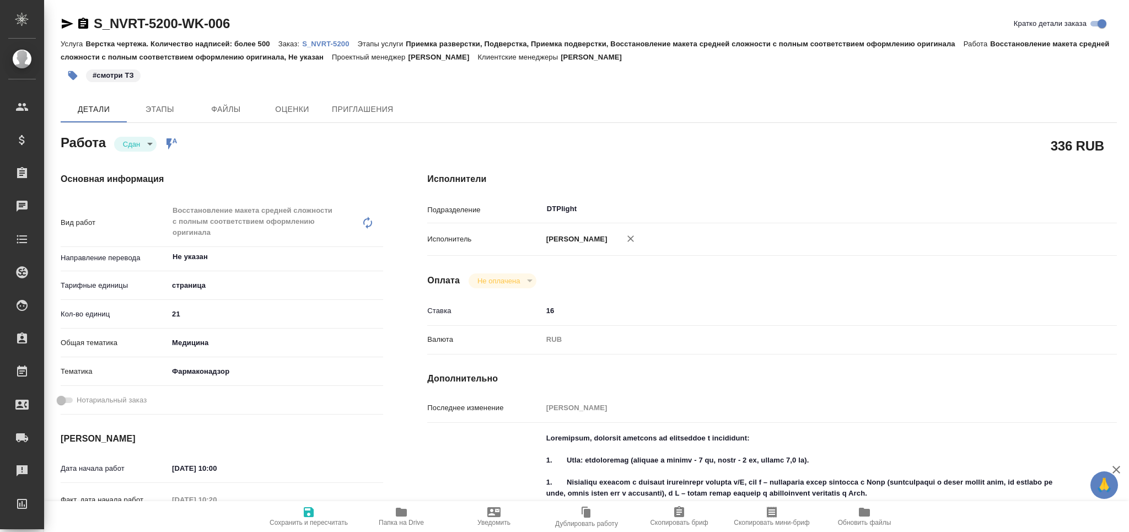
type textarea "x"
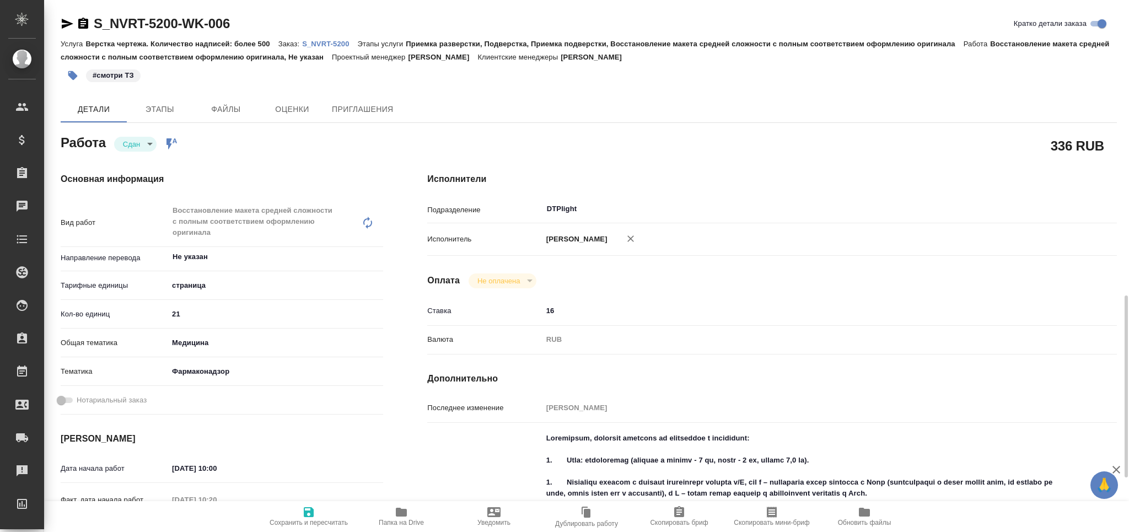
scroll to position [294, 0]
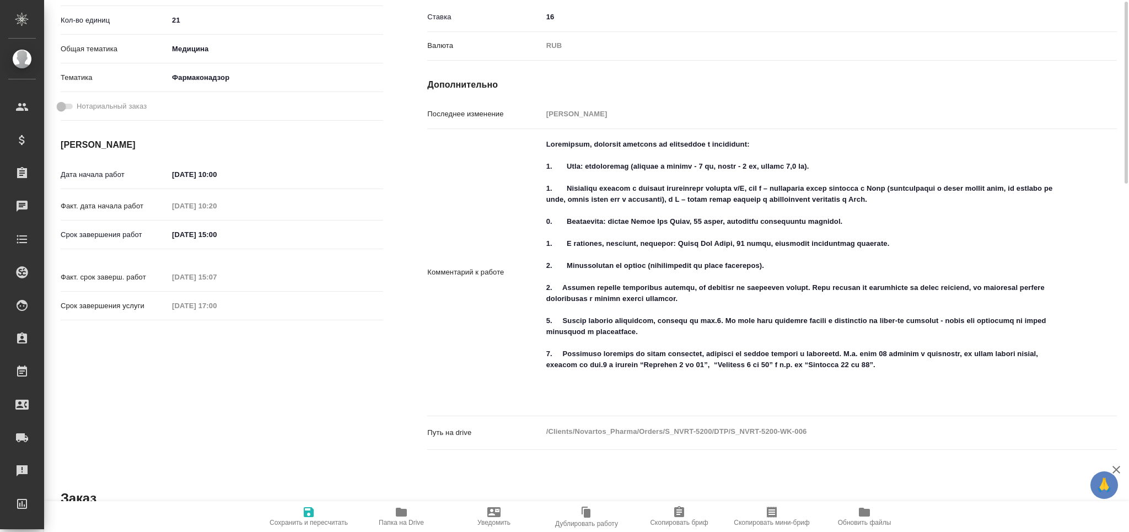
type textarea "x"
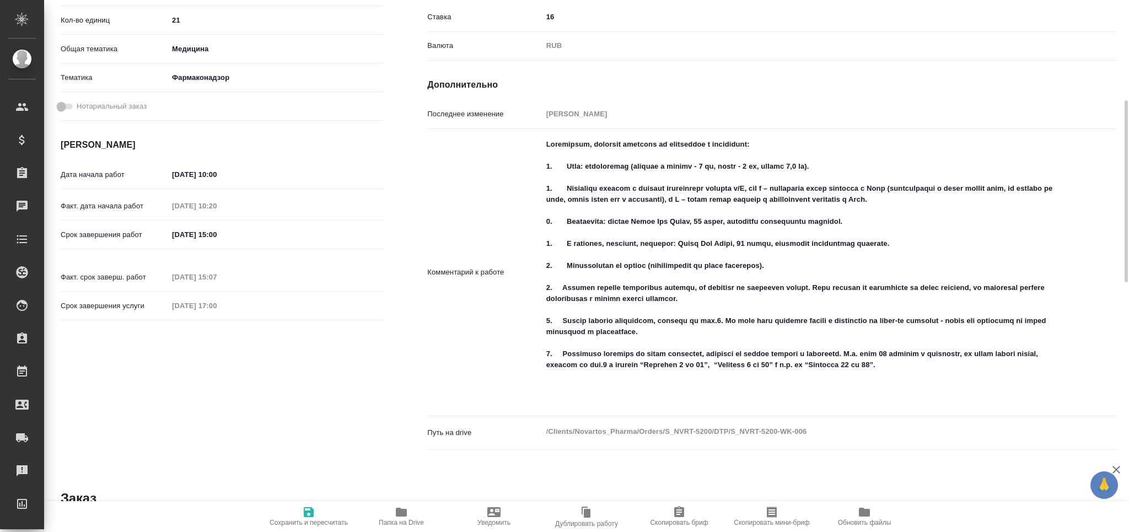
type textarea "x"
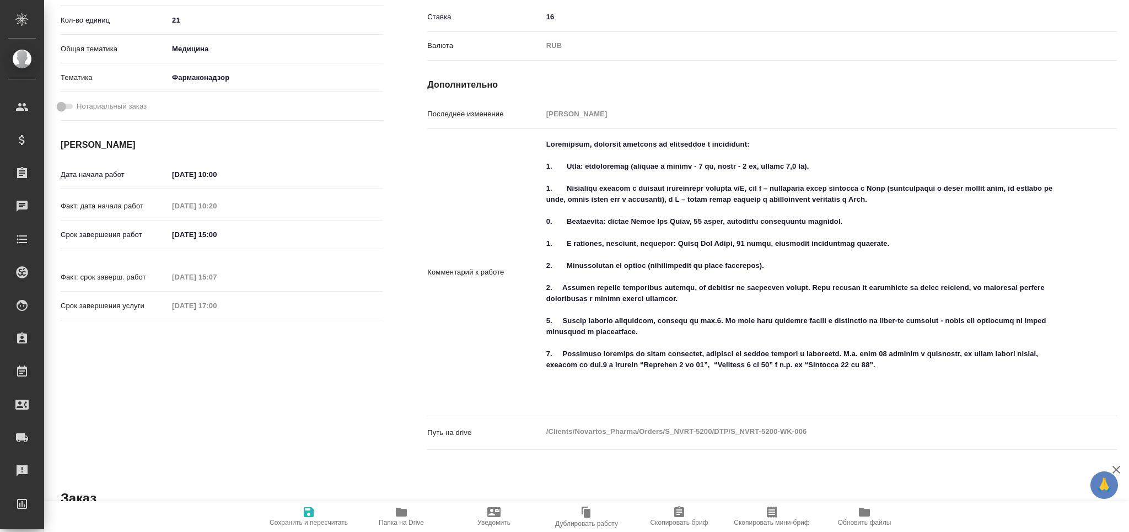
scroll to position [0, 0]
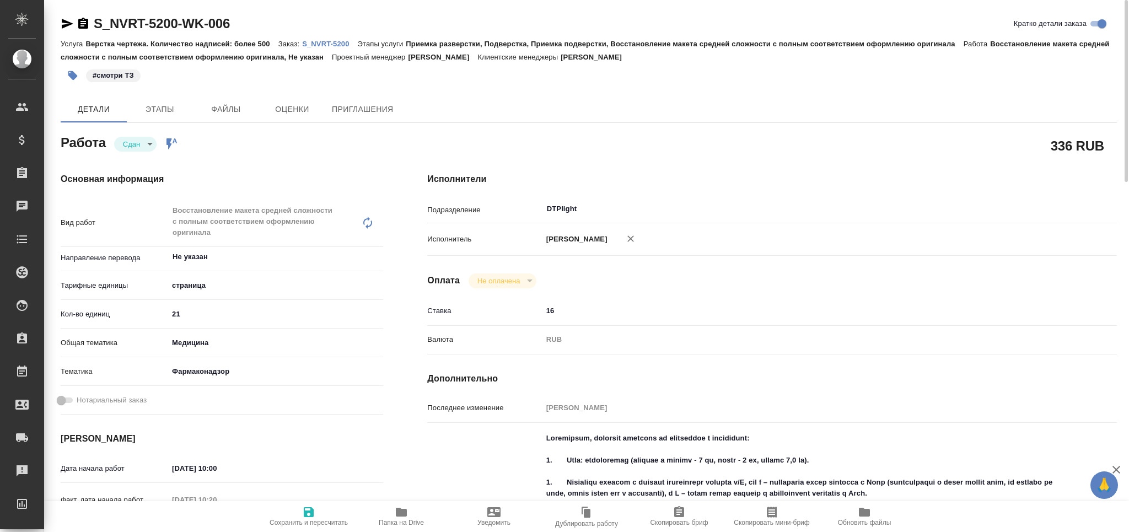
type textarea "x"
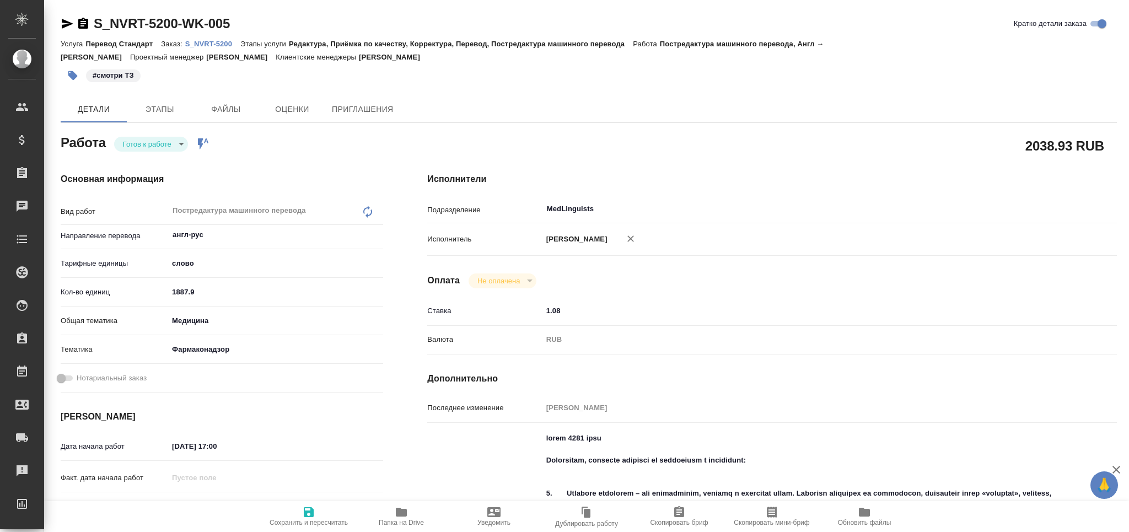
type textarea "x"
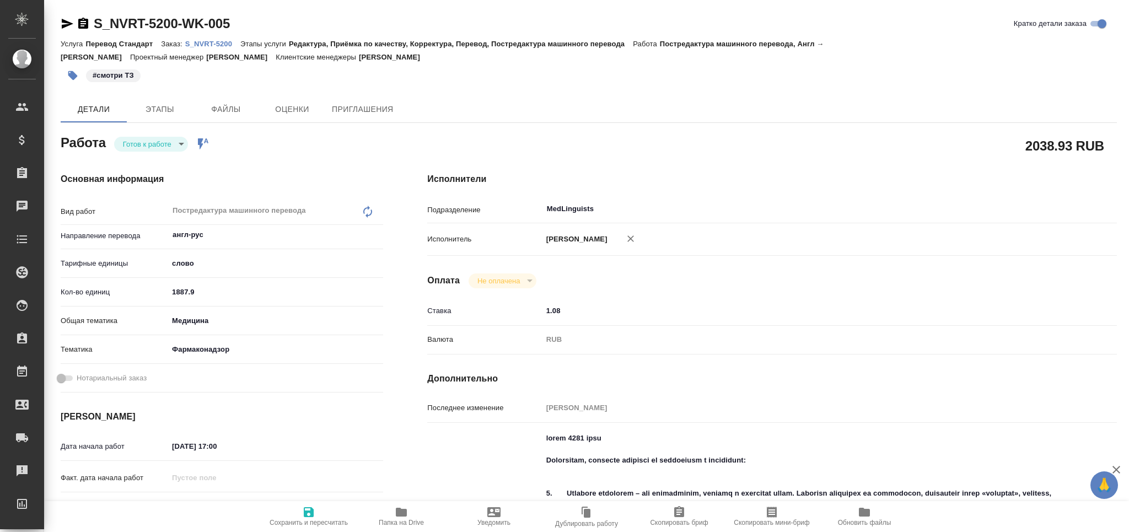
type textarea "x"
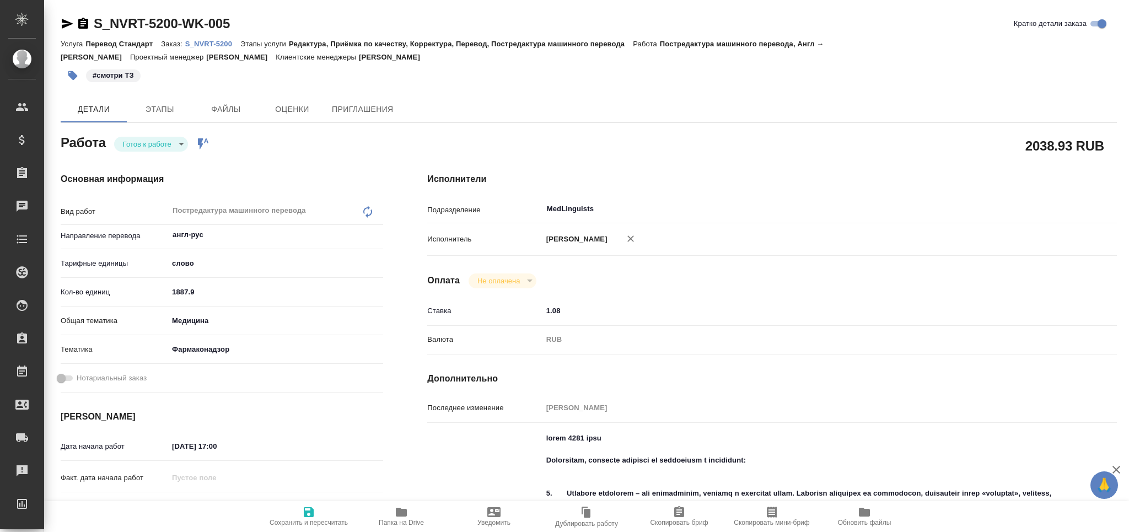
type textarea "x"
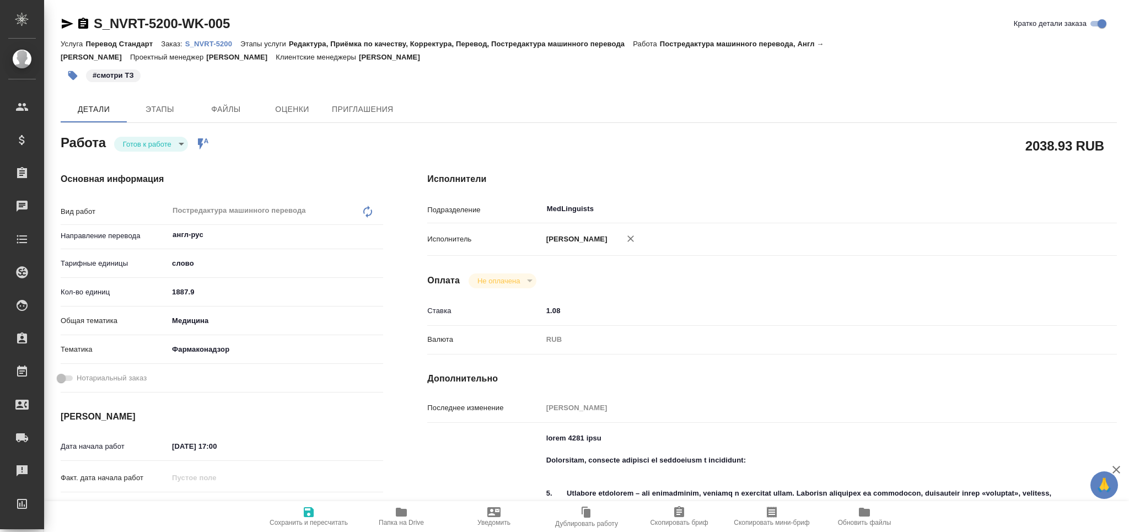
type textarea "x"
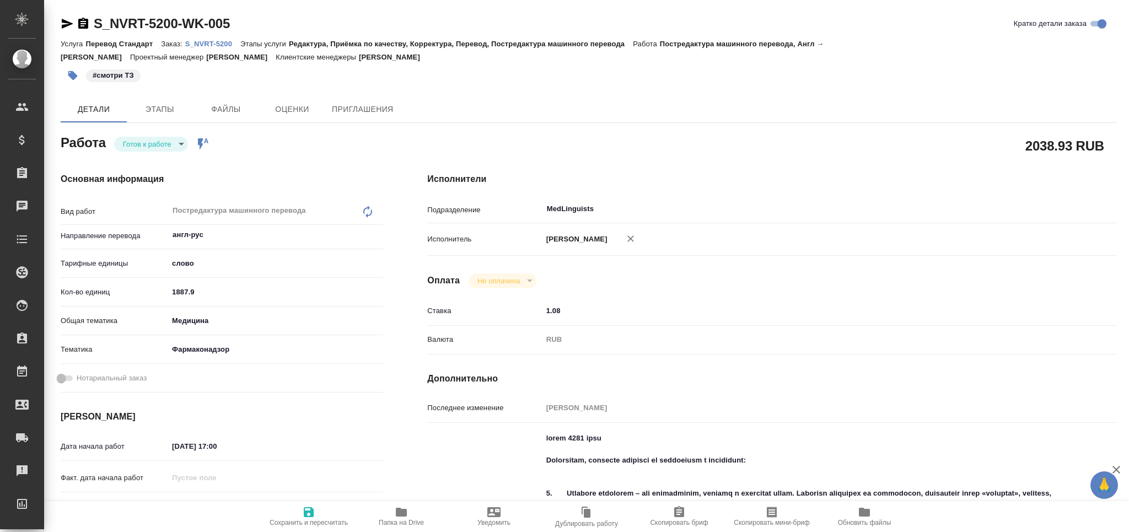
type textarea "x"
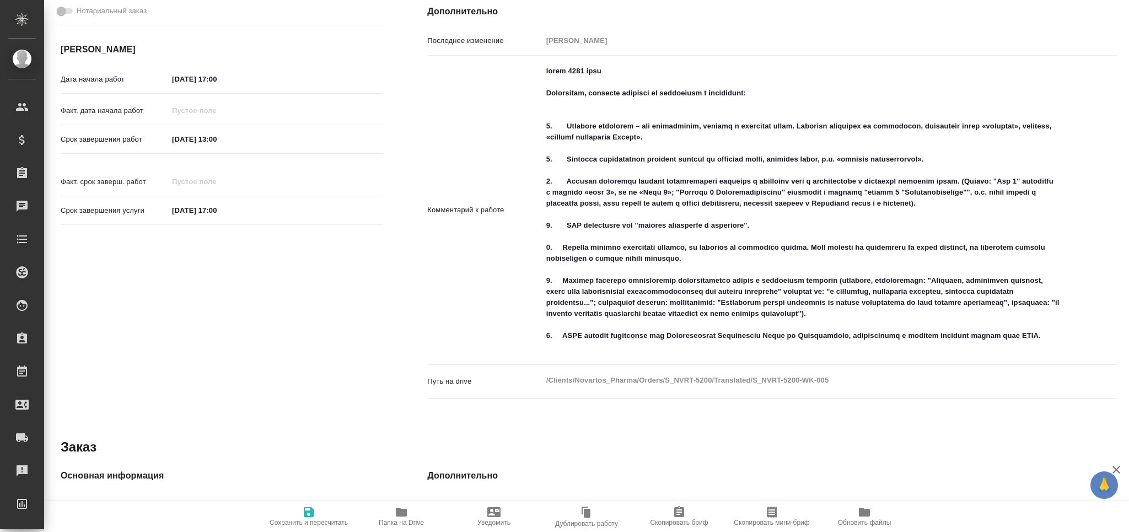
type textarea "x"
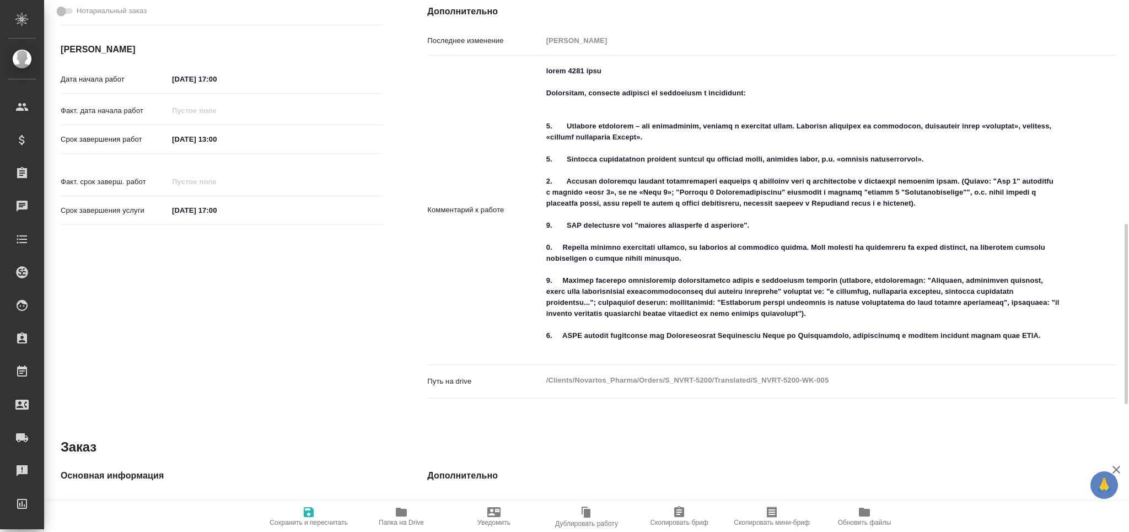
scroll to position [441, 0]
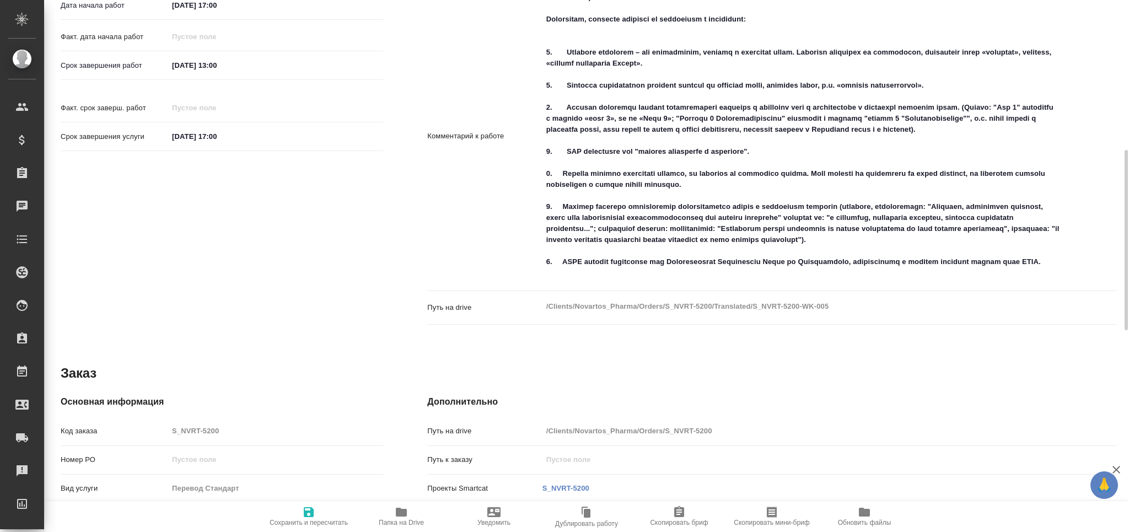
type textarea "x"
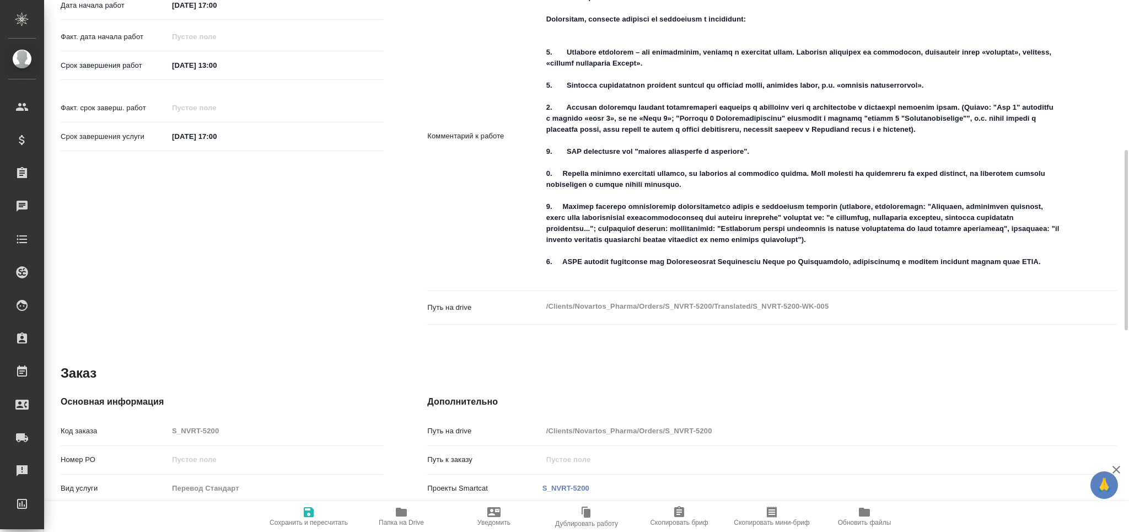
type textarea "x"
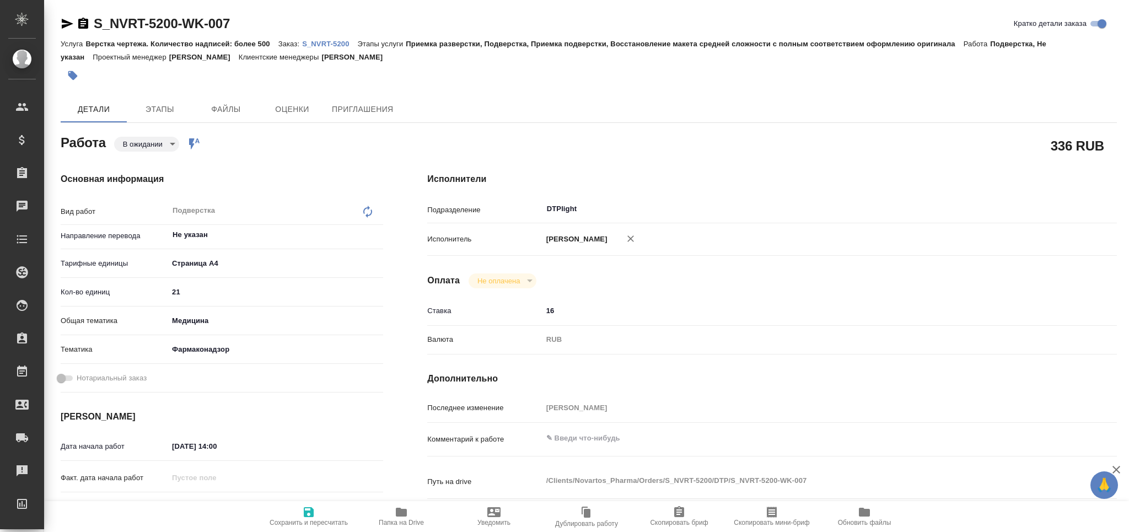
type textarea "x"
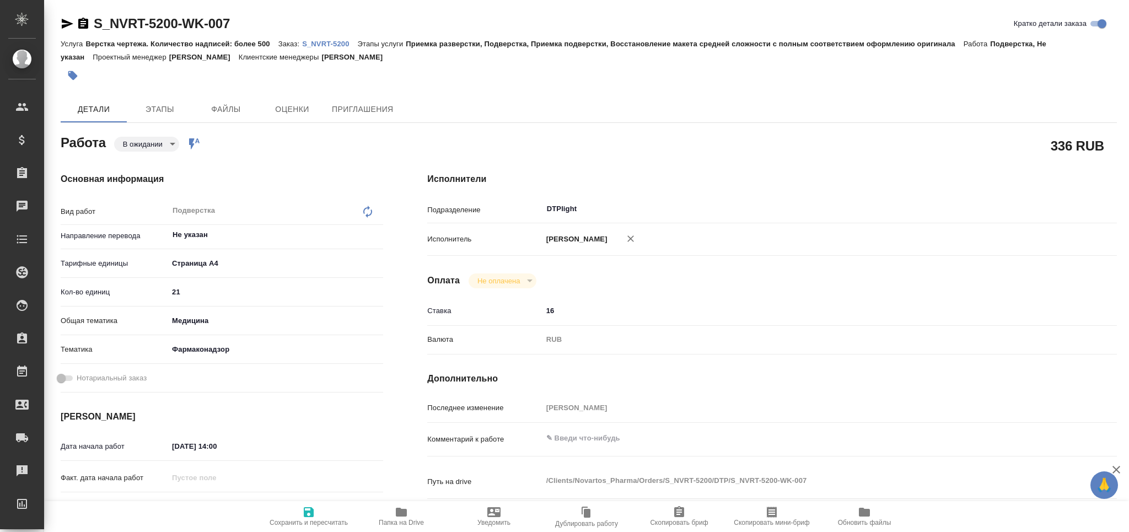
type textarea "x"
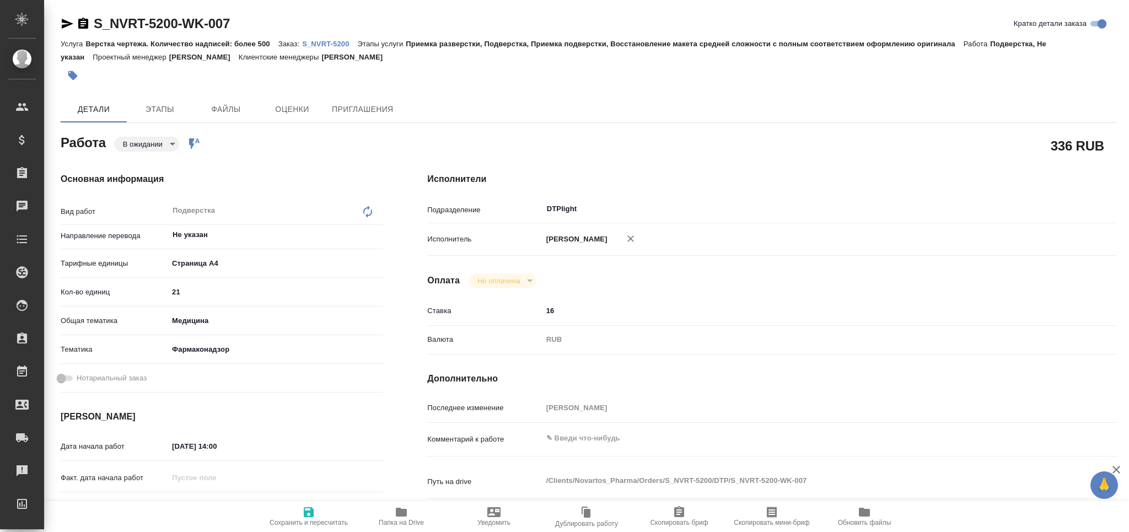
scroll to position [367, 0]
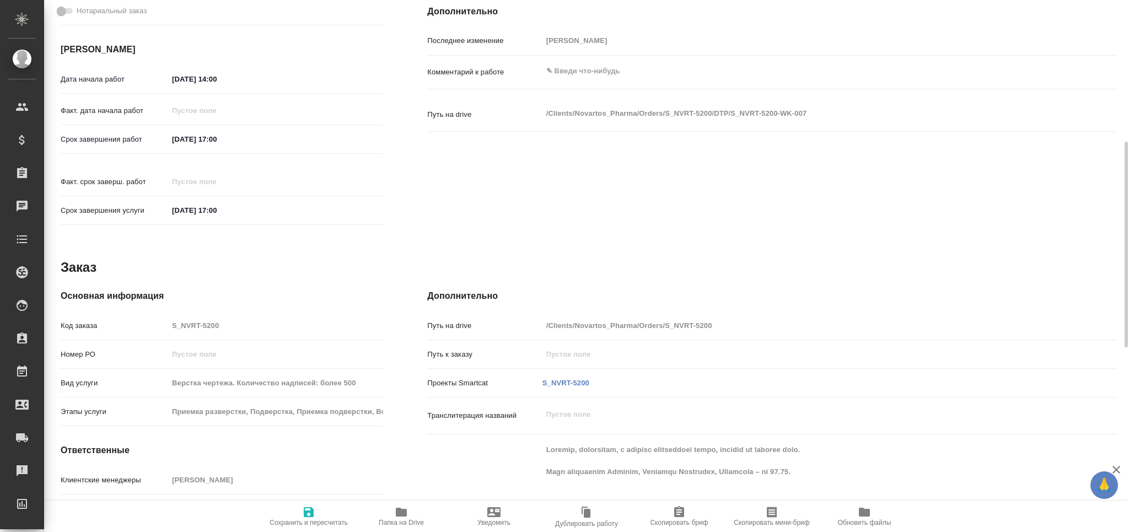
type textarea "x"
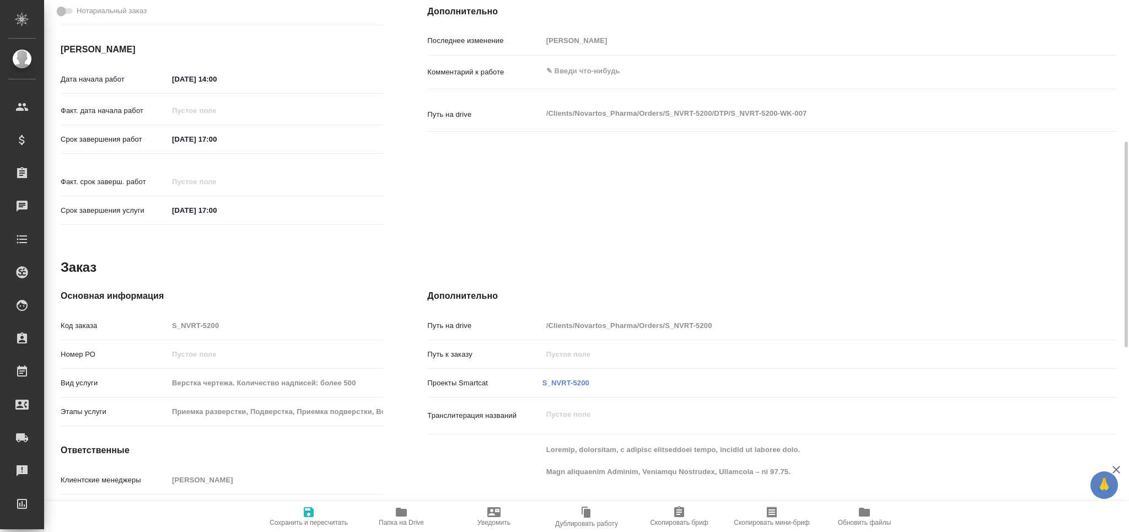
type textarea "x"
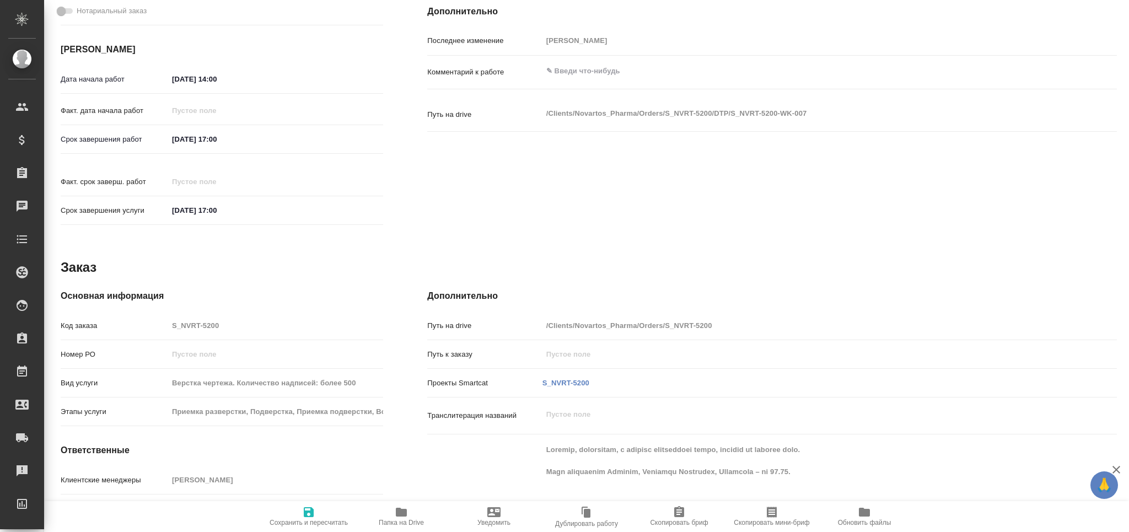
scroll to position [0, 0]
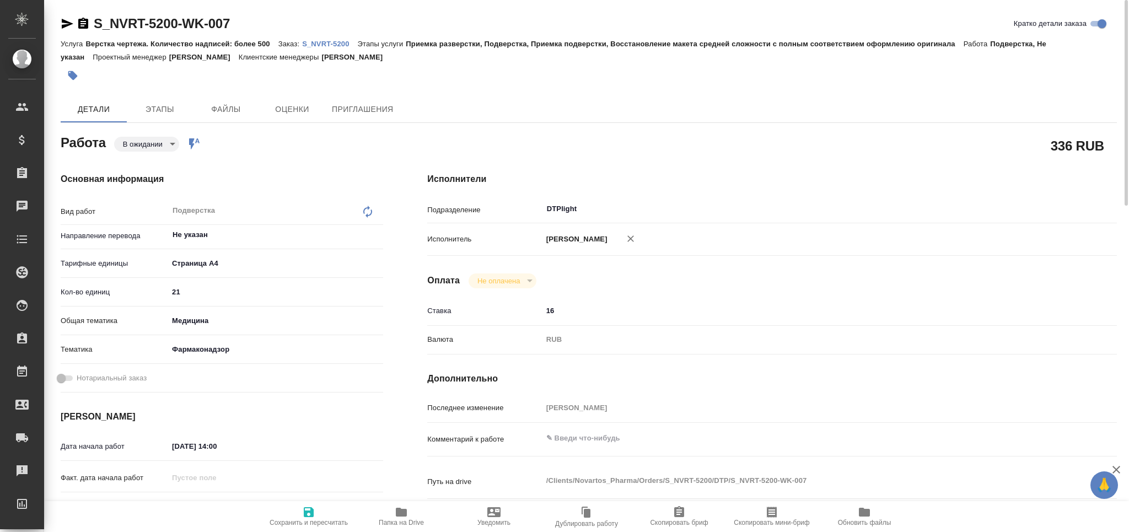
type textarea "x"
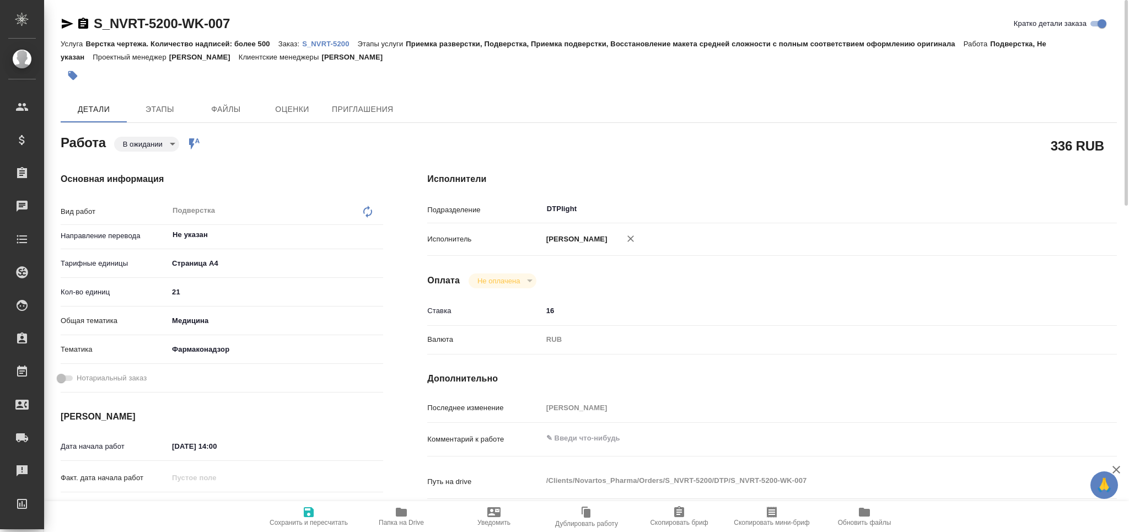
type textarea "x"
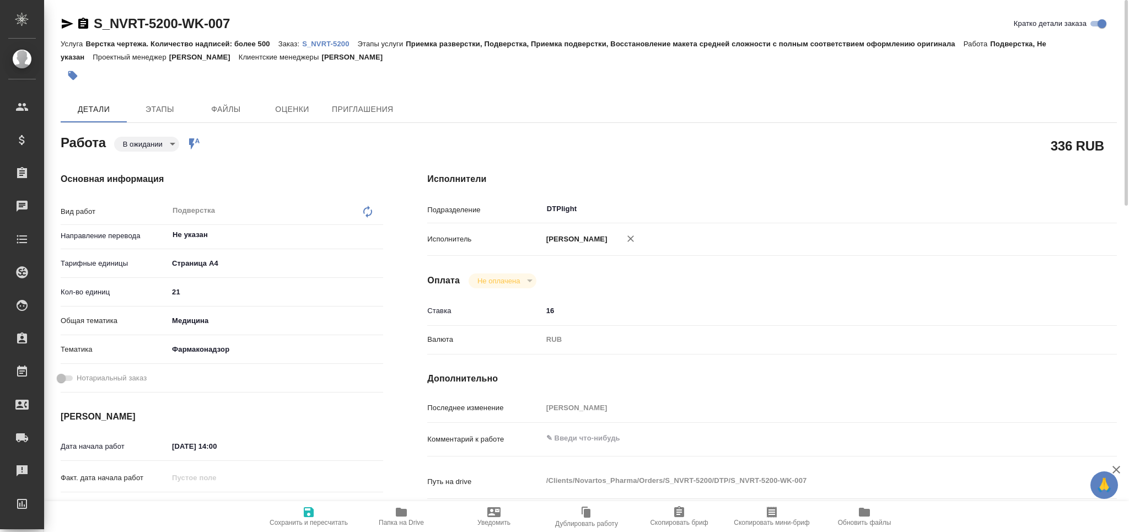
type textarea "x"
click at [586, 447] on textarea at bounding box center [800, 438] width 517 height 19
paste textarea "Loremipsum, dolorsit ametcons ad elitseddoe t incididunt: 2. Utla: etdoloremag …"
type textarea "Loremipsum, dolorsit ametcons ad elitseddoe t incididunt: 2. Utla: etdoloremag …"
type textarea "x"
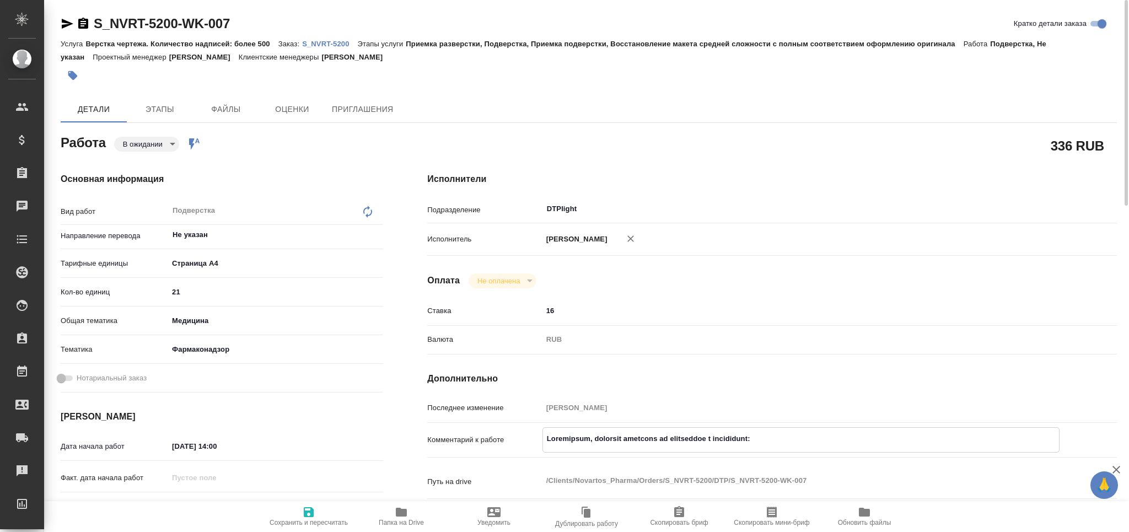
type textarea "x"
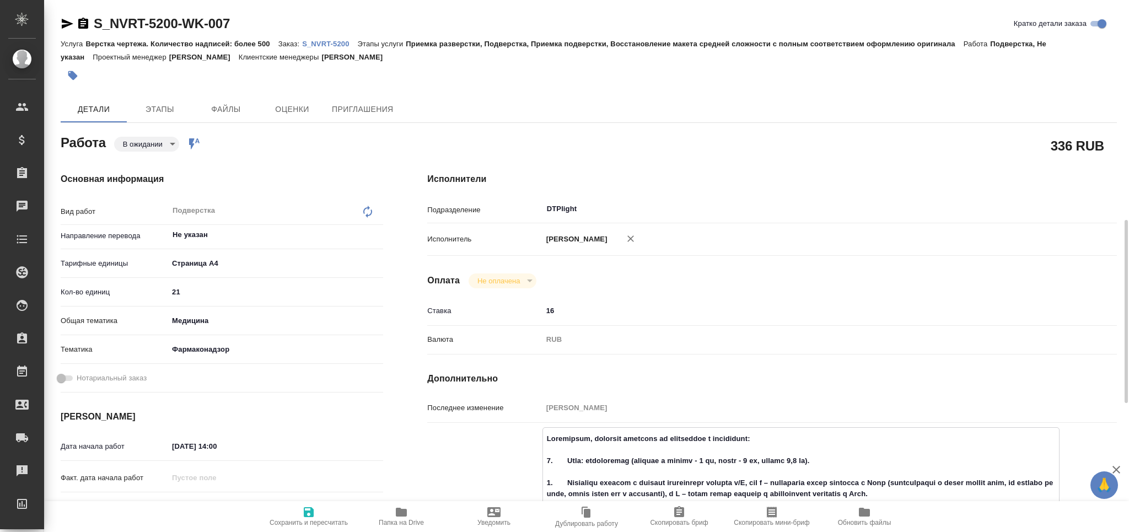
scroll to position [164, 0]
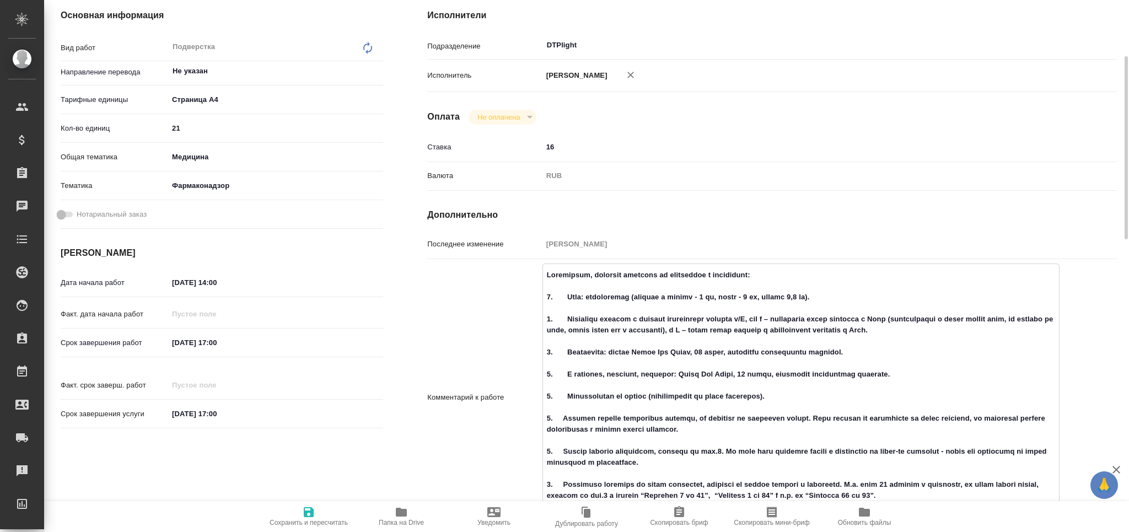
type textarea "Пожалуйста, обратите внимание на требования к оформлению: 1. Поля: стандартные …"
type textarea "x"
click at [319, 513] on span "Сохранить и пересчитать" at bounding box center [308, 515] width 79 height 21
type textarea "x"
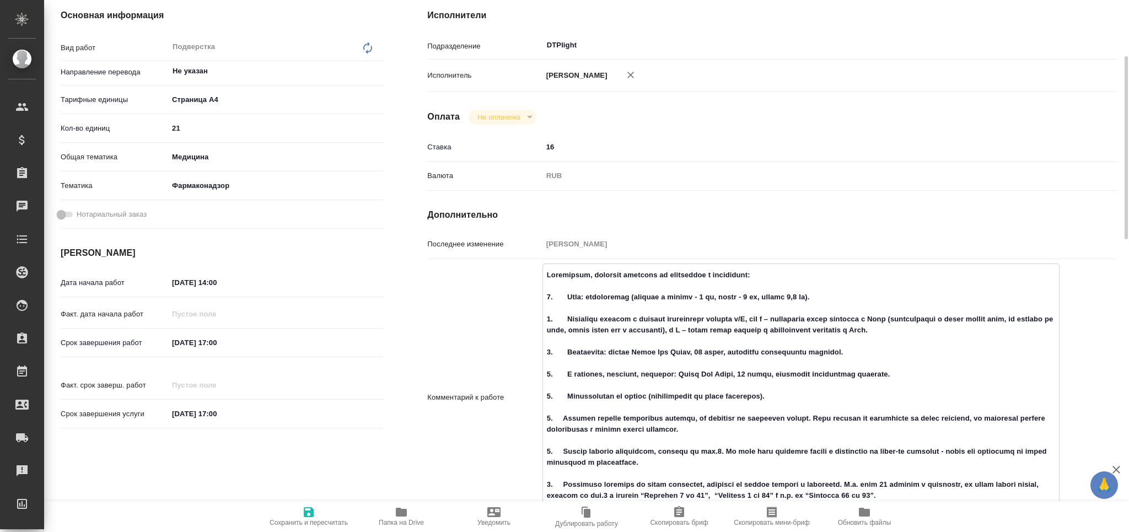
type textarea "x"
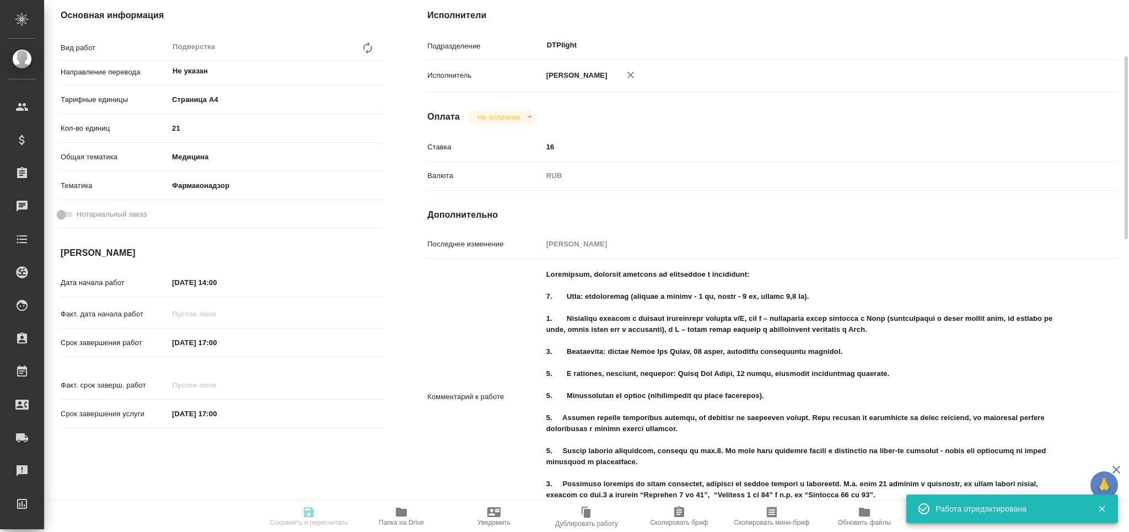
type input "pending"
type textarea "Подверстка"
type textarea "x"
type input "Не указан"
type input "5f036ec4e16dec2d6b59c8ff"
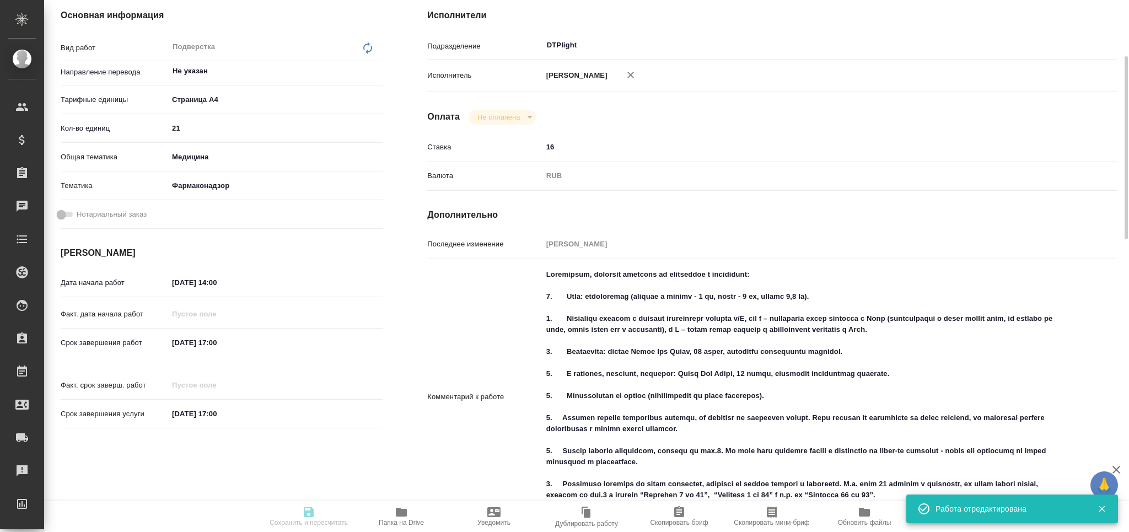
type input "21"
type input "med"
type input "66b350e715fdbd933886e8f8"
type input "19.09.2025 14:00"
type input "[DATE] 17:00"
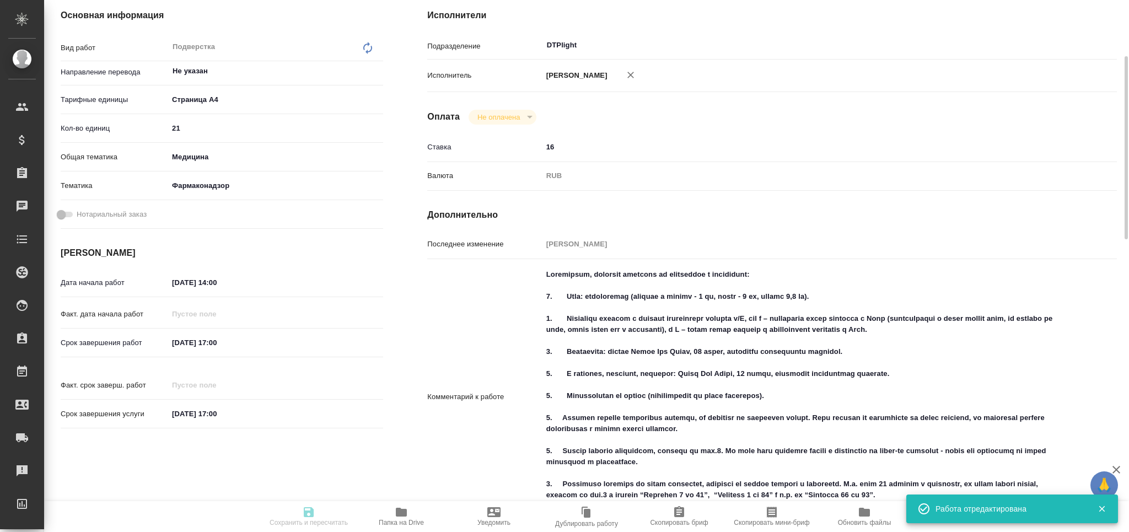
type input "[DATE] 17:00"
type input "DTPlight"
type input "notPayed"
type input "16"
type input "RUB"
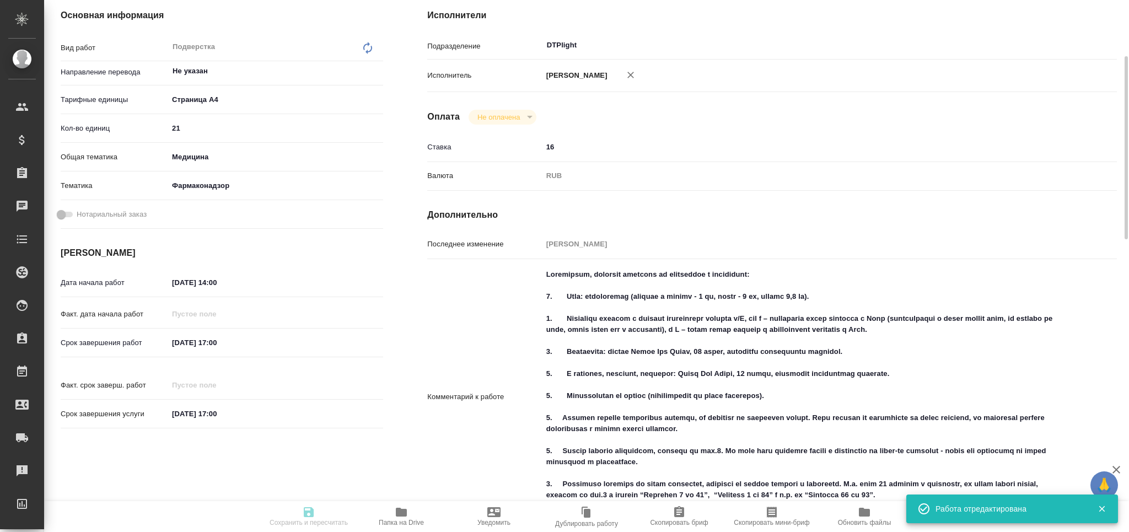
type input "[PERSON_NAME]"
type textarea "Пожалуйста, обратите внимание на требования к оформлению: 1. Поля: стандартные …"
type textarea "x"
type textarea "/Clients/Novartos_Pharma/Orders/S_NVRT-5200/DTP/S_NVRT-5200-WK-007"
type textarea "x"
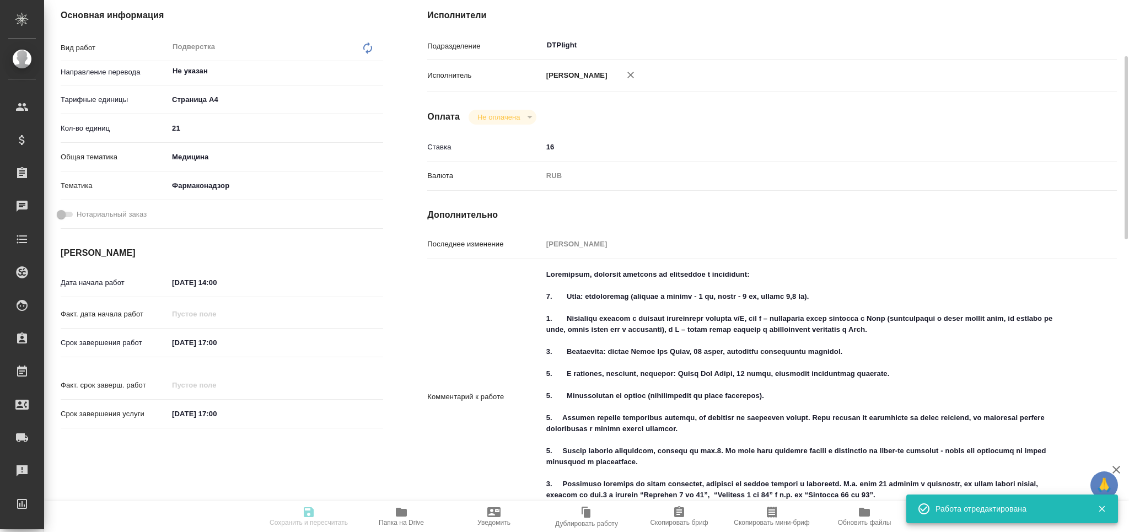
type input "S_NVRT-5200"
type input "Верстка чертежа. Количество надписей: более 500"
type input "Приемка разверстки, Подверстка, Приемка подверстки, Восстановление макета средн…"
type input "[PERSON_NAME]"
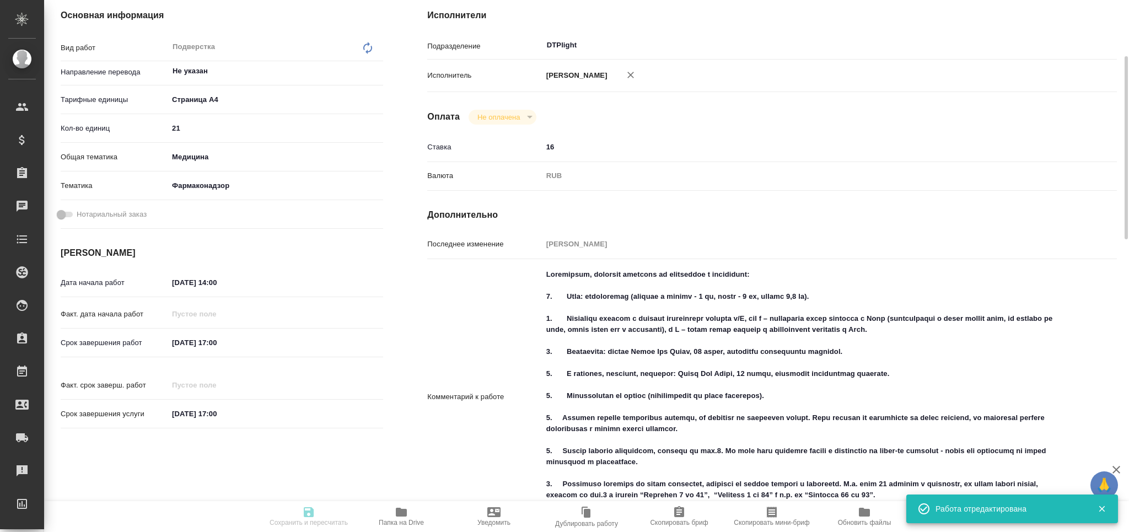
type input "/Clients/Novartos_Pharma/Orders/S_NVRT-5200"
type textarea "x"
type textarea "Примите, пожалуйста, в перевод приложенные файлы, перевод на русский язык. Cрок…"
type textarea "x"
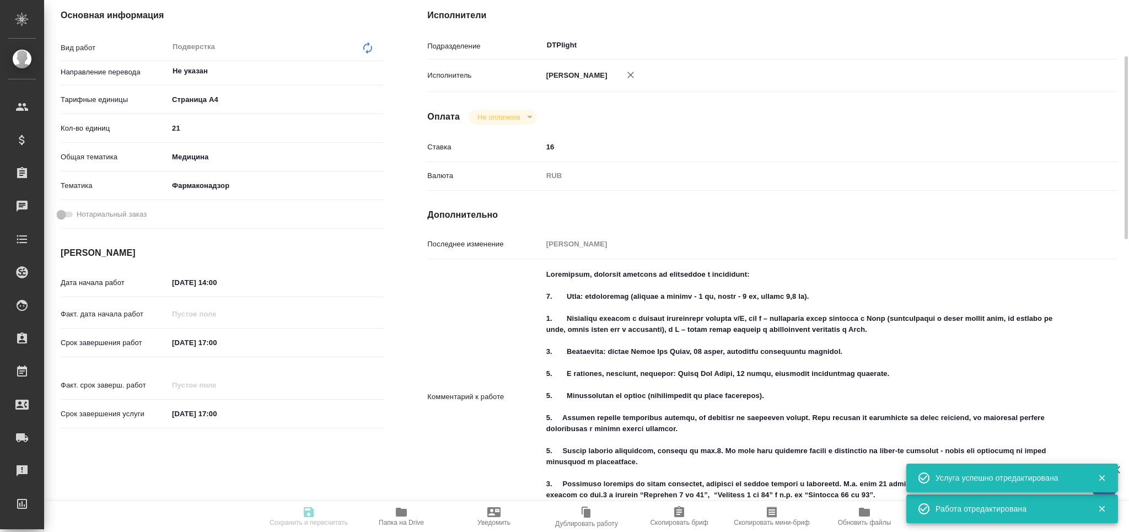
type textarea "x"
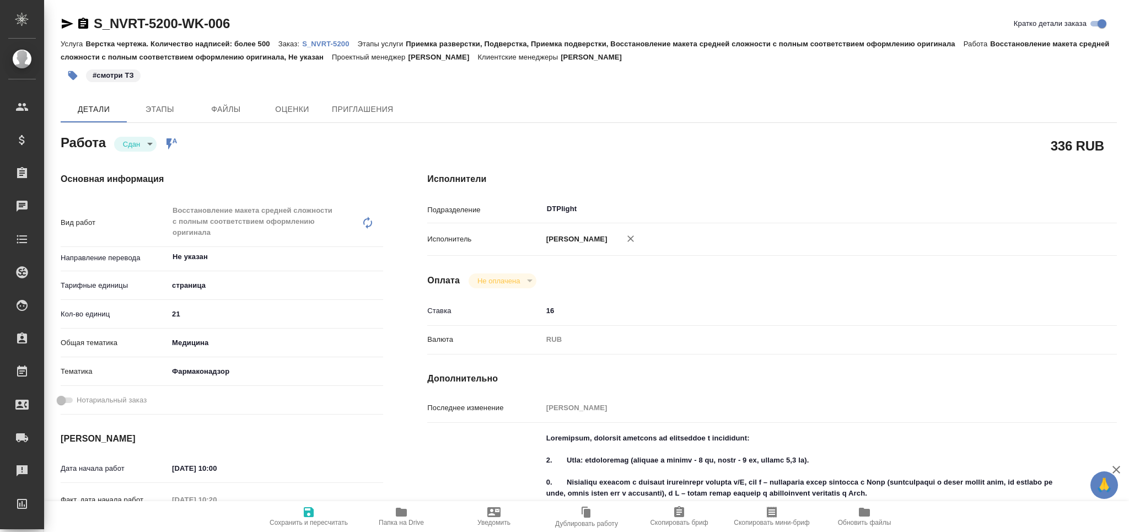
type textarea "x"
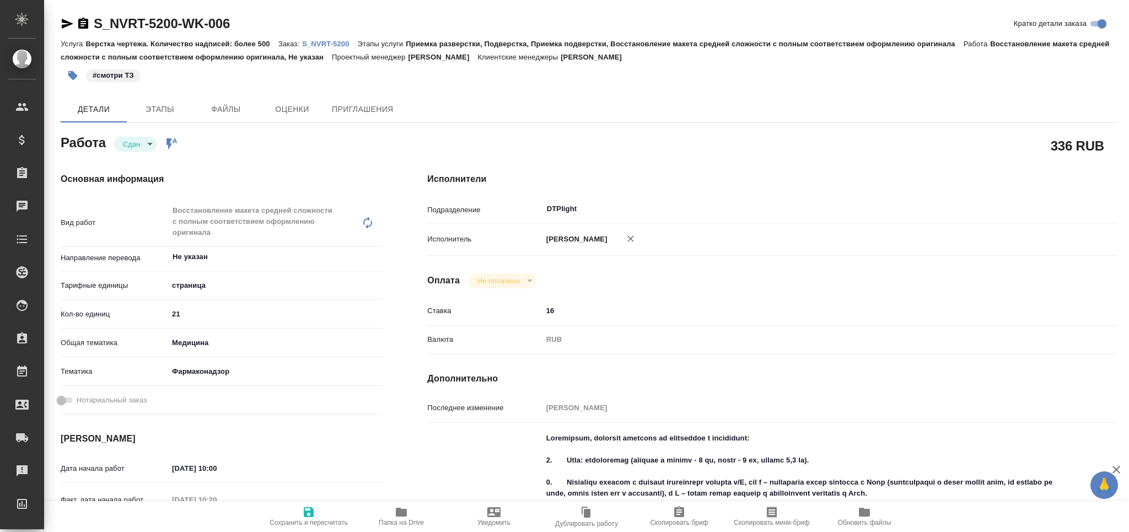
type textarea "x"
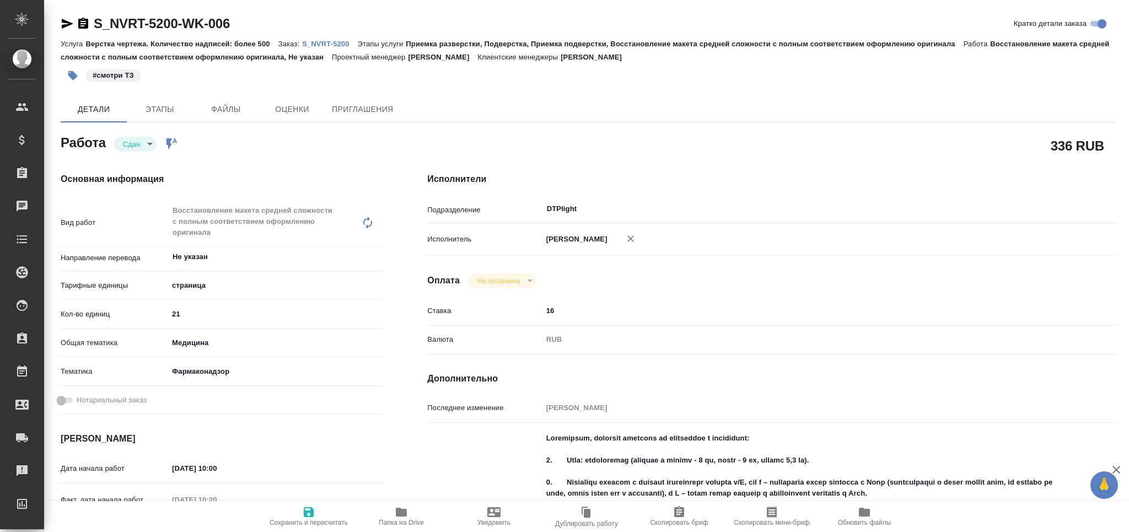
type textarea "x"
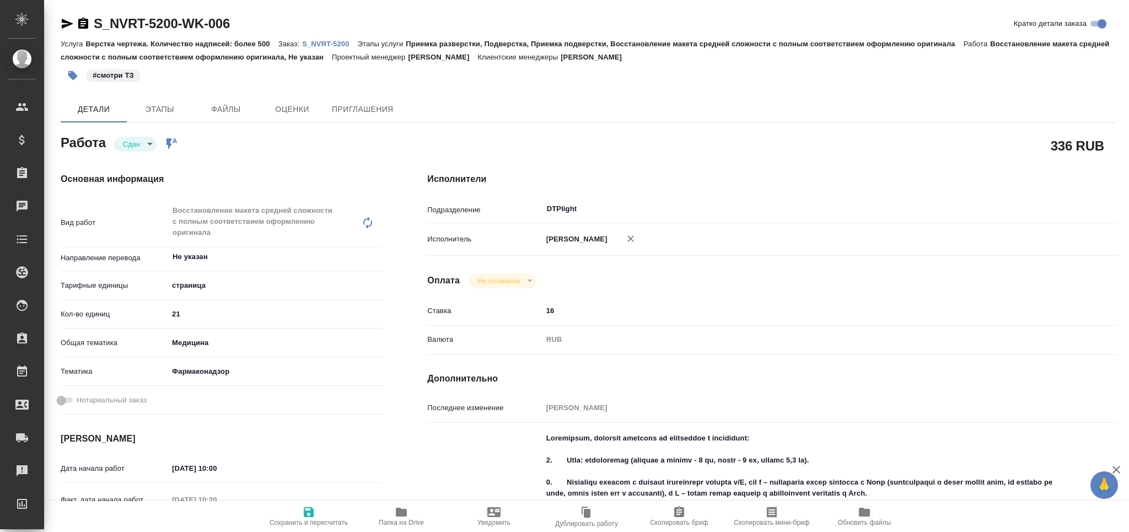
scroll to position [367, 0]
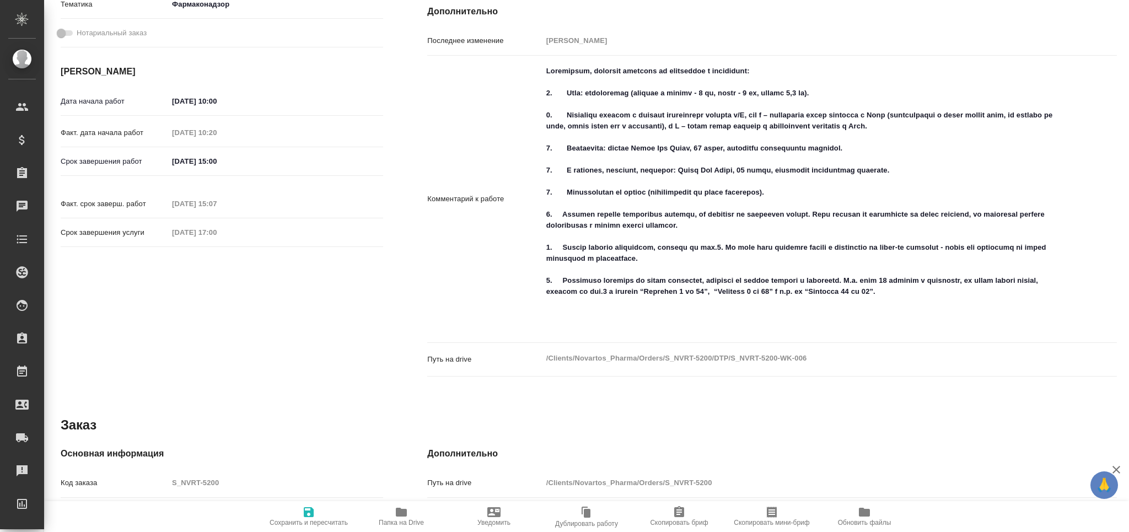
type textarea "x"
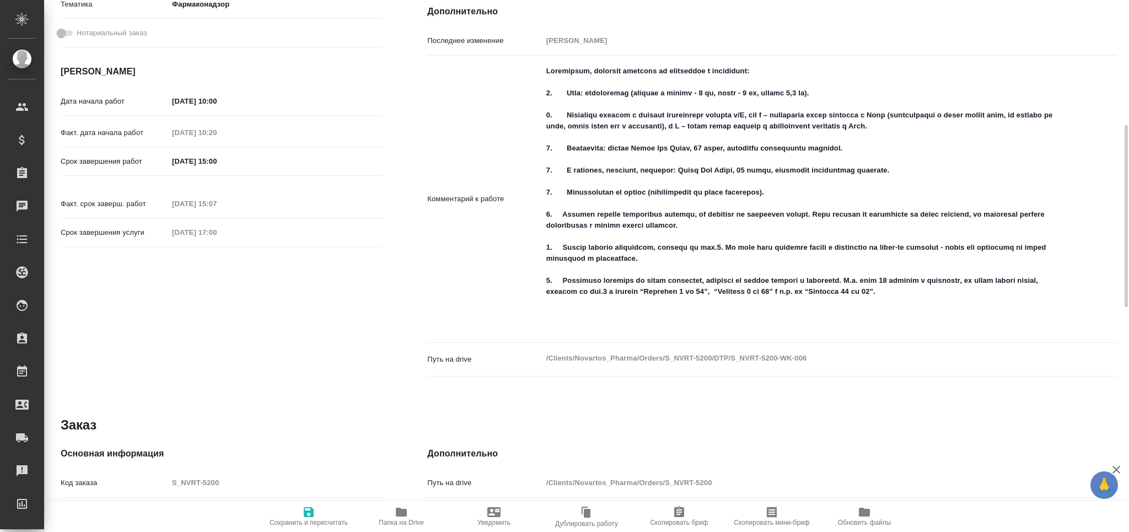
type textarea "x"
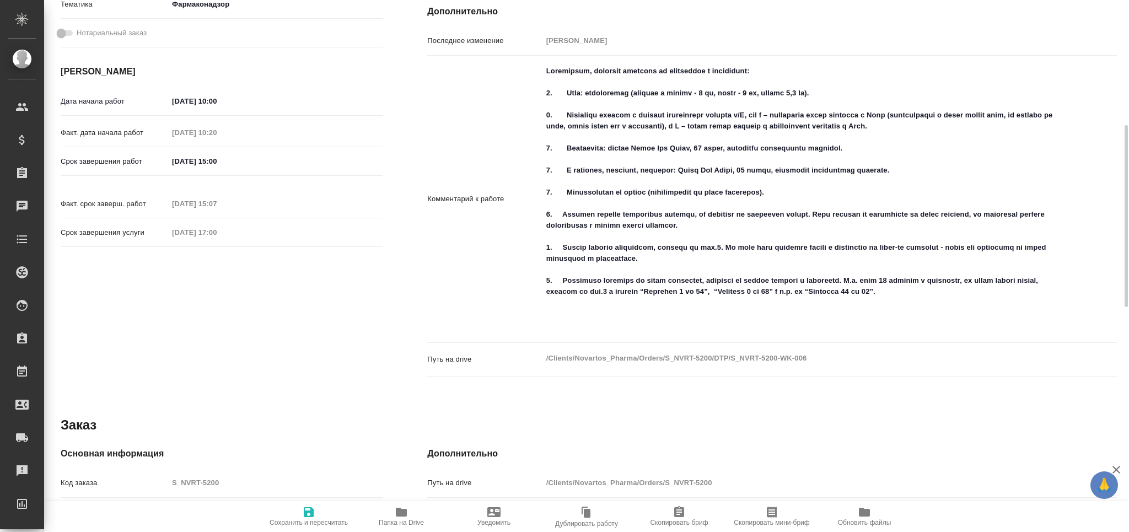
type textarea "x"
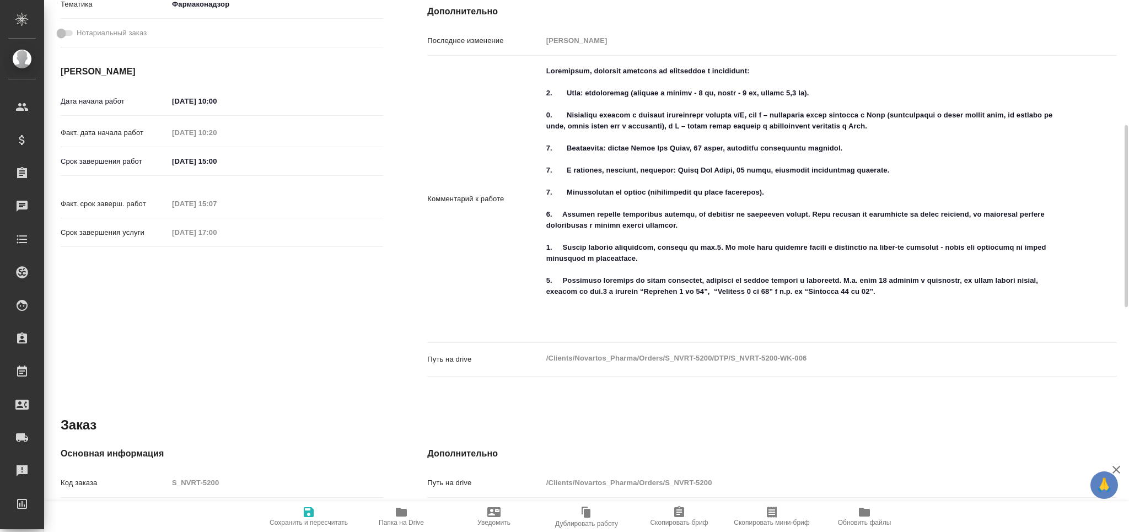
type textarea "x"
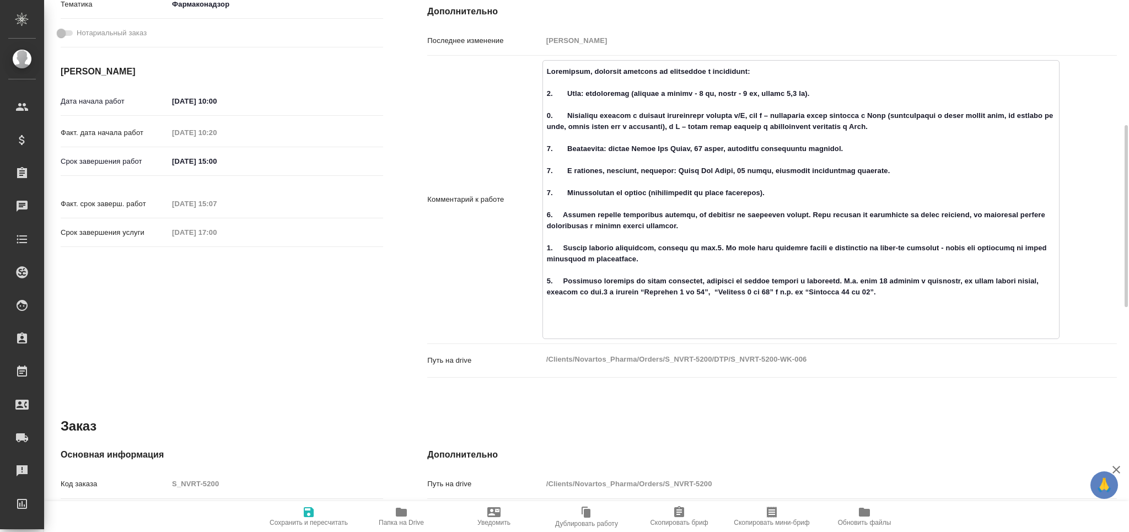
type textarea "x"
drag, startPoint x: 544, startPoint y: 92, endPoint x: 1025, endPoint y: 336, distance: 538.7
click at [1025, 334] on textarea at bounding box center [801, 198] width 516 height 272
type textarea "x"
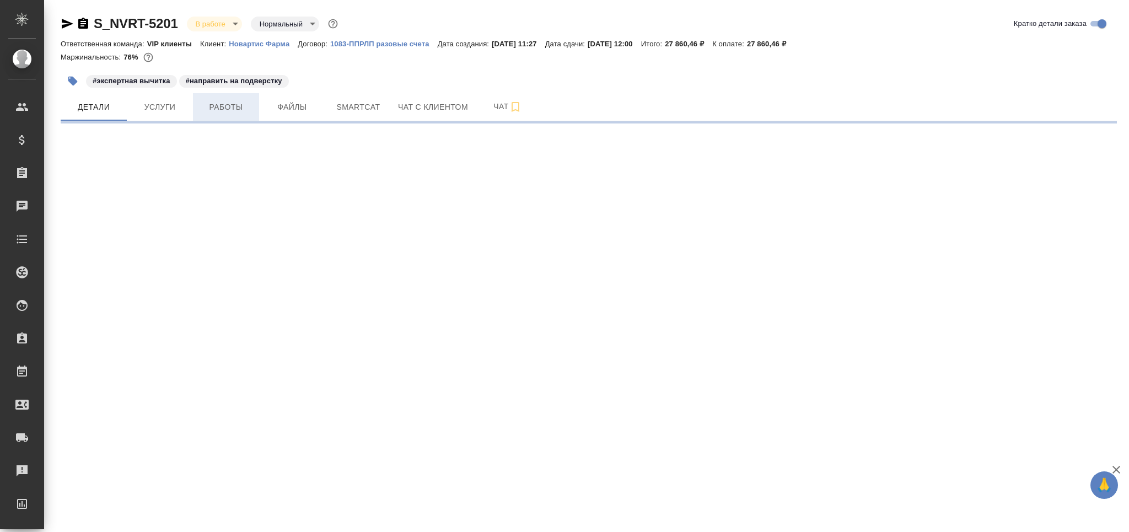
select select "RU"
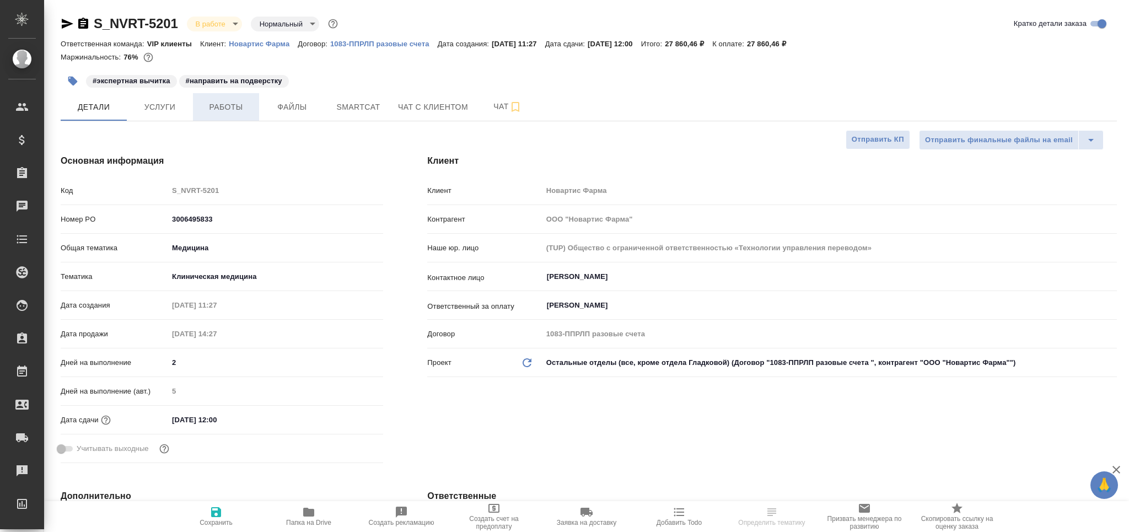
type textarea "x"
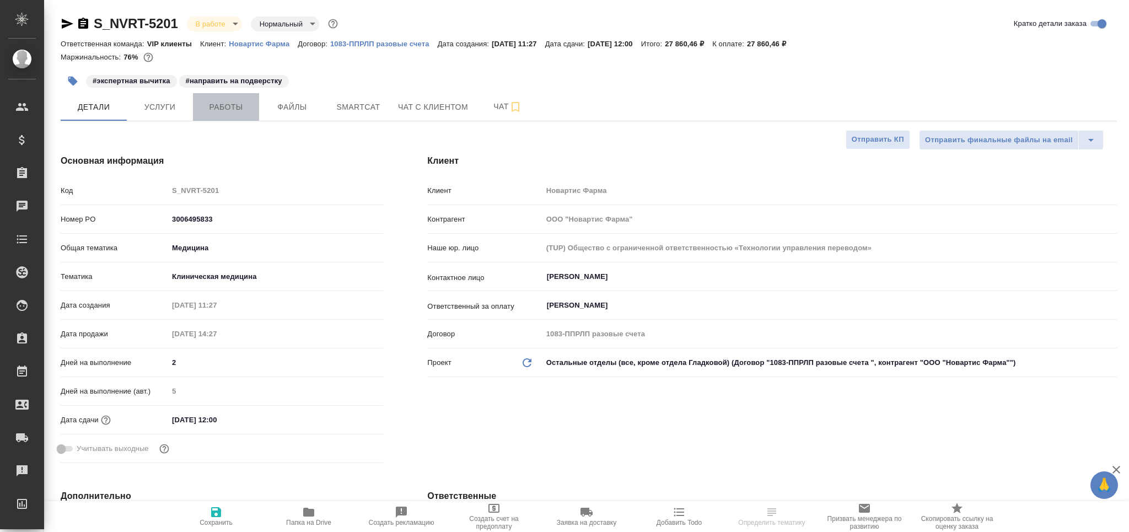
type textarea "x"
click at [213, 109] on span "Работы" at bounding box center [225, 107] width 53 height 14
type textarea "x"
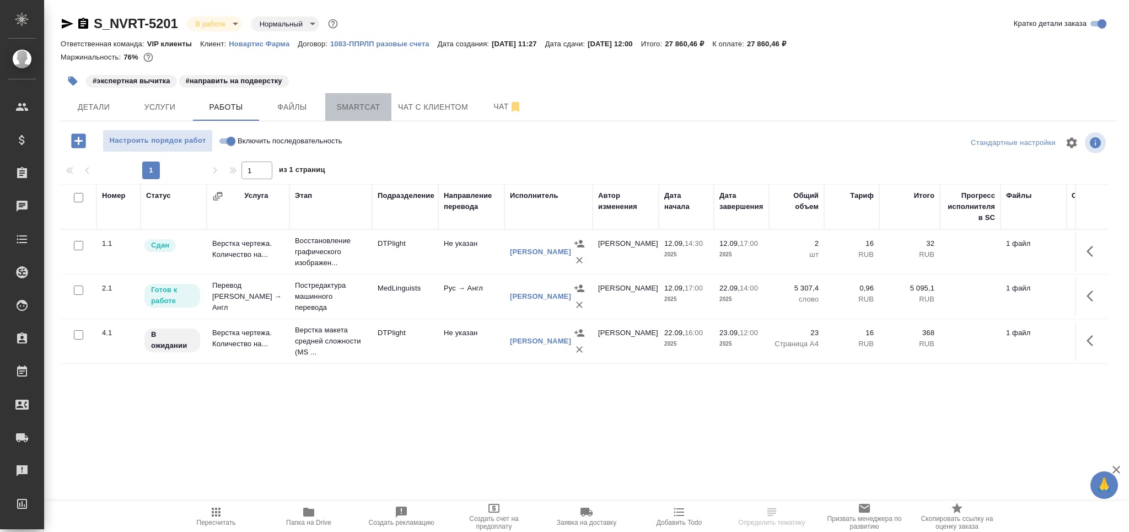
click at [357, 104] on span "Smartcat" at bounding box center [358, 107] width 53 height 14
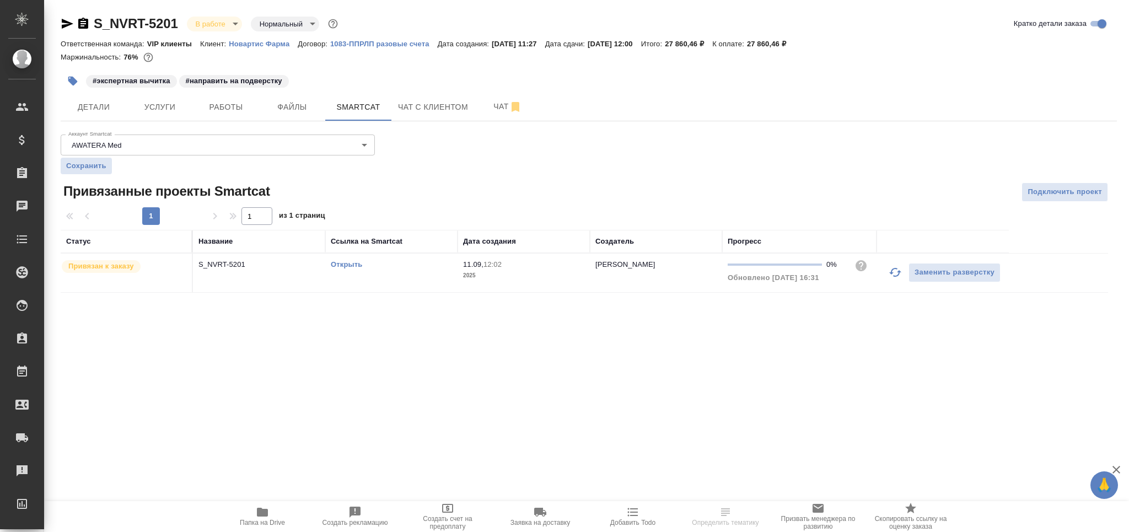
click at [887, 273] on button "button" at bounding box center [895, 272] width 26 height 26
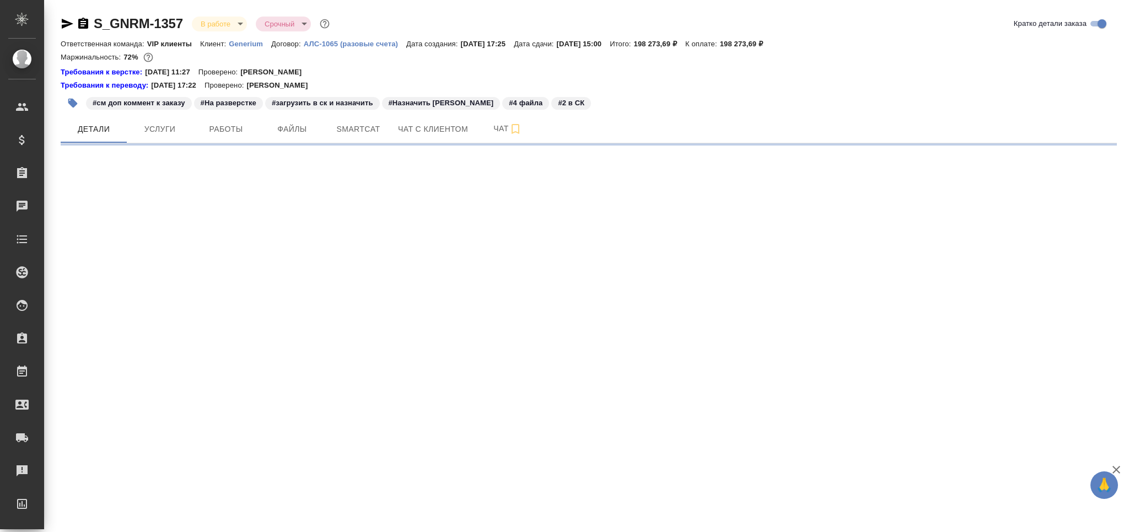
select select "RU"
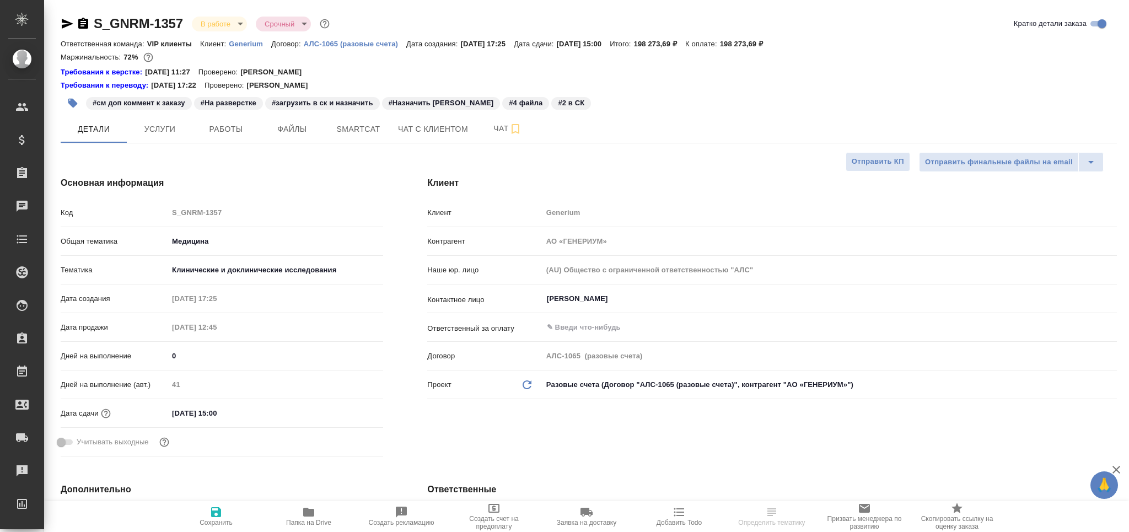
type textarea "x"
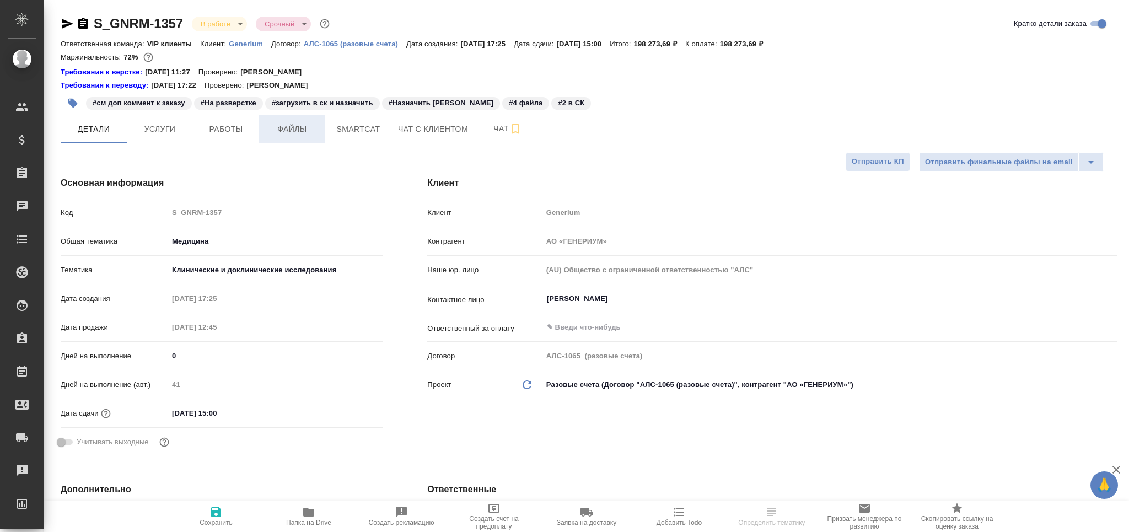
type textarea "x"
click at [250, 134] on span "Работы" at bounding box center [225, 129] width 53 height 14
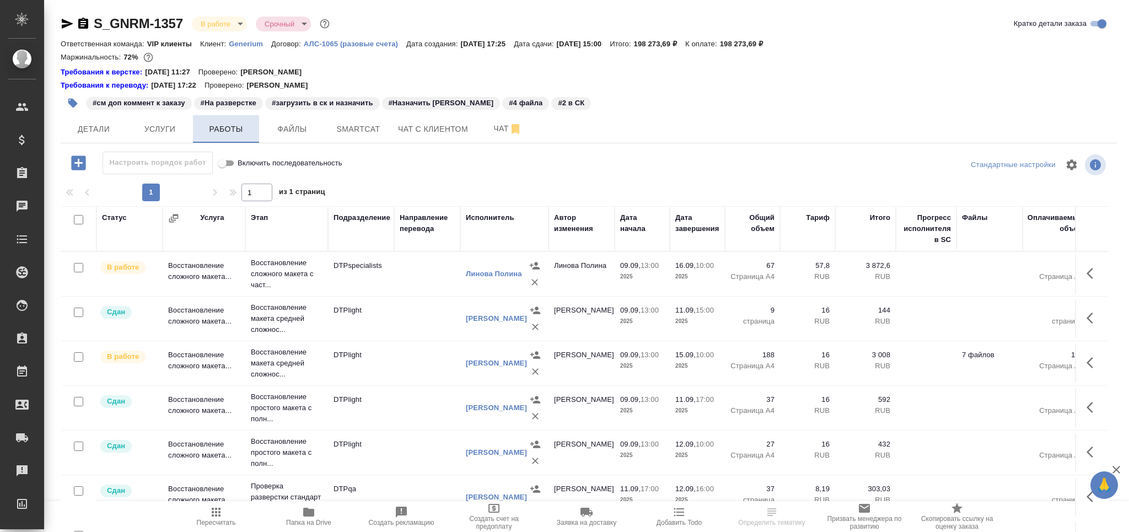
scroll to position [60, 0]
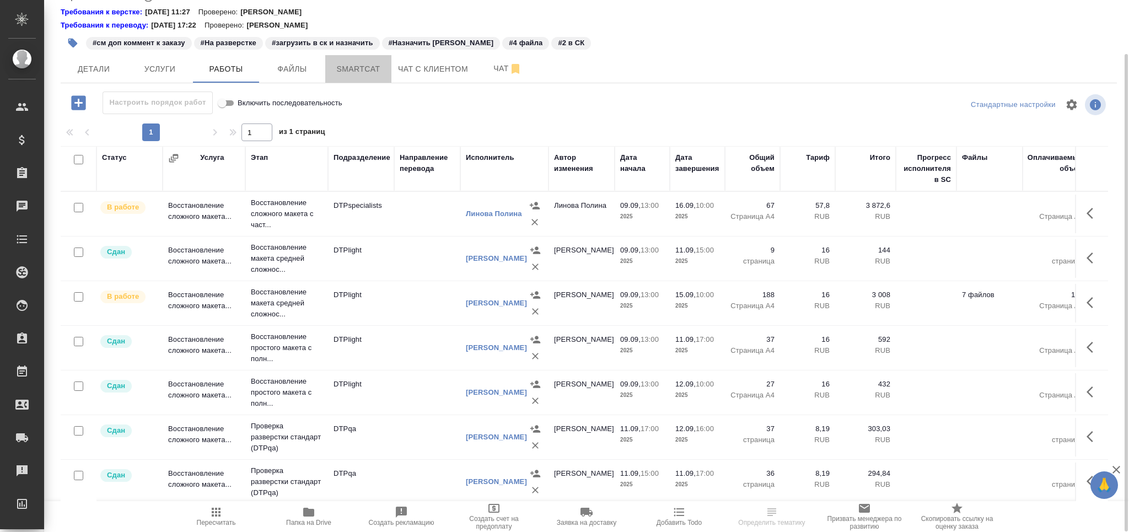
drag, startPoint x: 361, startPoint y: 63, endPoint x: 360, endPoint y: 89, distance: 25.4
click at [362, 63] on span "Smartcat" at bounding box center [358, 69] width 53 height 14
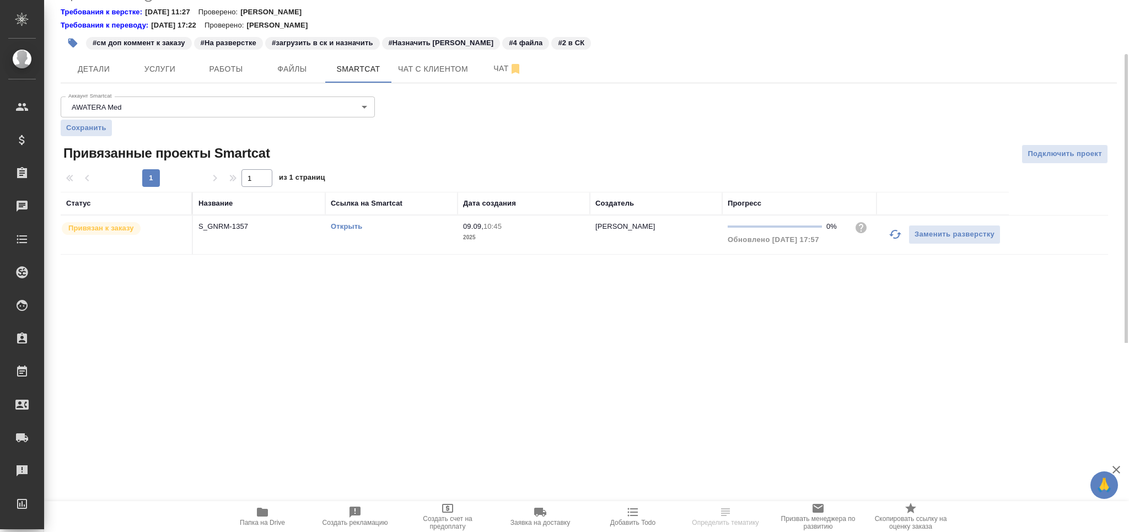
click at [888, 238] on icon "button" at bounding box center [894, 234] width 13 height 13
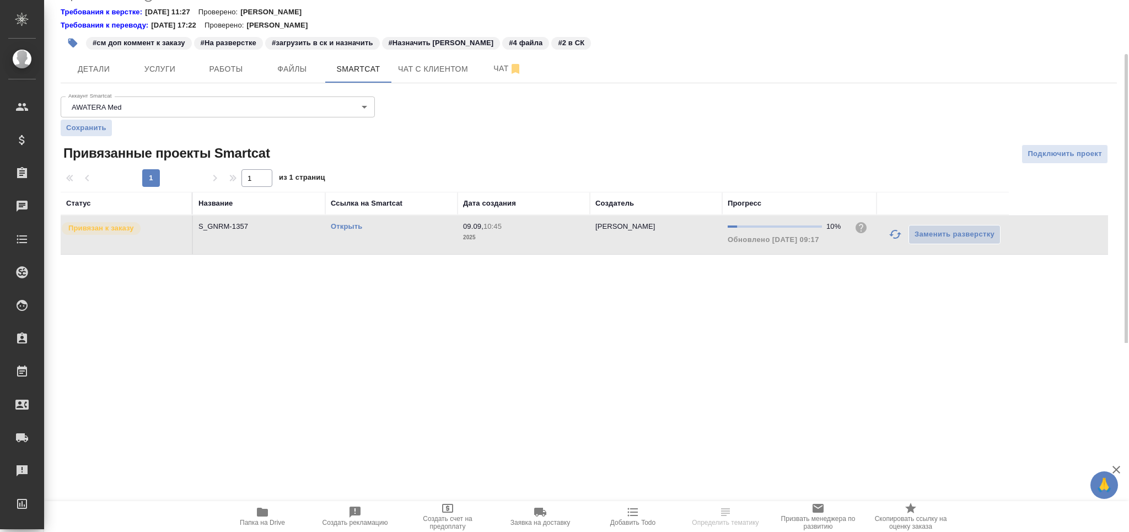
click at [352, 226] on link "Открыть" at bounding box center [346, 226] width 31 height 8
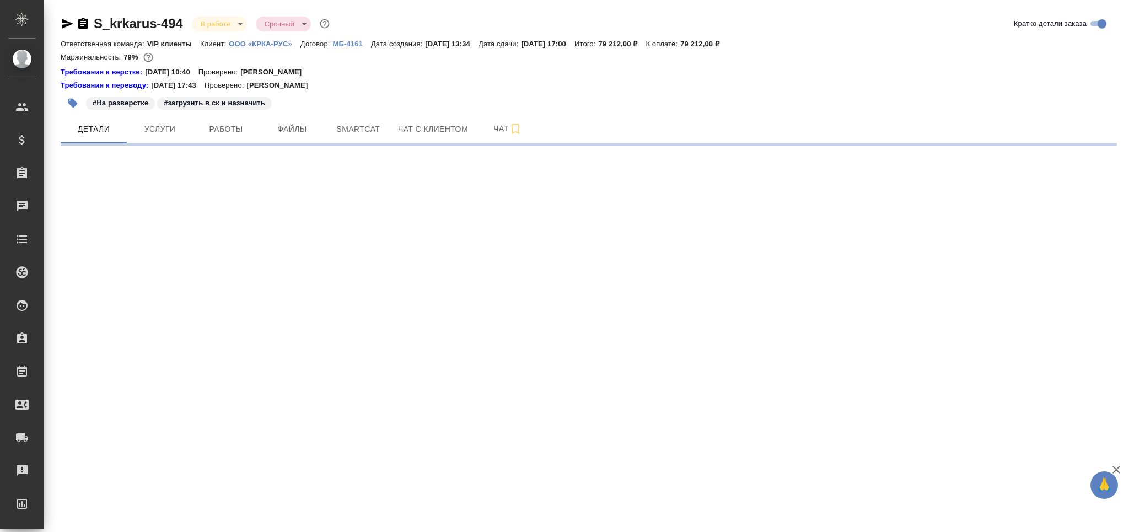
select select "RU"
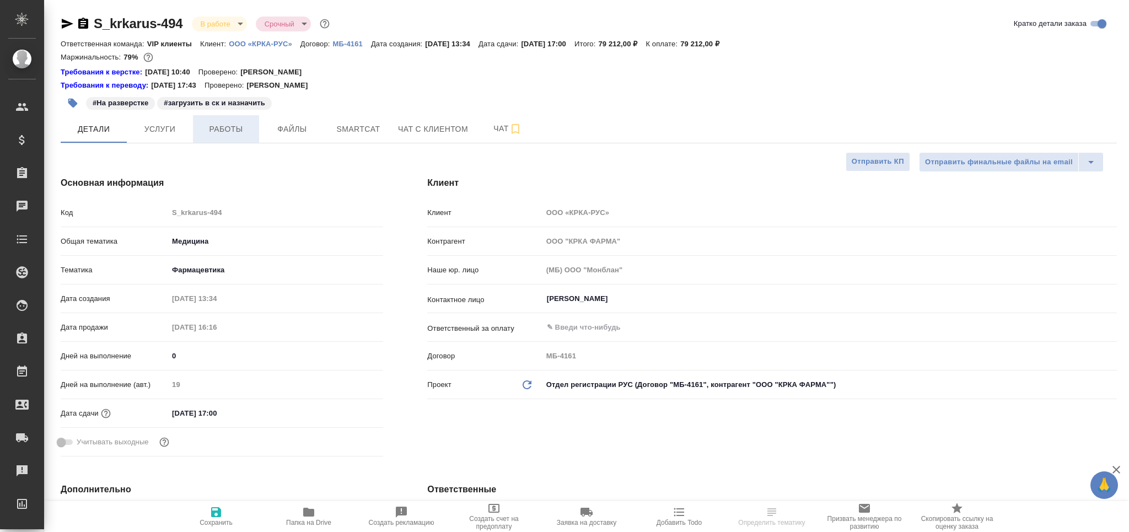
type textarea "x"
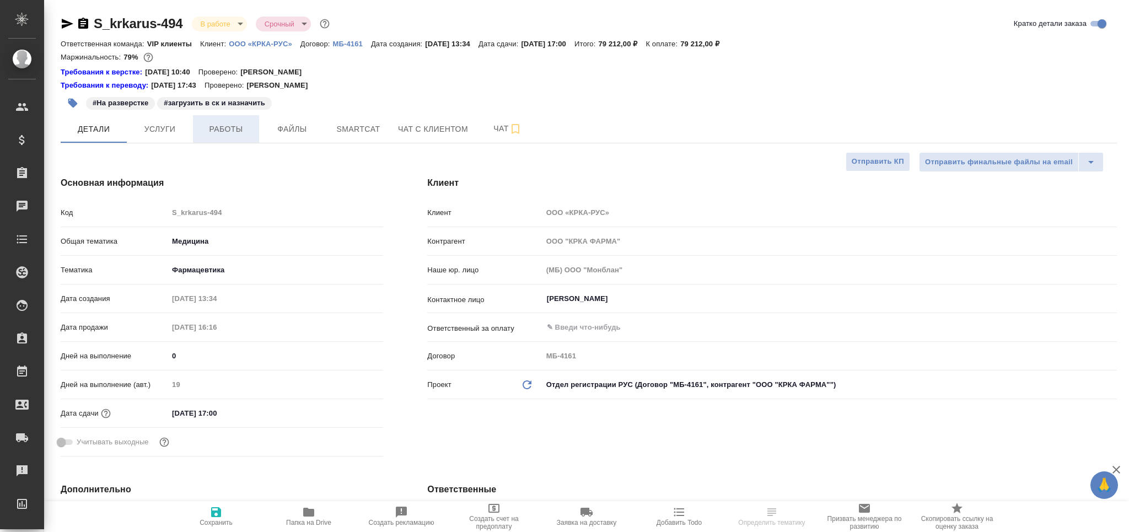
type textarea "x"
click at [218, 133] on span "Работы" at bounding box center [225, 129] width 53 height 14
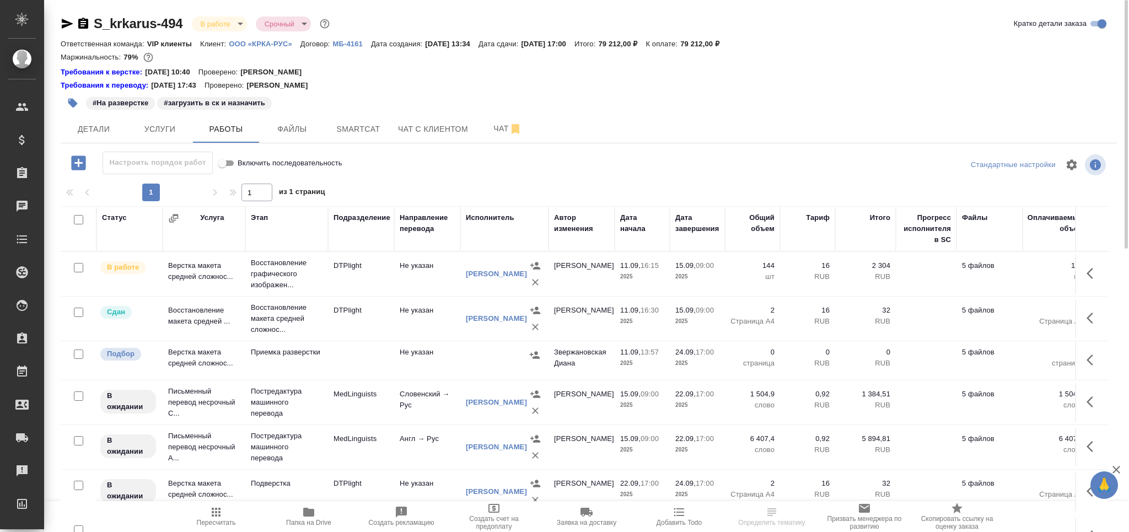
click at [80, 357] on input "checkbox" at bounding box center [78, 353] width 9 height 9
checkbox input "true"
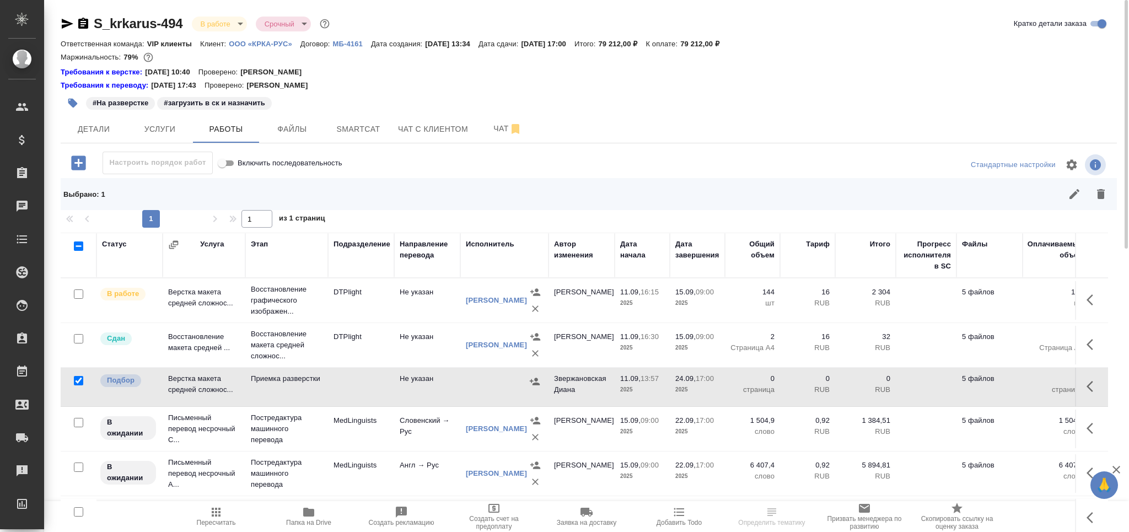
click at [1096, 198] on icon "button" at bounding box center [1100, 193] width 13 height 13
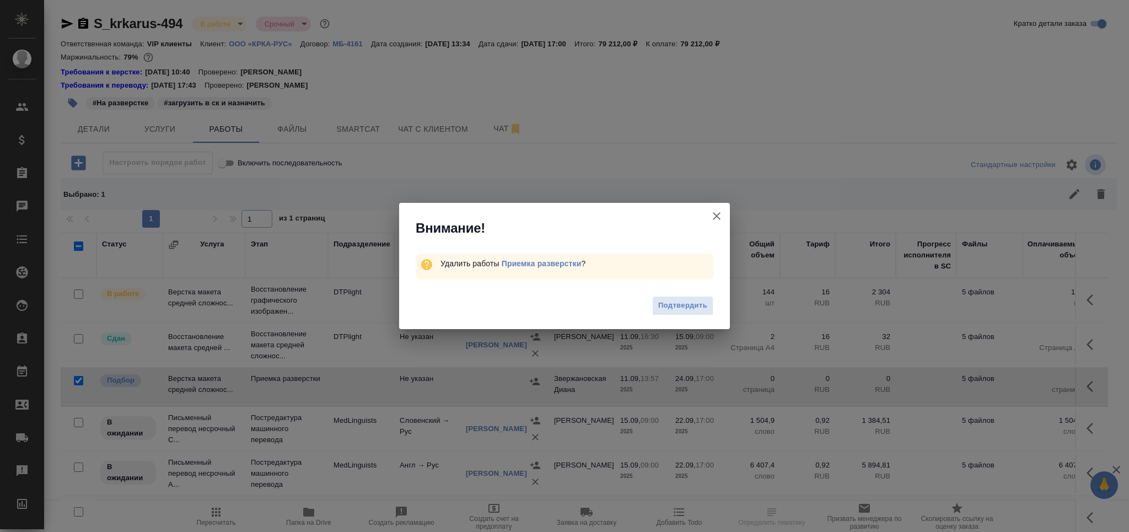
click at [662, 304] on span "Подтвердить" at bounding box center [682, 305] width 49 height 13
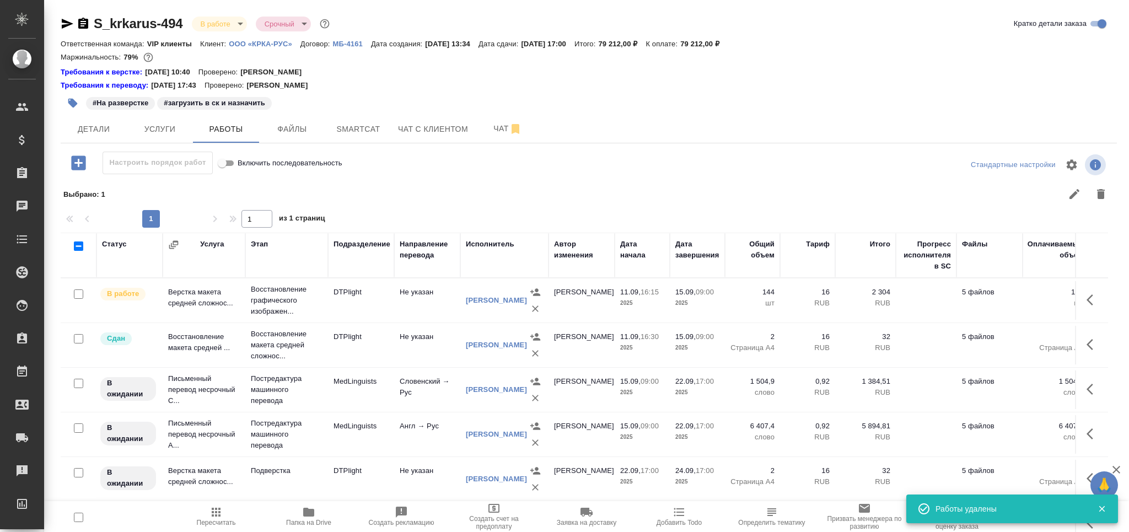
scroll to position [87, 0]
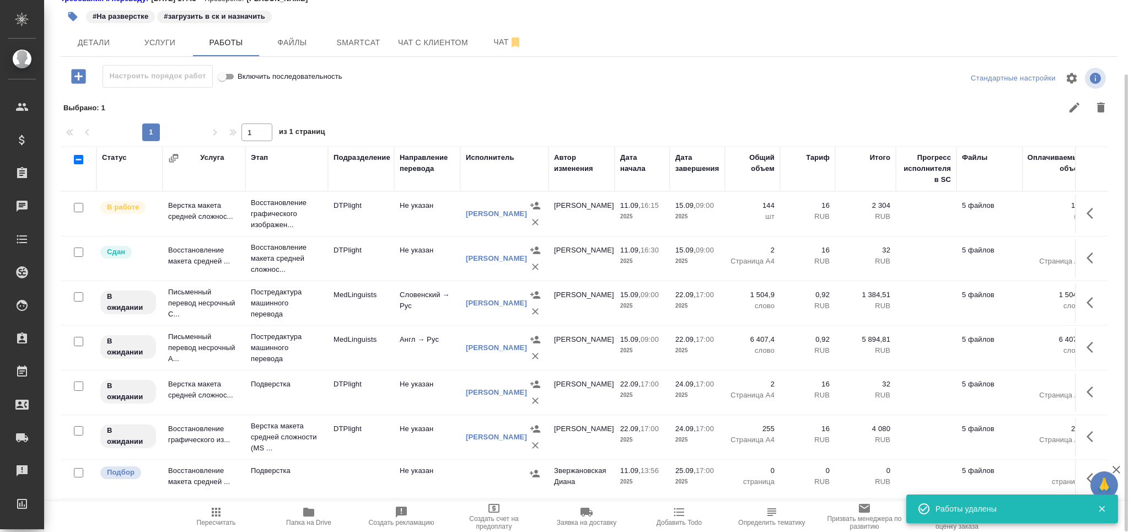
click at [73, 474] on div at bounding box center [78, 472] width 25 height 15
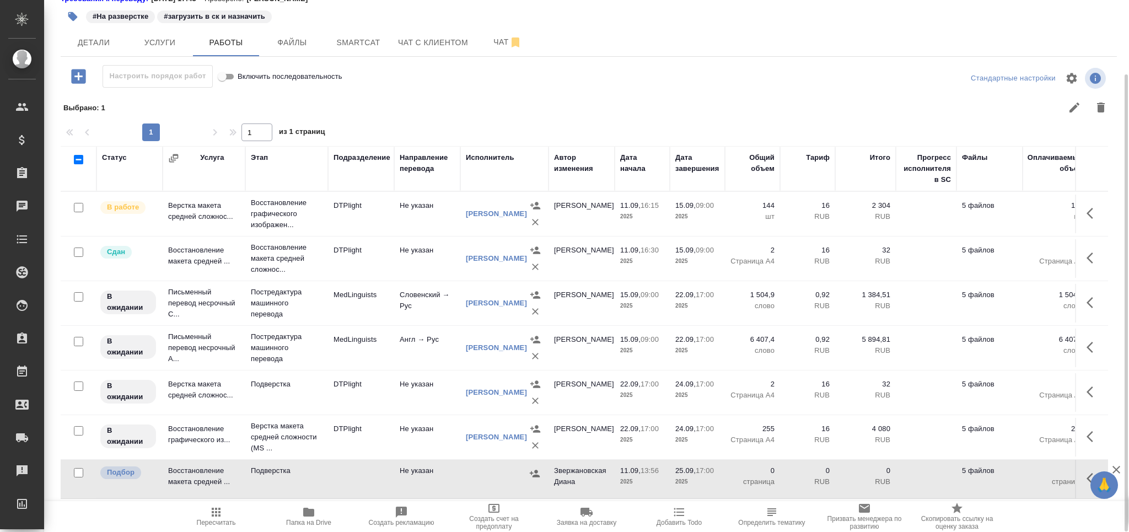
drag, startPoint x: 76, startPoint y: 472, endPoint x: 118, endPoint y: 482, distance: 43.0
click at [77, 472] on input "checkbox" at bounding box center [78, 472] width 9 height 9
checkbox input "true"
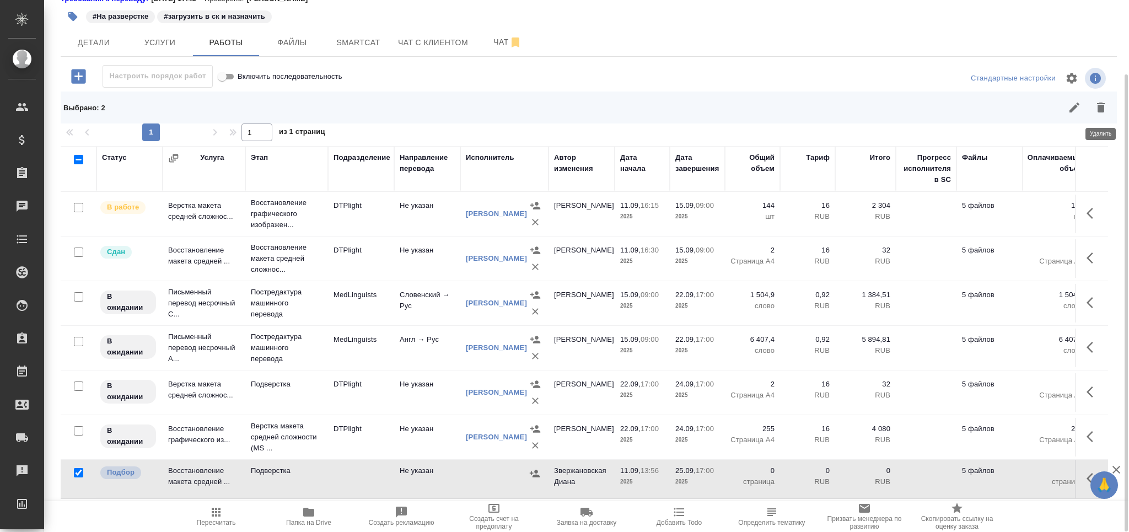
click at [1103, 107] on icon "button" at bounding box center [1101, 107] width 8 height 10
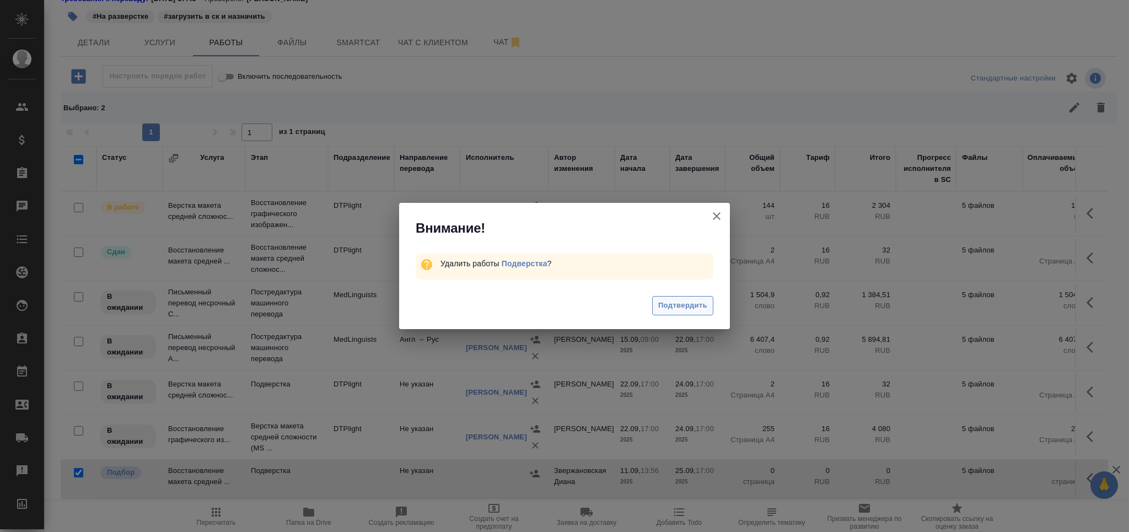
click at [684, 309] on span "Подтвердить" at bounding box center [682, 305] width 49 height 13
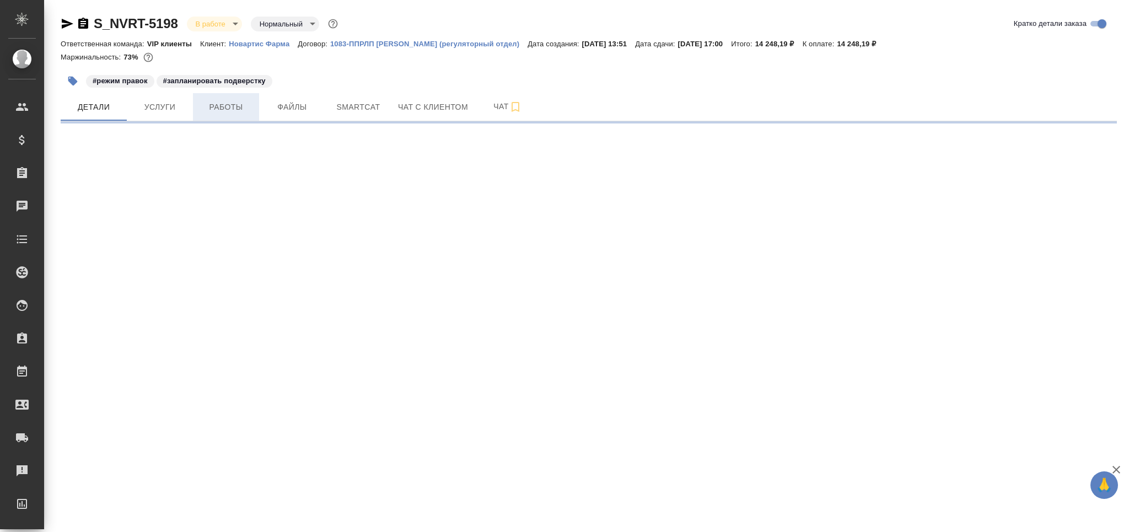
select select "RU"
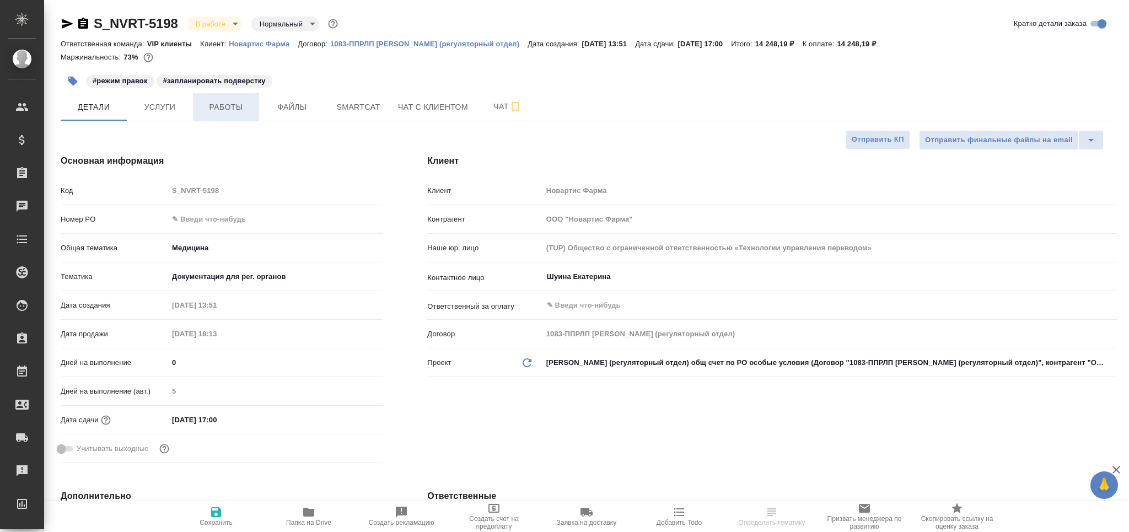
type textarea "x"
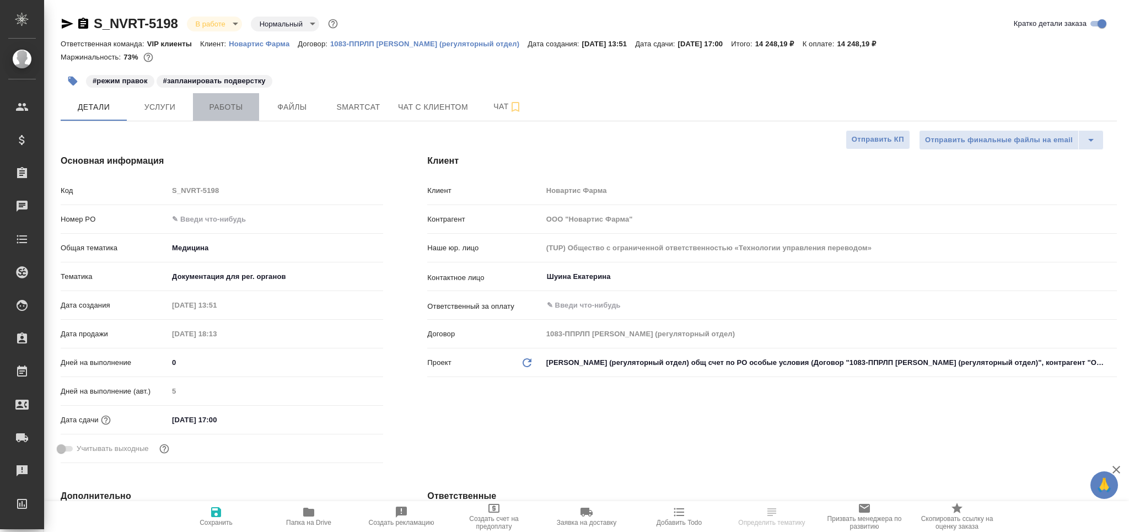
type textarea "x"
click at [231, 106] on span "Работы" at bounding box center [225, 107] width 53 height 14
type textarea "x"
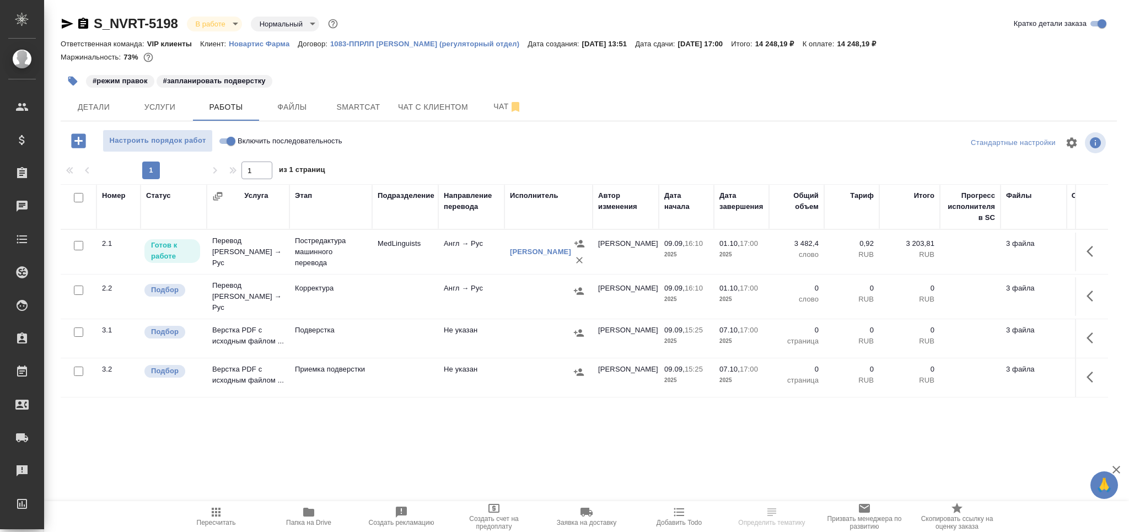
click at [78, 291] on input "checkbox" at bounding box center [78, 289] width 9 height 9
checkbox input "true"
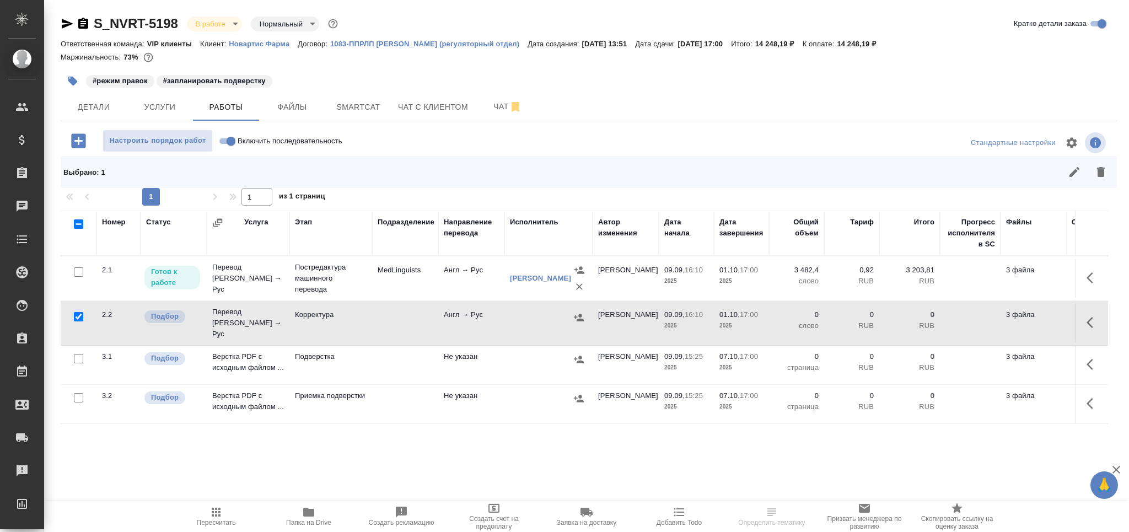
click at [76, 393] on input "checkbox" at bounding box center [78, 397] width 9 height 9
checkbox input "true"
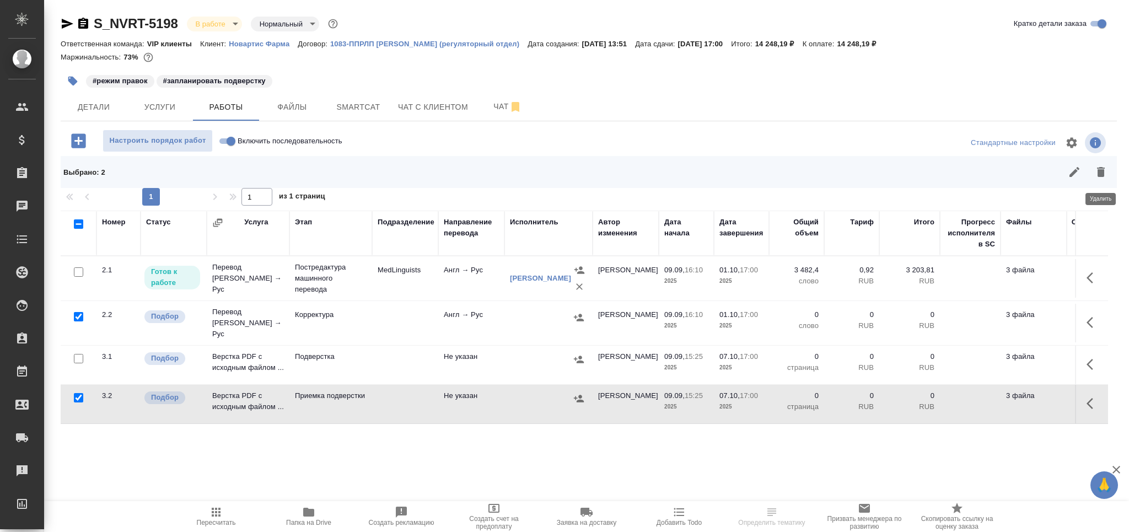
click at [1099, 172] on icon "button" at bounding box center [1101, 172] width 8 height 10
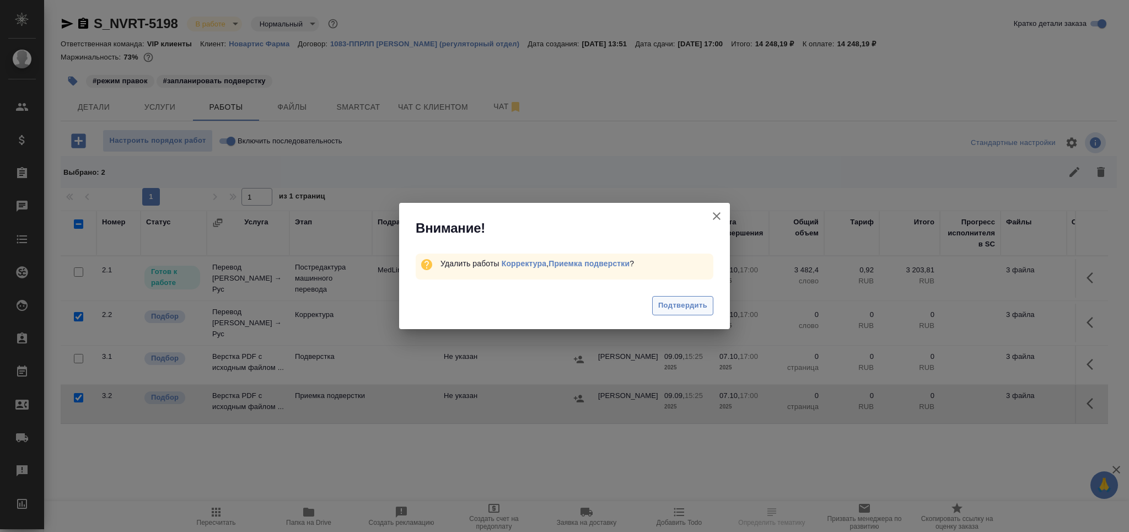
click at [671, 302] on span "Подтвердить" at bounding box center [682, 305] width 49 height 13
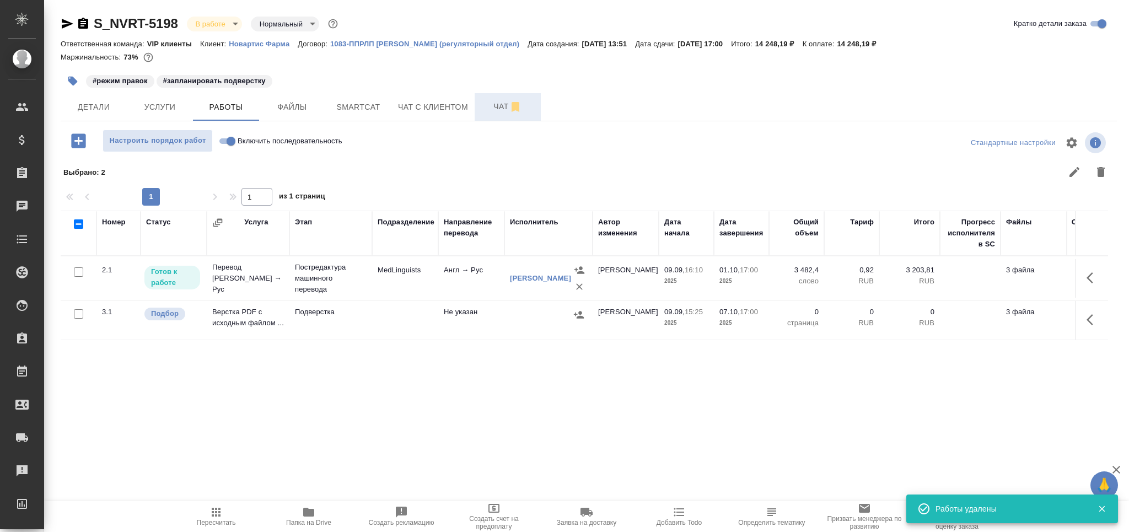
click at [482, 104] on span "Чат" at bounding box center [507, 107] width 53 height 14
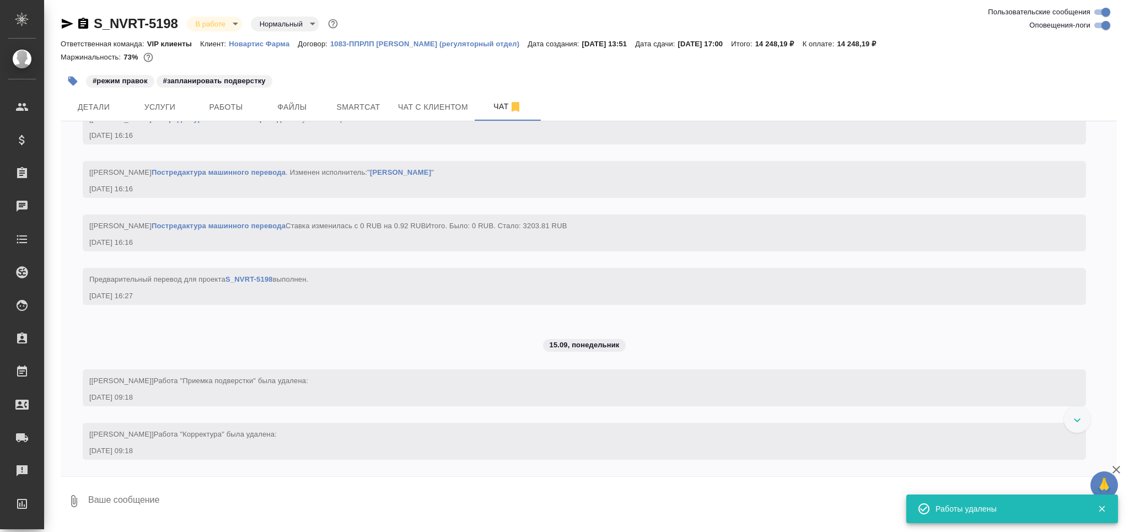
scroll to position [3794, 0]
click at [1098, 27] on input "Оповещения-логи" at bounding box center [1106, 25] width 40 height 13
checkbox input "false"
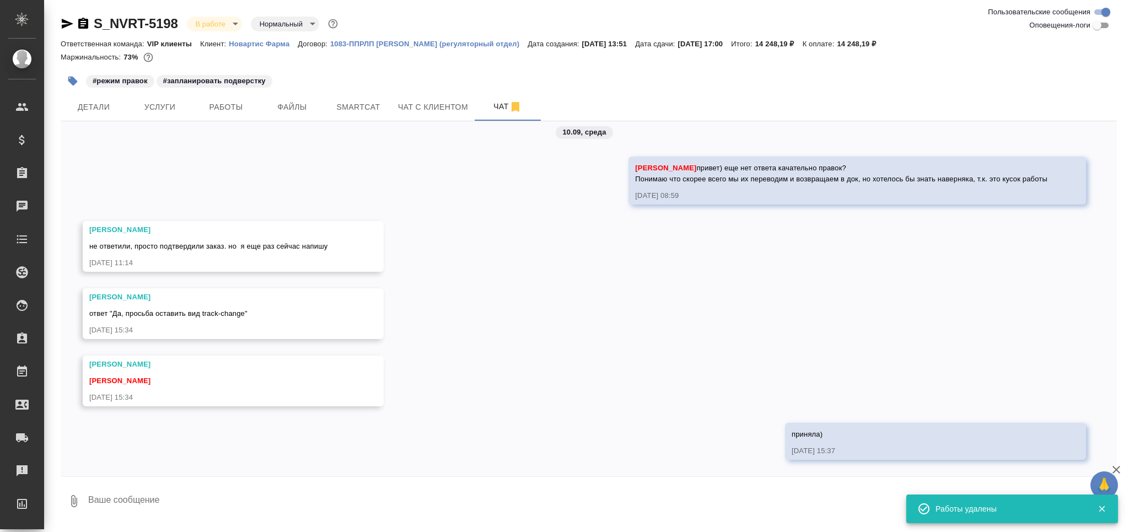
scroll to position [535, 0]
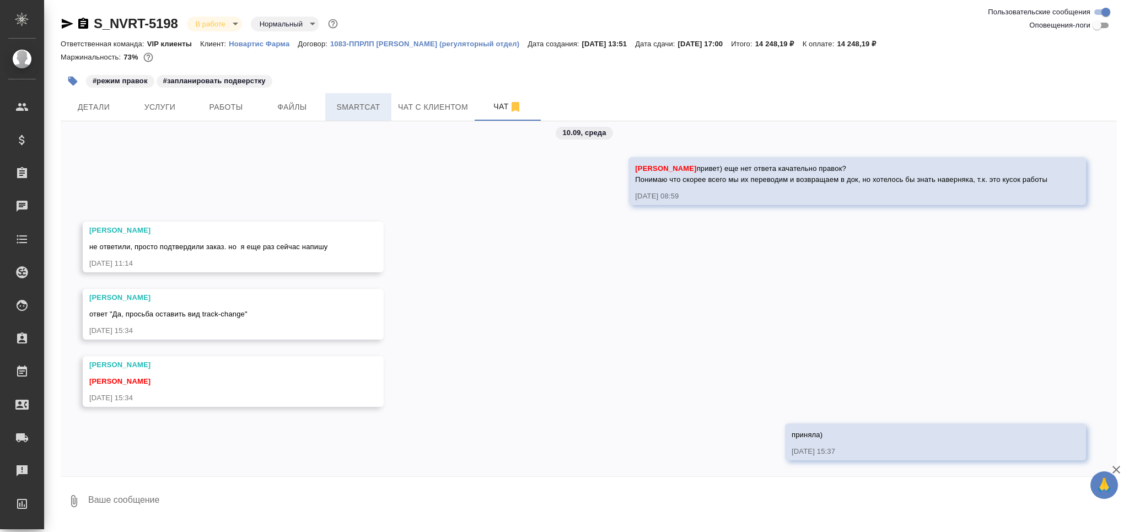
drag, startPoint x: 360, startPoint y: 95, endPoint x: 362, endPoint y: 107, distance: 12.3
click at [360, 95] on button "Smartcat" at bounding box center [358, 107] width 66 height 28
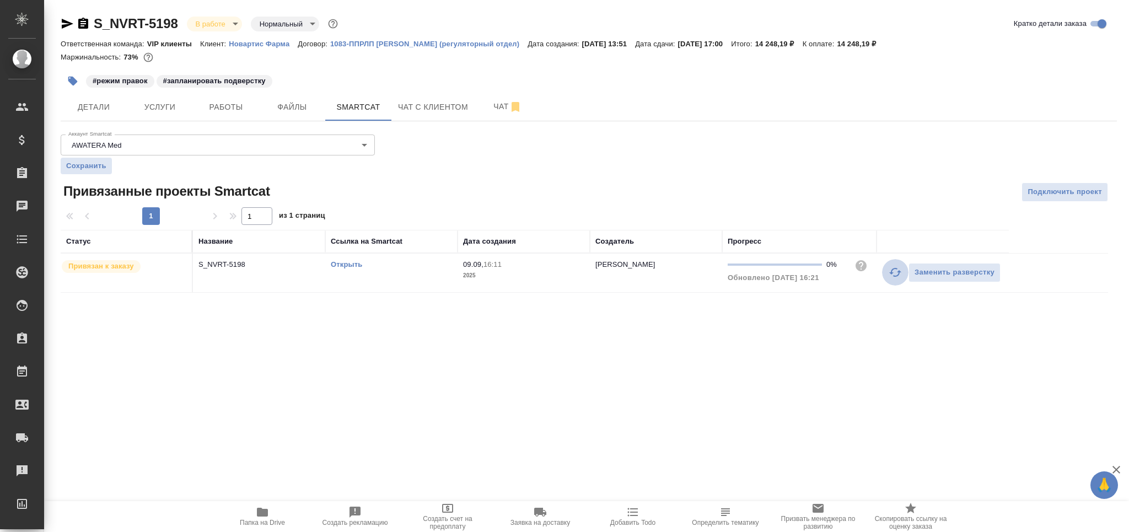
click at [888, 270] on icon "button" at bounding box center [894, 272] width 13 height 13
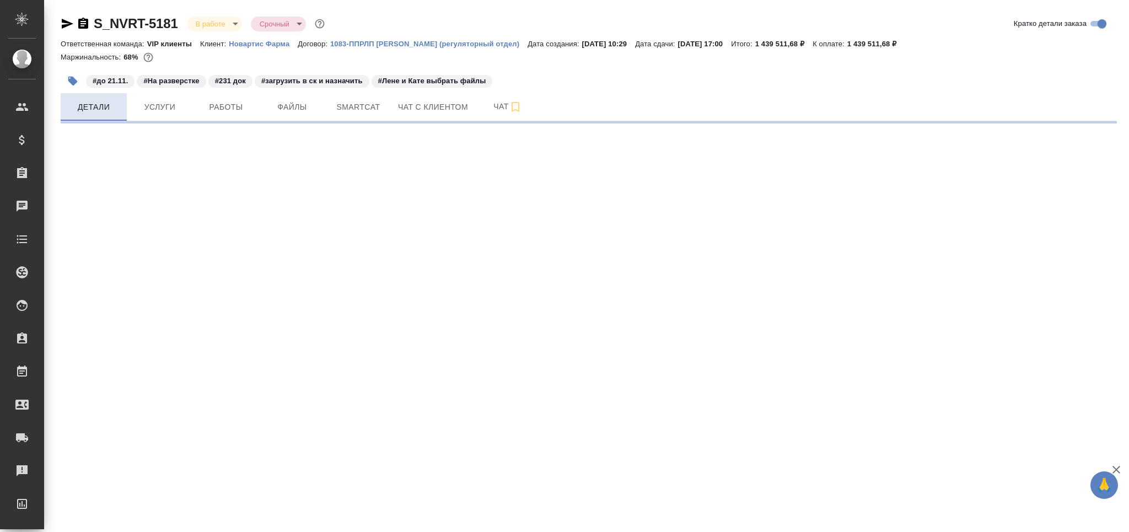
select select "RU"
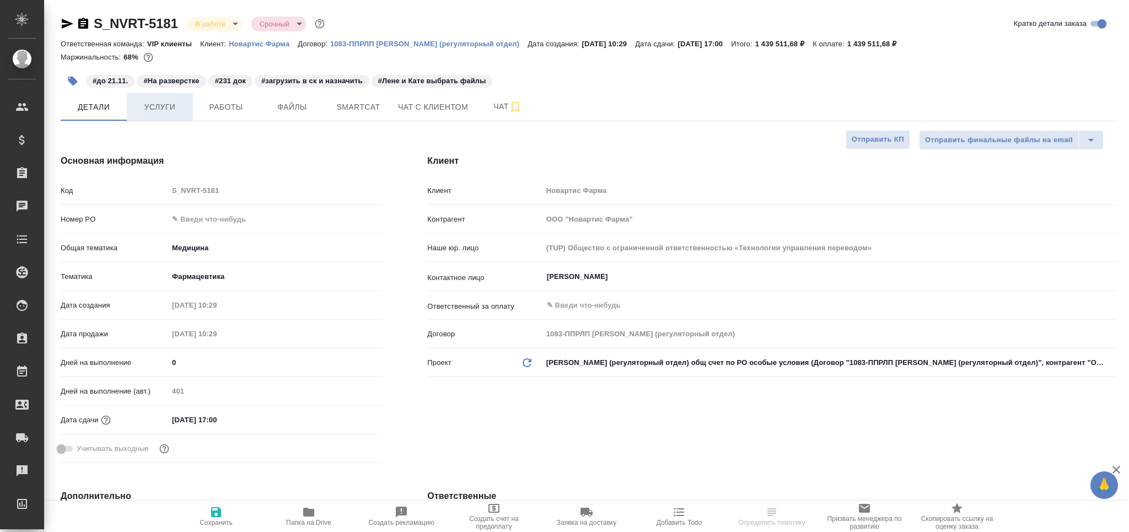
type textarea "x"
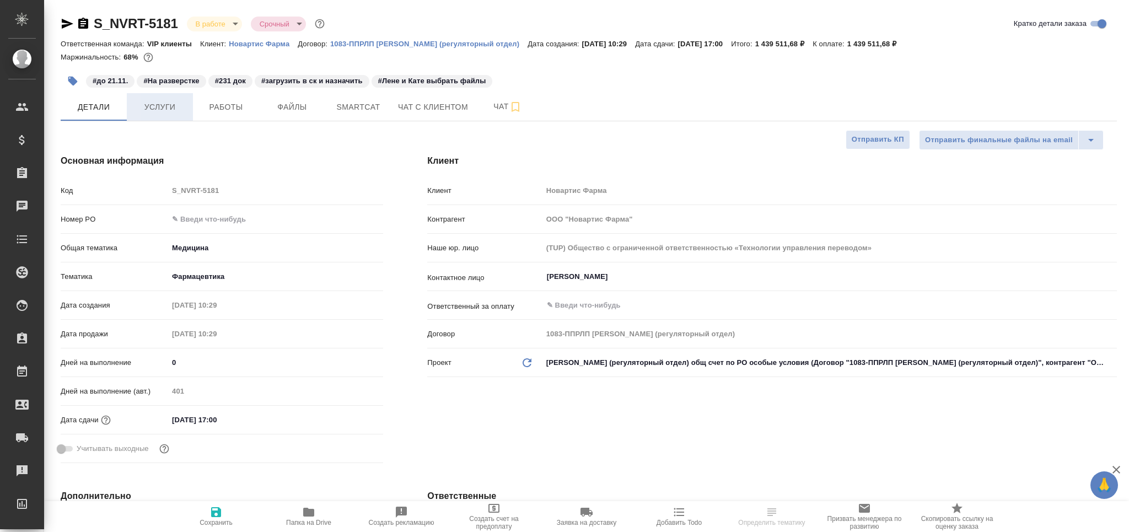
type textarea "x"
click at [226, 118] on button "Работы" at bounding box center [226, 107] width 66 height 28
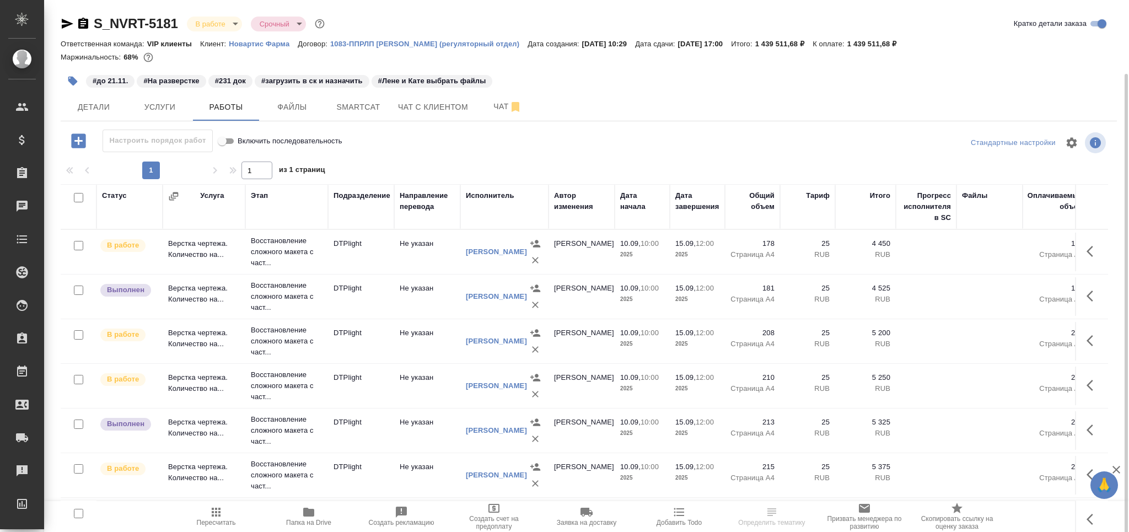
scroll to position [38, 0]
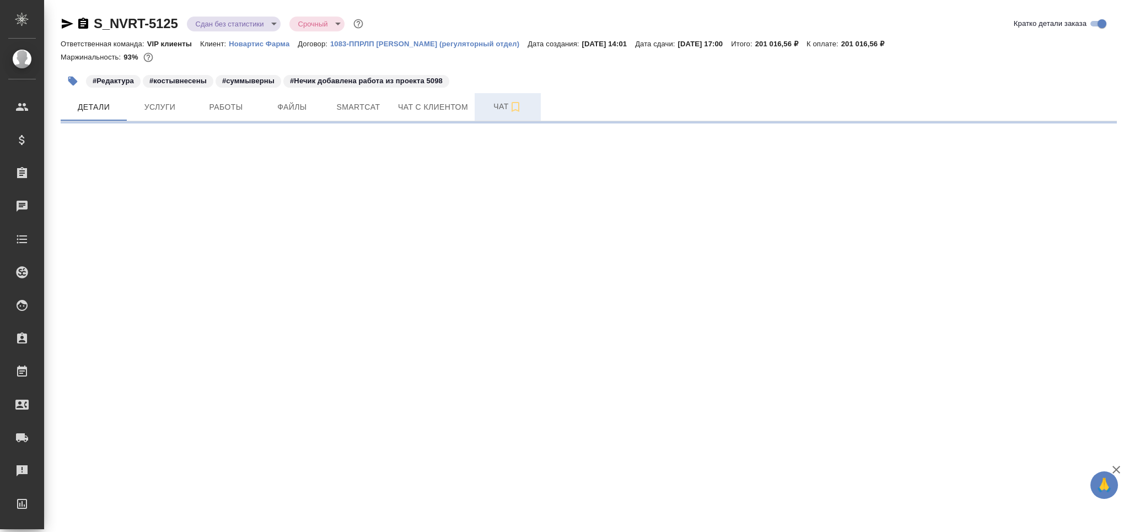
select select "RU"
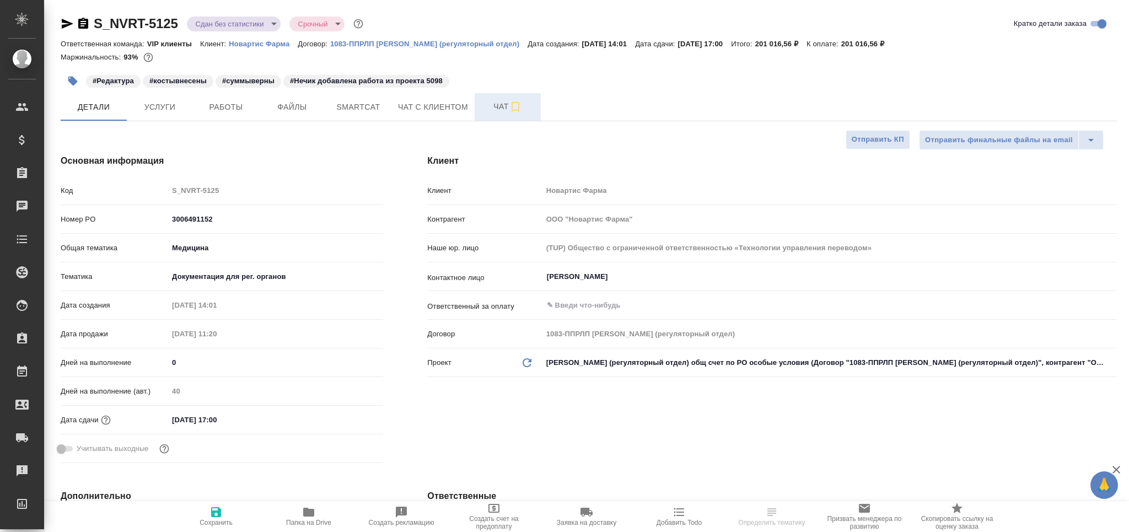
type textarea "x"
click at [487, 115] on button "Чат" at bounding box center [507, 107] width 66 height 28
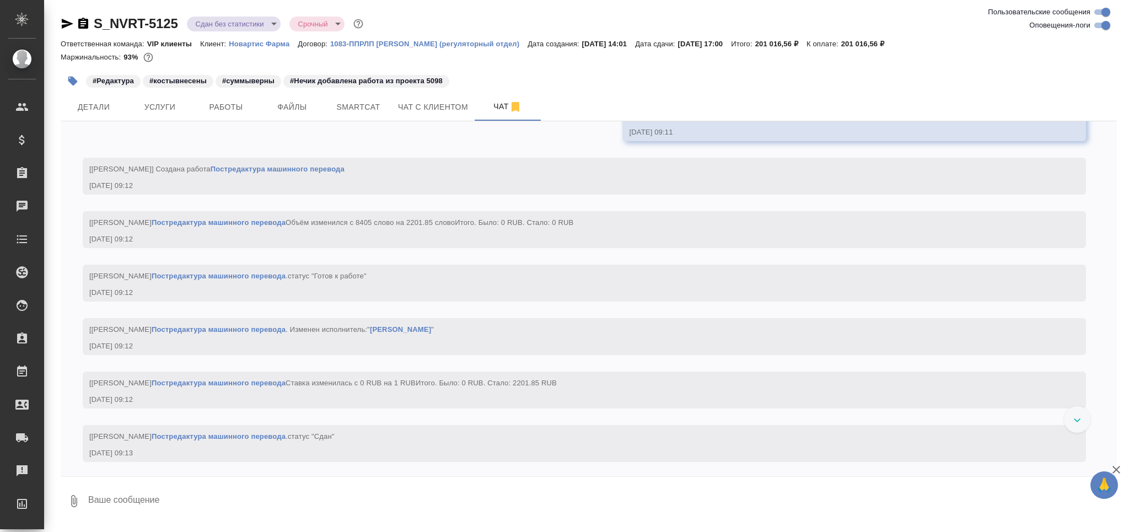
scroll to position [6752, 0]
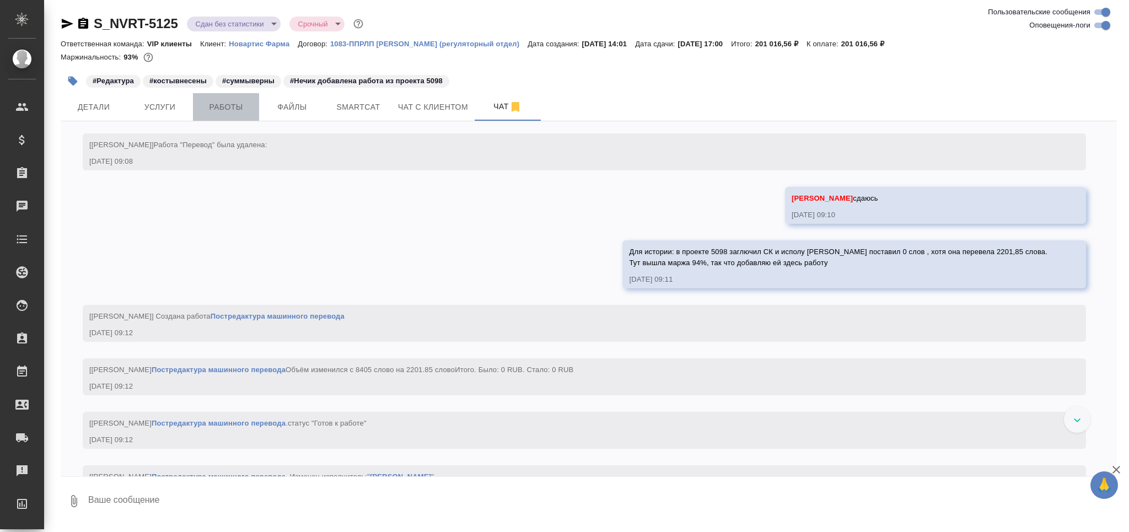
click at [238, 107] on span "Работы" at bounding box center [225, 107] width 53 height 14
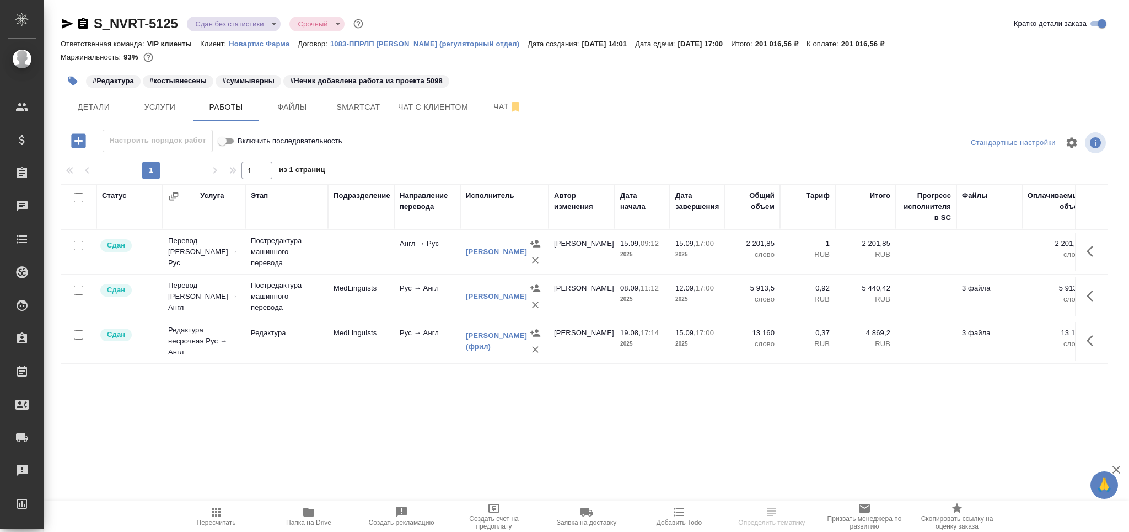
click at [294, 517] on span "Папка на Drive" at bounding box center [308, 515] width 79 height 21
click at [487, 100] on span "Чат" at bounding box center [507, 107] width 53 height 14
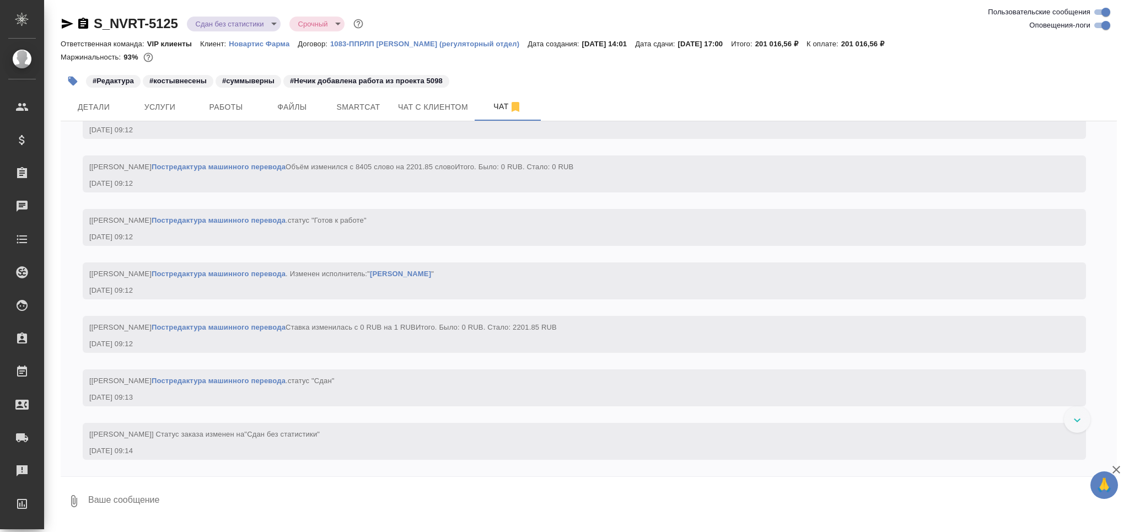
scroll to position [7142, 0]
click at [131, 493] on textarea at bounding box center [601, 500] width 1029 height 37
paste textarea "[URL][DOMAIN_NAME]"
type textarea "ссылка на финал: [URL][DOMAIN_NAME]"
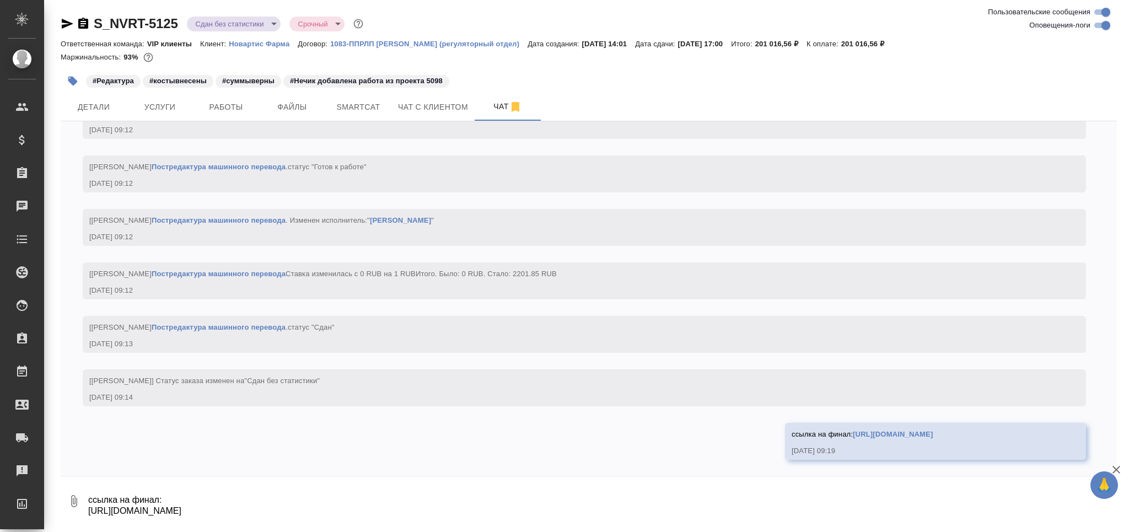
scroll to position [7207, 0]
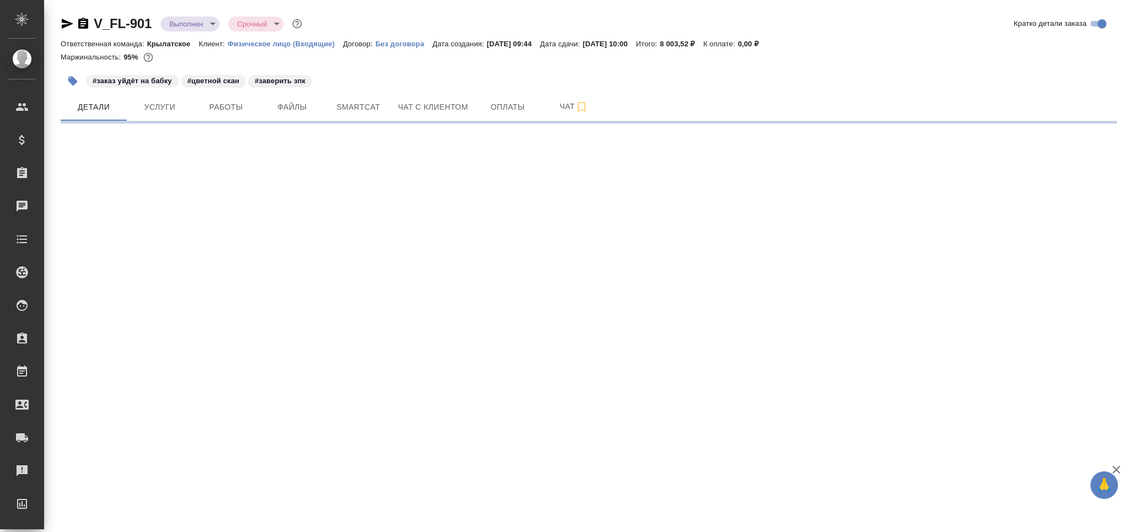
select select "RU"
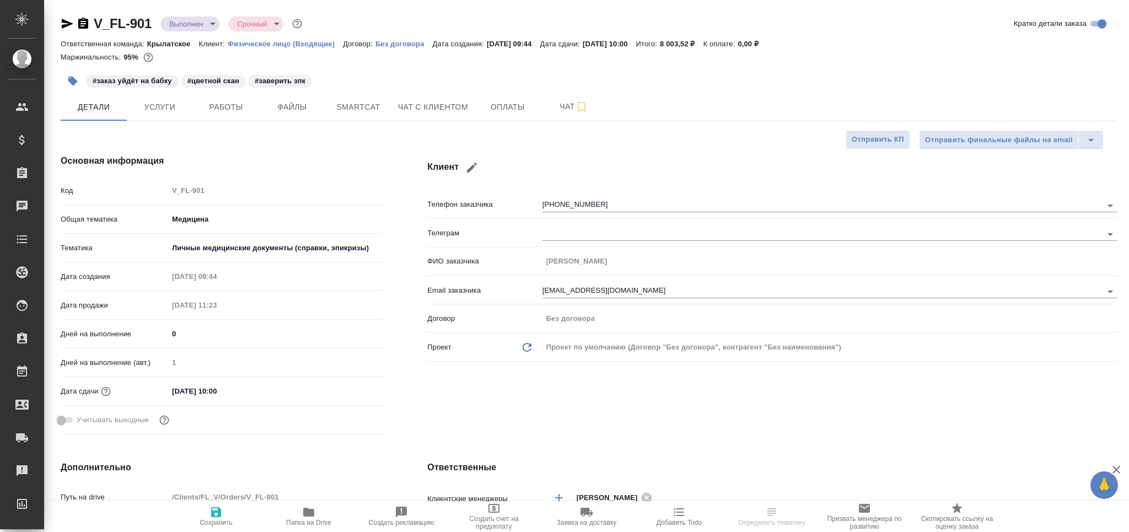
type textarea "x"
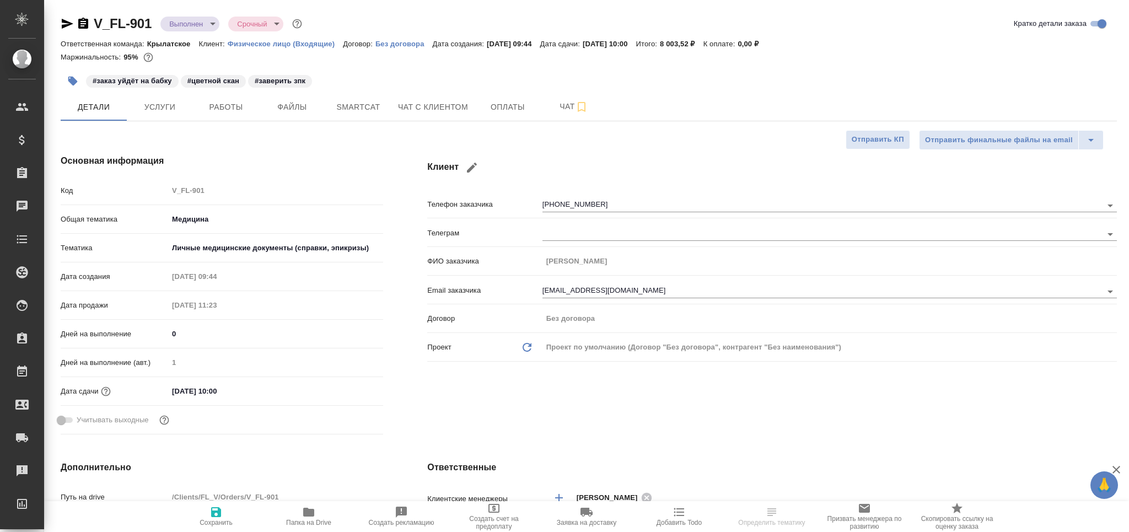
type textarea "x"
click at [220, 104] on span "Работы" at bounding box center [225, 107] width 53 height 14
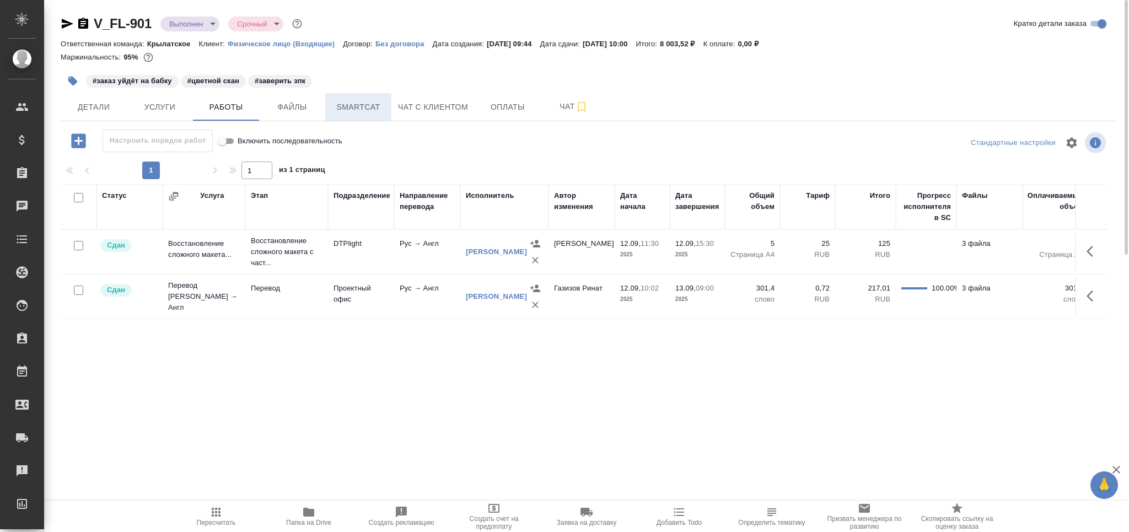
click at [379, 97] on button "Smartcat" at bounding box center [358, 107] width 66 height 28
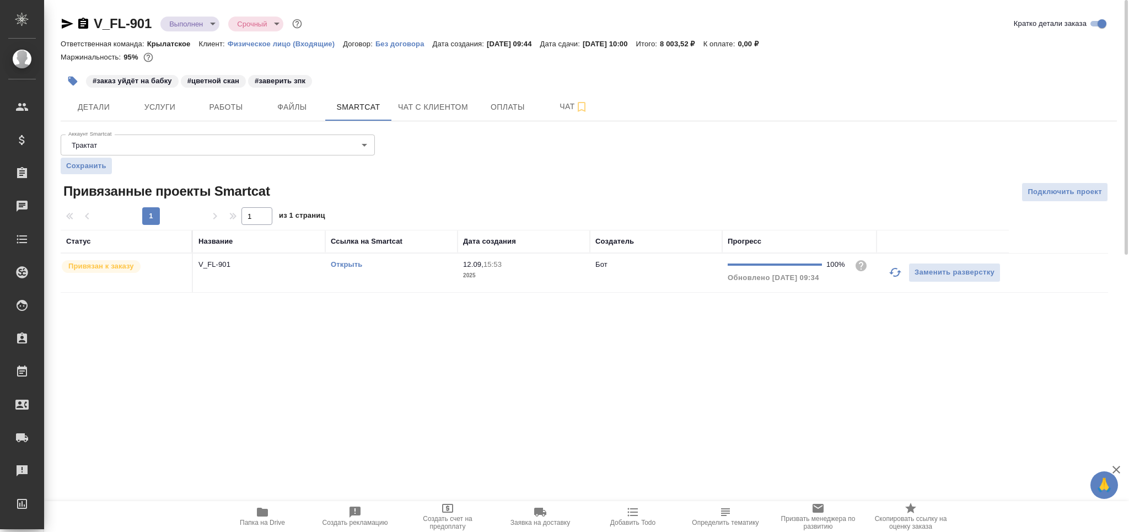
click at [347, 265] on link "Открыть" at bounding box center [346, 264] width 31 height 8
click at [77, 104] on span "Детали" at bounding box center [93, 107] width 53 height 14
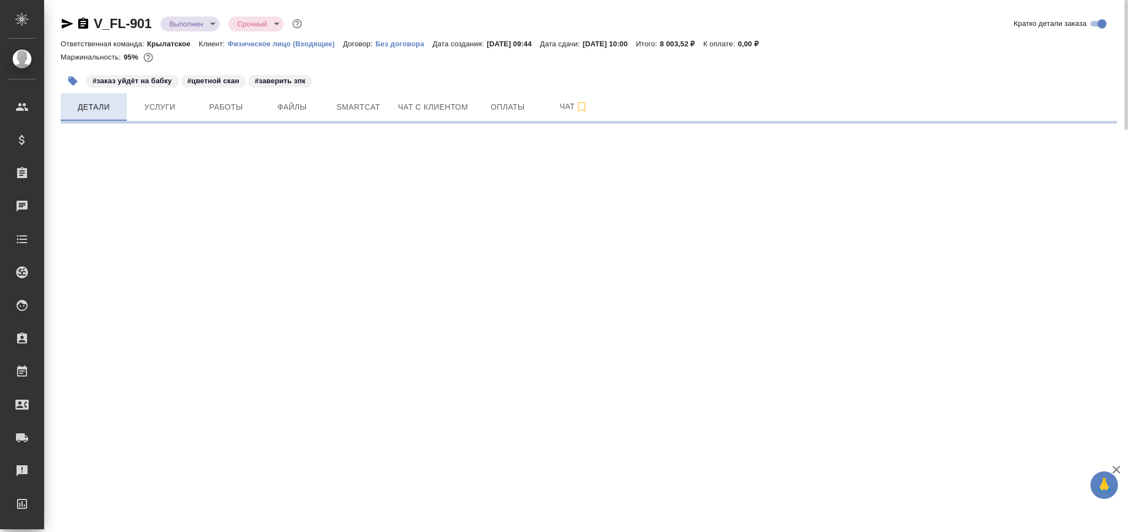
select select "RU"
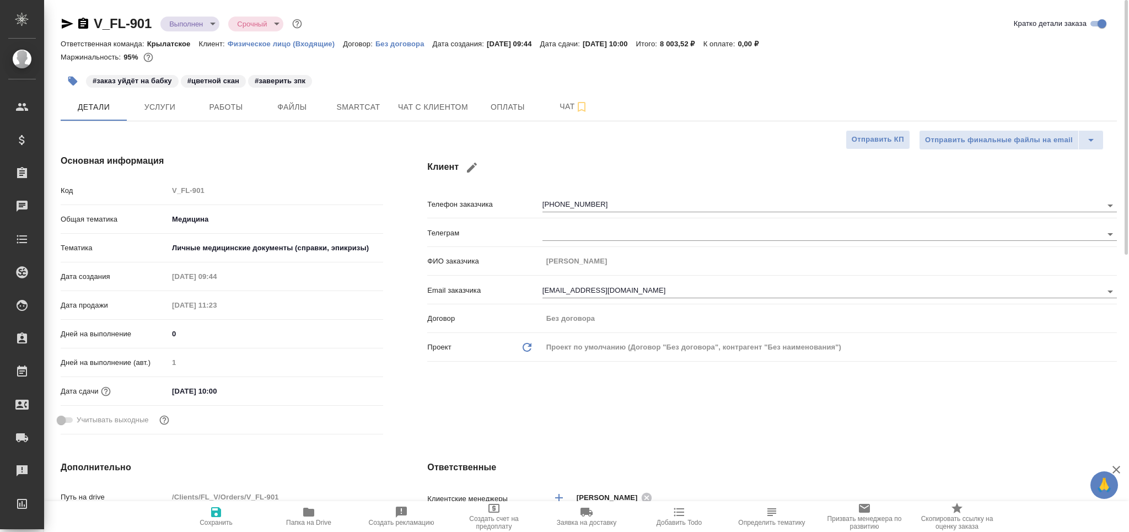
type textarea "x"
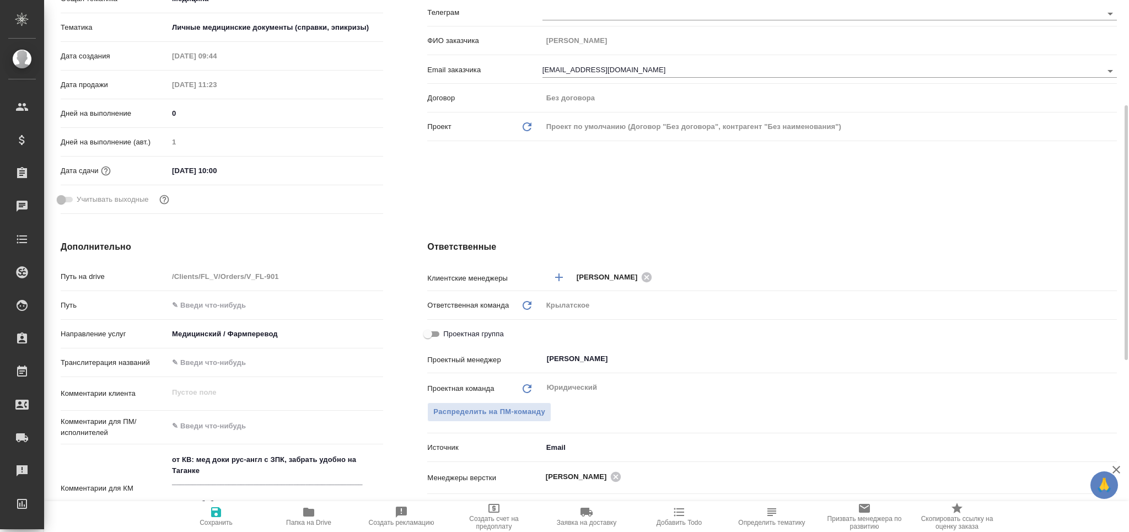
scroll to position [367, 0]
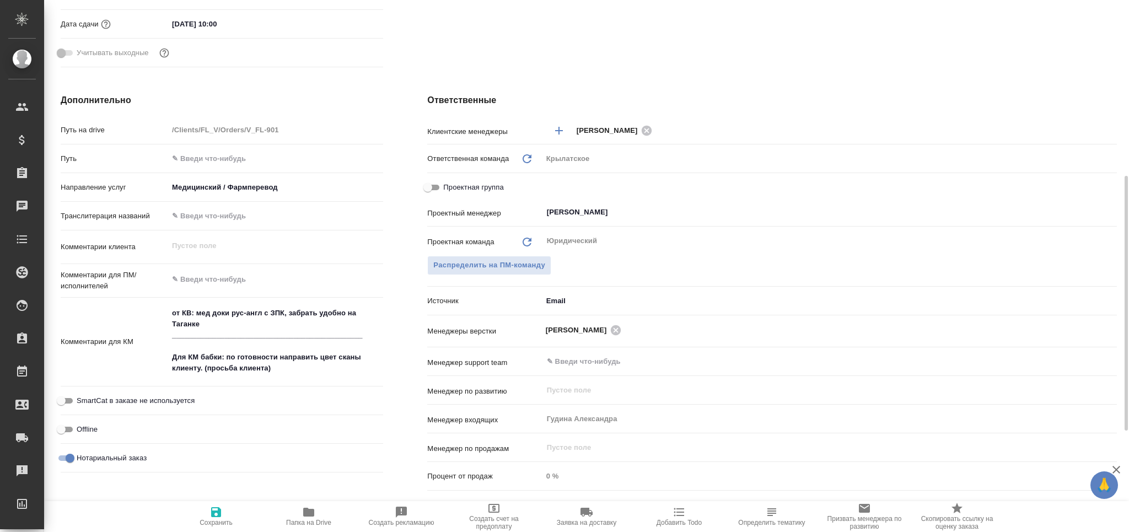
type textarea "x"
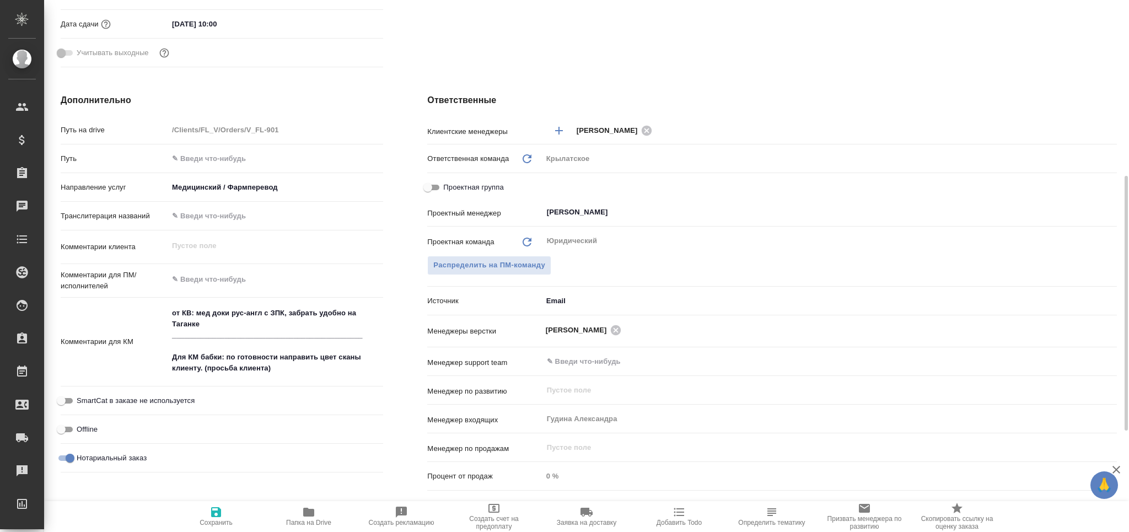
type textarea "x"
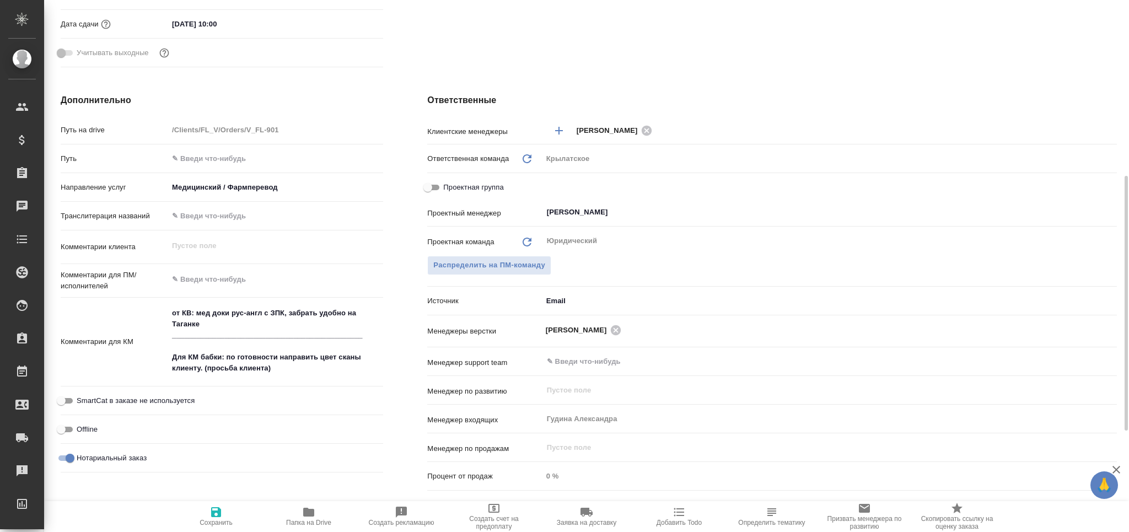
type textarea "x"
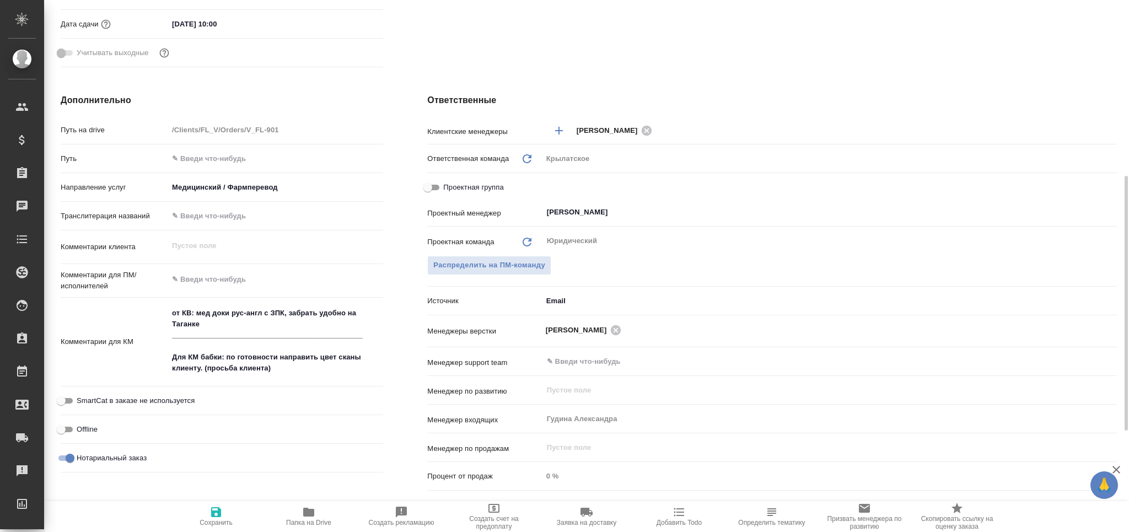
type textarea "x"
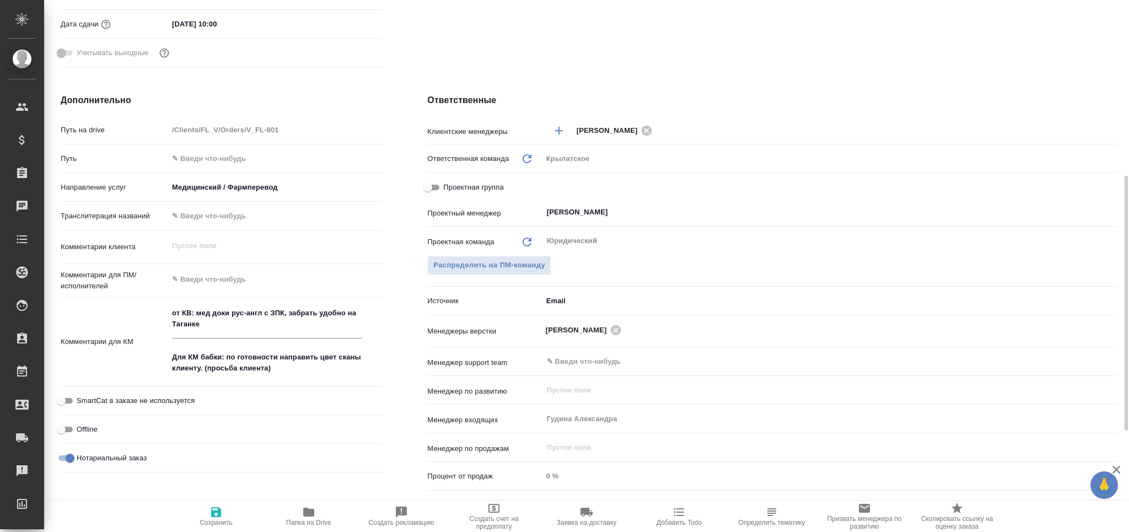
type textarea "x"
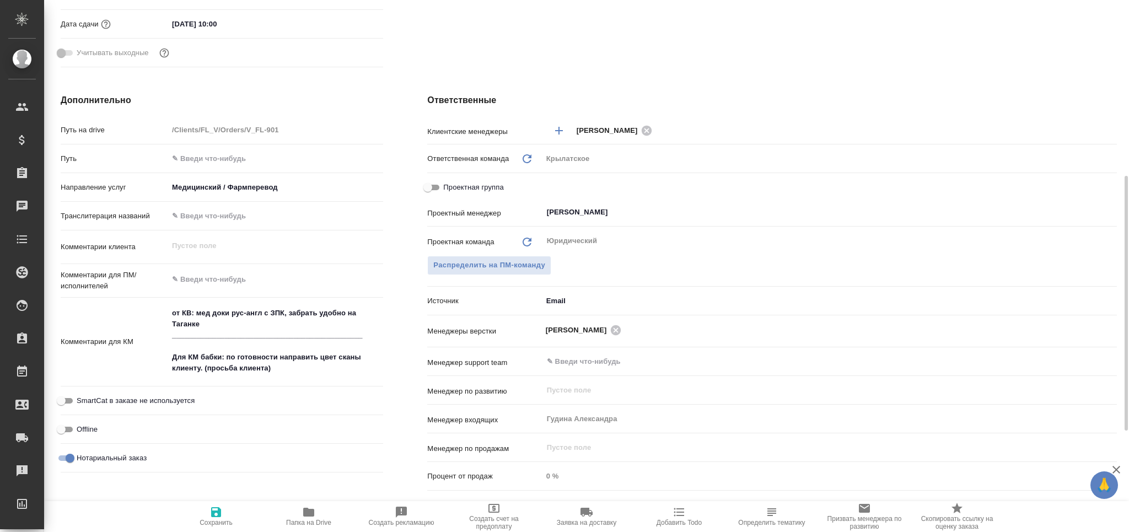
type textarea "x"
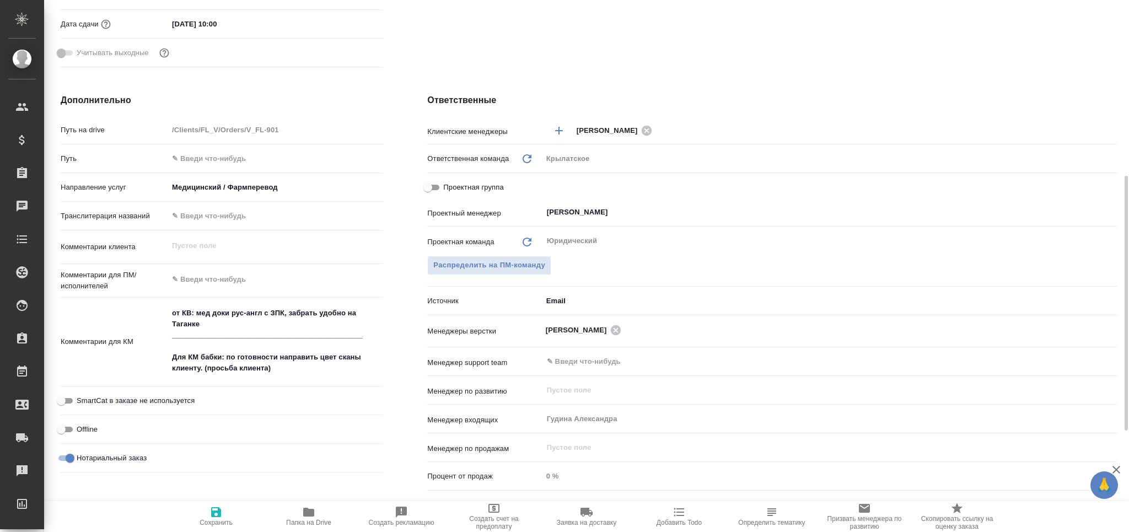
type textarea "x"
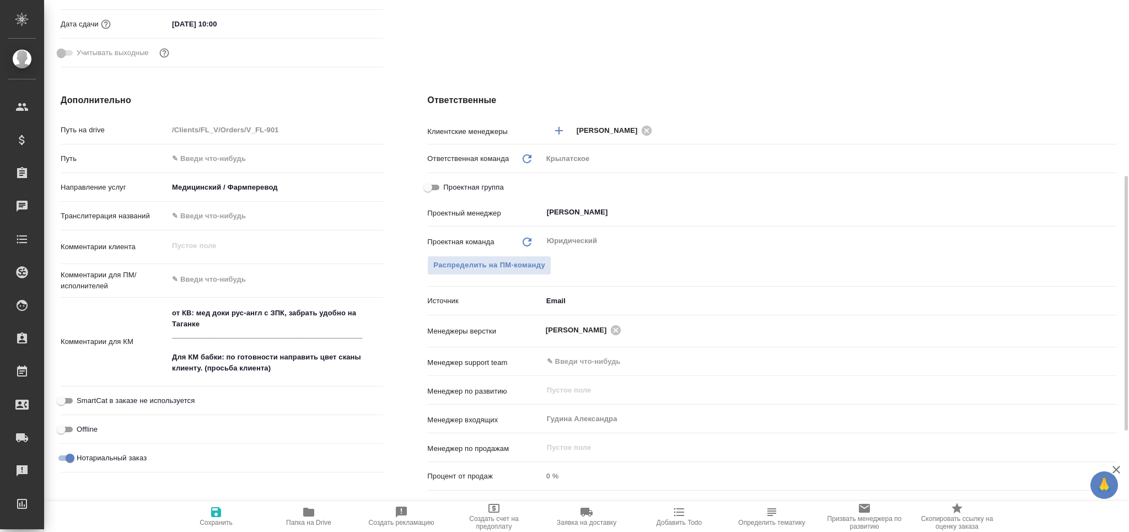
type textarea "x"
